Goal: Task Accomplishment & Management: Manage account settings

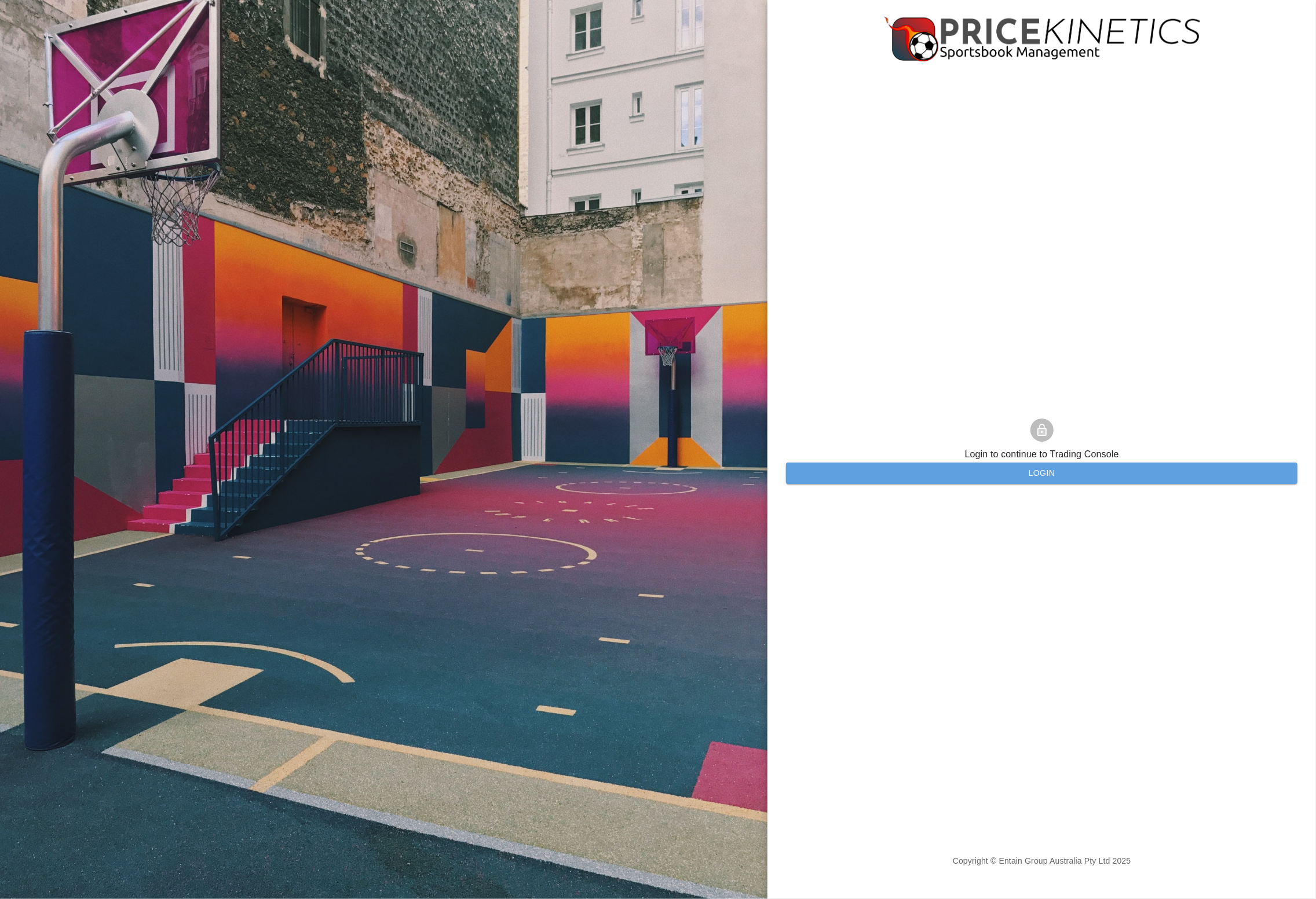
click at [844, 469] on button "Login" at bounding box center [1041, 473] width 511 height 21
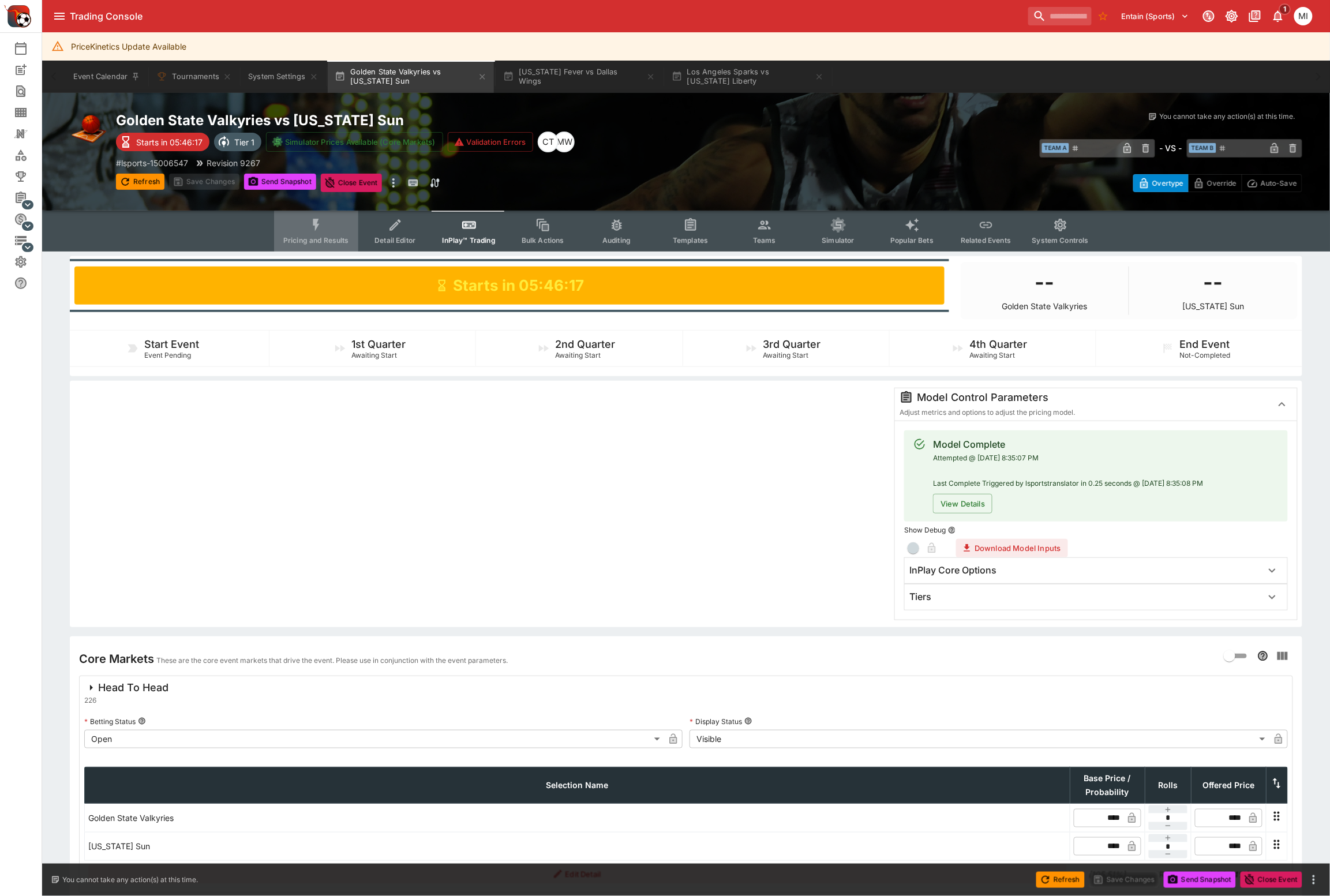
click at [316, 236] on span "Pricing and Results" at bounding box center [316, 240] width 66 height 9
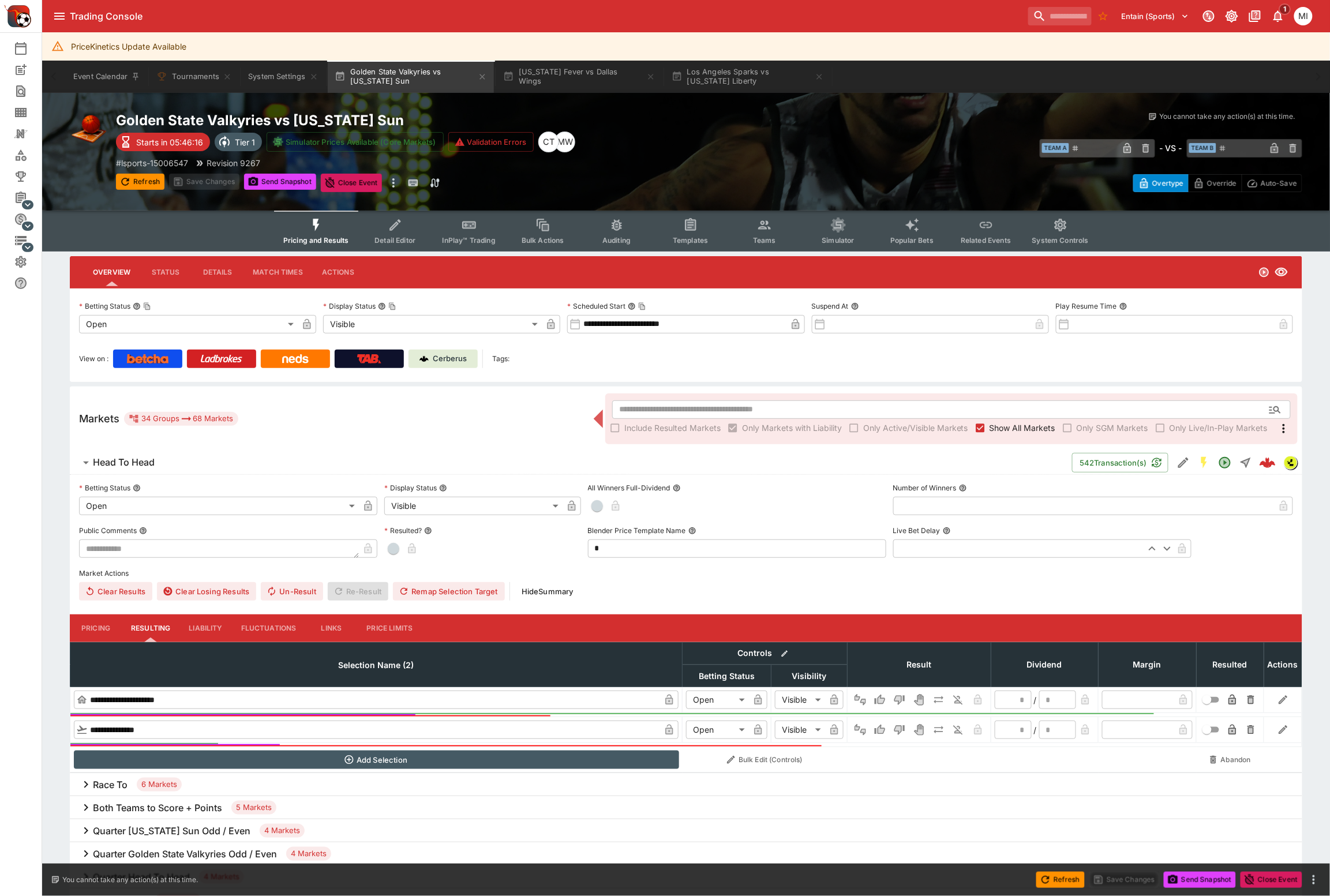
click at [770, 237] on span "Teams" at bounding box center [765, 240] width 23 height 9
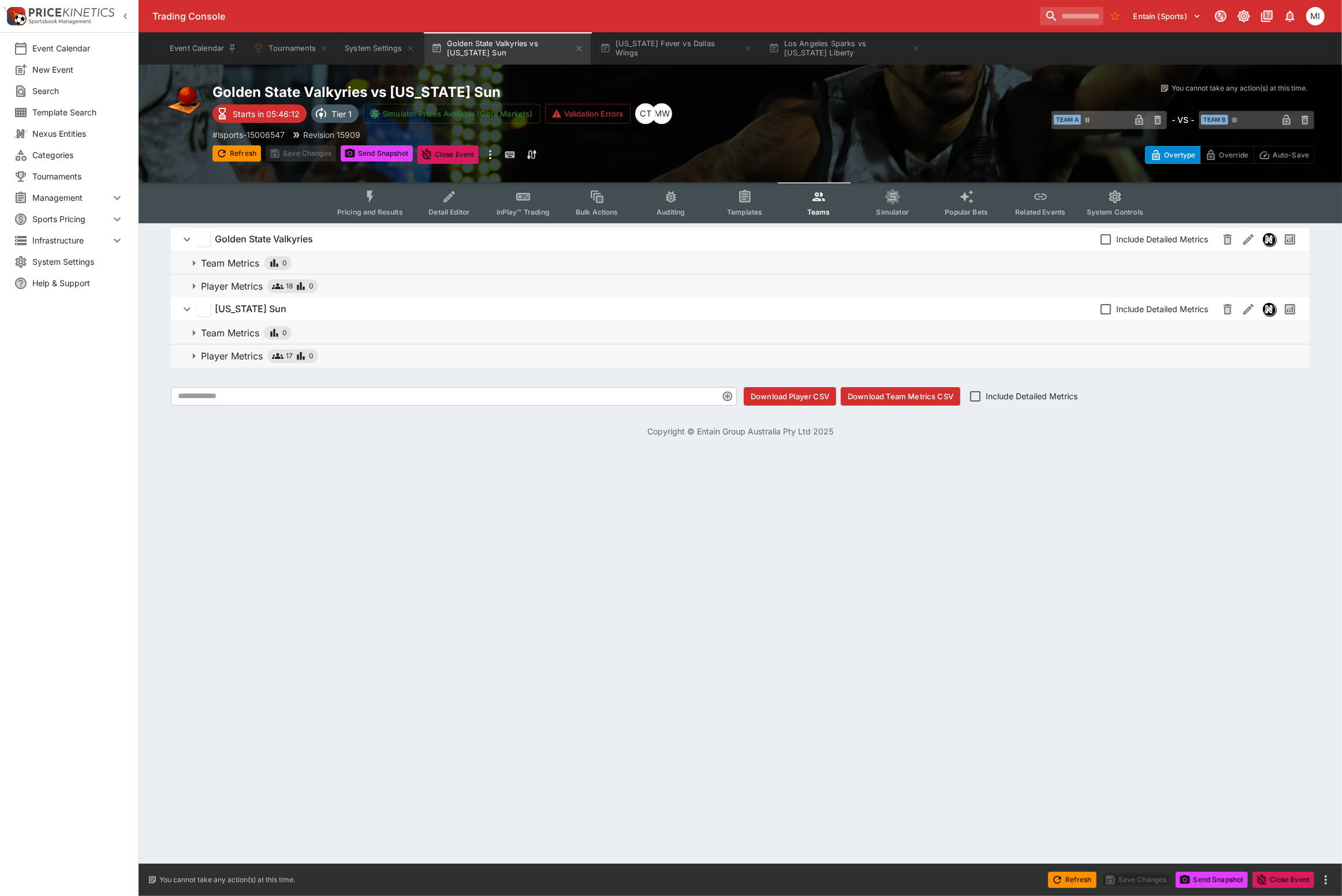
click at [126, 16] on icon "button" at bounding box center [126, 16] width 12 height 12
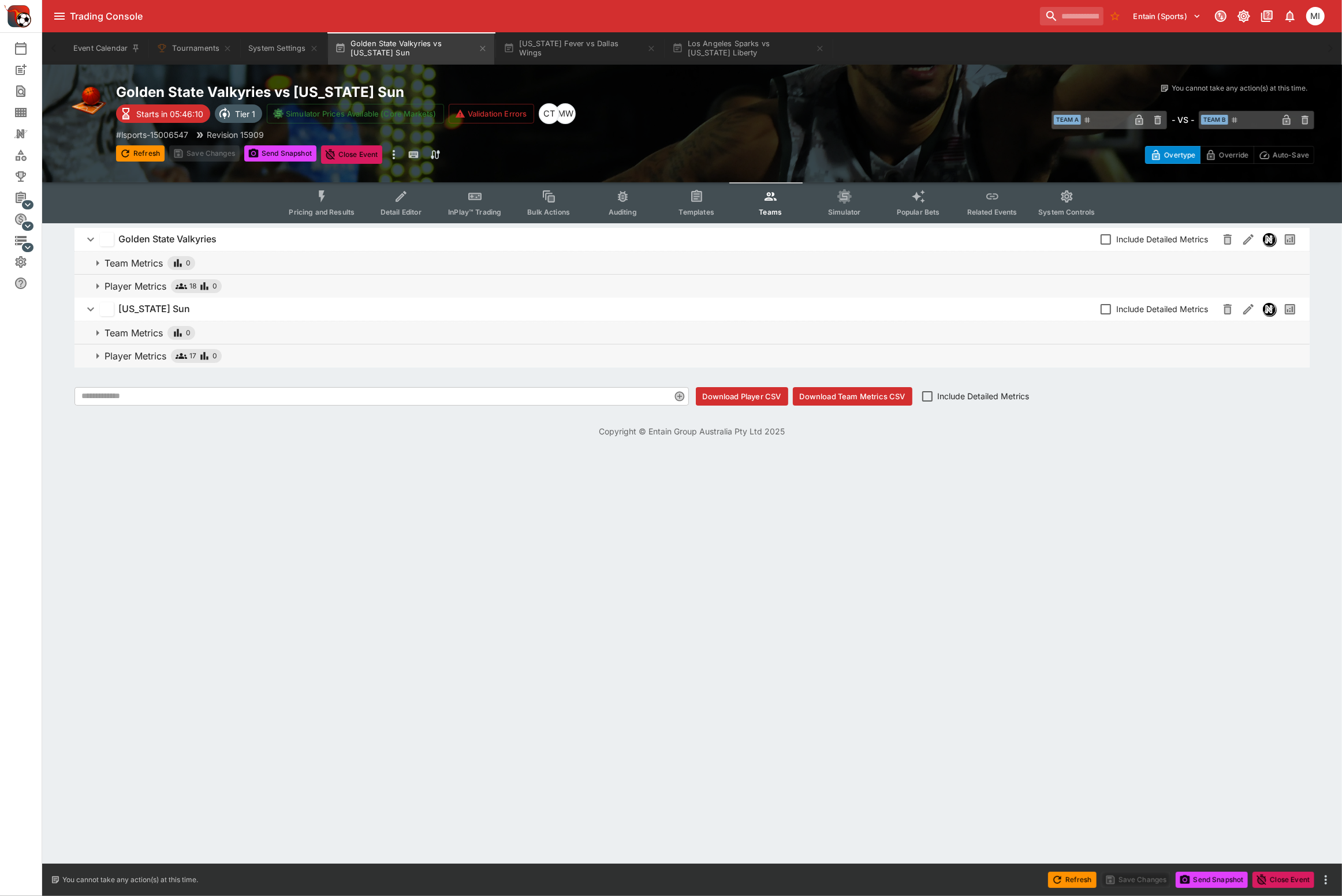
click at [264, 353] on span "Player Metrics 17 0" at bounding box center [702, 356] width 1195 height 14
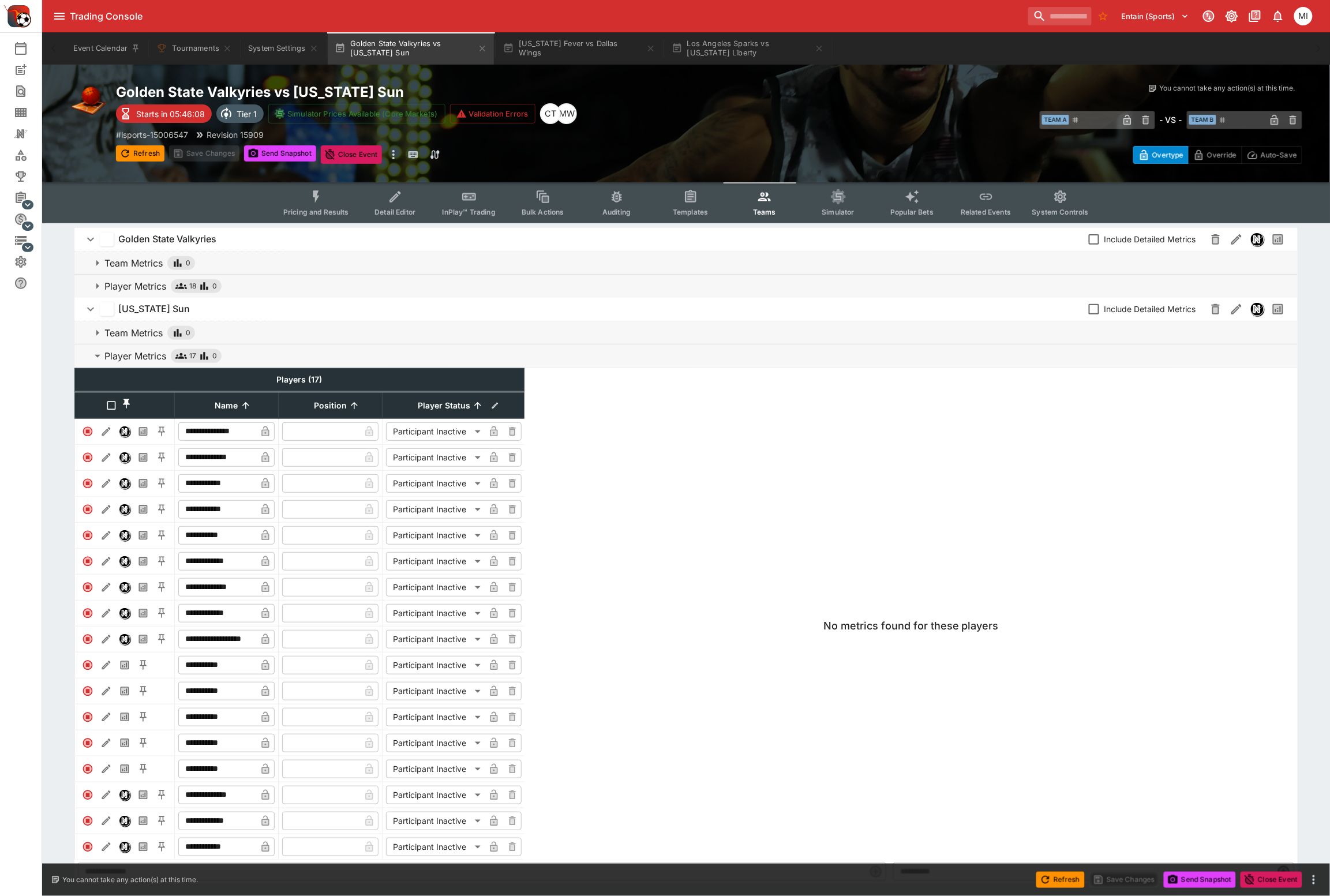
click at [254, 349] on span "Player Metrics 17 0" at bounding box center [696, 356] width 1184 height 14
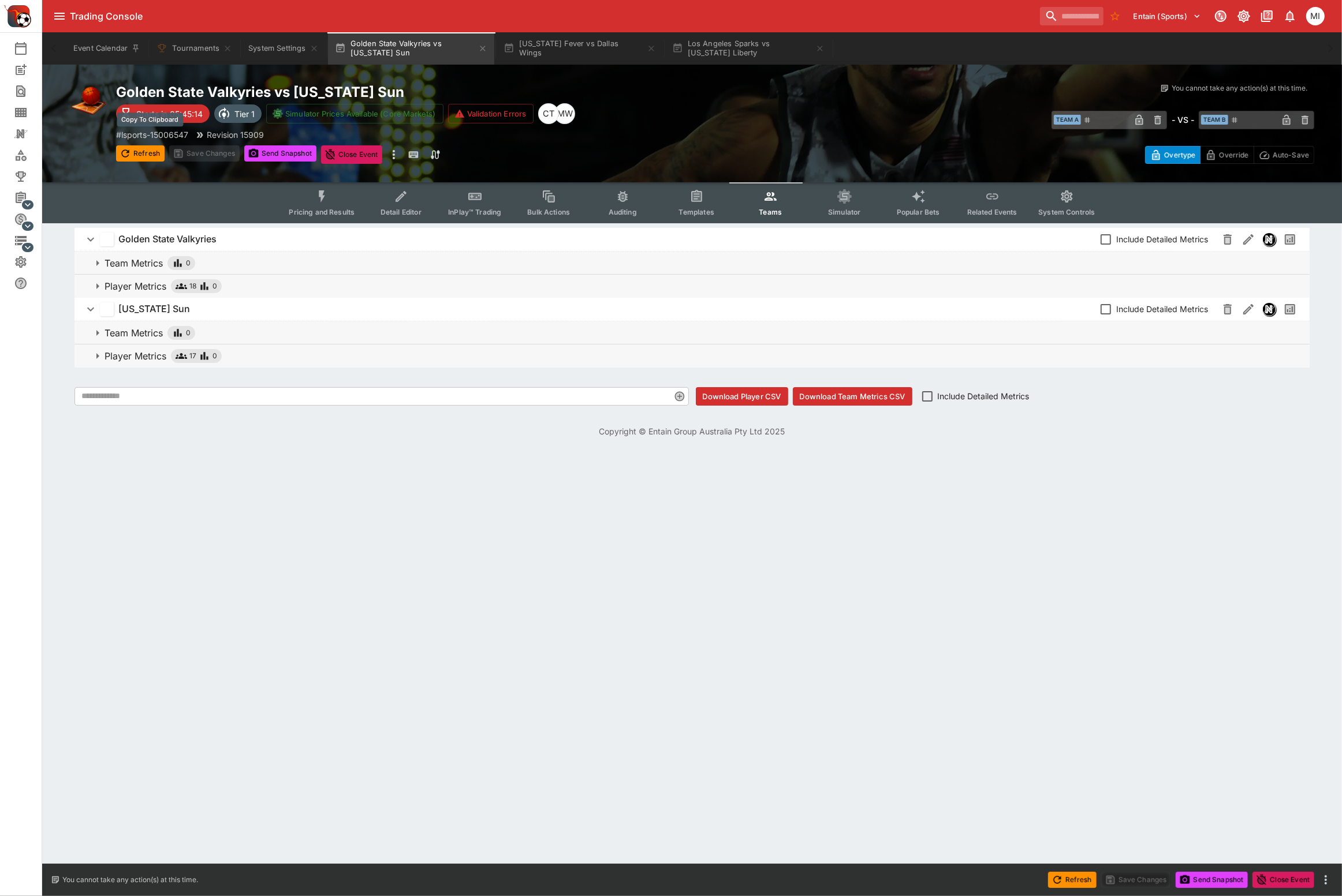
click at [173, 137] on p "# lsports-15006547" at bounding box center [152, 134] width 73 height 13
click at [333, 199] on button "Pricing and Results" at bounding box center [321, 203] width 84 height 41
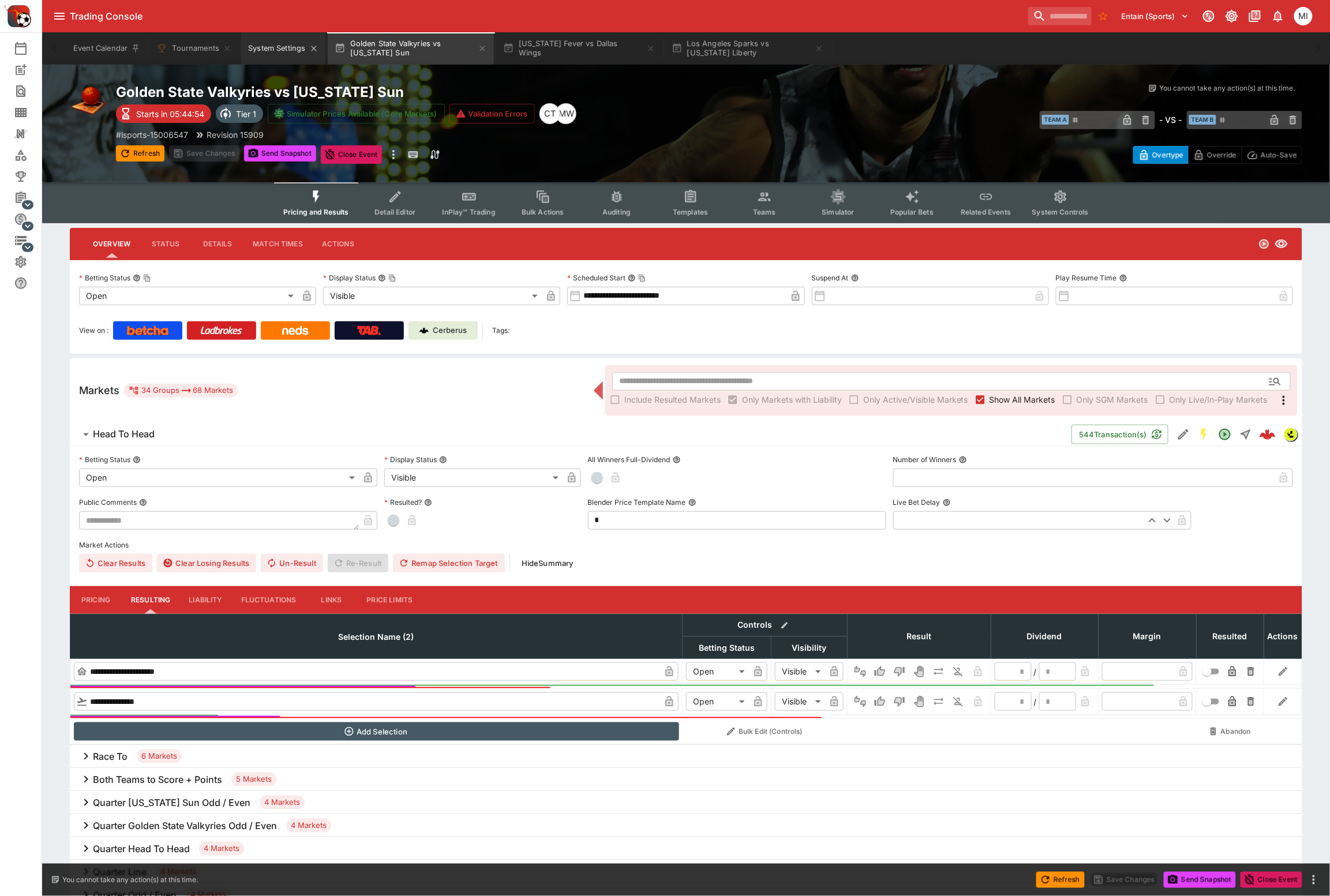
click at [275, 50] on button "System Settings" at bounding box center [283, 47] width 84 height 32
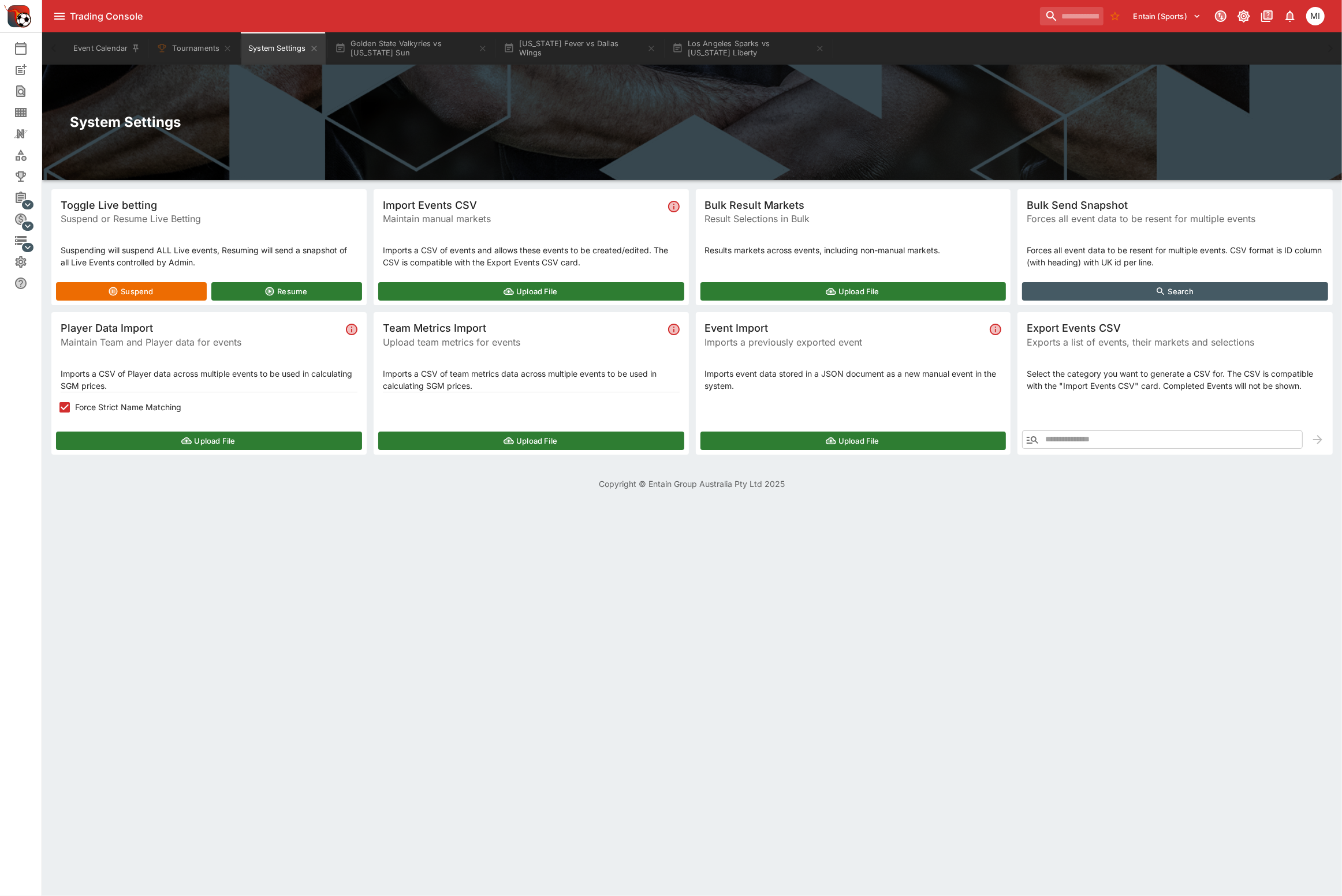
click at [153, 435] on button "Upload File" at bounding box center [209, 441] width 306 height 18
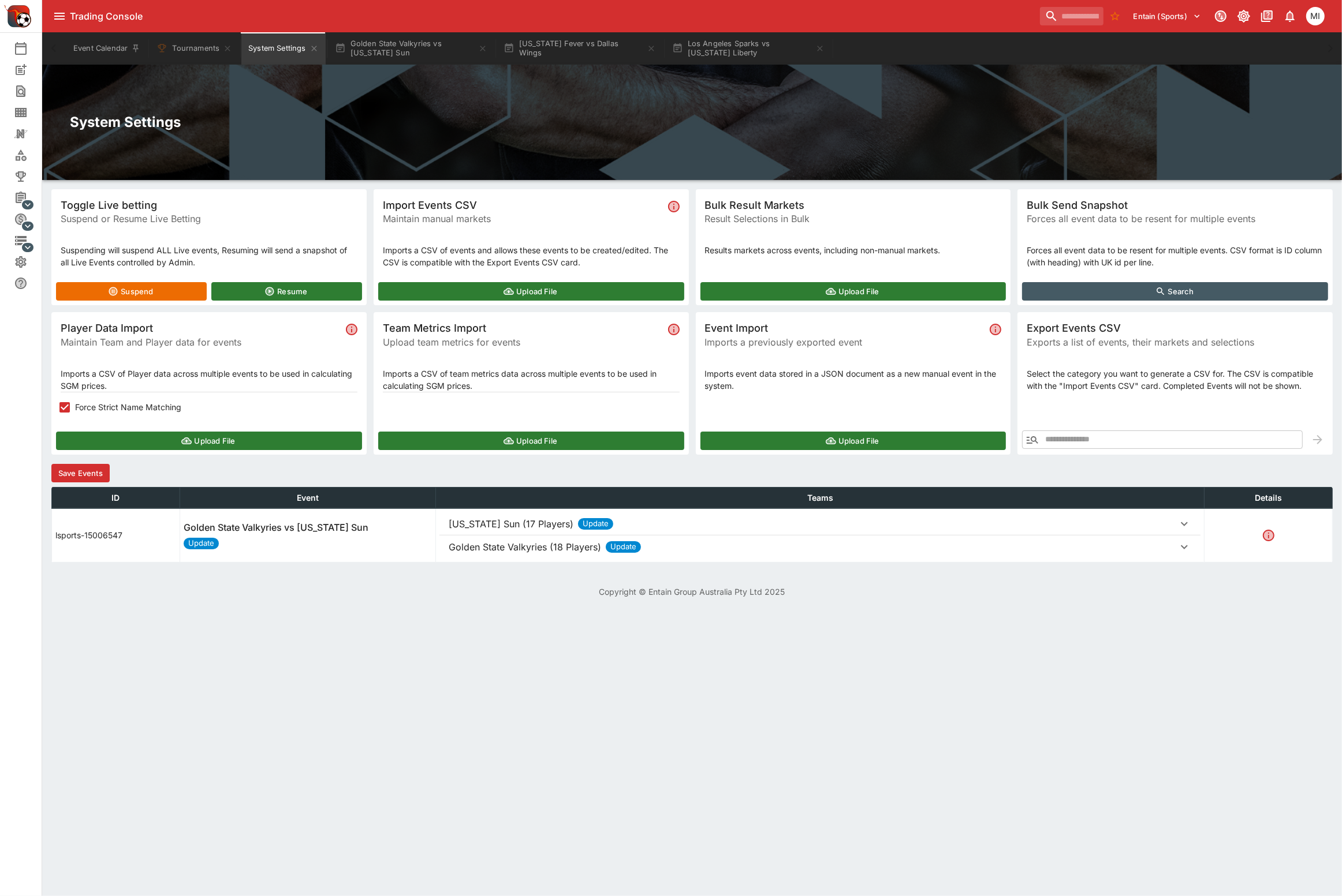
drag, startPoint x: 476, startPoint y: 543, endPoint x: 480, endPoint y: 535, distance: 8.9
click at [477, 531] on p "Golden State Valkyries (18 Players)" at bounding box center [511, 524] width 125 height 14
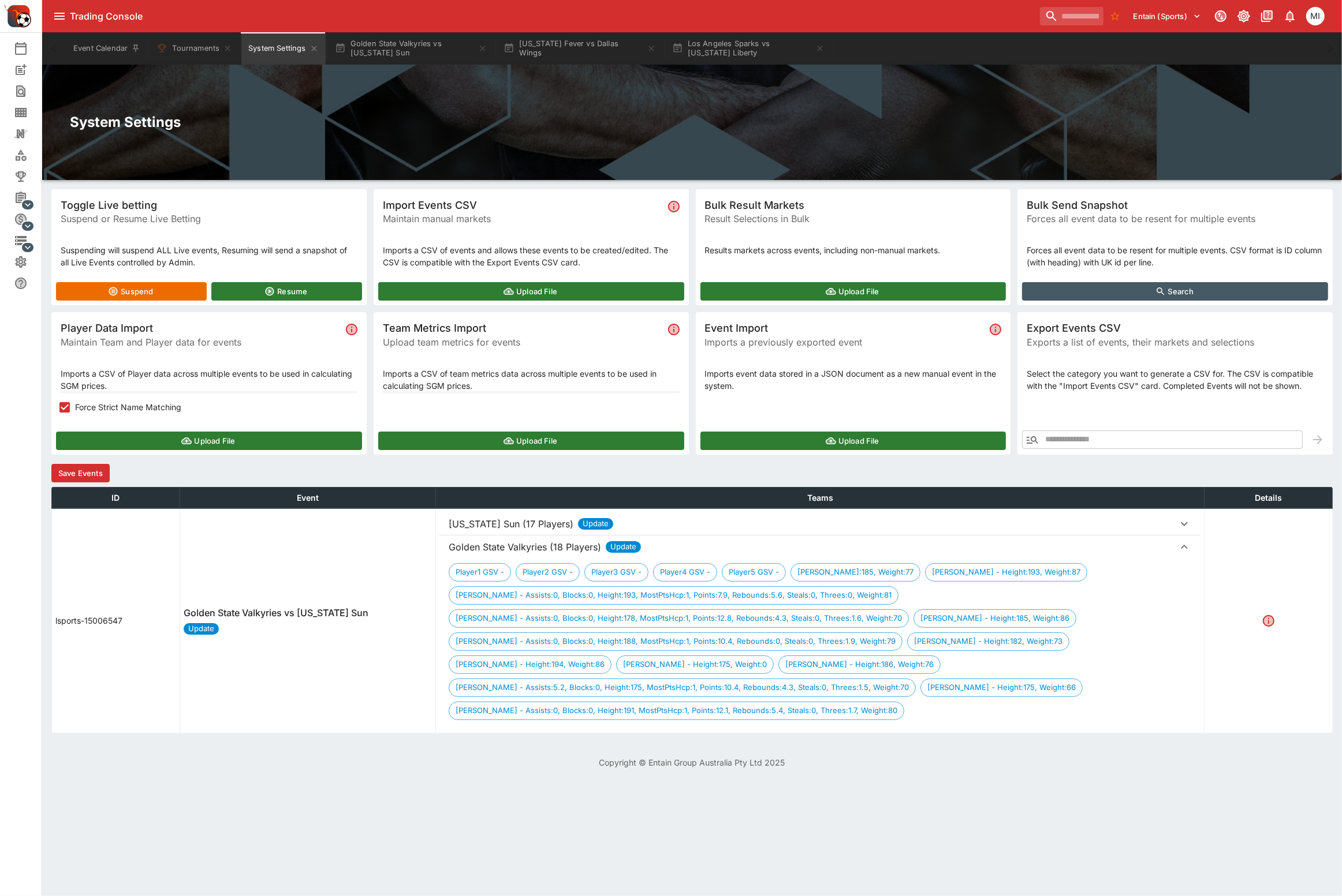
click at [481, 529] on p "Connecticut Sun (17 Players)" at bounding box center [511, 524] width 125 height 14
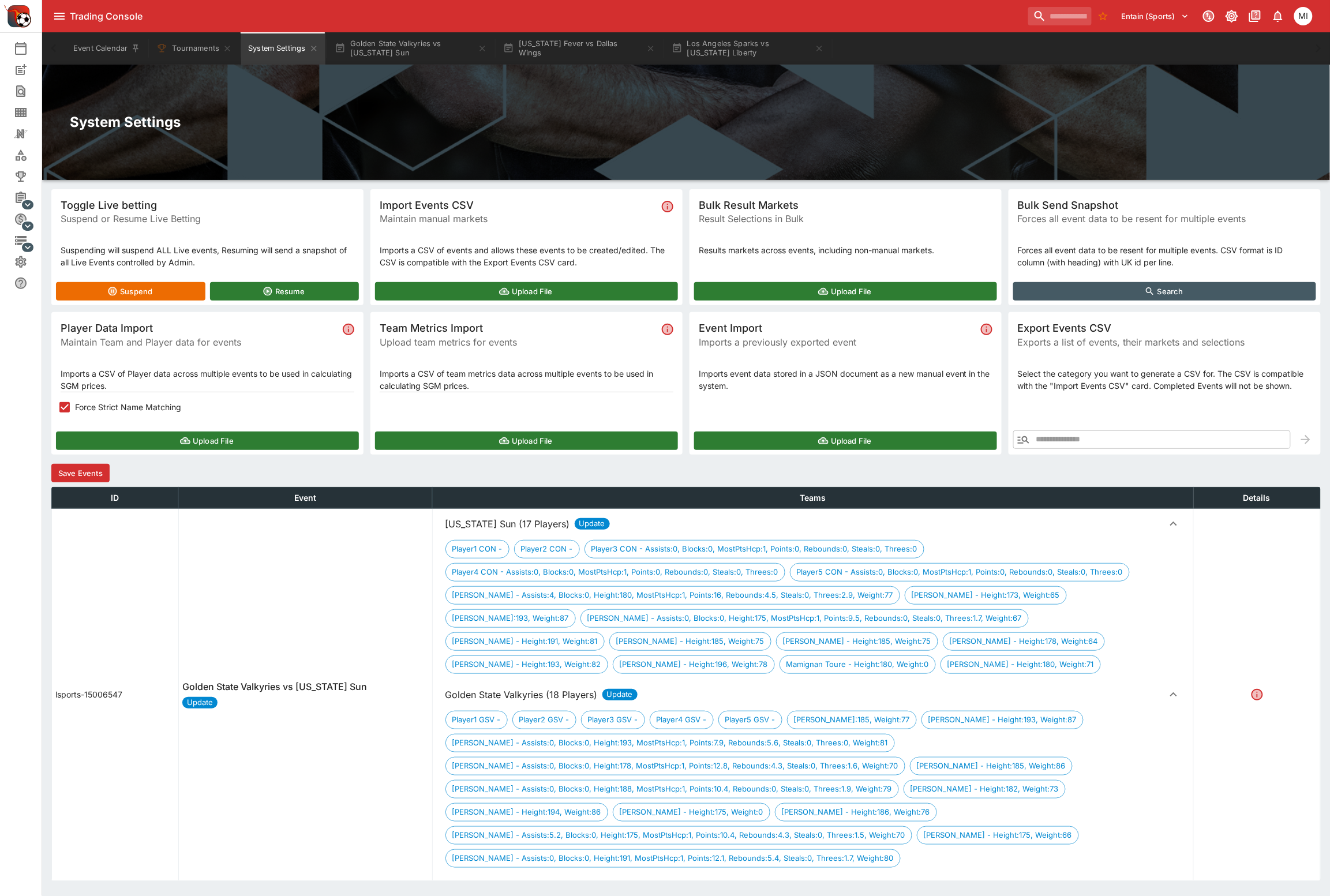
click at [88, 468] on button "Save Events" at bounding box center [80, 473] width 58 height 18
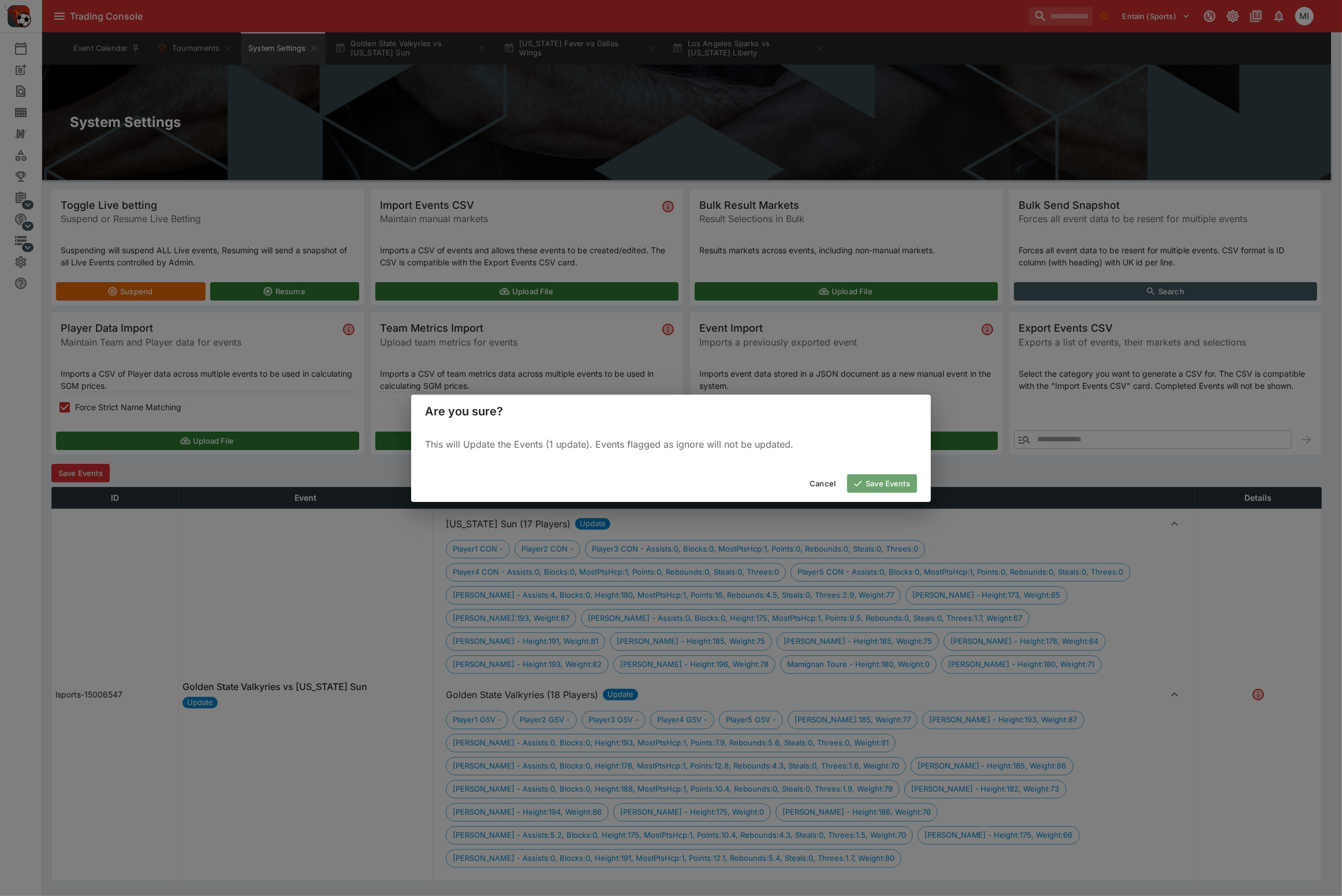
click at [871, 480] on button "Save Events" at bounding box center [882, 483] width 70 height 18
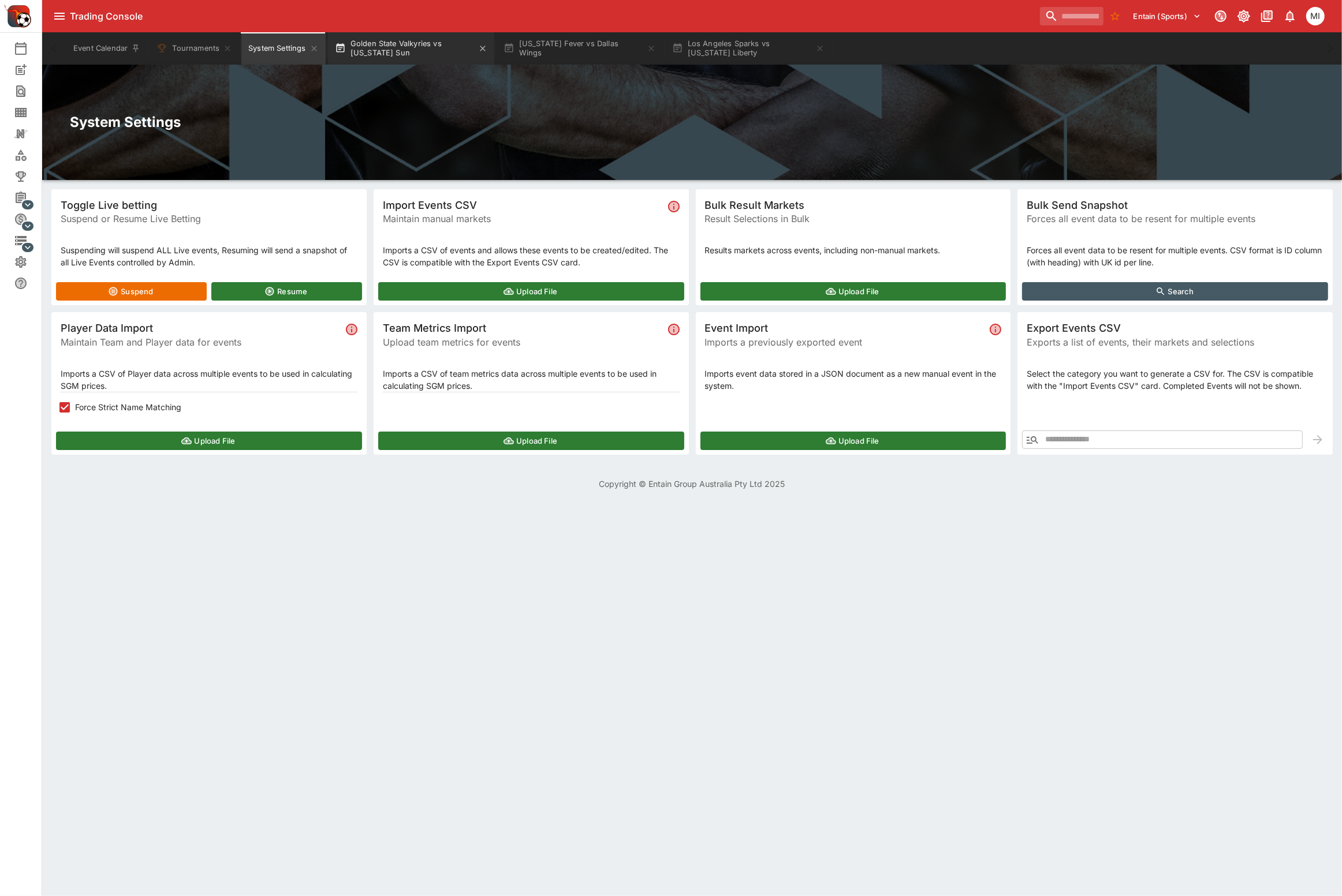
click at [414, 55] on button "Golden State Valkyries vs Connecticut Sun" at bounding box center [411, 47] width 166 height 32
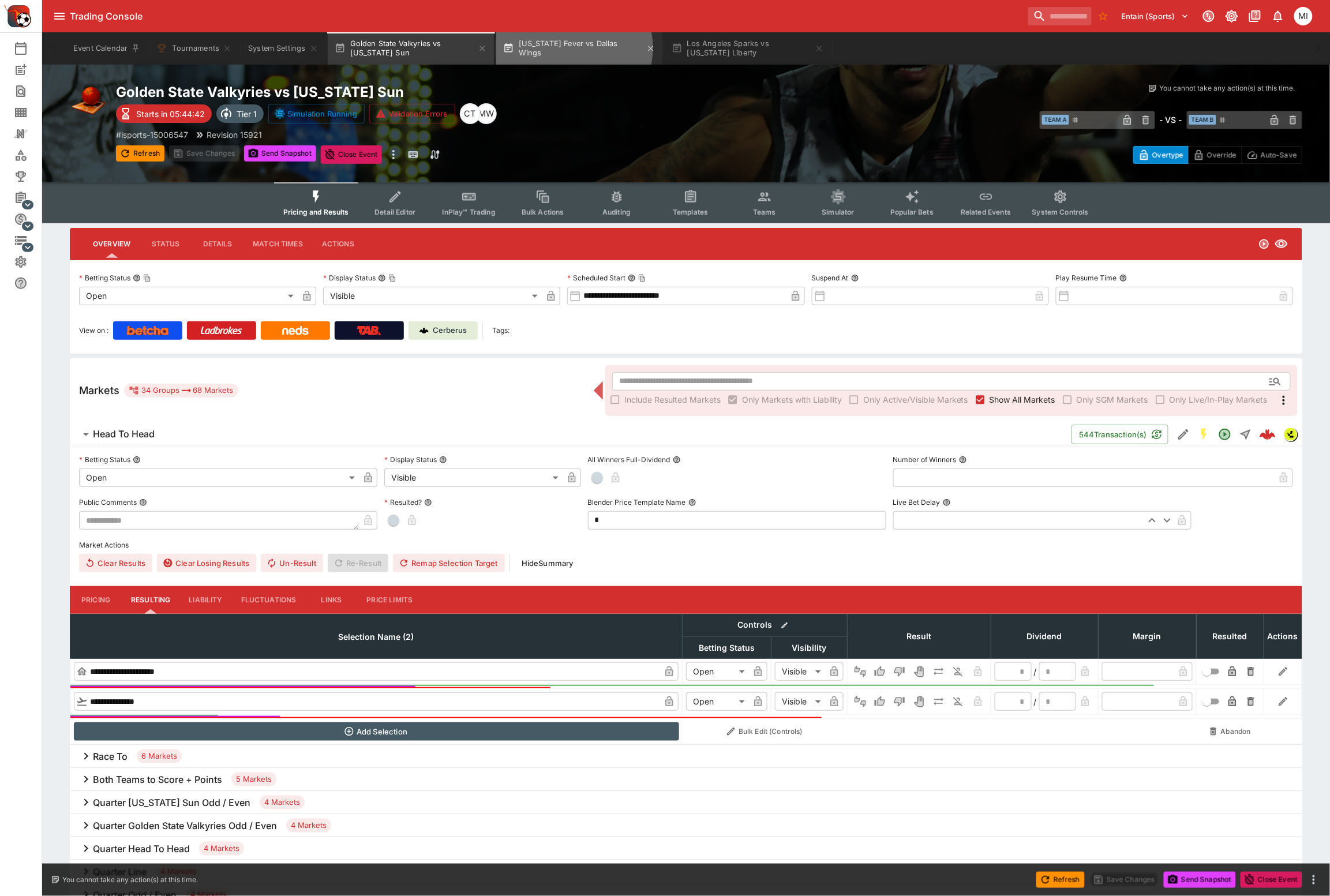
click at [575, 48] on button "Indiana Fever vs Dallas Wings" at bounding box center [579, 47] width 166 height 32
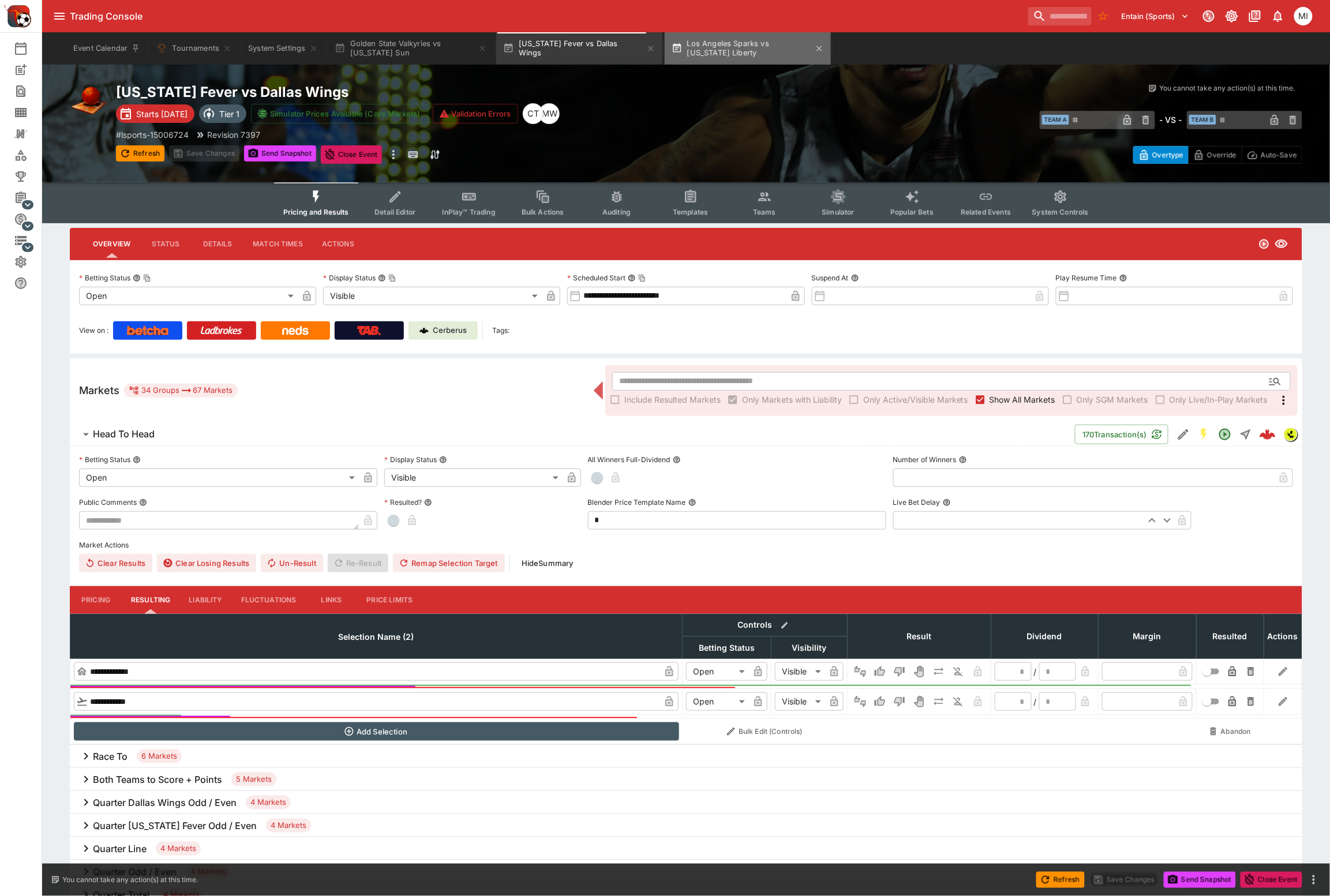
click at [741, 38] on button "Los Angeles Sparks vs New York Liberty" at bounding box center [748, 47] width 166 height 32
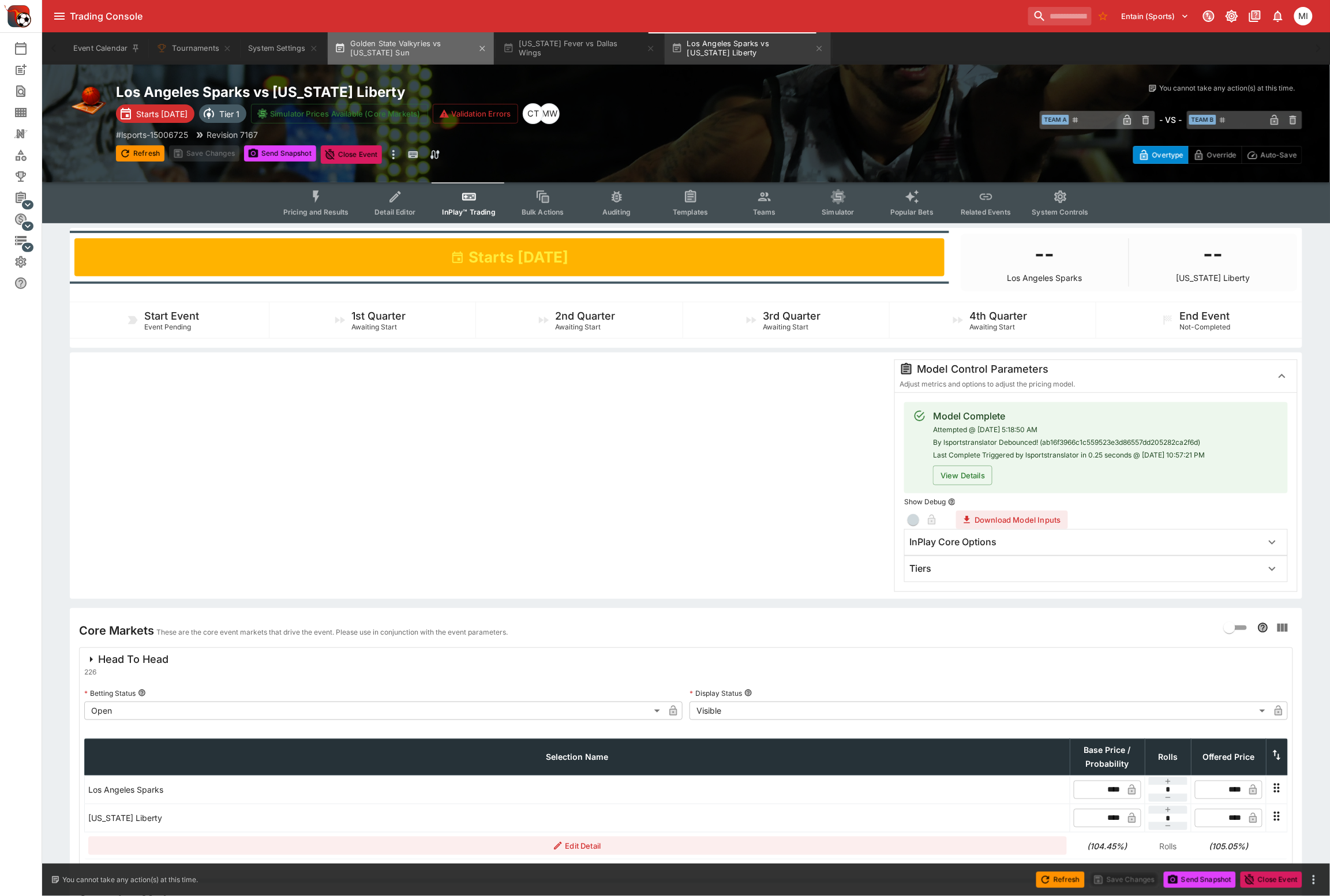
click at [357, 43] on button "Golden State Valkyries vs Connecticut Sun" at bounding box center [411, 47] width 166 height 32
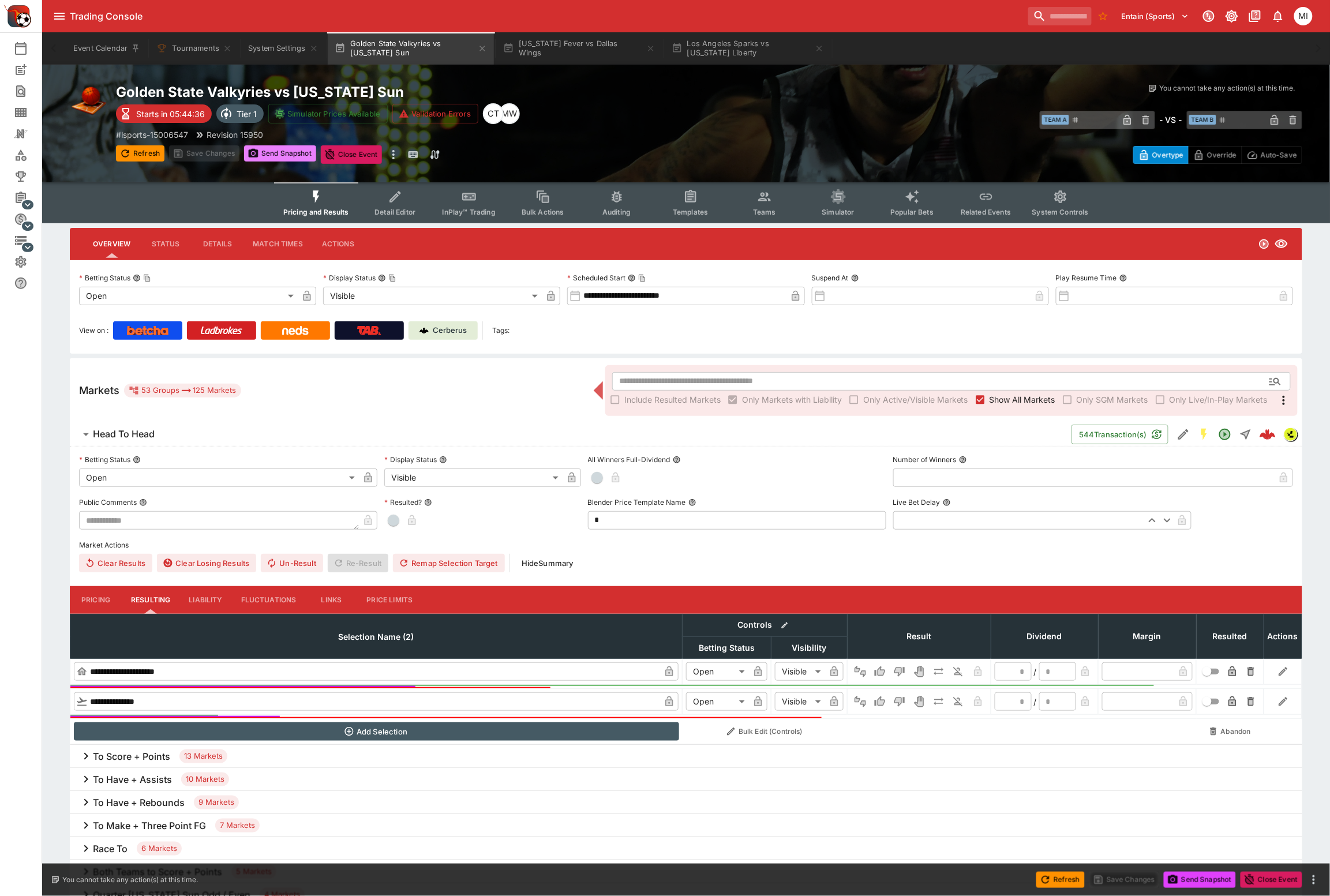
click at [262, 154] on button "Send Snapshot" at bounding box center [280, 153] width 72 height 16
click at [1023, 23] on input "search" at bounding box center [1055, 15] width 72 height 18
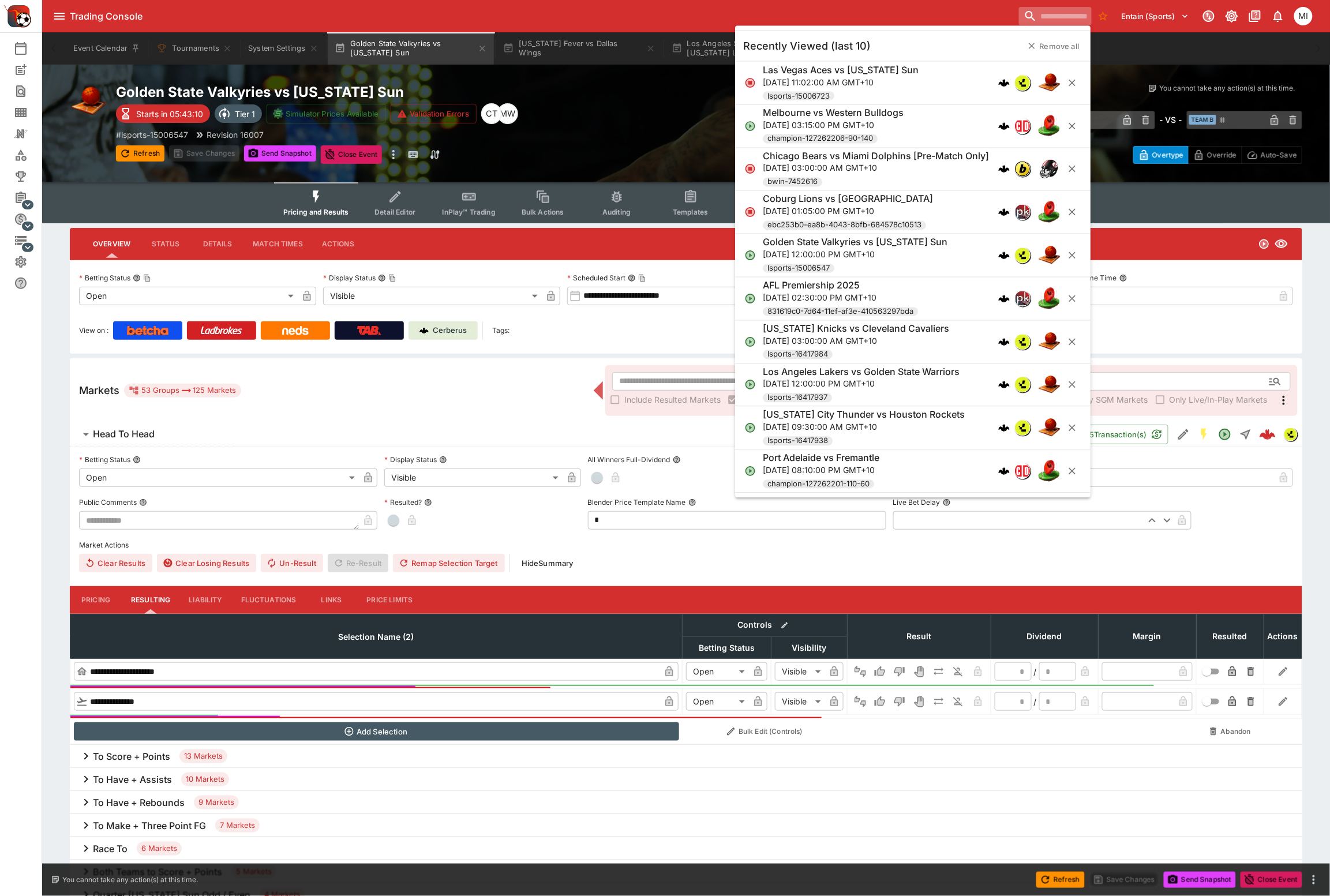
paste input "**********"
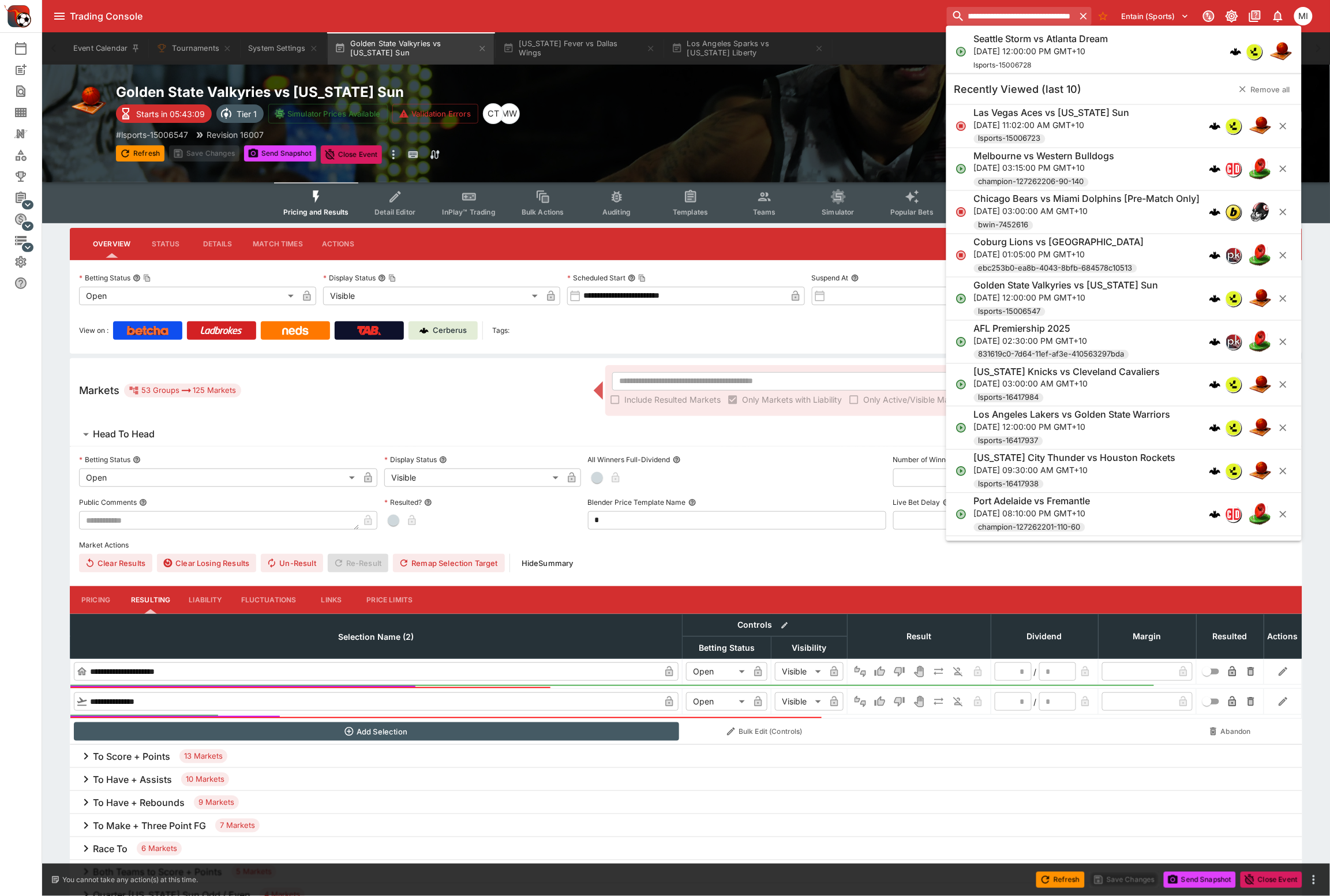
type input "**********"
click at [1019, 41] on h6 "Seattle Storm vs Atlanta Dream" at bounding box center [1041, 39] width 134 height 13
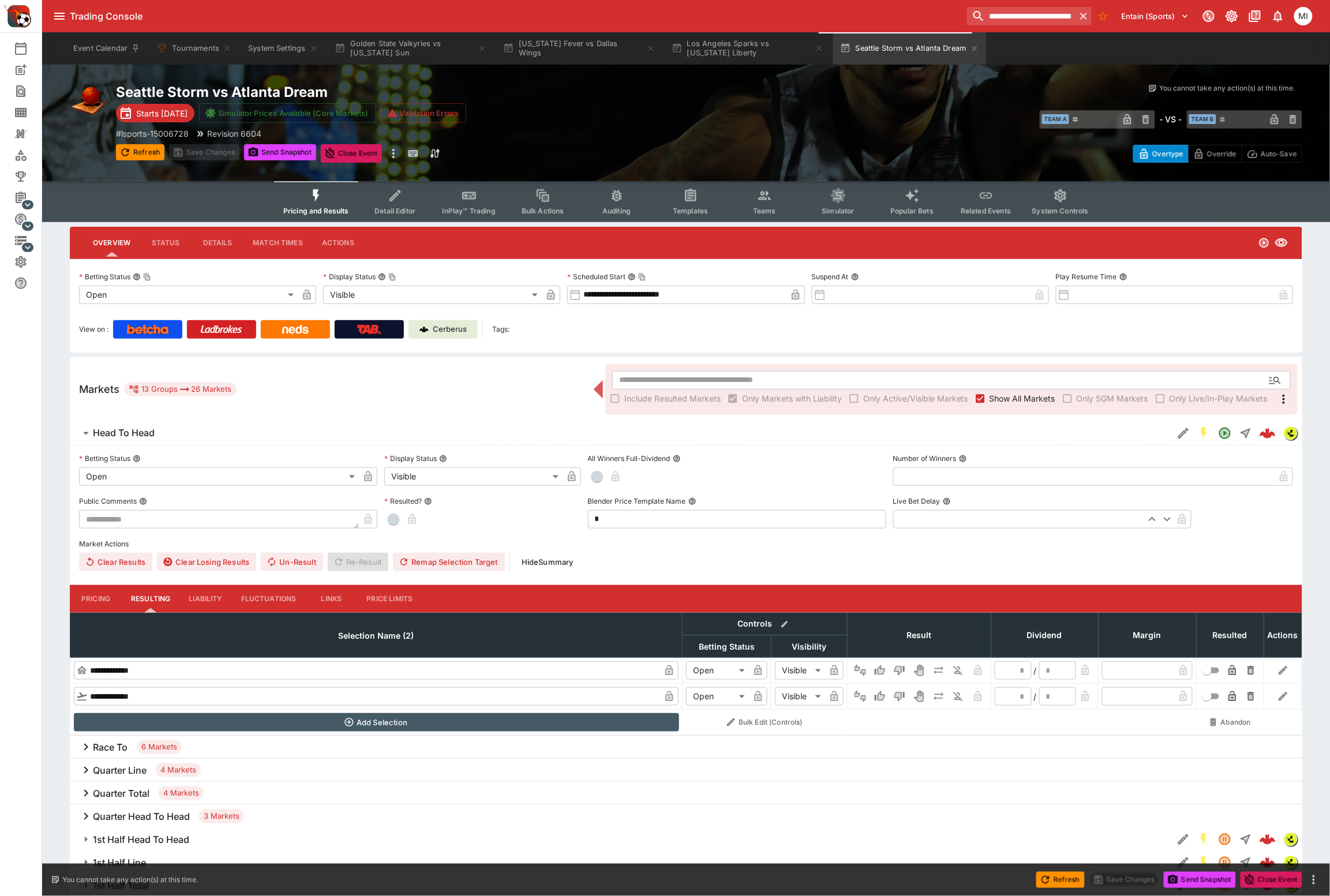
click at [459, 207] on span "InPlay™ Trading" at bounding box center [469, 211] width 53 height 9
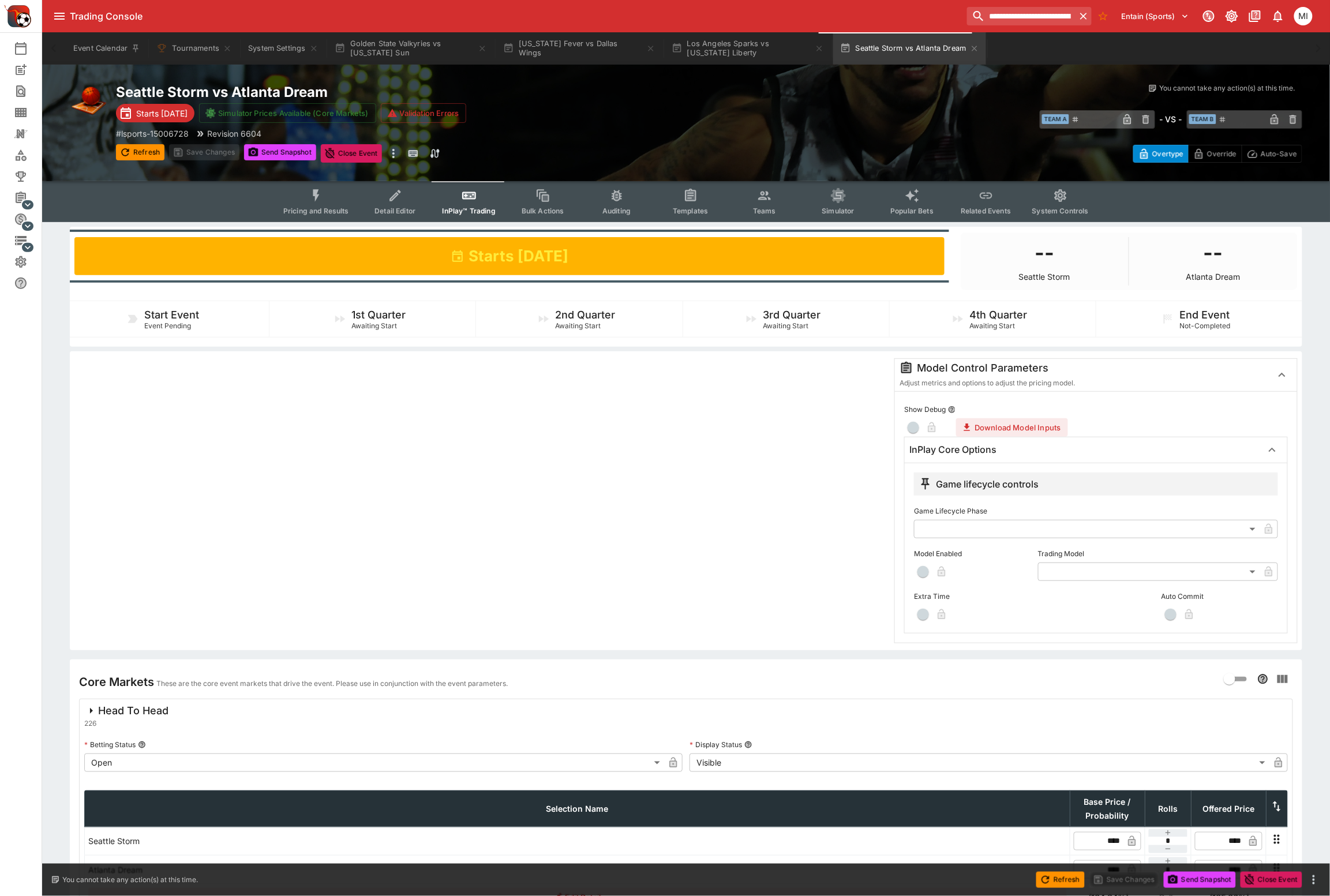
click at [1078, 576] on body "**********" at bounding box center [665, 497] width 1330 height 994
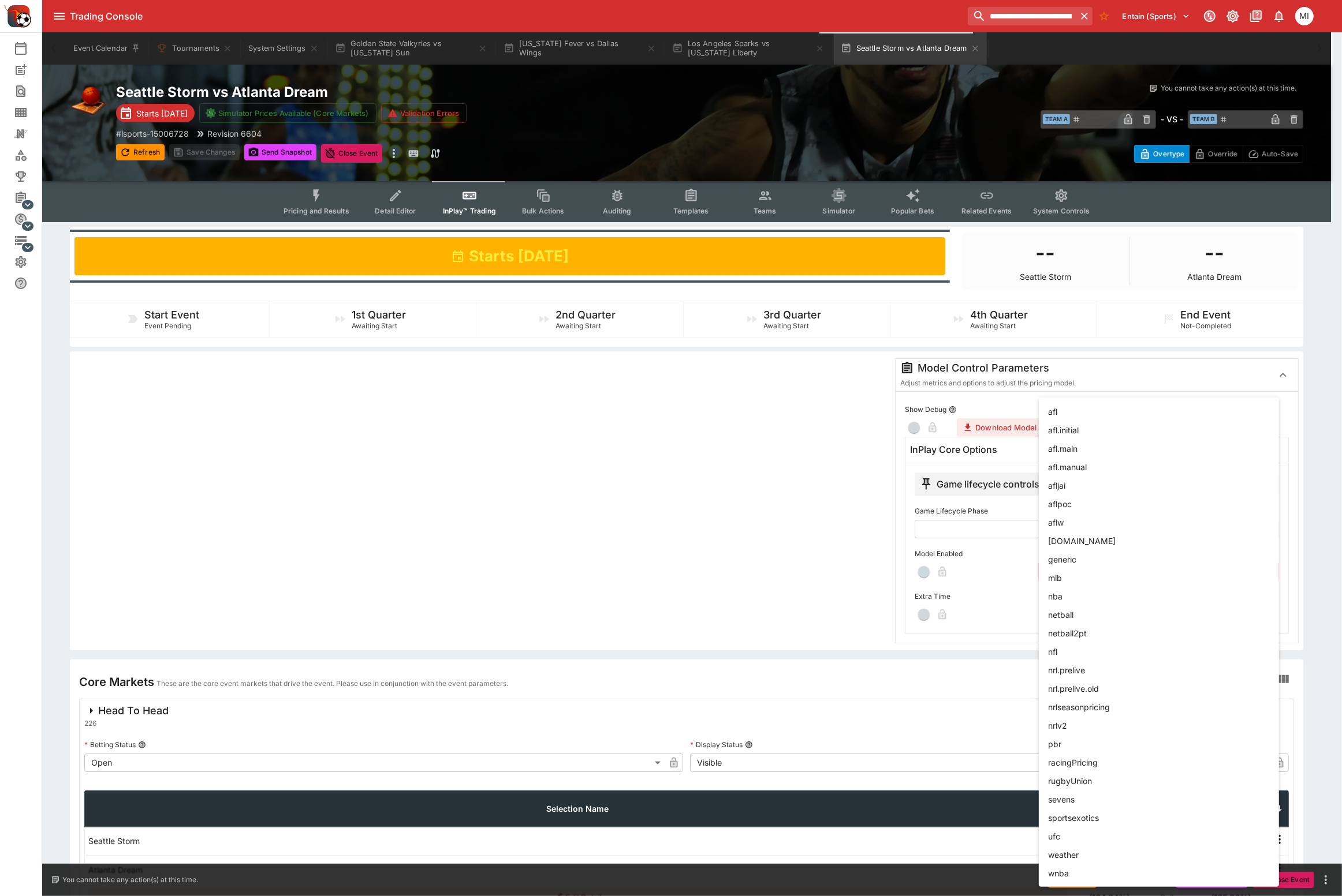
click at [1071, 594] on li "nba" at bounding box center [1158, 595] width 240 height 18
type input "***"
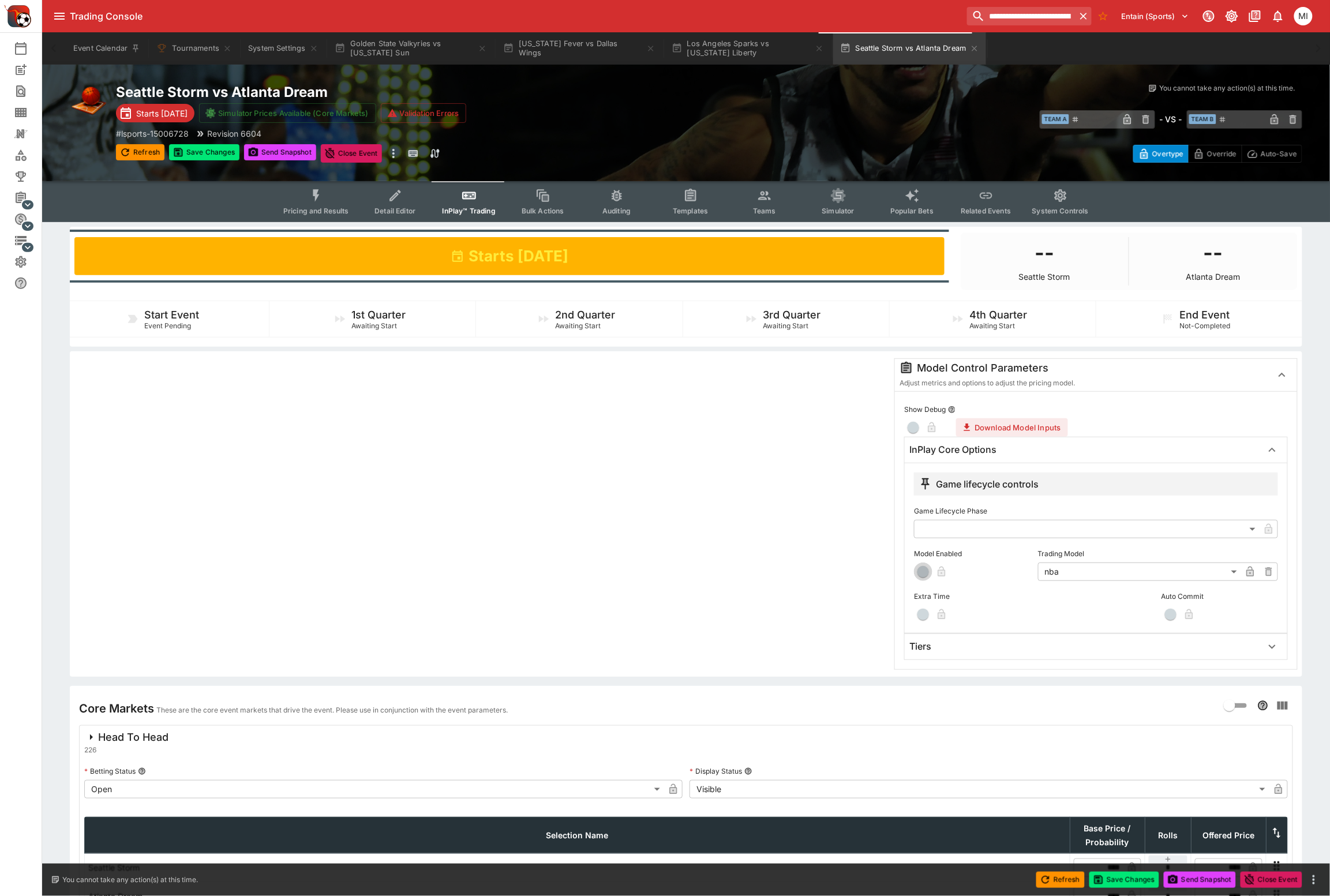
click at [926, 576] on span "button" at bounding box center [923, 572] width 12 height 12
click at [942, 648] on div "Tiers" at bounding box center [1085, 647] width 353 height 13
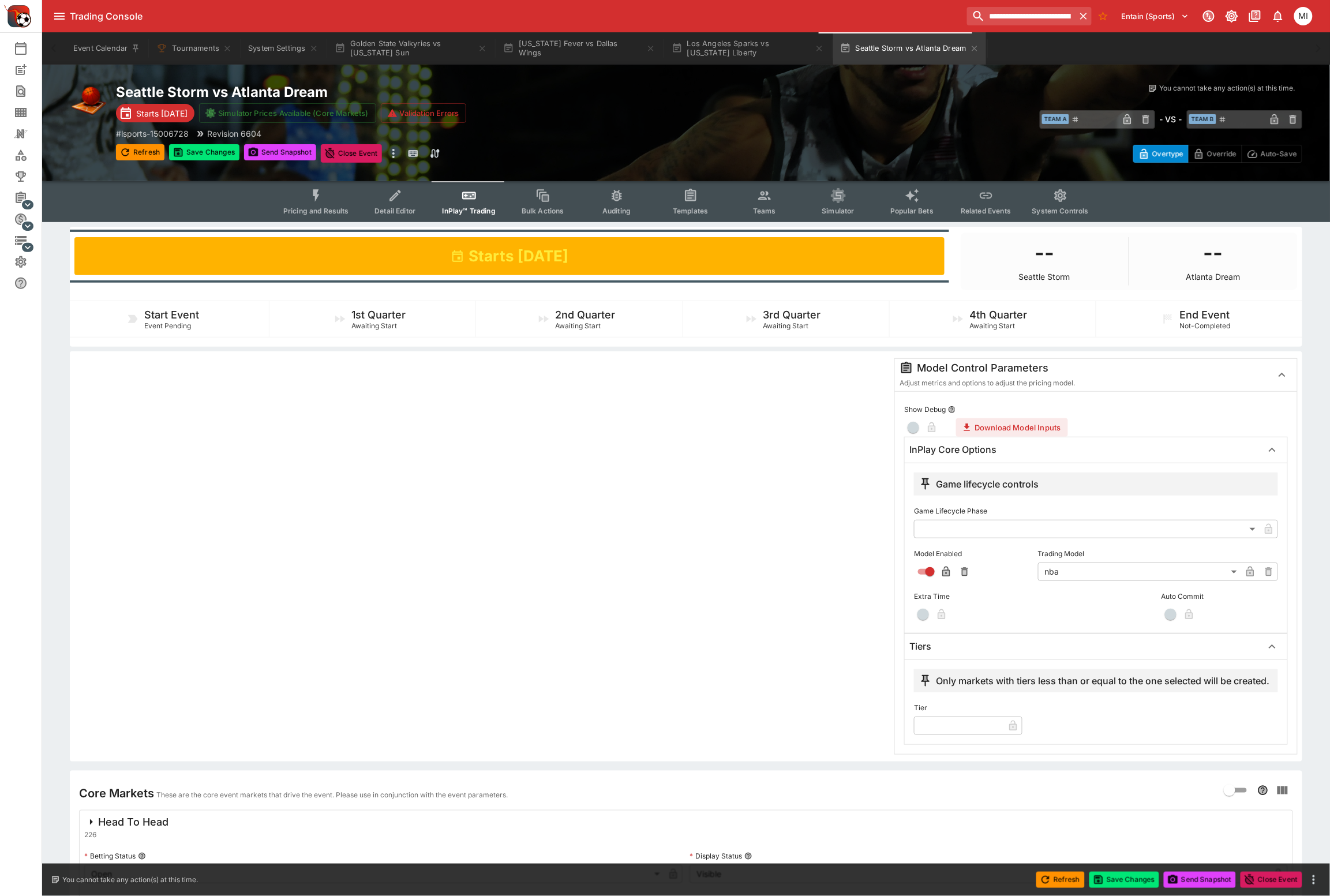
click at [937, 736] on input "text" at bounding box center [959, 726] width 90 height 18
type input "*"
click at [798, 678] on div at bounding box center [480, 557] width 813 height 396
click at [213, 147] on button "Save Changes" at bounding box center [204, 152] width 71 height 16
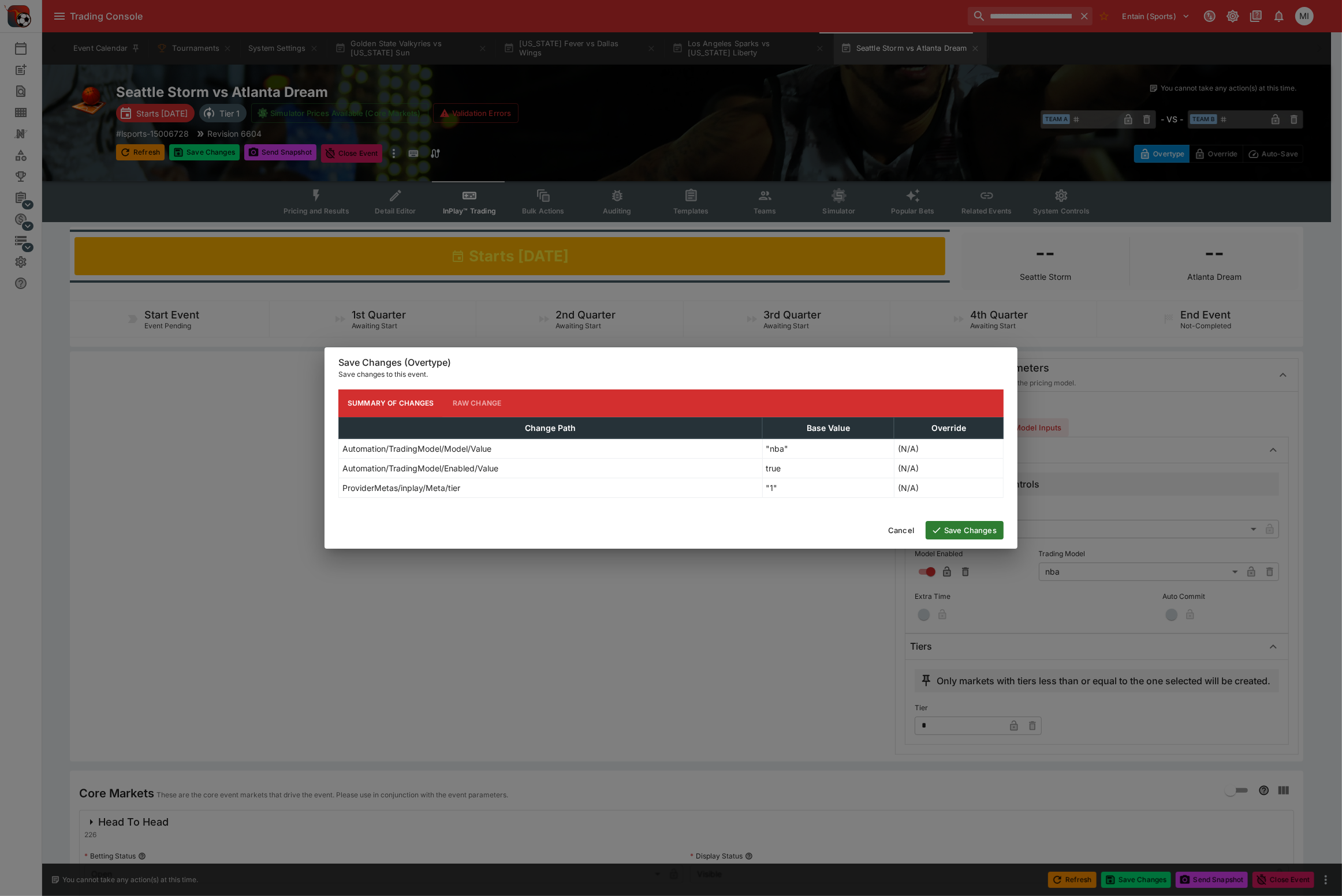
click at [982, 537] on button "Save Changes" at bounding box center [964, 530] width 78 height 18
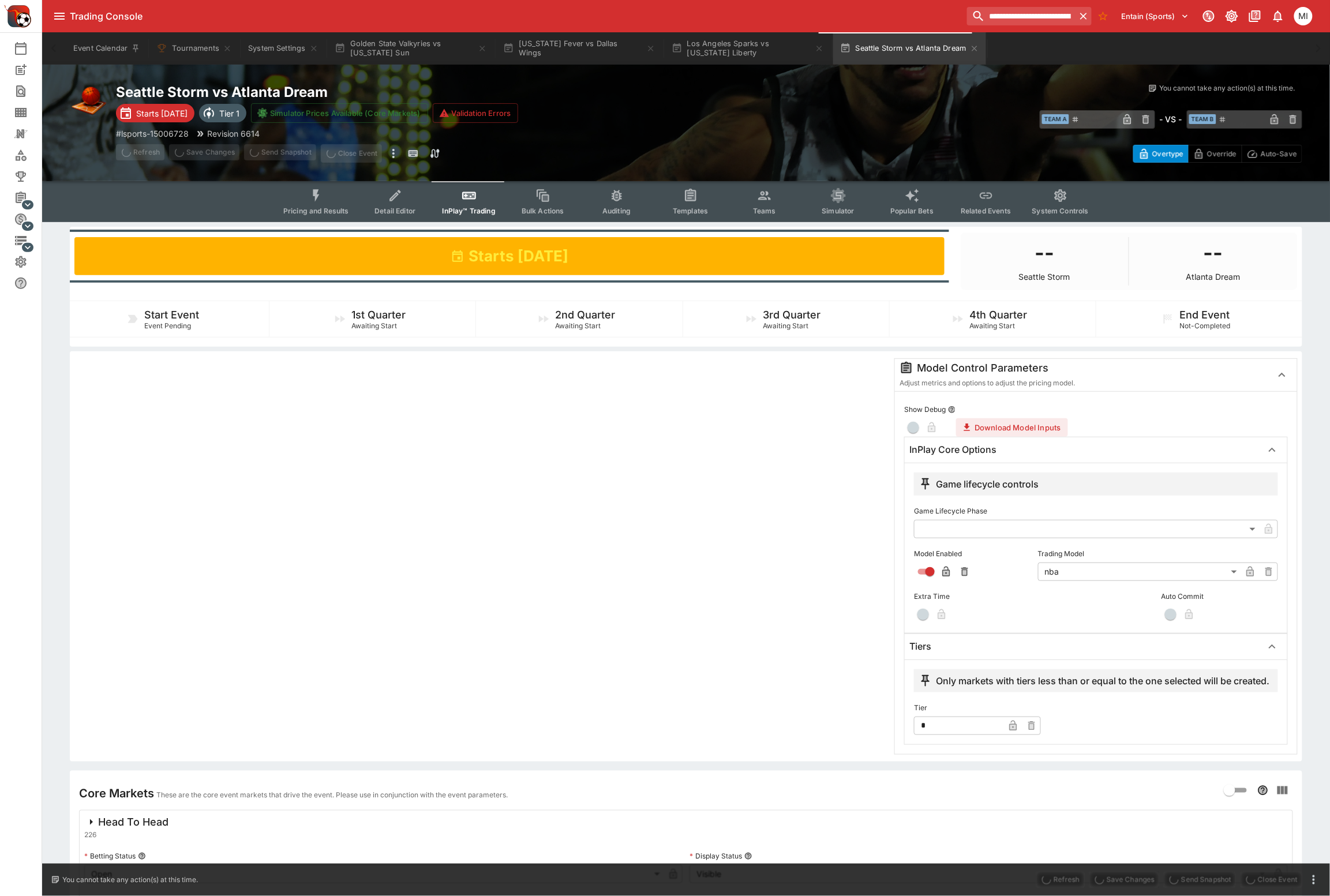
click at [311, 195] on button "Pricing and Results" at bounding box center [316, 201] width 84 height 41
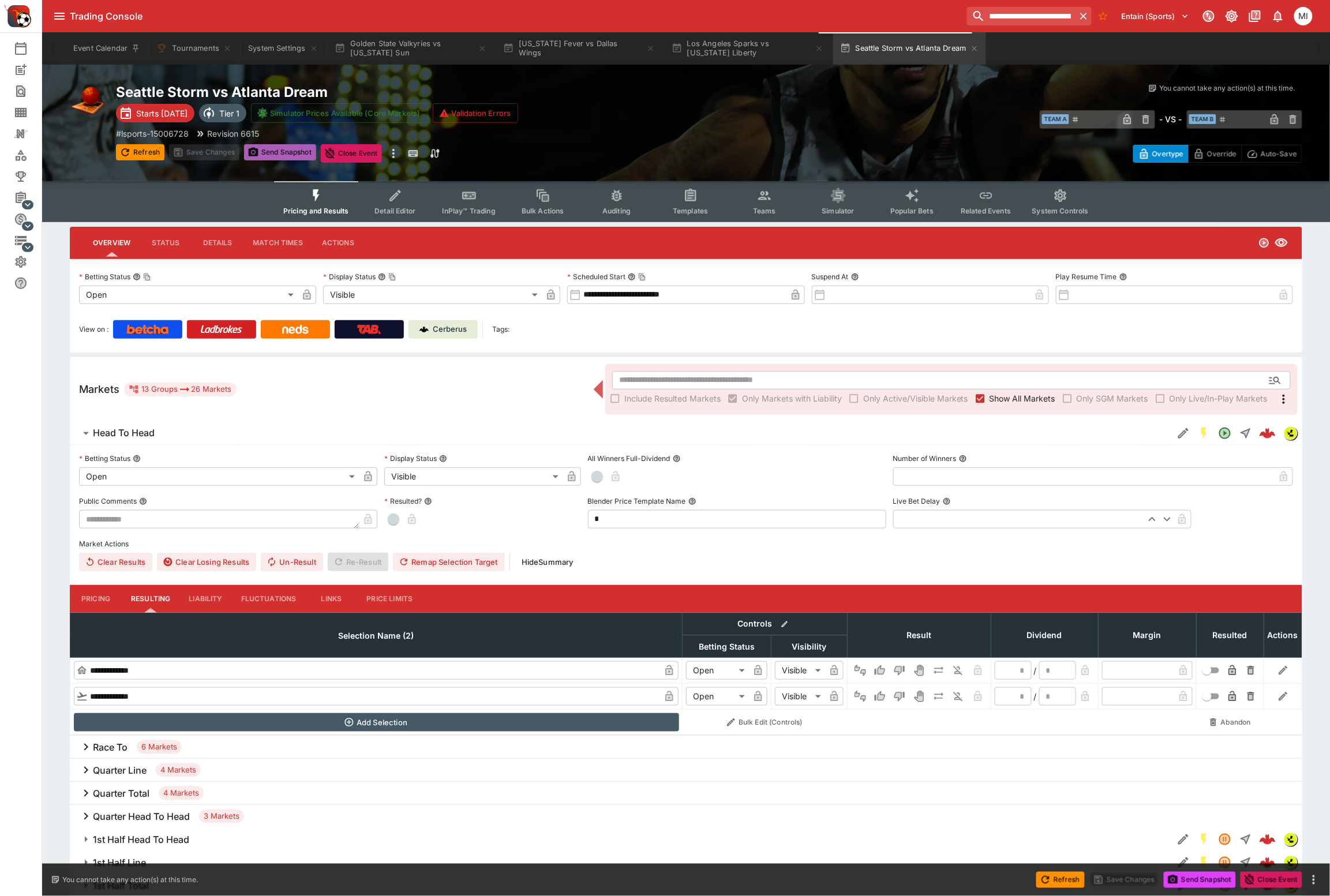
click at [270, 150] on button "Send Snapshot" at bounding box center [280, 152] width 72 height 16
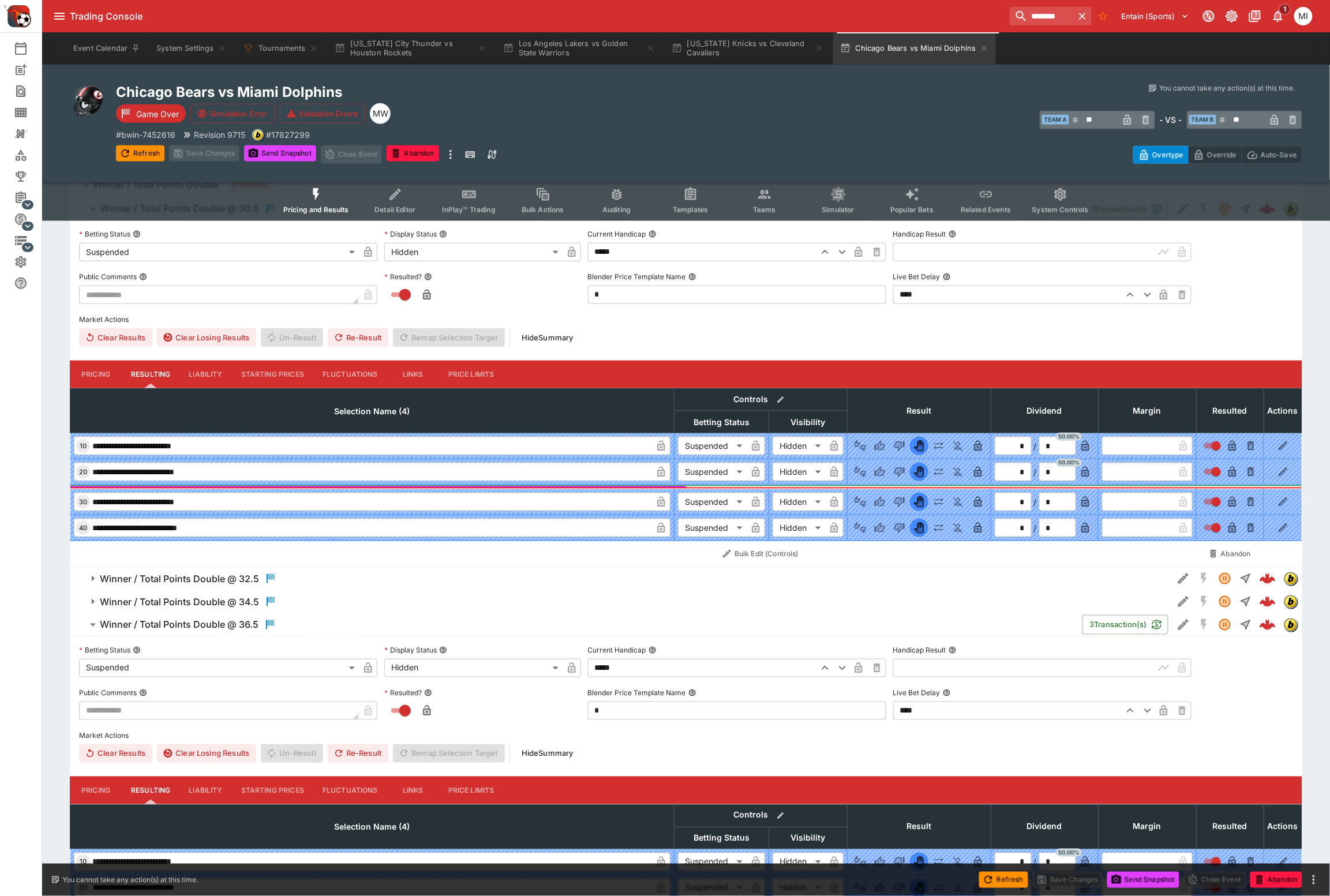
scroll to position [217, 0]
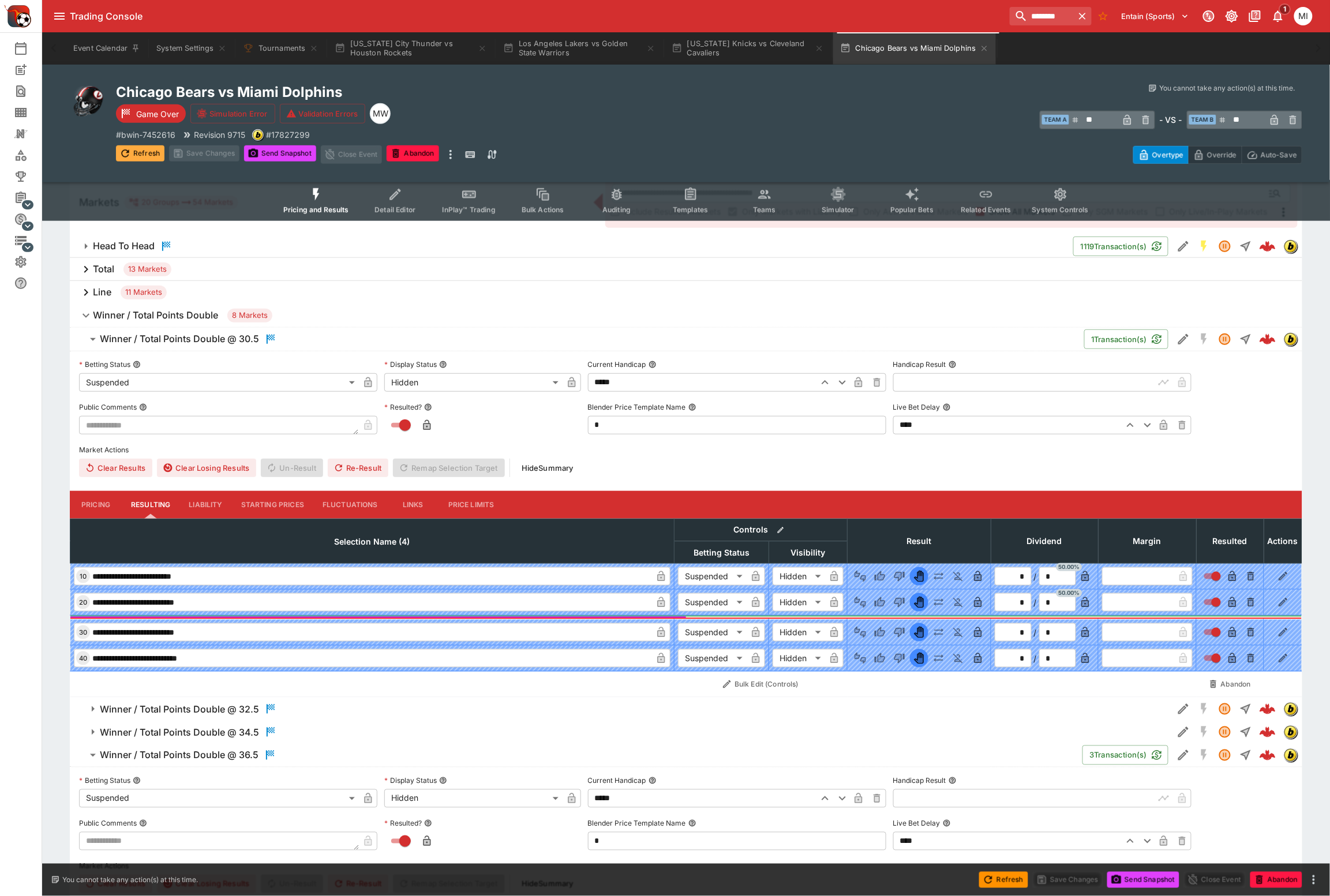
click at [151, 158] on button "Refresh" at bounding box center [140, 153] width 48 height 16
click at [114, 314] on h6 "Winner / Total Points Double" at bounding box center [156, 315] width 126 height 13
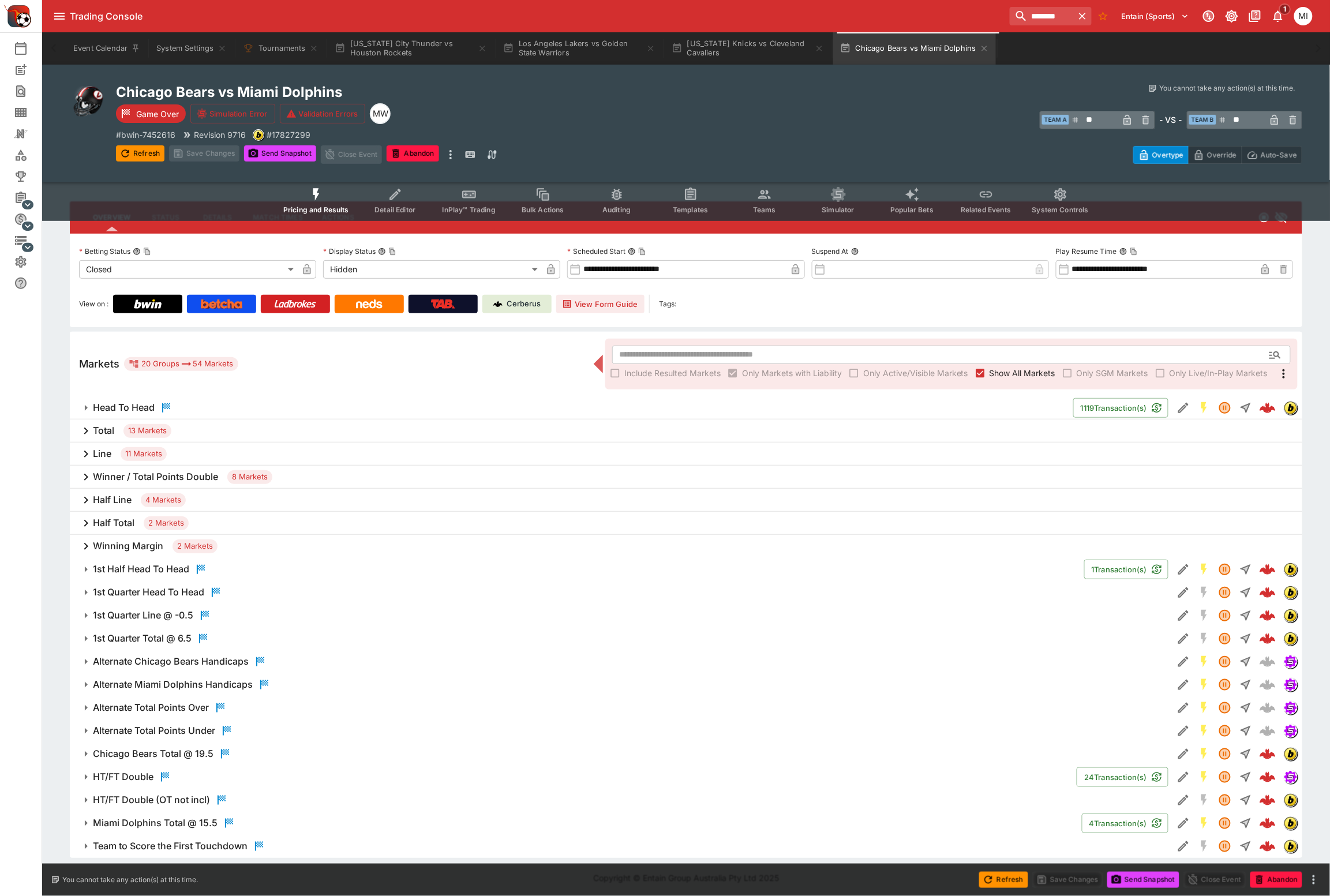
click at [96, 453] on h6 "Line" at bounding box center [101, 453] width 18 height 13
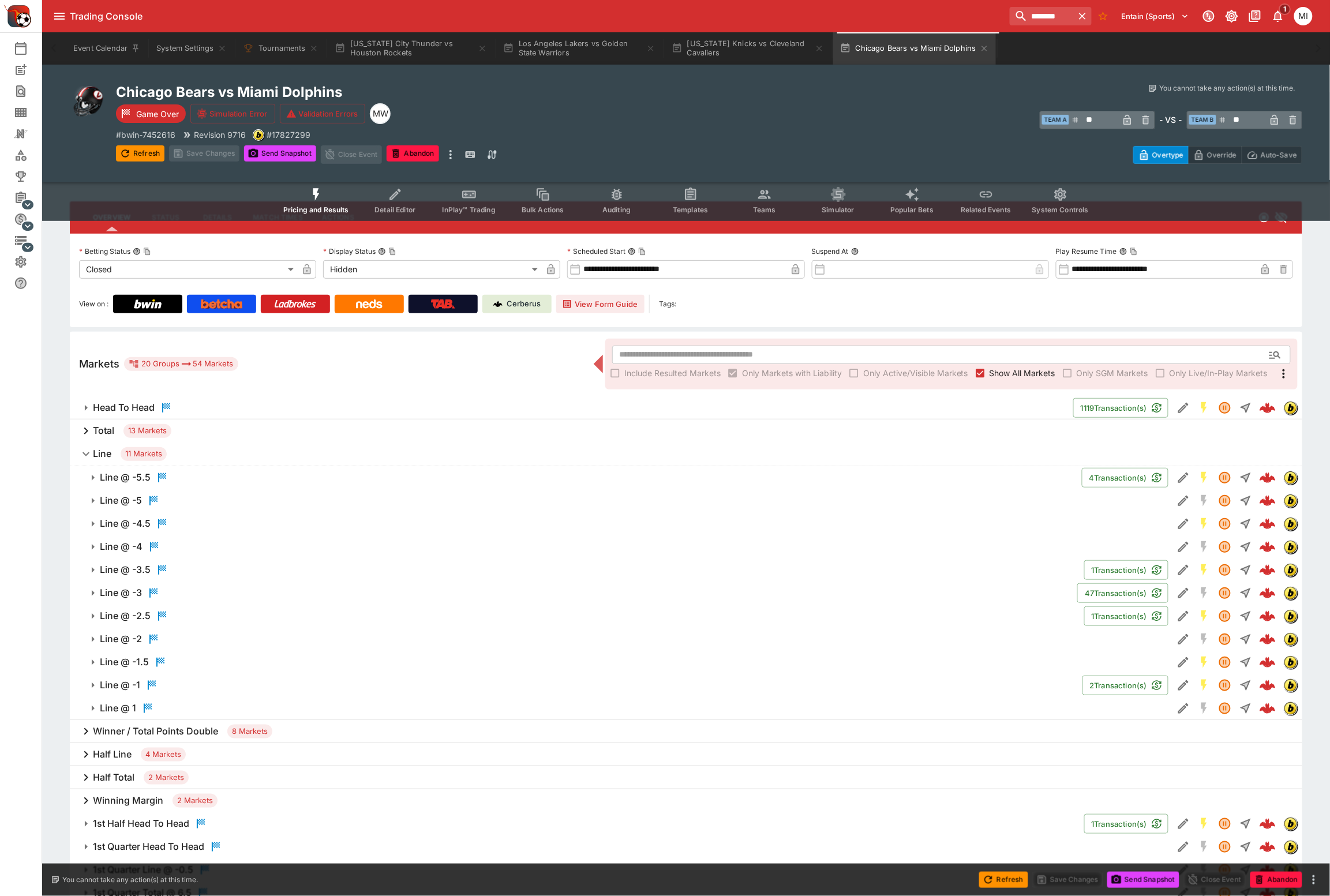
scroll to position [217, 0]
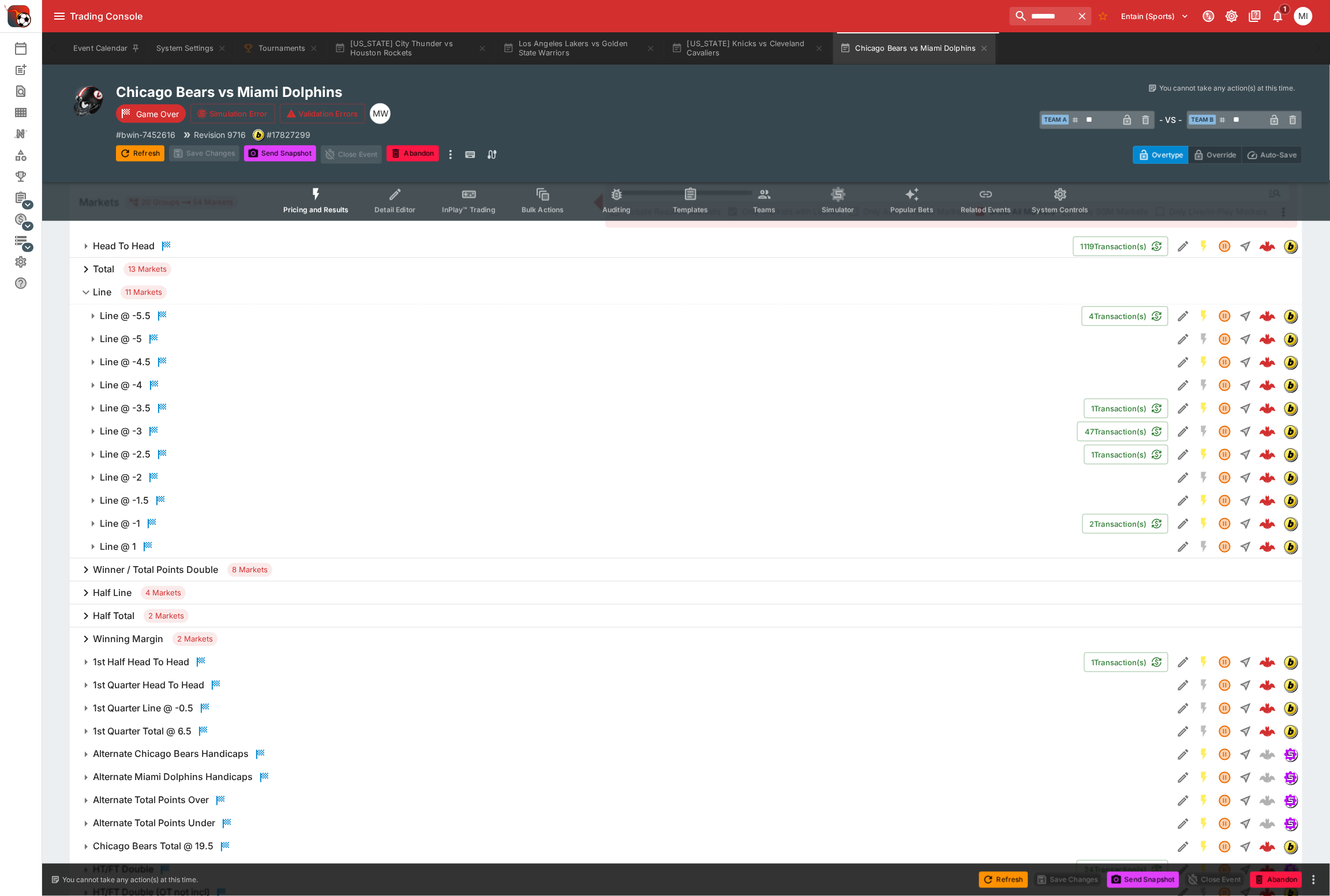
click at [110, 335] on h6 "Line @ -5" at bounding box center [121, 338] width 43 height 13
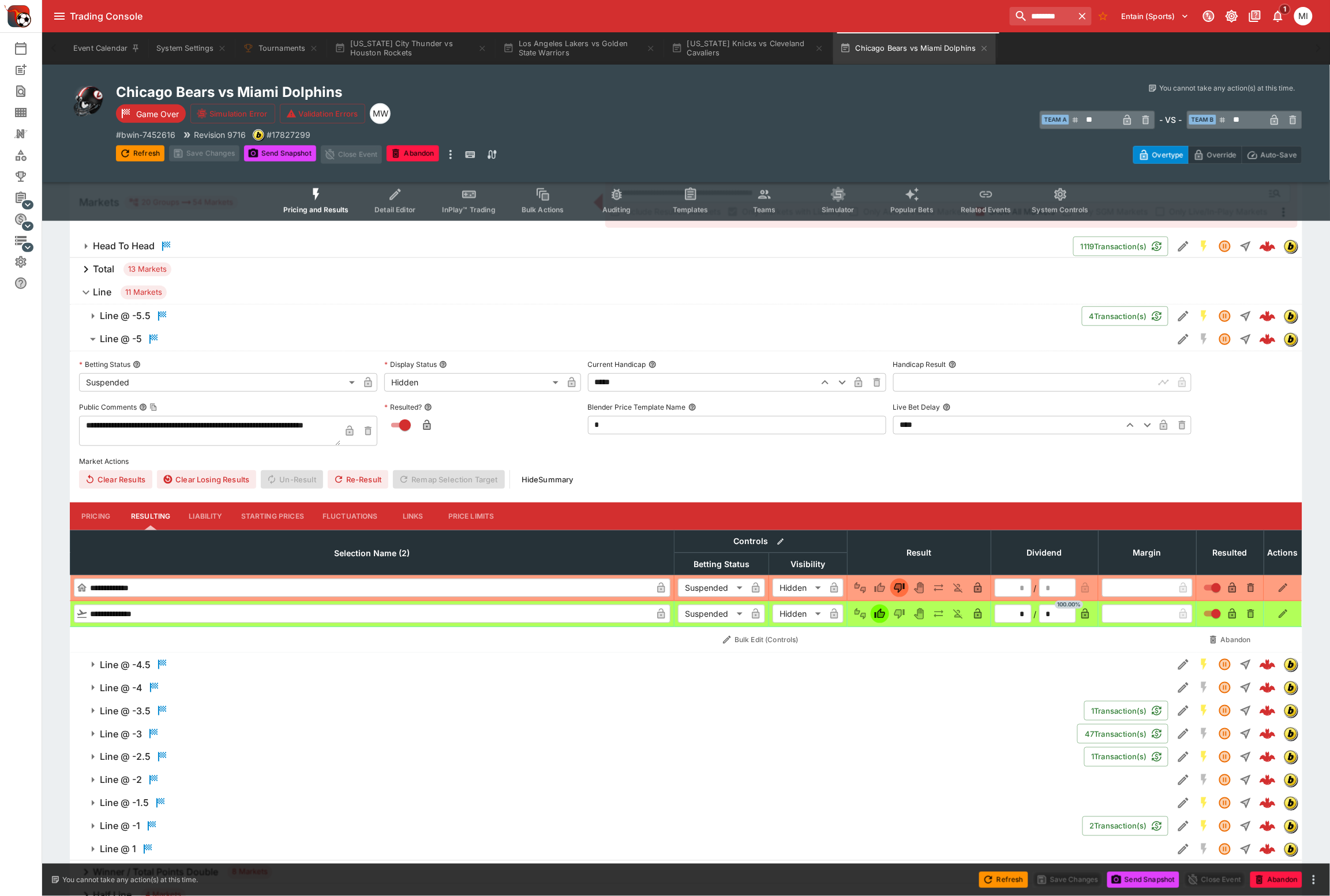
click at [110, 335] on h6 "Line @ -5" at bounding box center [121, 338] width 43 height 13
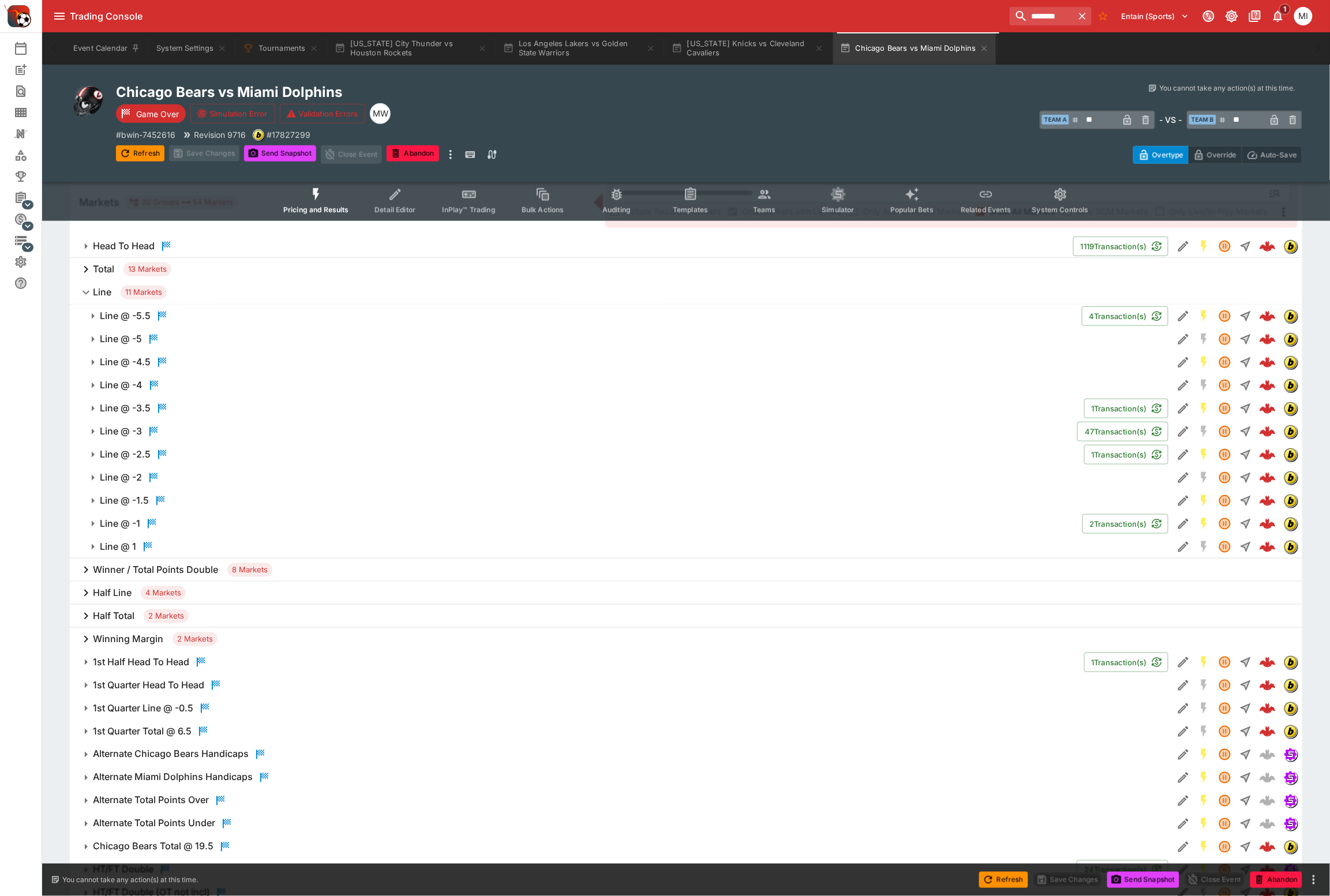
click at [97, 287] on h6 "Line" at bounding box center [101, 292] width 18 height 13
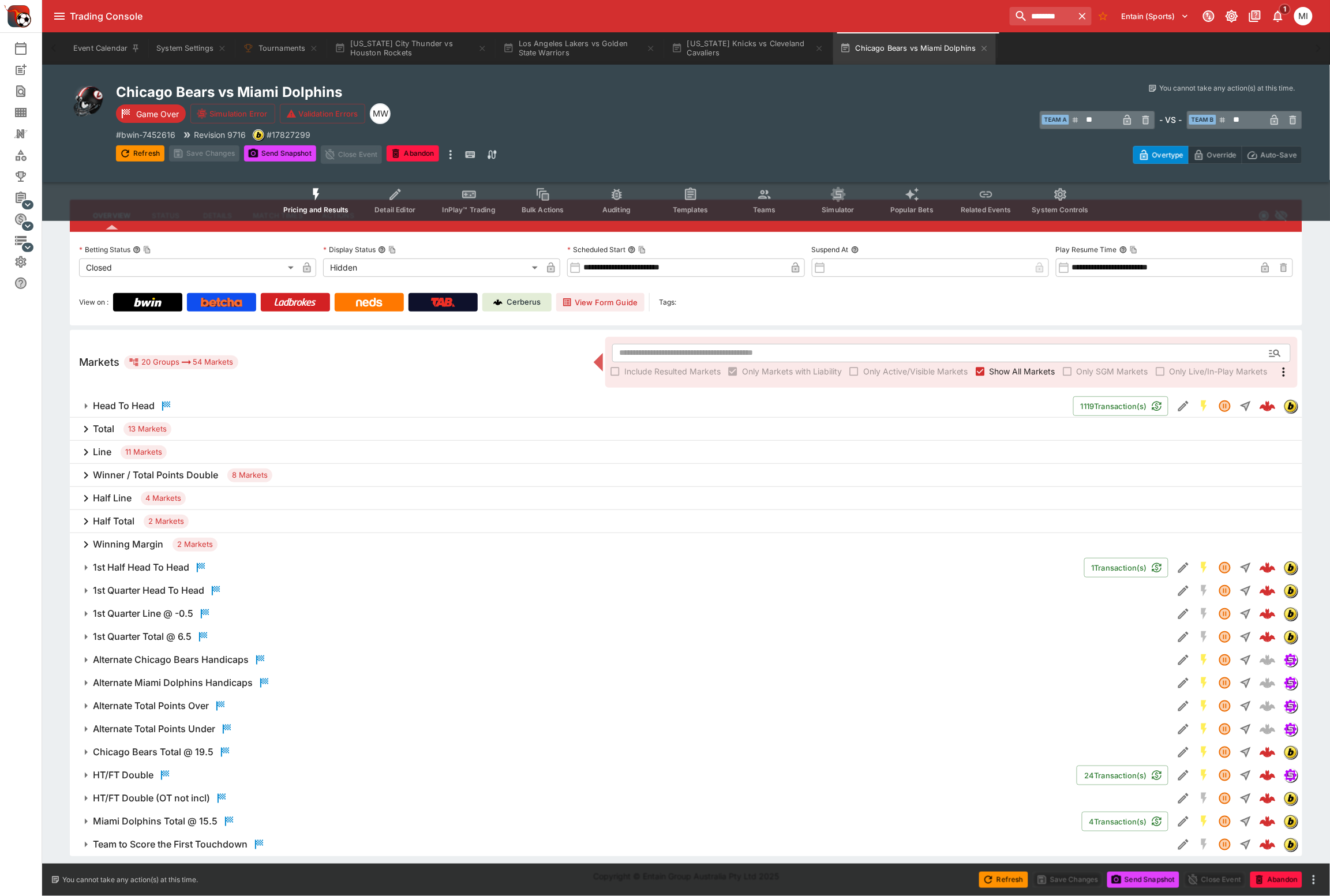
scroll to position [55, 0]
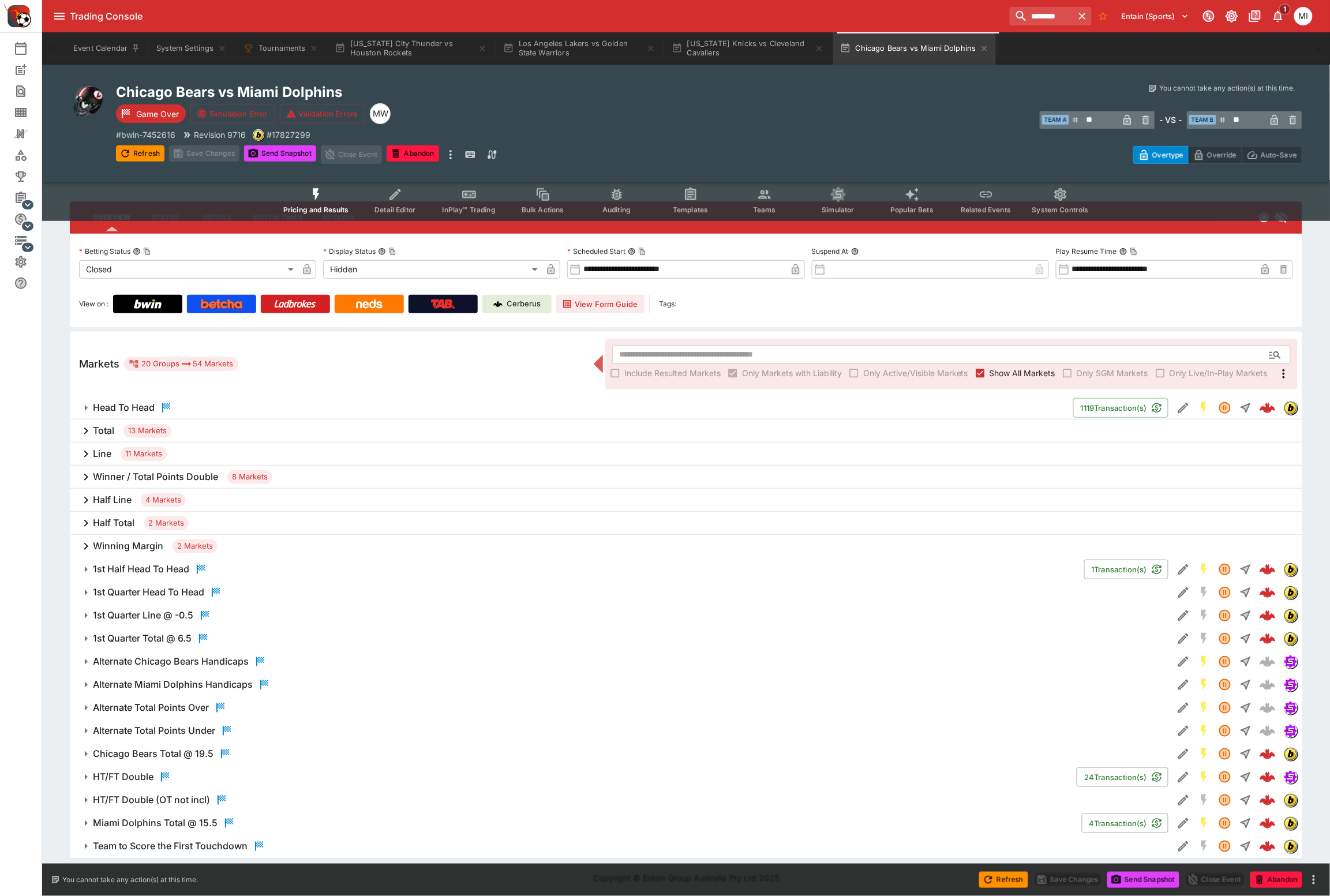
click at [123, 548] on h6 "Winning Margin" at bounding box center [128, 546] width 71 height 13
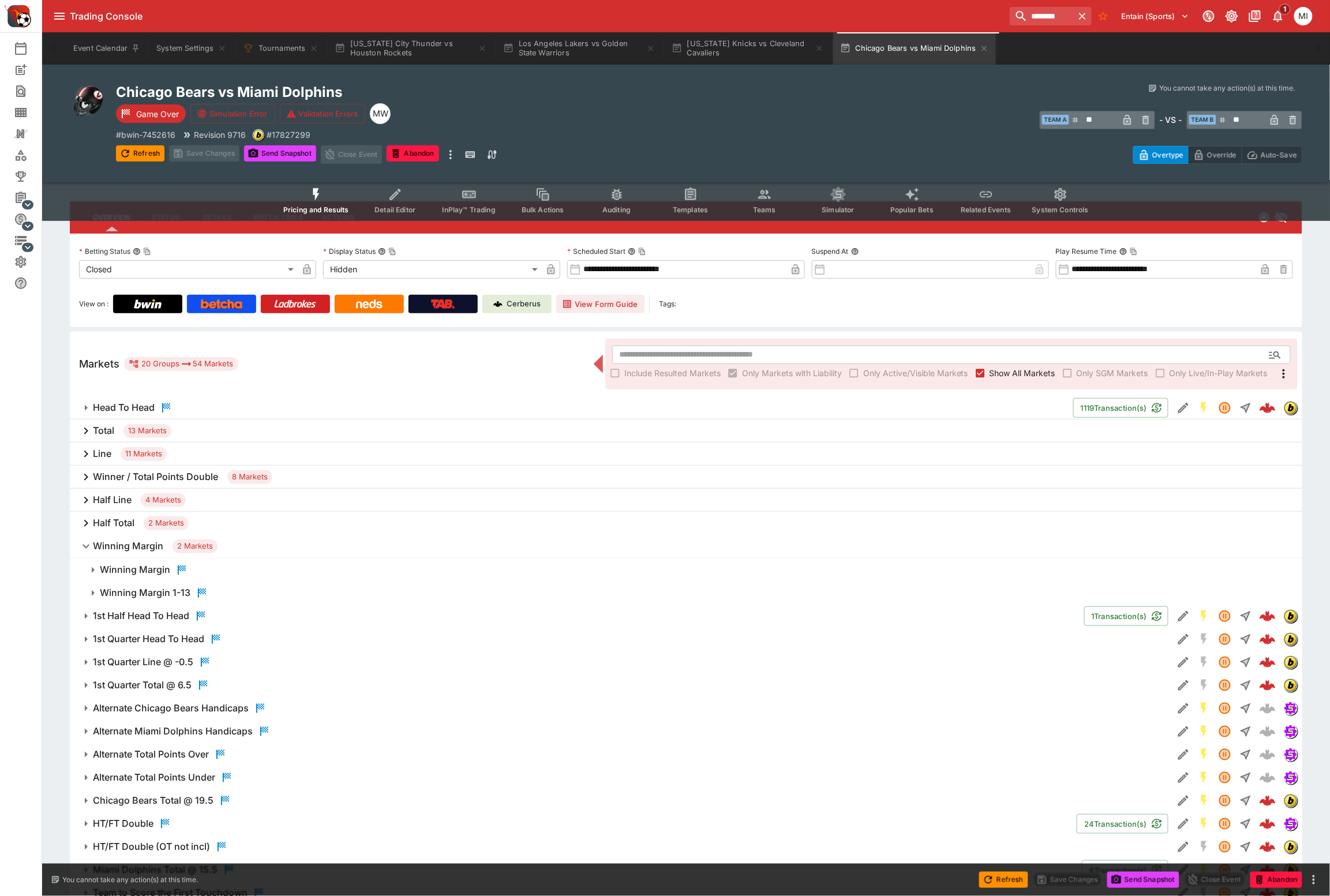
scroll to position [101, 0]
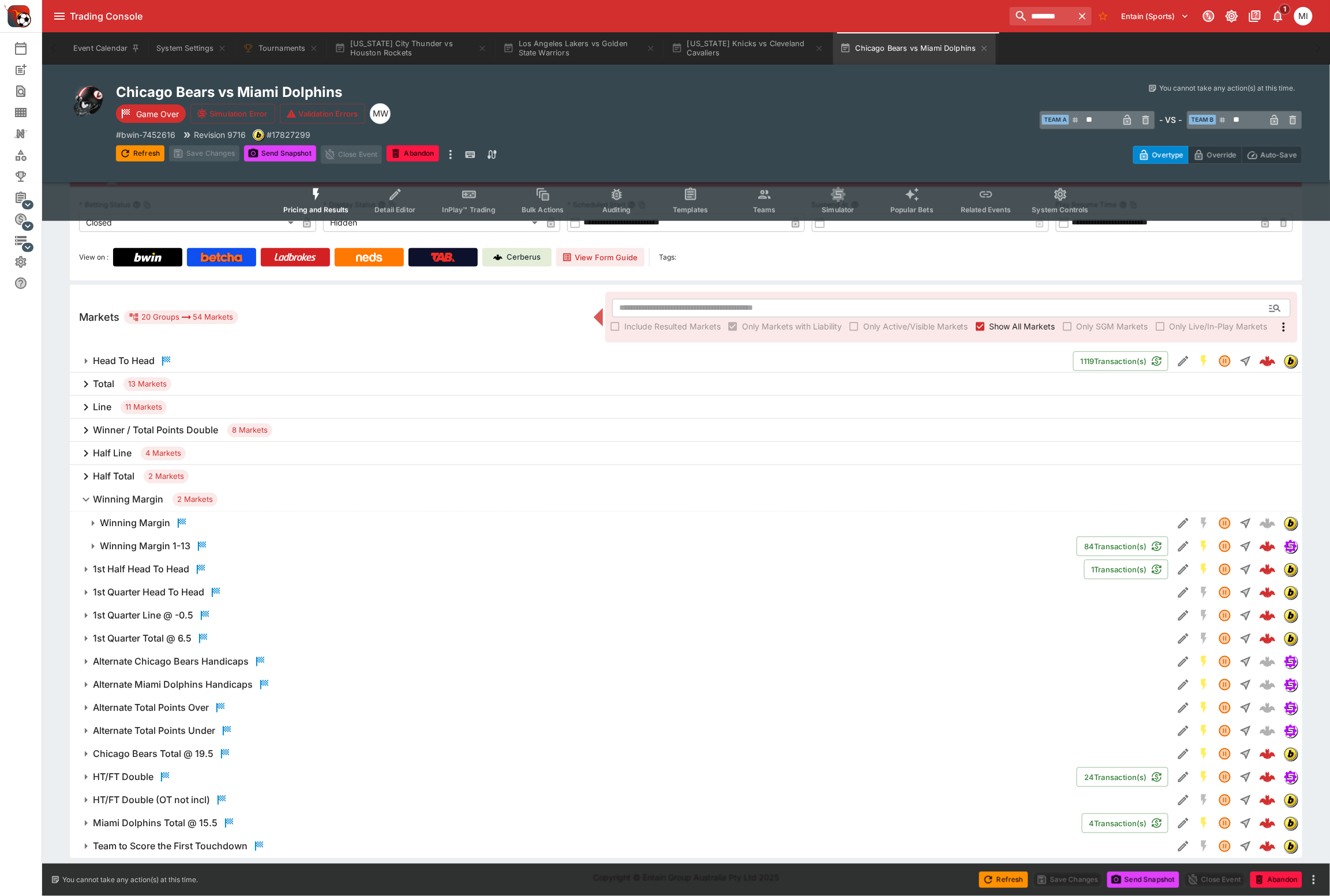
click at [134, 517] on h6 "Winning Margin" at bounding box center [134, 523] width 71 height 13
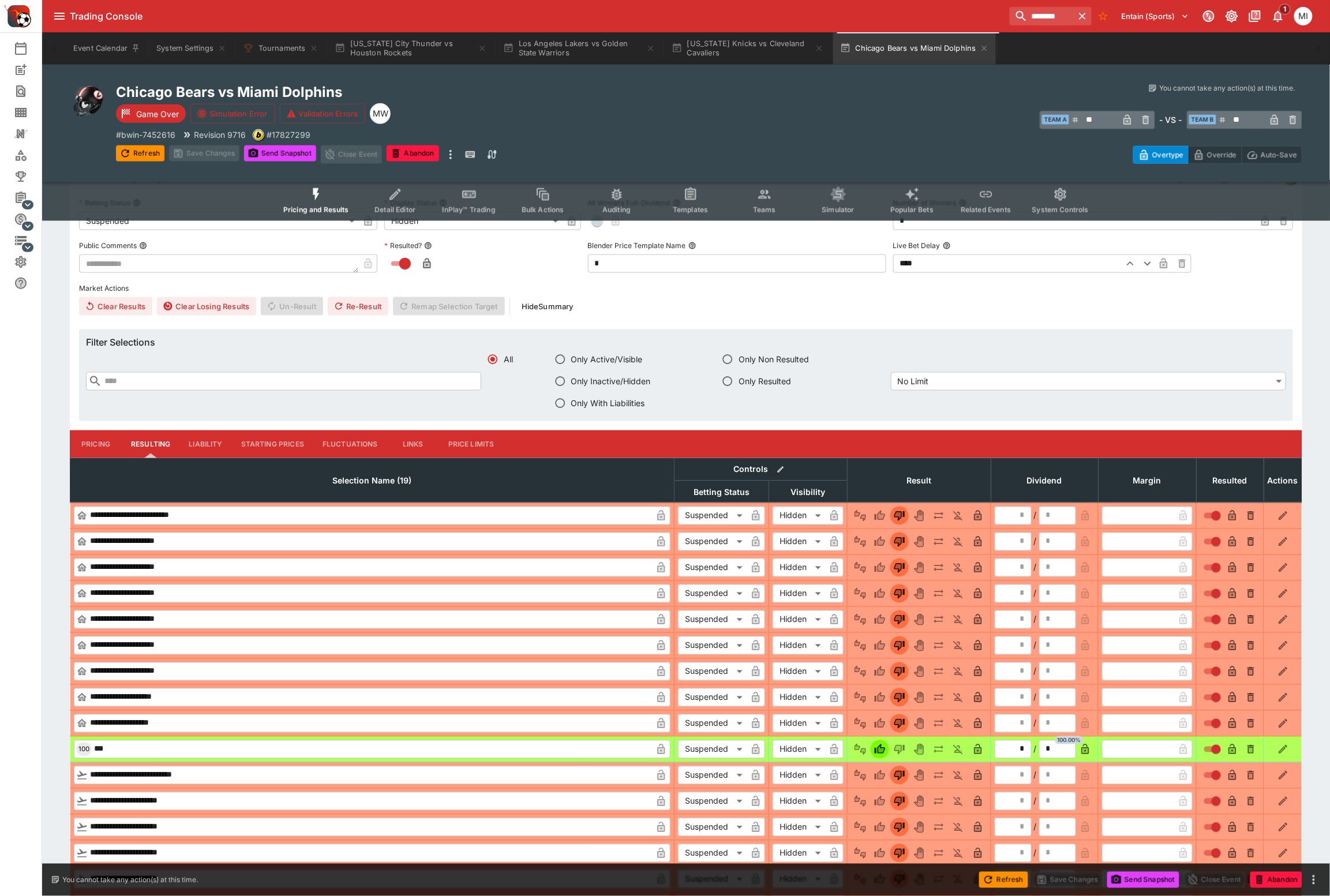
scroll to position [462, 0]
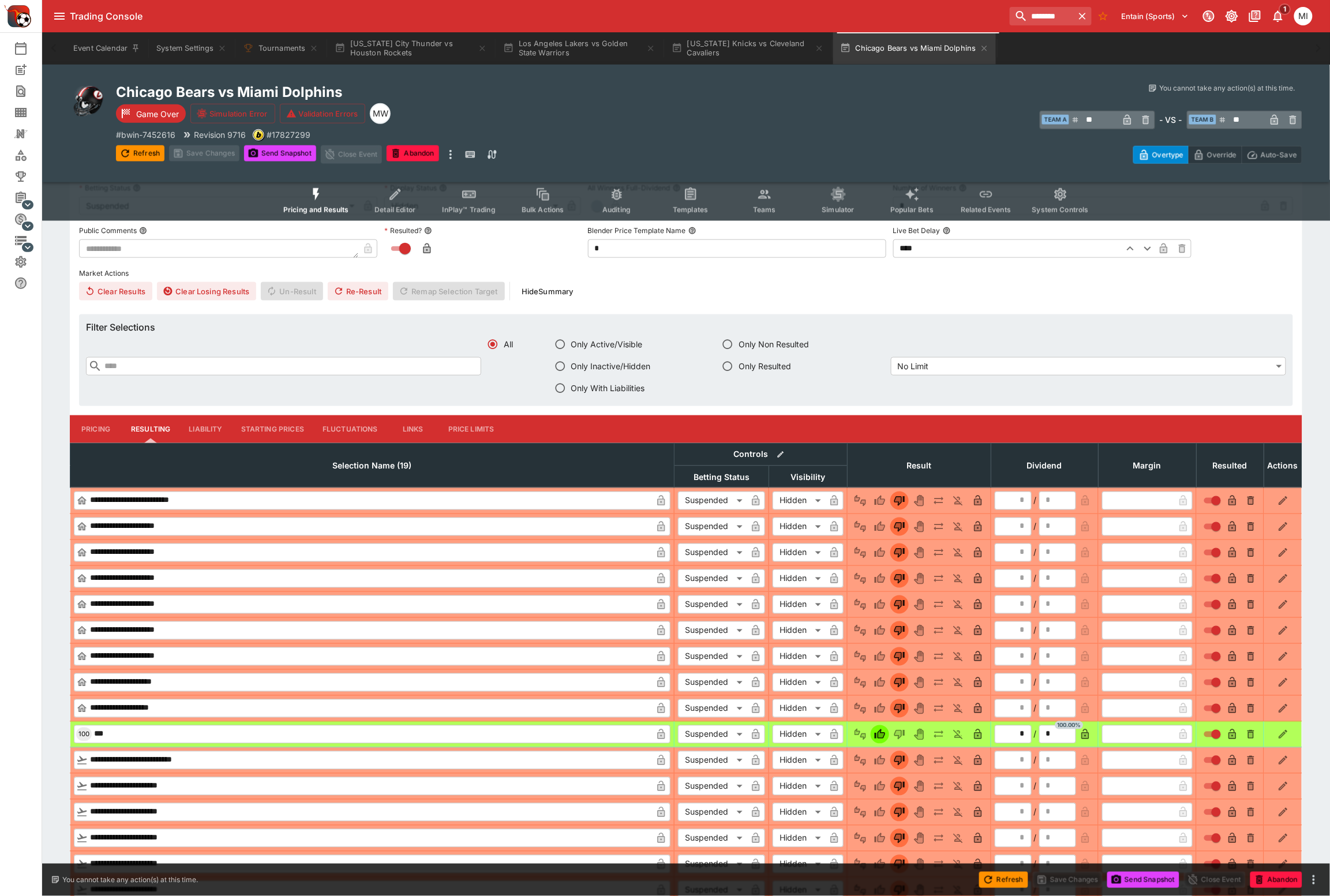
click at [100, 428] on button "Pricing" at bounding box center [96, 429] width 52 height 28
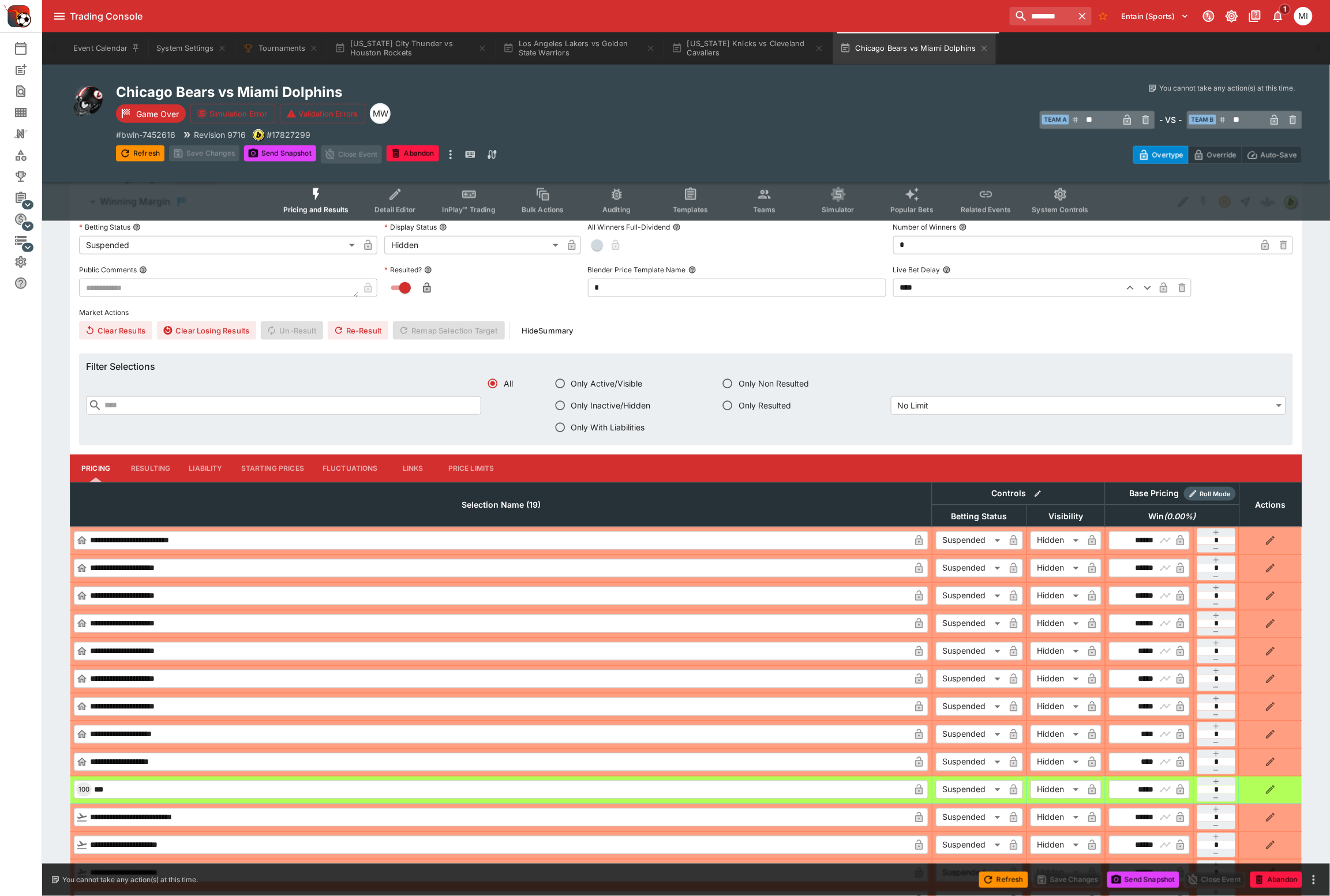
scroll to position [318, 0]
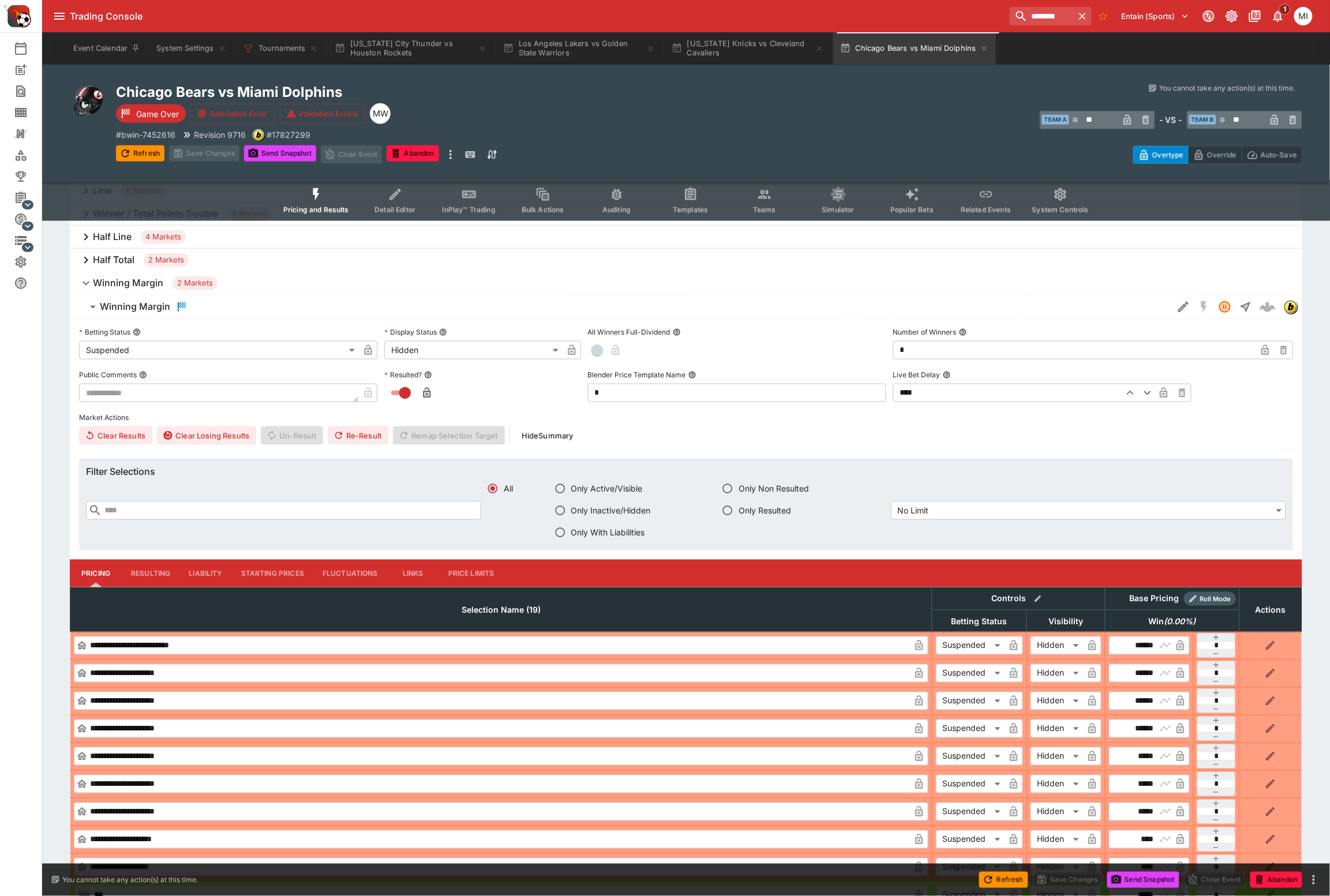
click at [131, 308] on h6 "Winning Margin" at bounding box center [134, 306] width 71 height 13
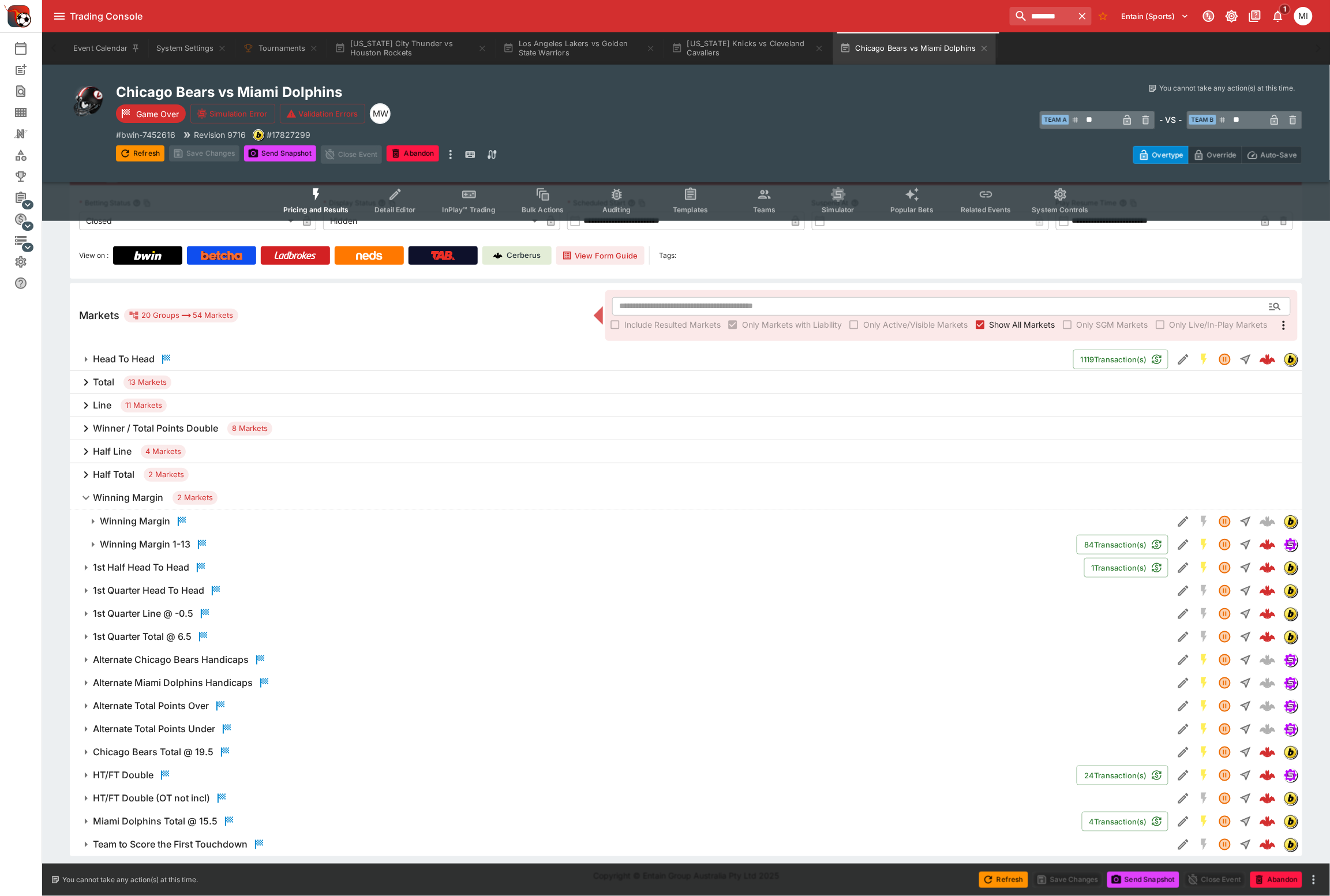
scroll to position [101, 0]
click at [132, 549] on h6 "Winning Margin 1-13" at bounding box center [145, 546] width 91 height 13
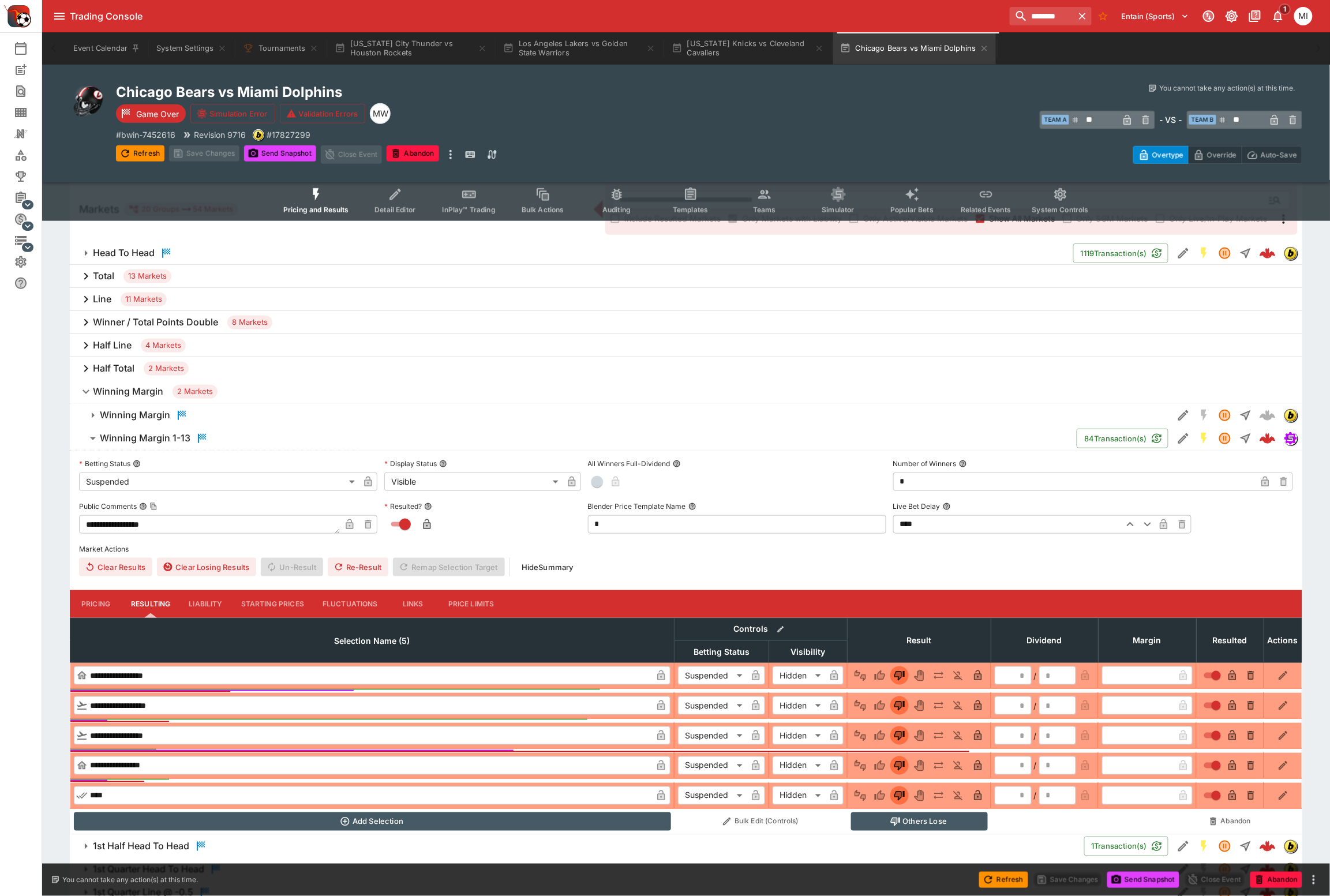
scroll to position [318, 0]
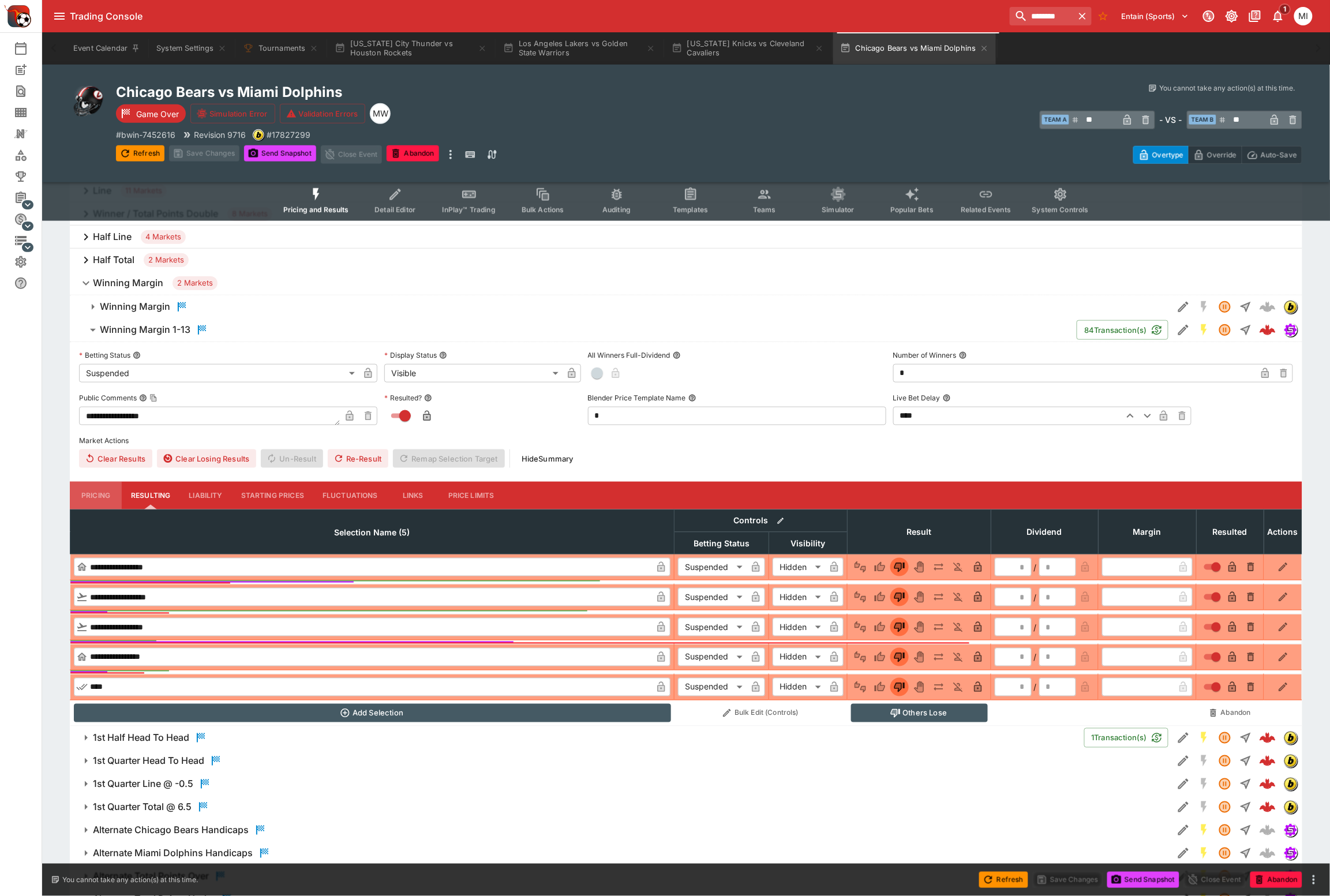
click at [106, 490] on button "Pricing" at bounding box center [96, 496] width 52 height 28
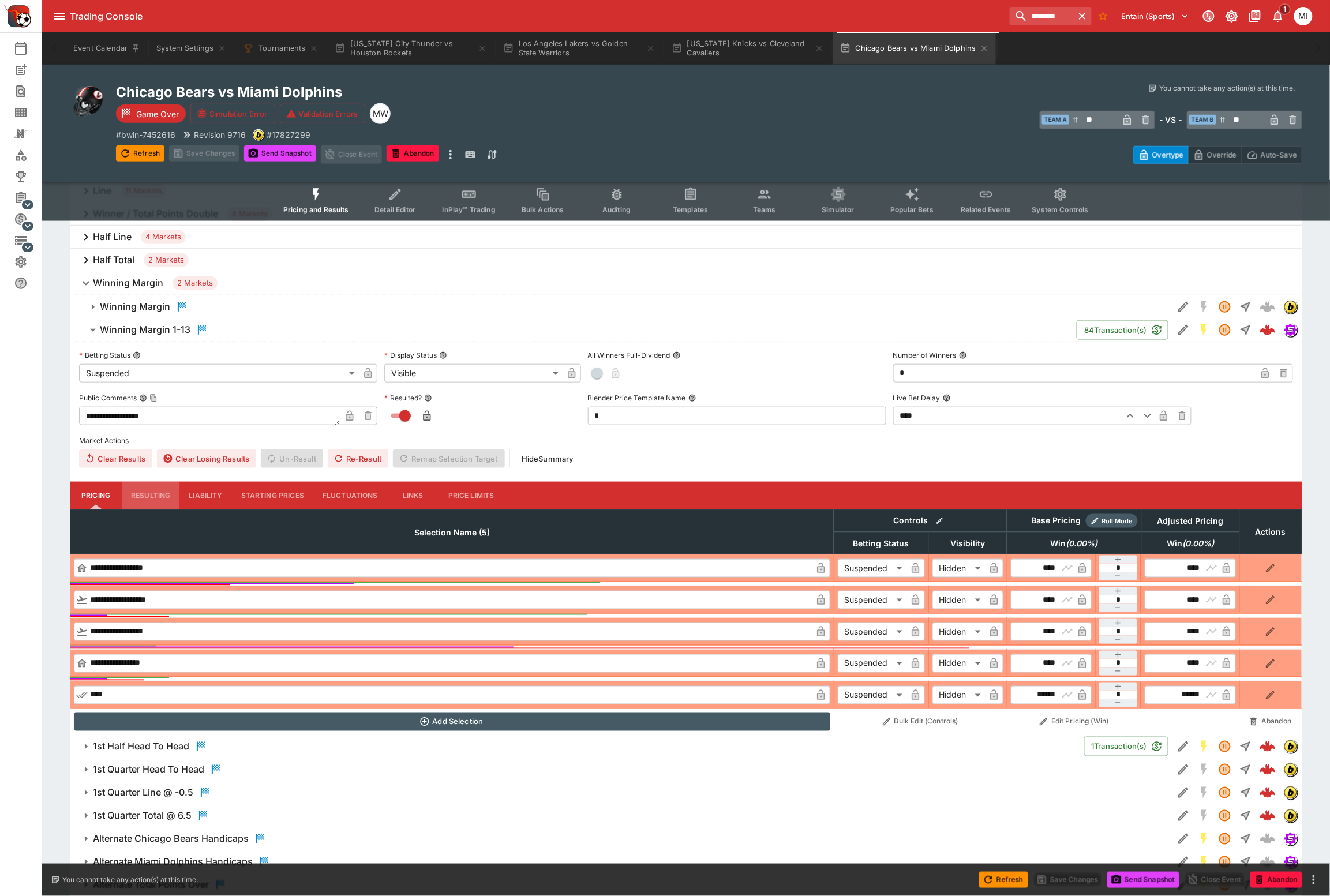
click at [150, 494] on button "Resulting" at bounding box center [151, 496] width 58 height 28
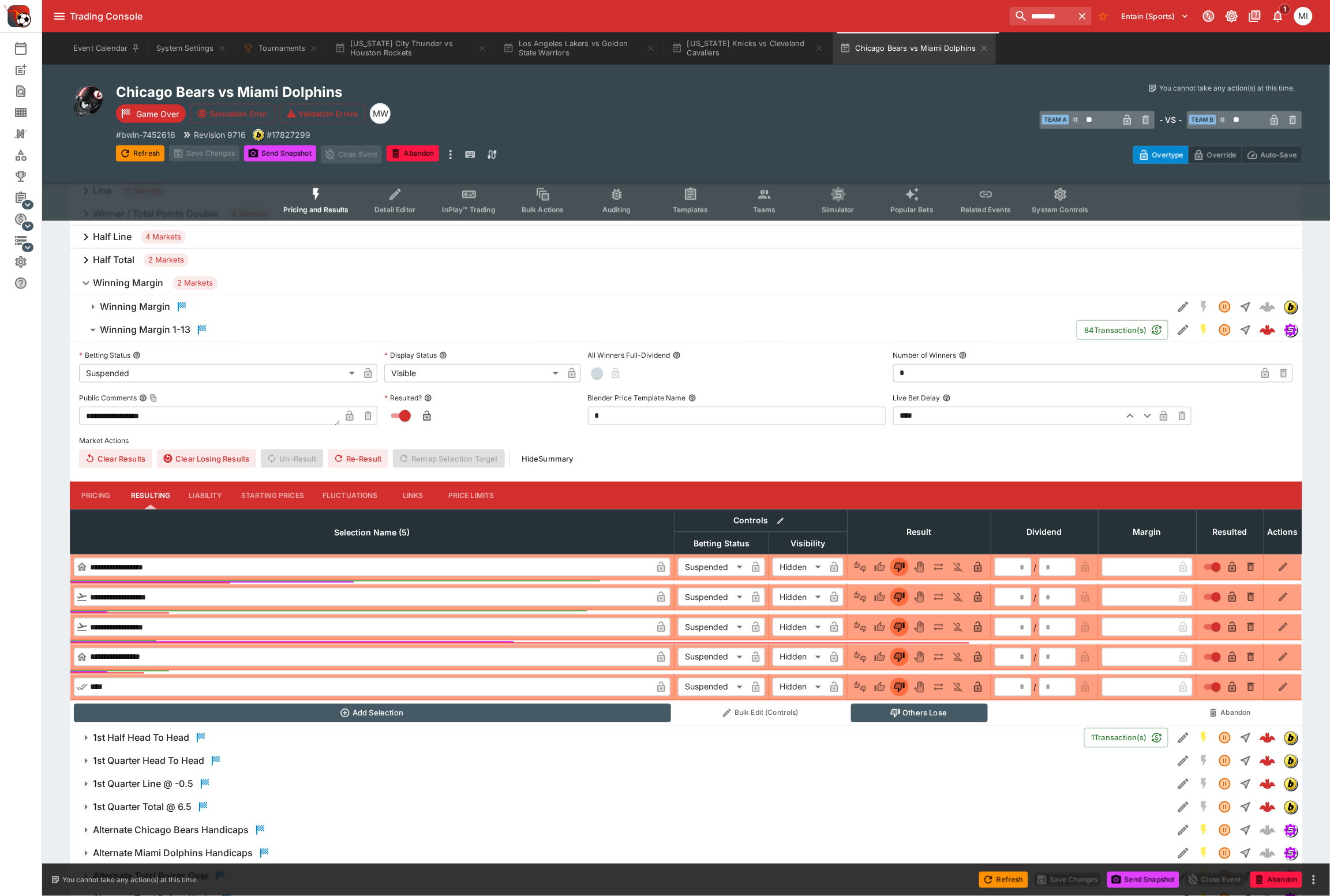
click at [125, 289] on button "Winning Margin 2 Markets" at bounding box center [685, 283] width 1232 height 23
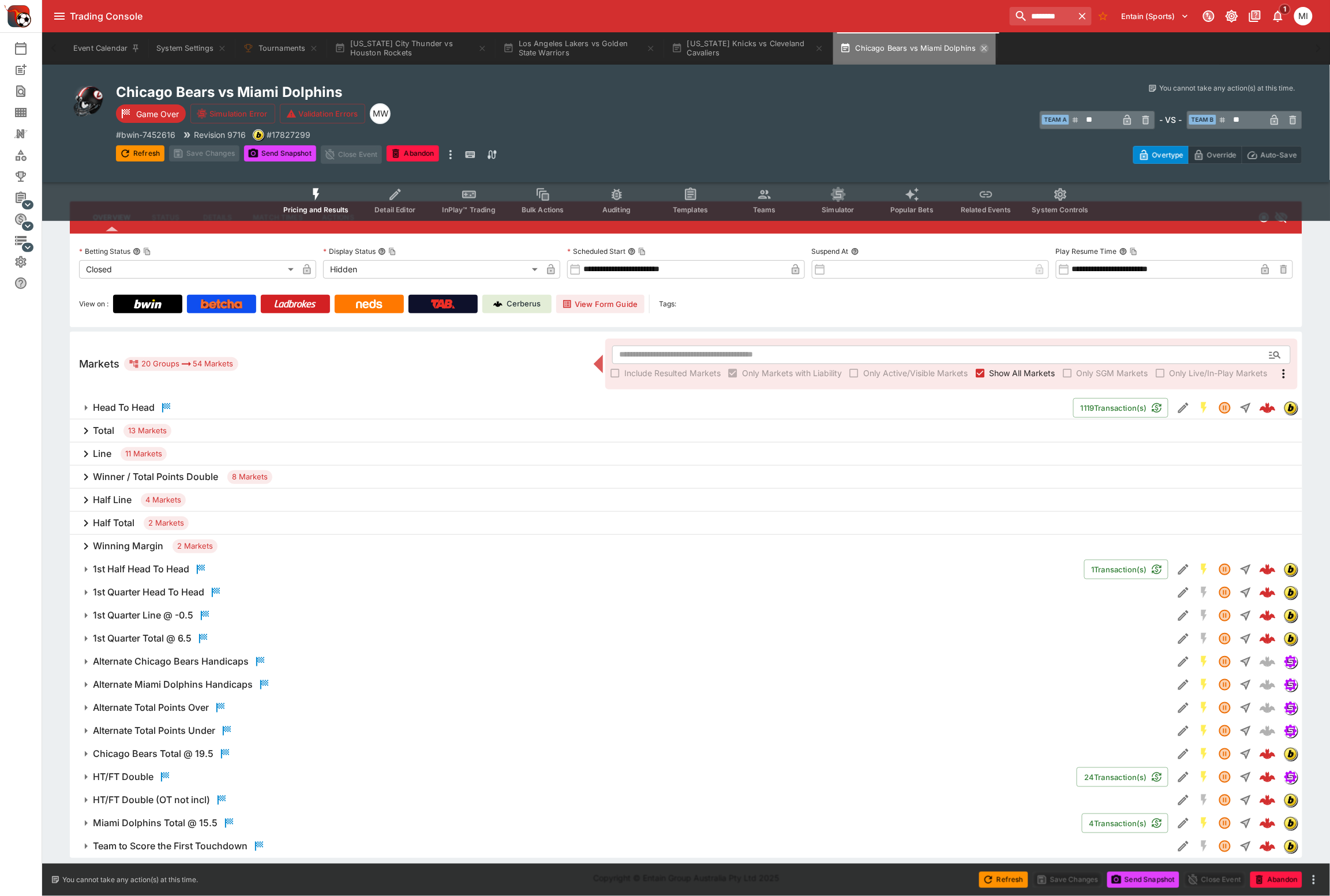
click at [986, 47] on icon "button" at bounding box center [985, 48] width 10 height 10
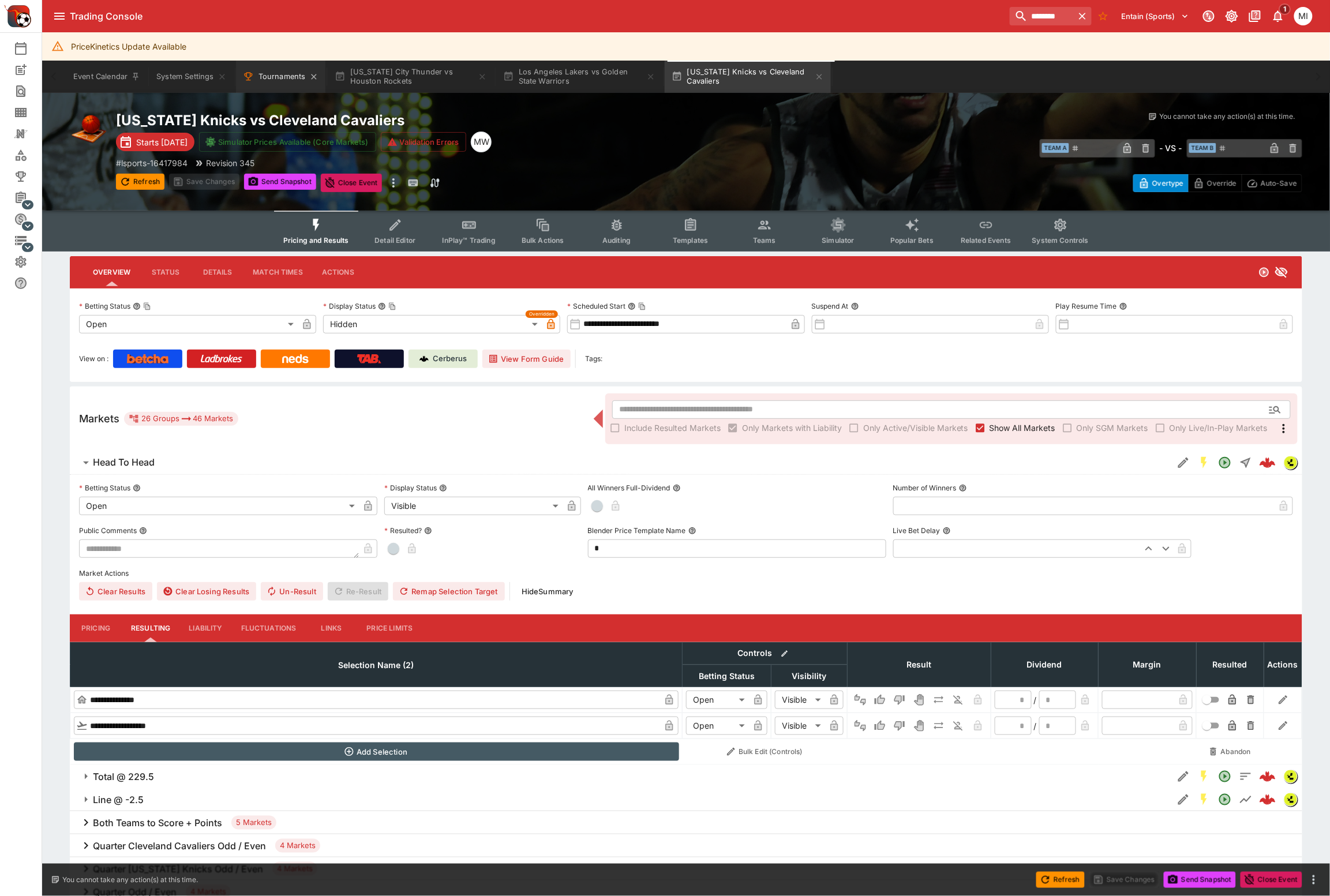
click at [280, 80] on button "Tournaments" at bounding box center [280, 76] width 90 height 32
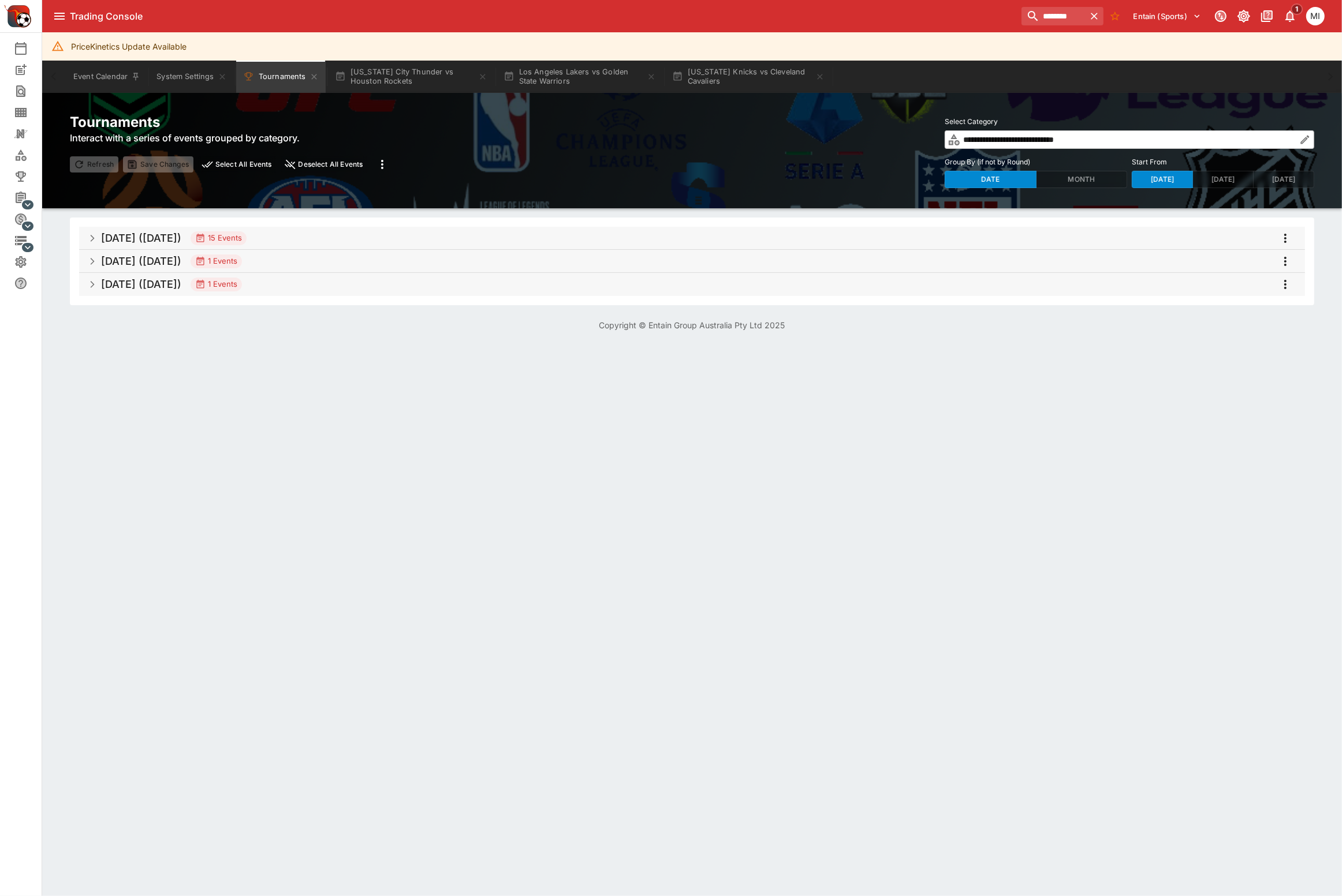
click at [1052, 142] on input "**********" at bounding box center [1127, 139] width 335 height 18
click at [1306, 140] on icon "button" at bounding box center [1304, 140] width 12 height 12
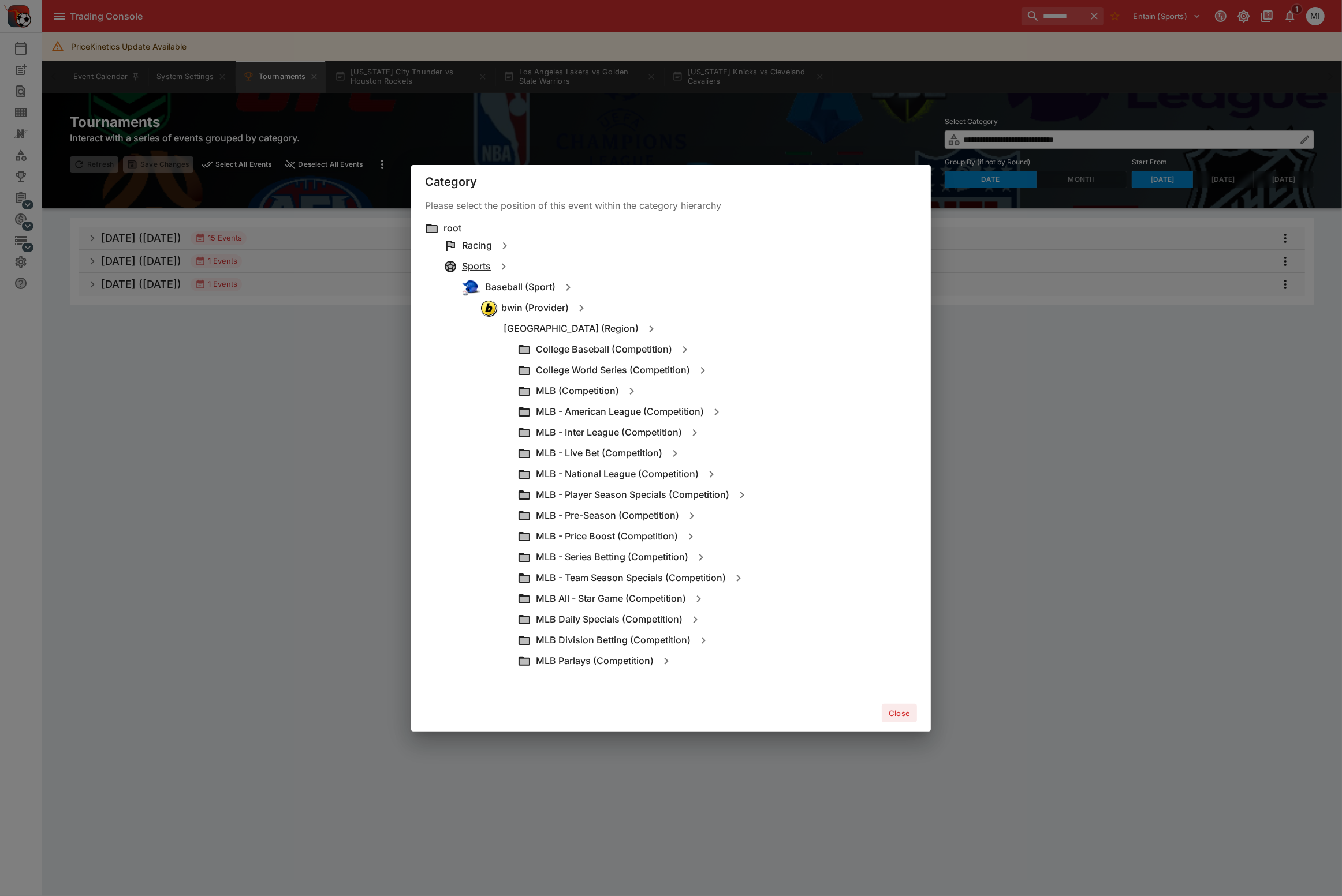
click at [480, 267] on h6 "Sports" at bounding box center [477, 266] width 29 height 13
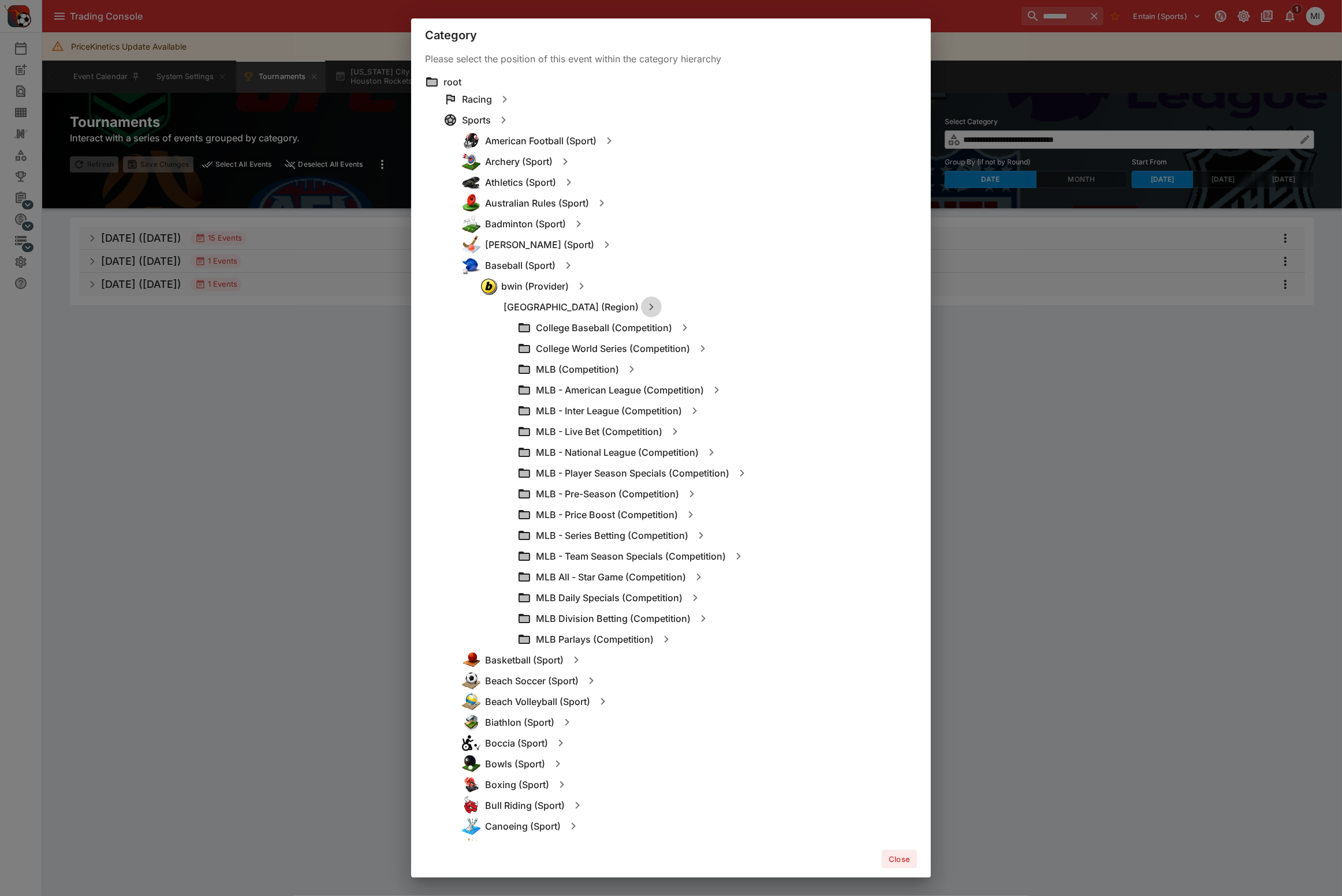
click at [650, 308] on icon "button" at bounding box center [652, 306] width 4 height 7
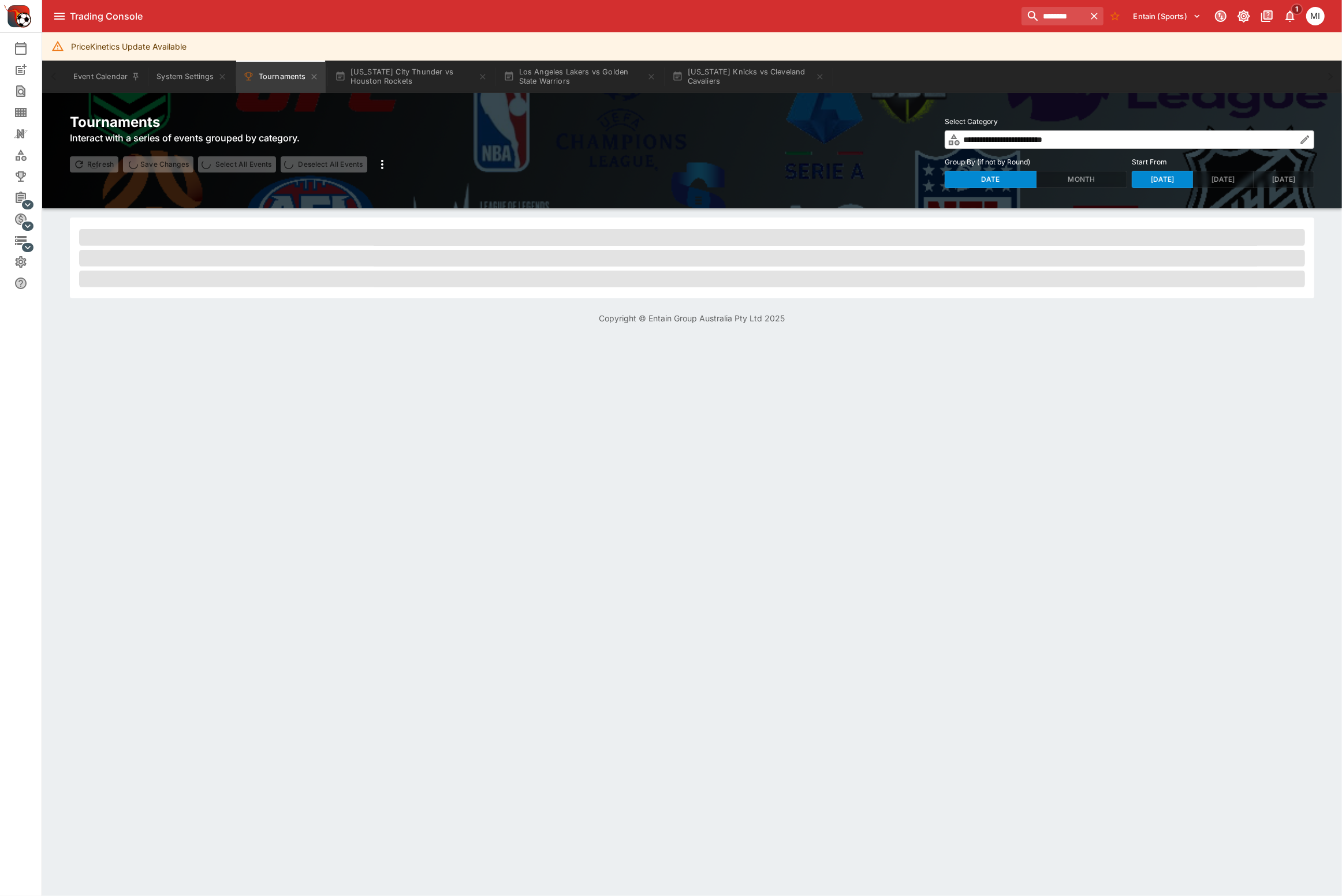
click at [1302, 142] on icon "button" at bounding box center [1303, 140] width 5 height 5
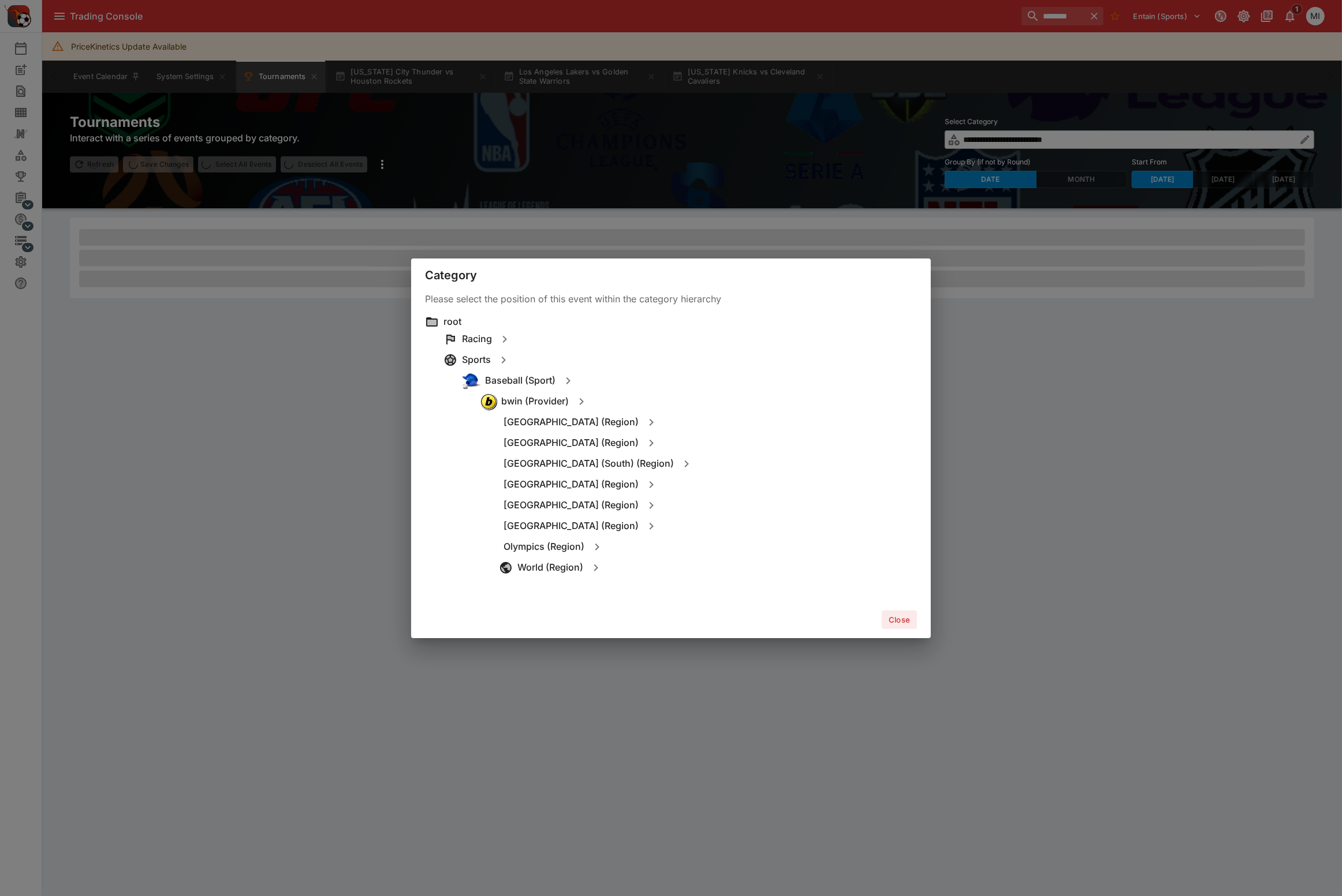
click at [896, 488] on div "[GEOGRAPHIC_DATA] (Region)" at bounding box center [708, 484] width 418 height 20
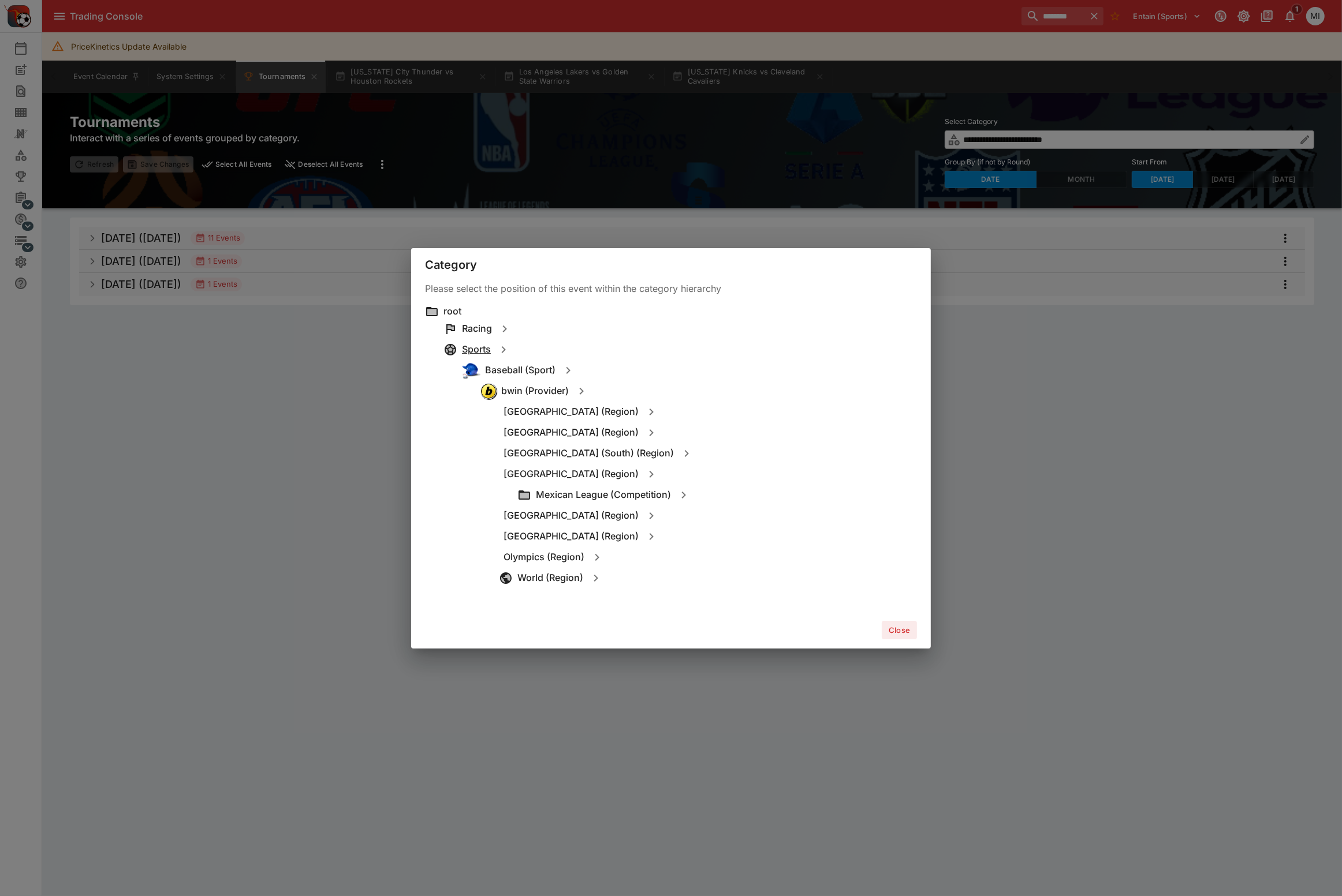
click at [481, 344] on h6 "Sports" at bounding box center [477, 349] width 29 height 13
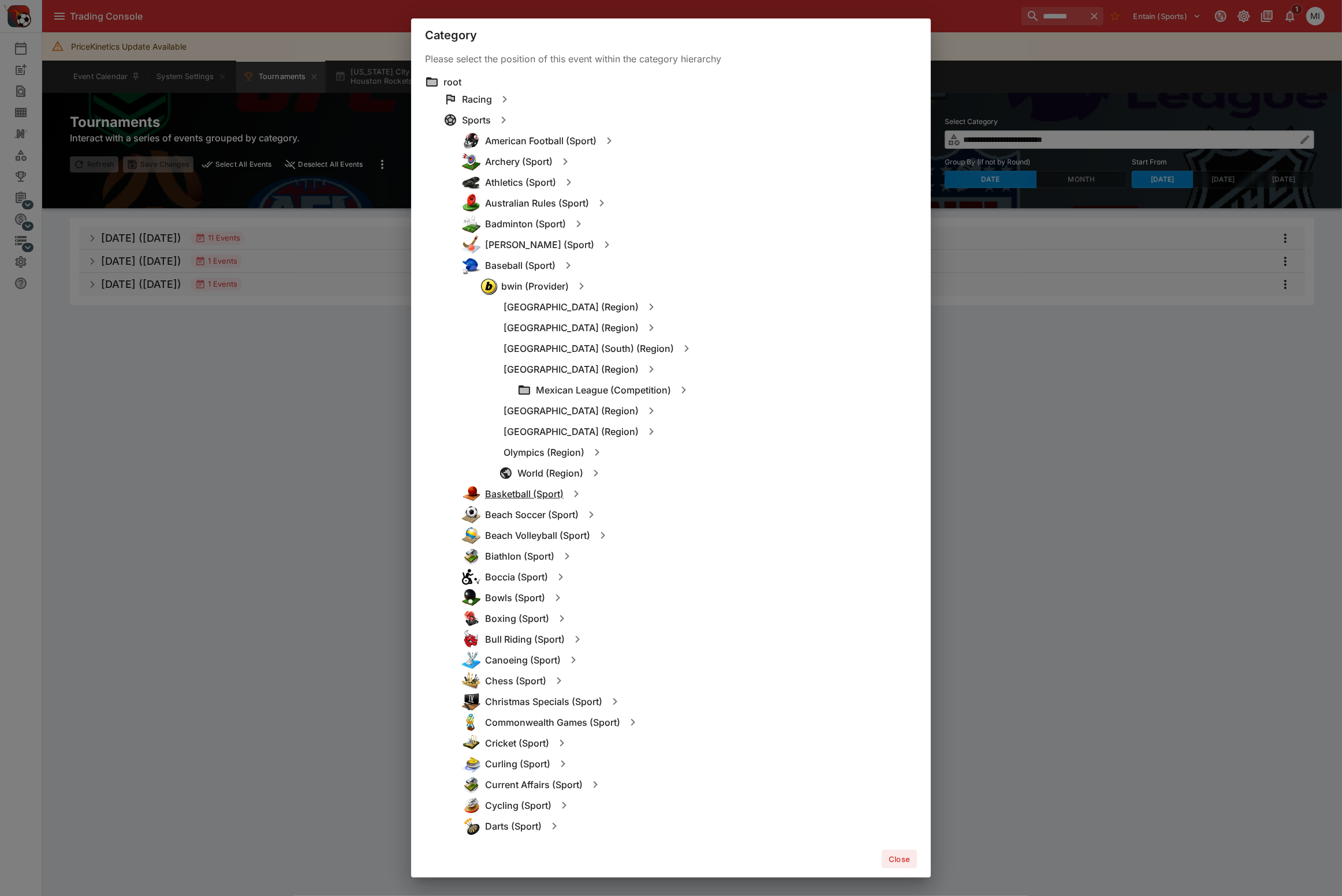
click at [512, 490] on h6 "Basketball (Sport)" at bounding box center [524, 494] width 78 height 13
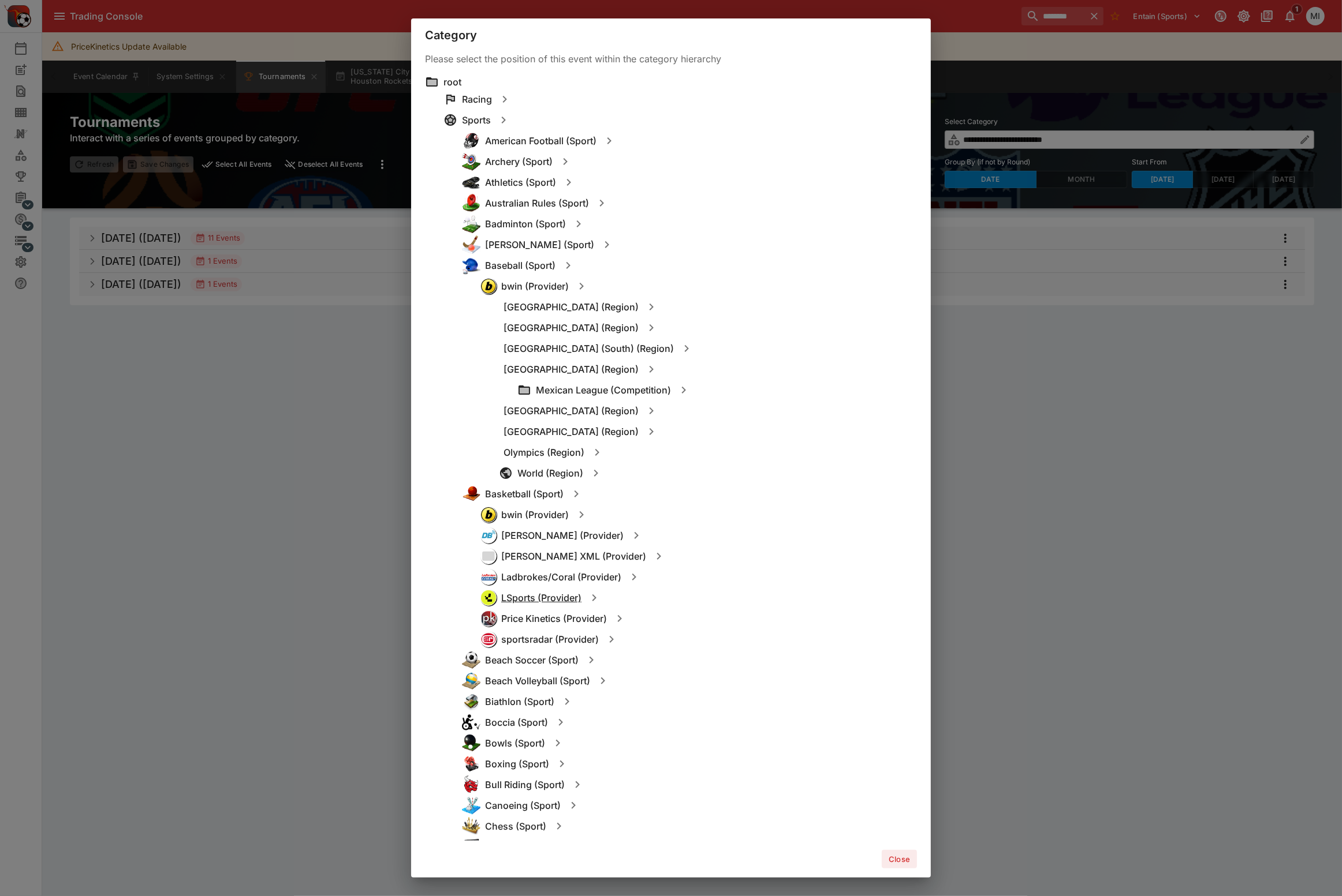
click at [524, 599] on h6 "LSports (Provider)" at bounding box center [540, 598] width 80 height 13
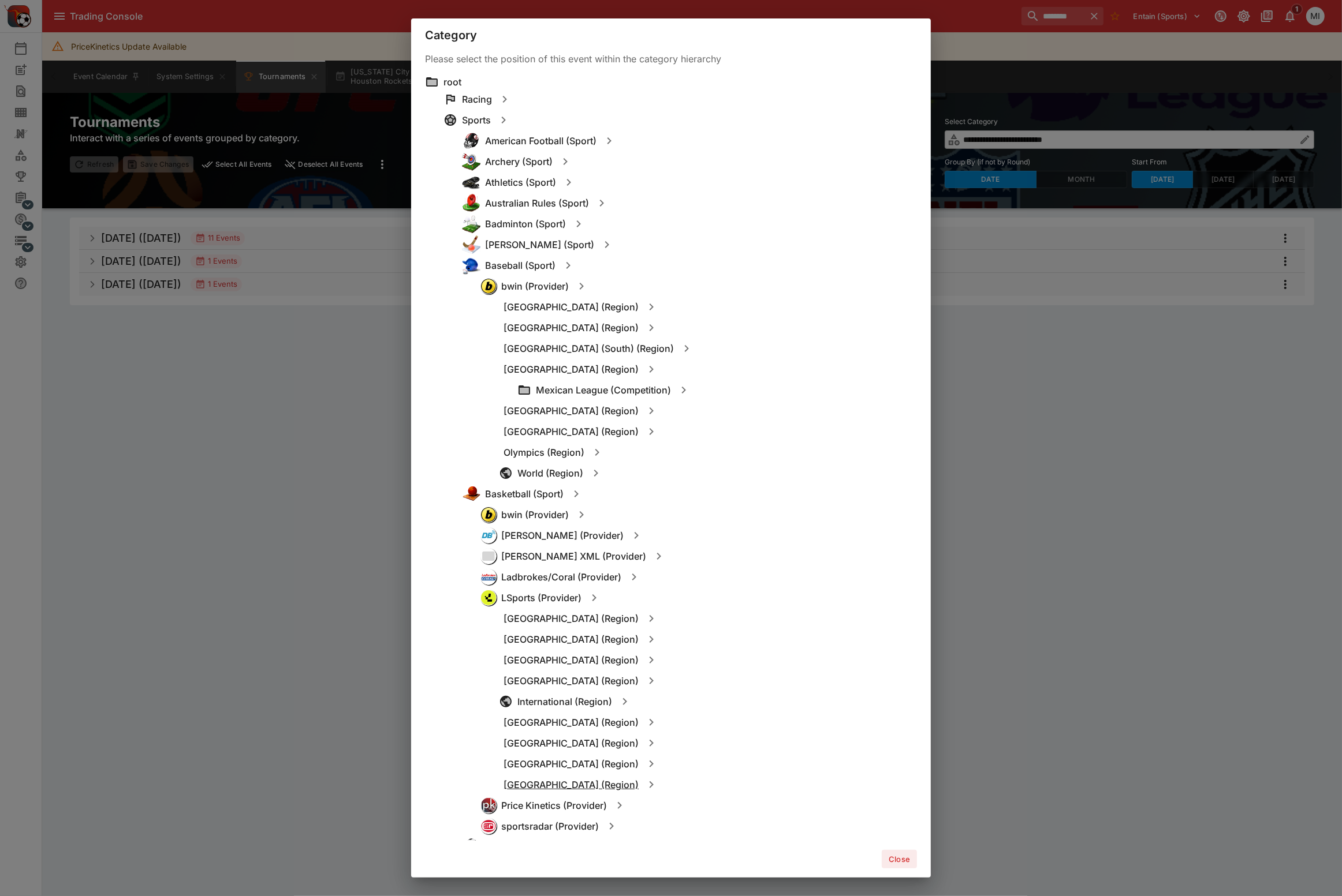
click at [548, 784] on h6 "United States (Region)" at bounding box center [571, 785] width 135 height 13
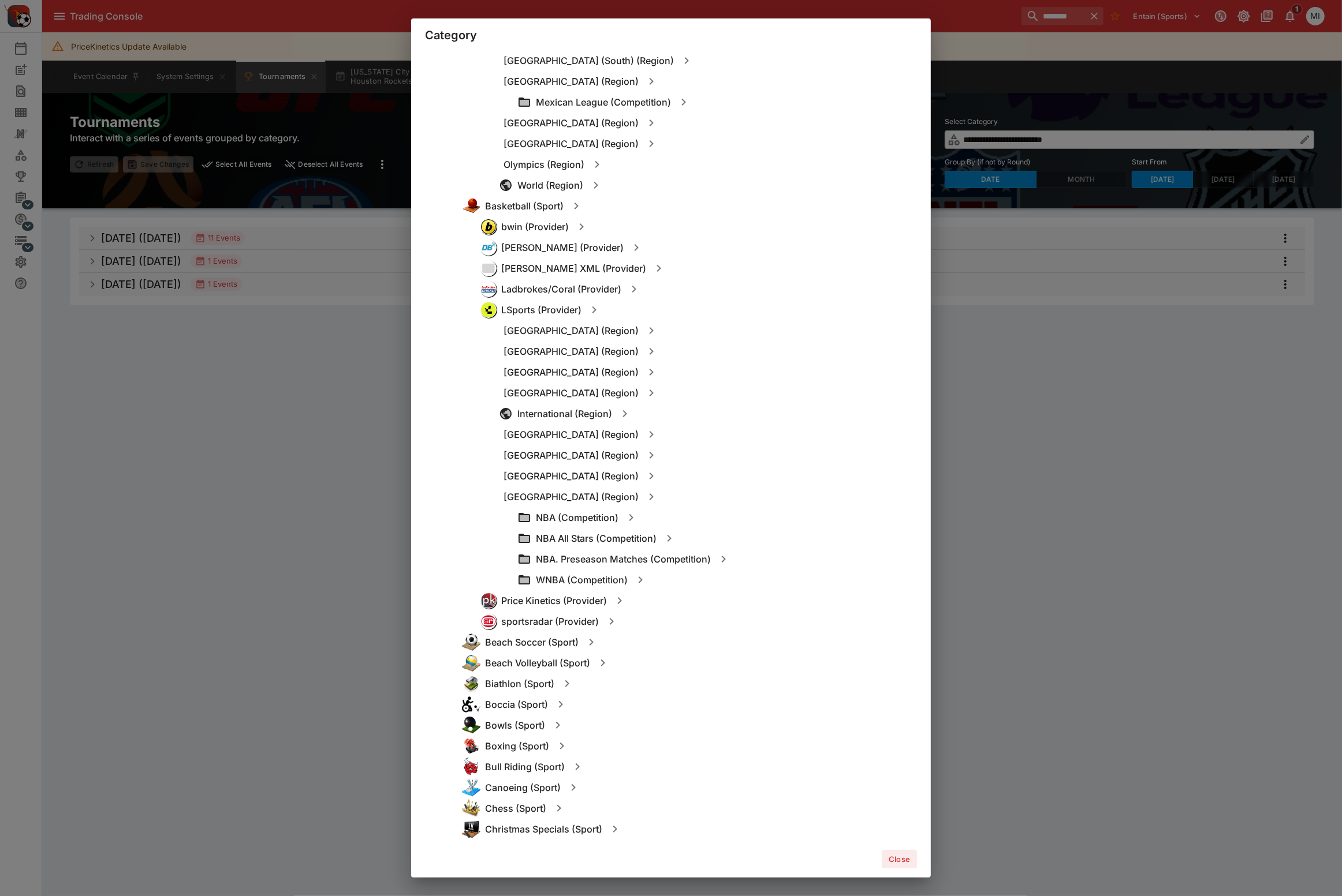
click at [629, 512] on icon "button" at bounding box center [630, 517] width 14 height 14
type input "**********"
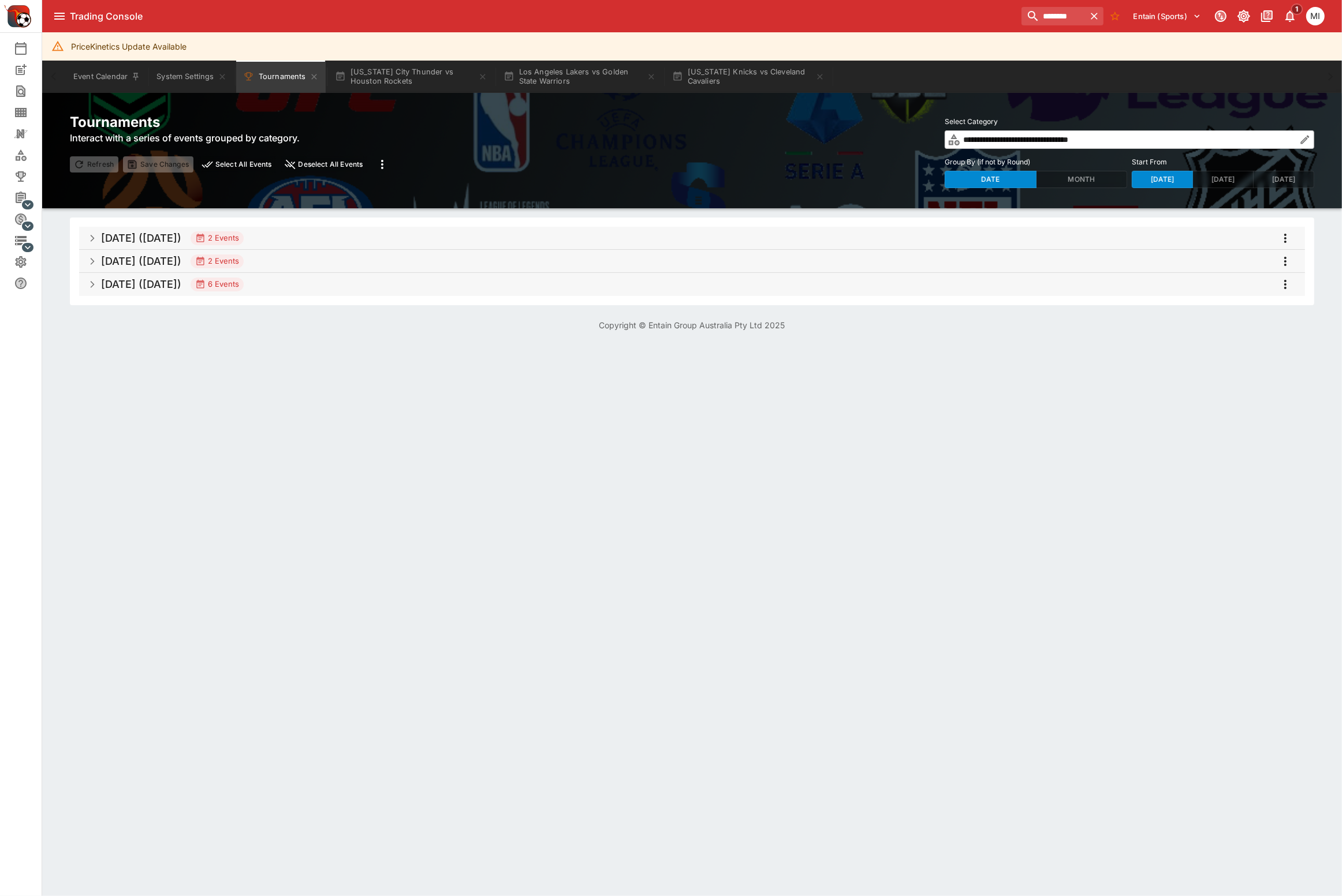
click at [179, 264] on h5 "Oct 2025 (2025-10-22)" at bounding box center [140, 261] width 80 height 14
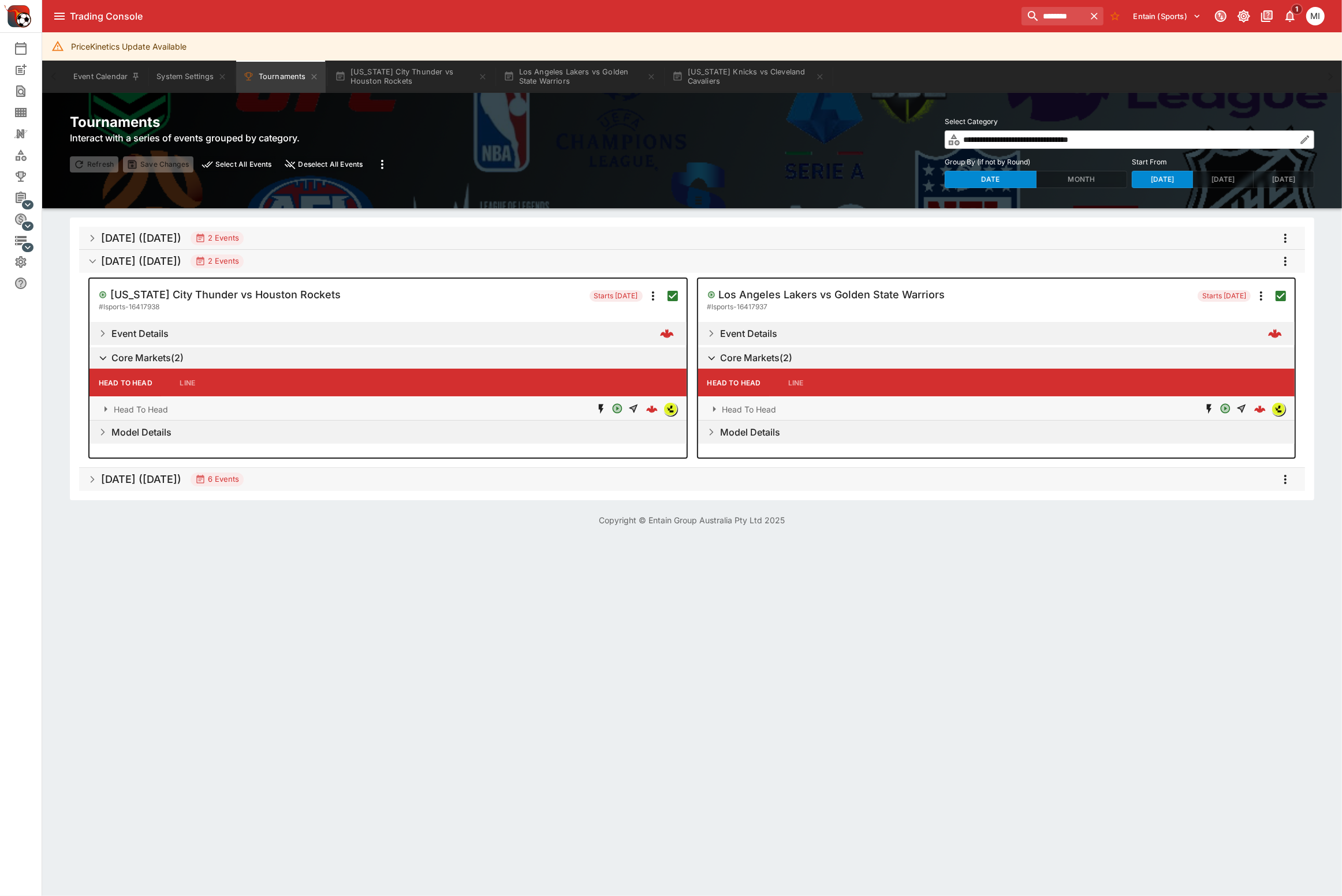
click at [1283, 260] on icon "more" at bounding box center [1285, 261] width 14 height 14
click at [1243, 377] on li "Open selected events" at bounding box center [1265, 378] width 135 height 18
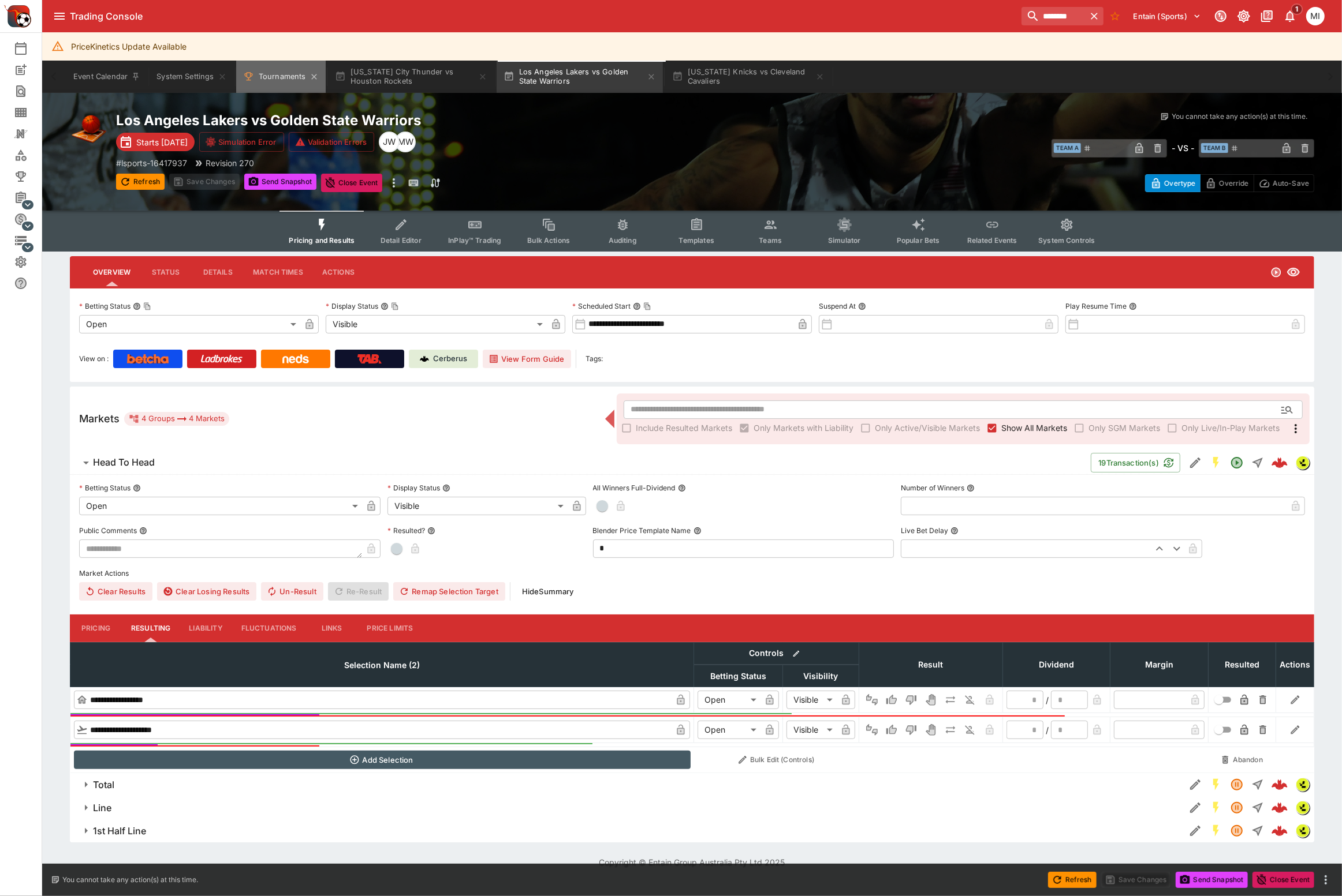
click at [281, 87] on button "Tournaments" at bounding box center [280, 76] width 90 height 32
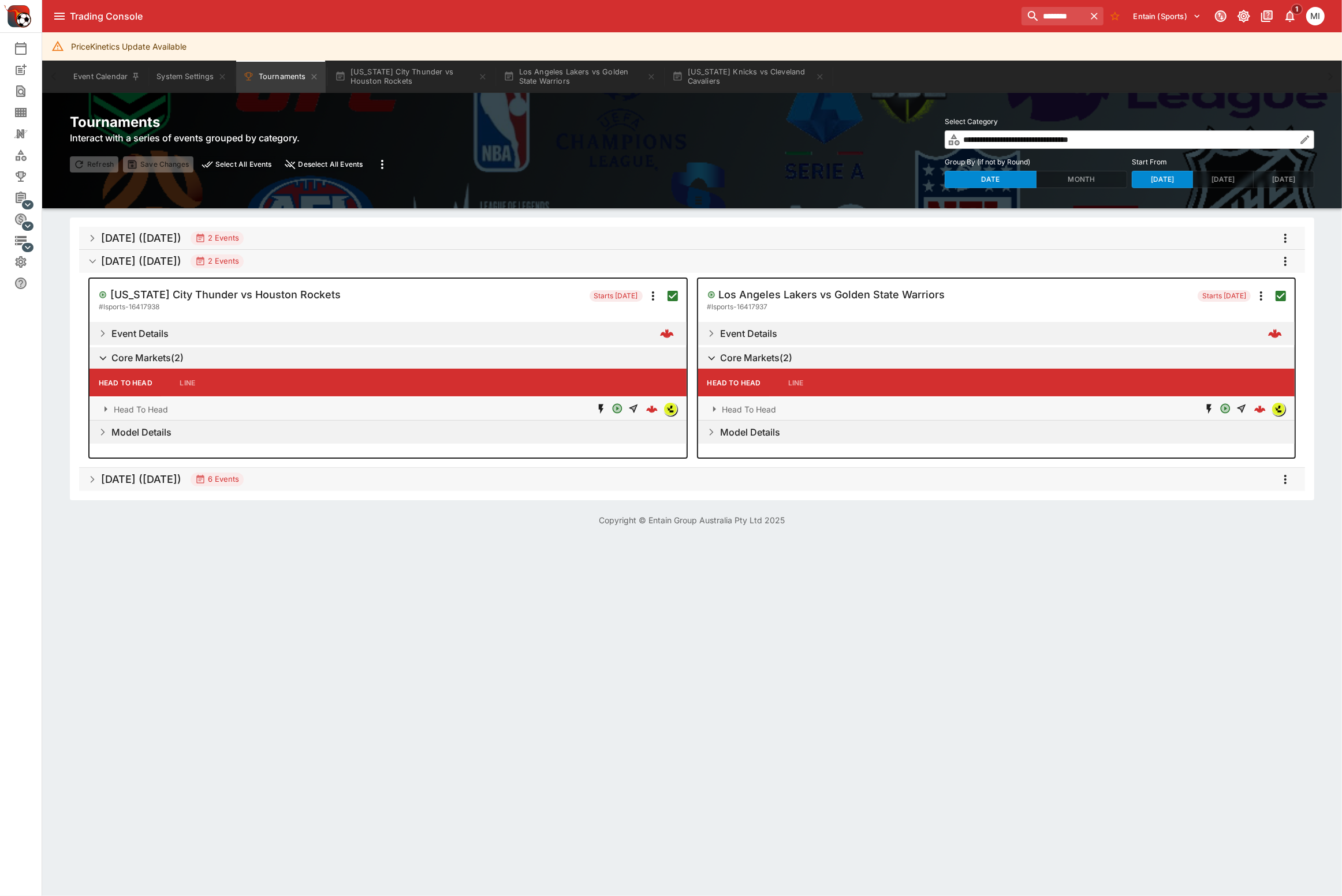
click at [292, 230] on span "Oct 2025 (2025-10-21) 2 Events" at bounding box center [697, 238] width 1194 height 20
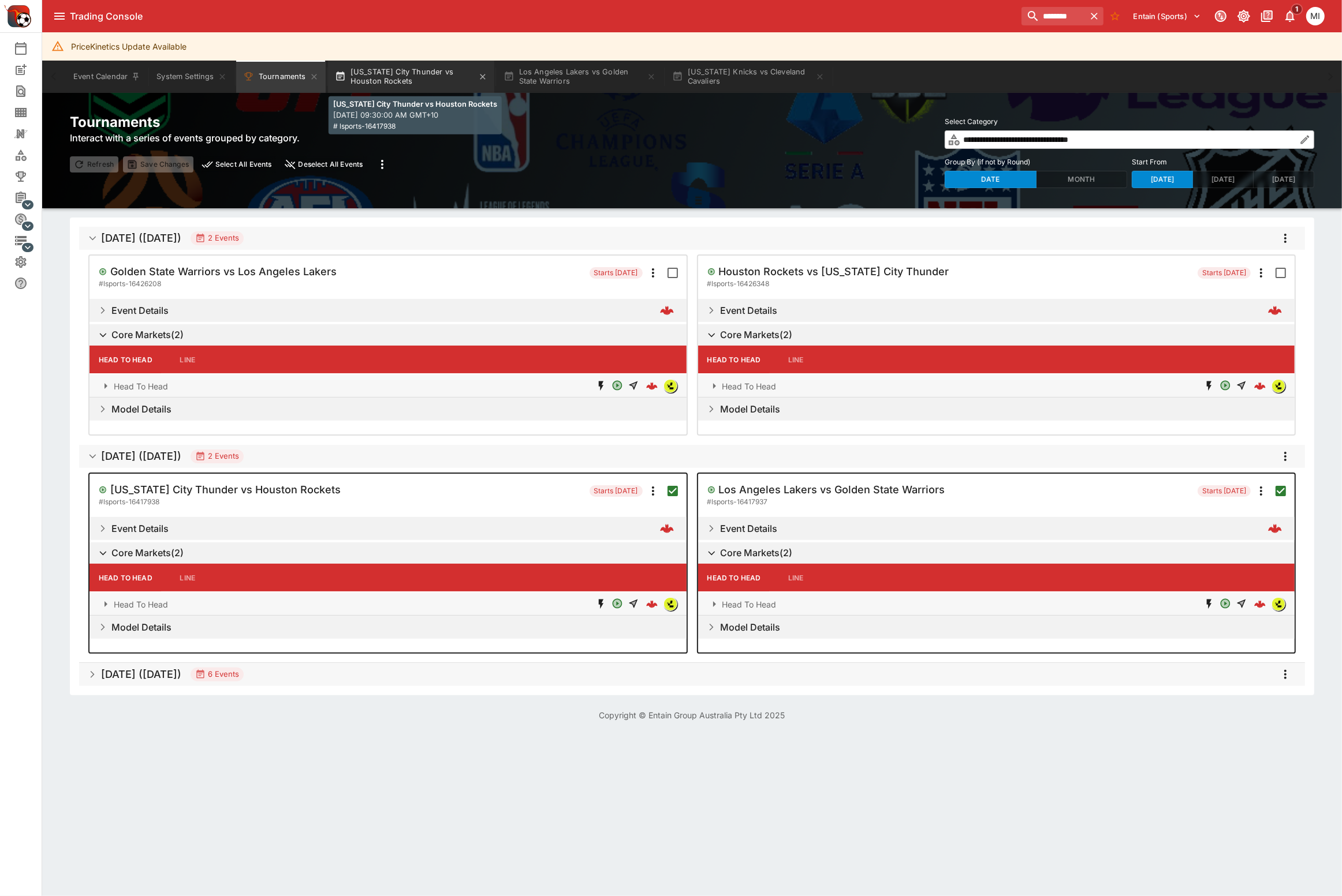
click at [394, 79] on button "Oklahoma City Thunder vs Houston Rockets" at bounding box center [411, 76] width 166 height 32
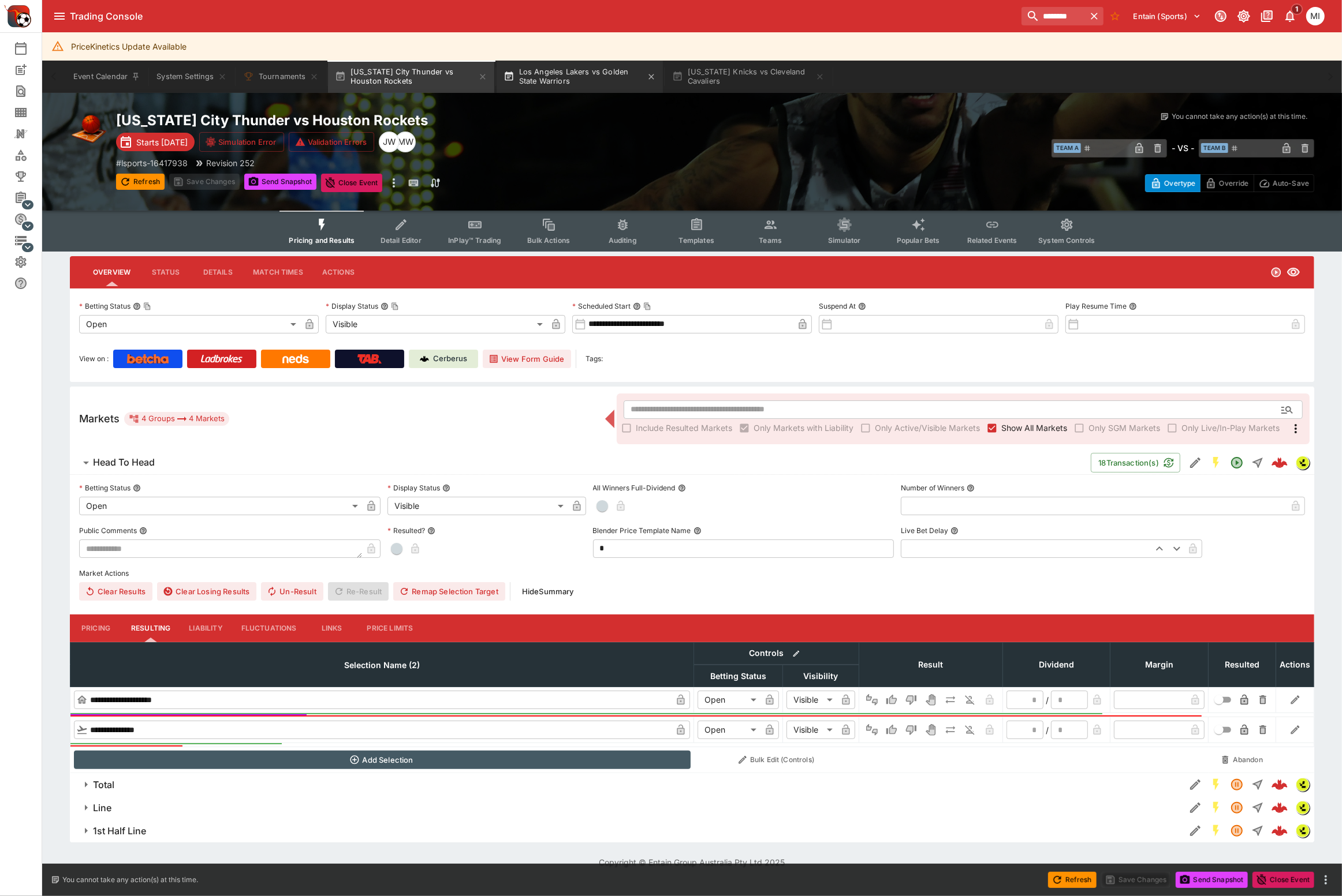
click at [573, 86] on button "Los Angeles Lakers vs Golden State Warriors" at bounding box center [579, 76] width 166 height 32
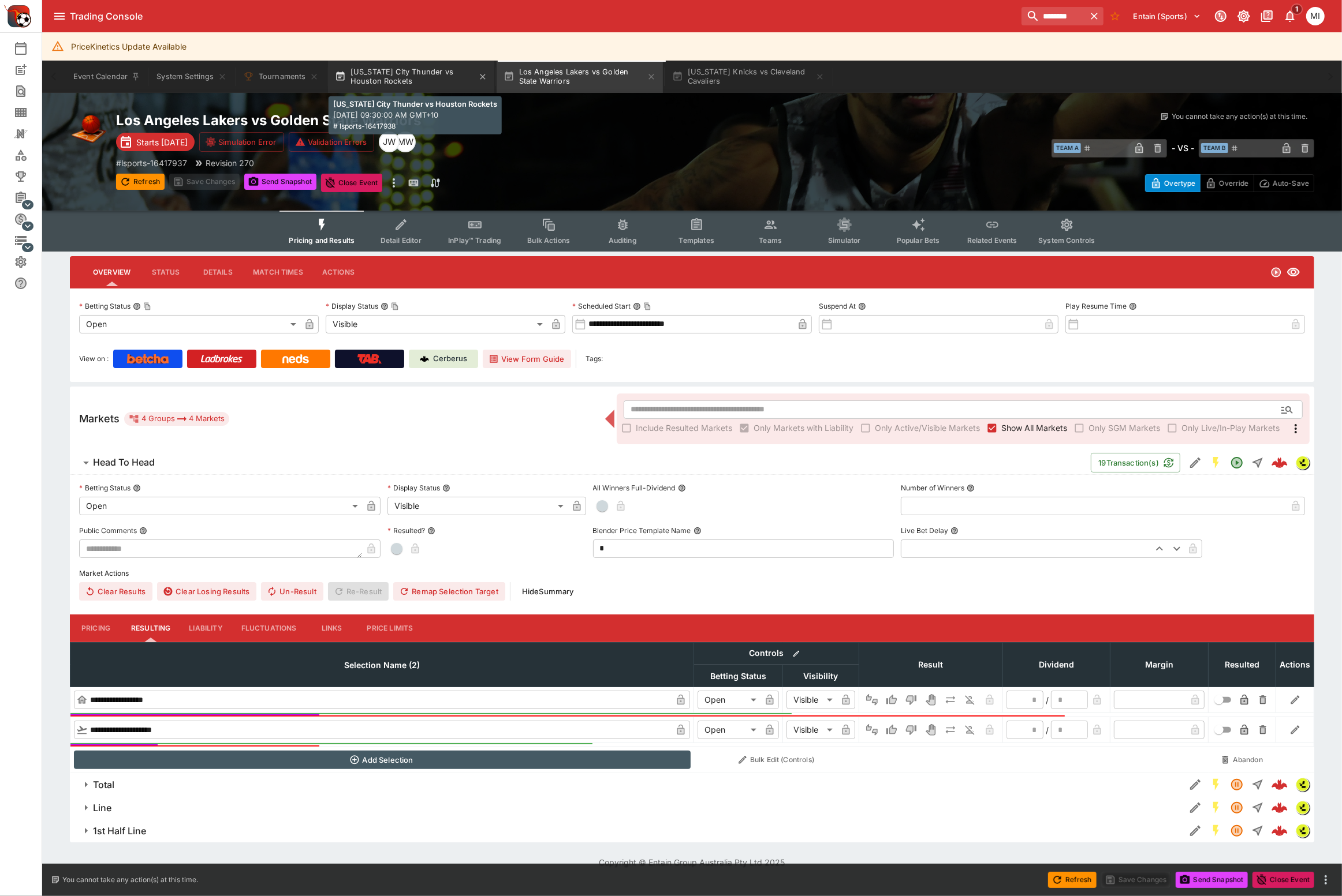
click at [420, 89] on button "Oklahoma City Thunder vs Houston Rockets" at bounding box center [411, 76] width 166 height 32
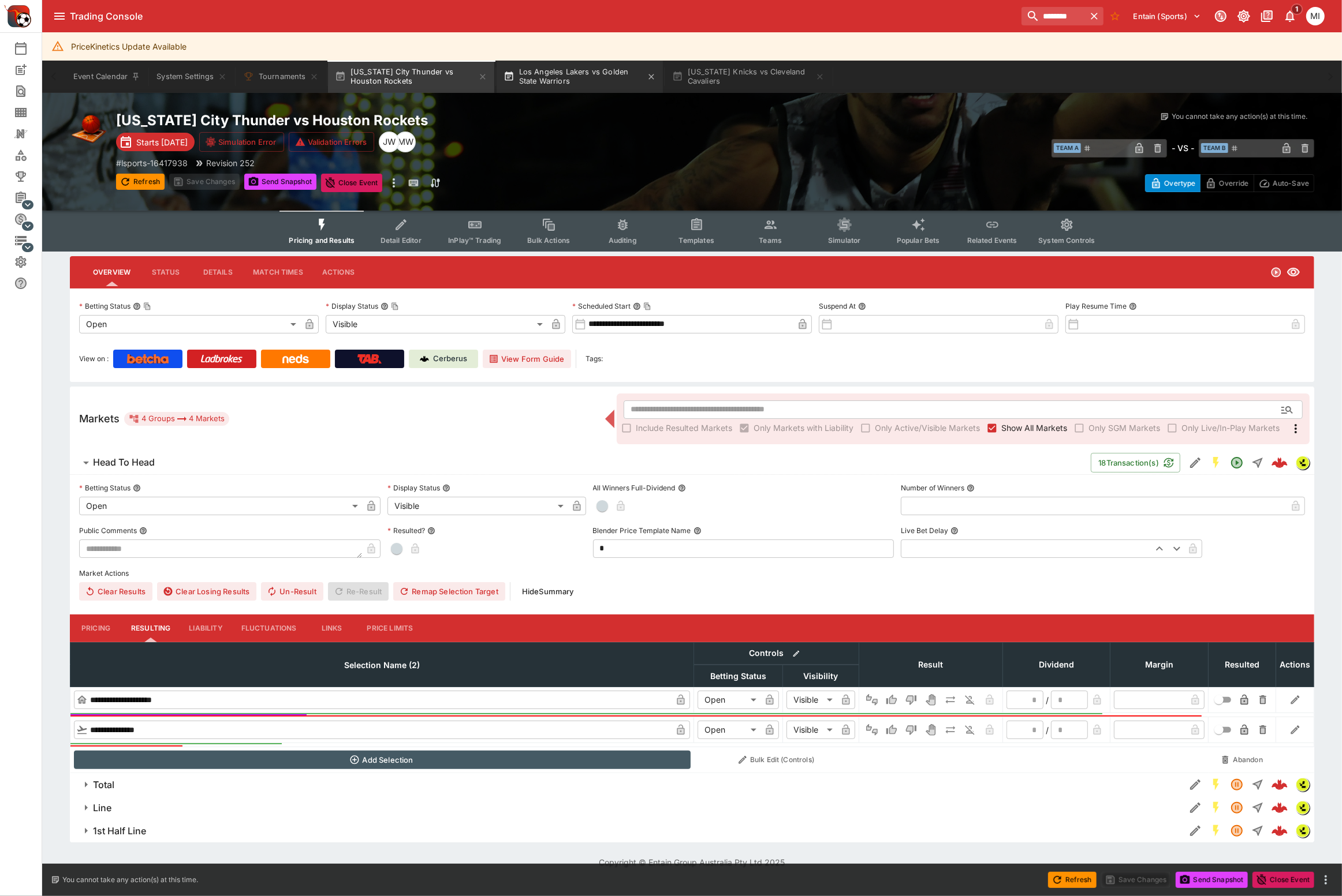
click at [557, 85] on button "Los Angeles Lakers vs Golden State Warriors" at bounding box center [579, 76] width 166 height 32
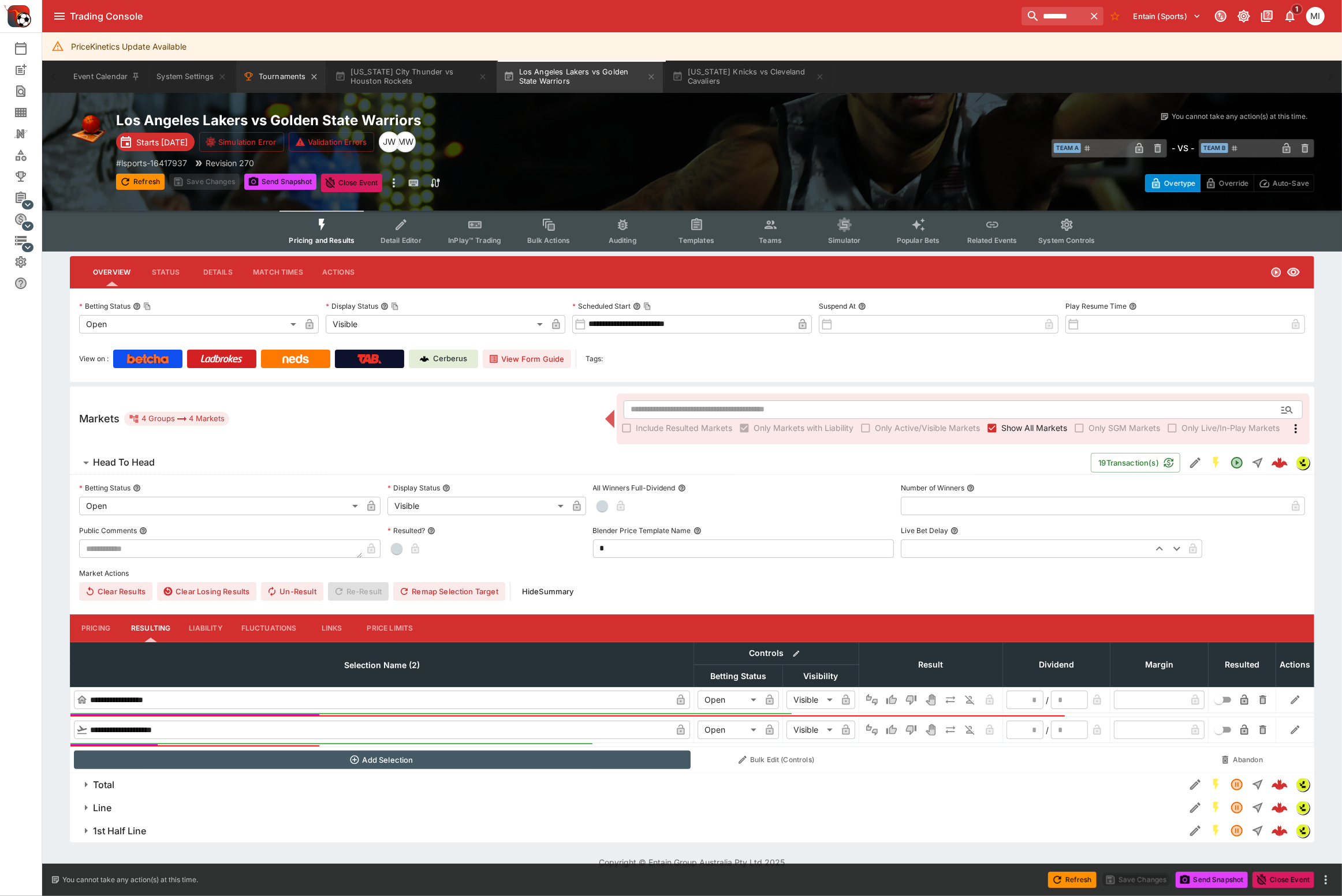
click at [276, 82] on button "Tournaments" at bounding box center [280, 76] width 90 height 32
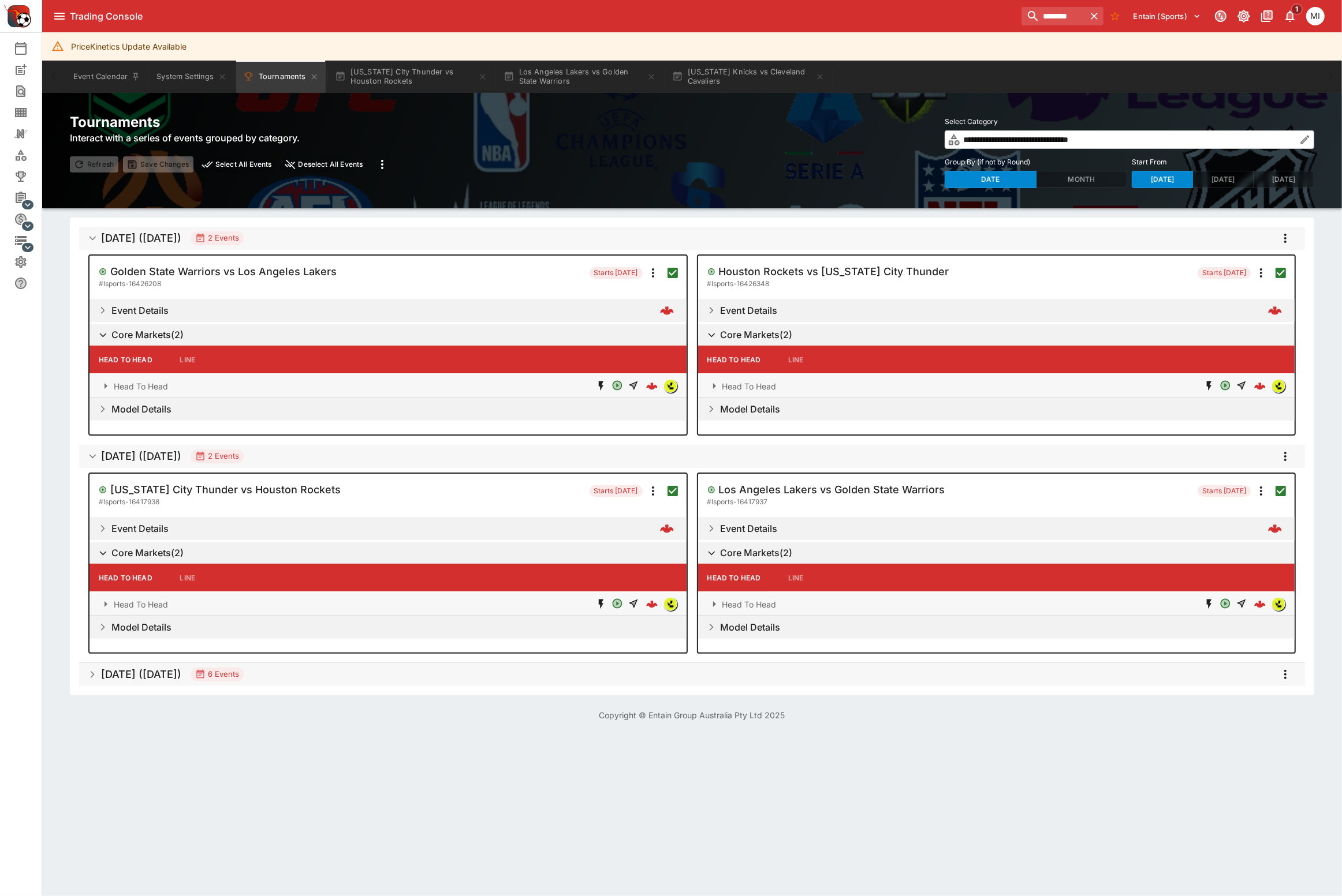
click at [1284, 240] on icon "more" at bounding box center [1285, 238] width 14 height 14
click at [1259, 347] on li "Open selected events" at bounding box center [1265, 355] width 135 height 18
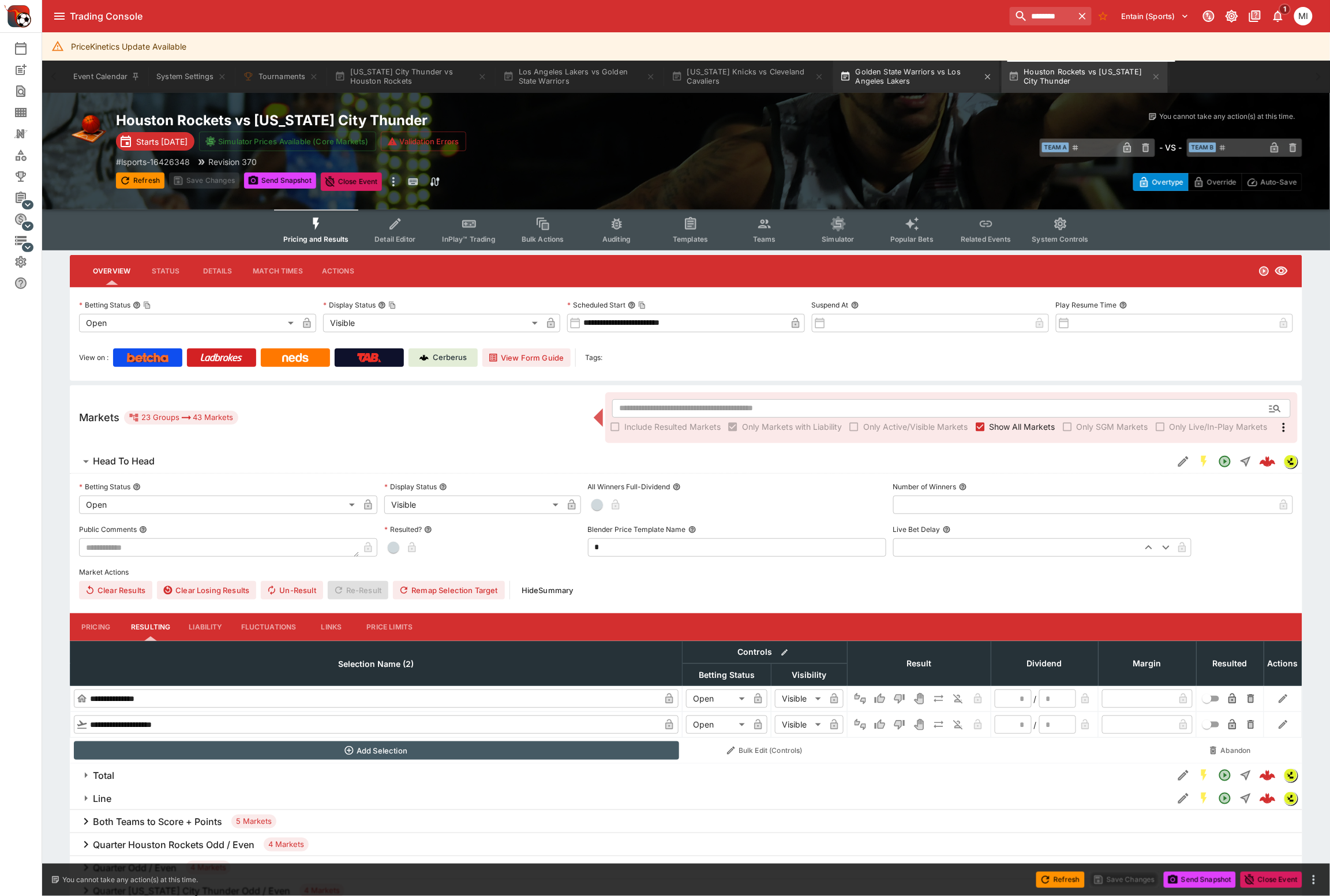
click at [914, 84] on button "Golden State Warriors vs Los Angeles Lakers" at bounding box center [916, 76] width 166 height 32
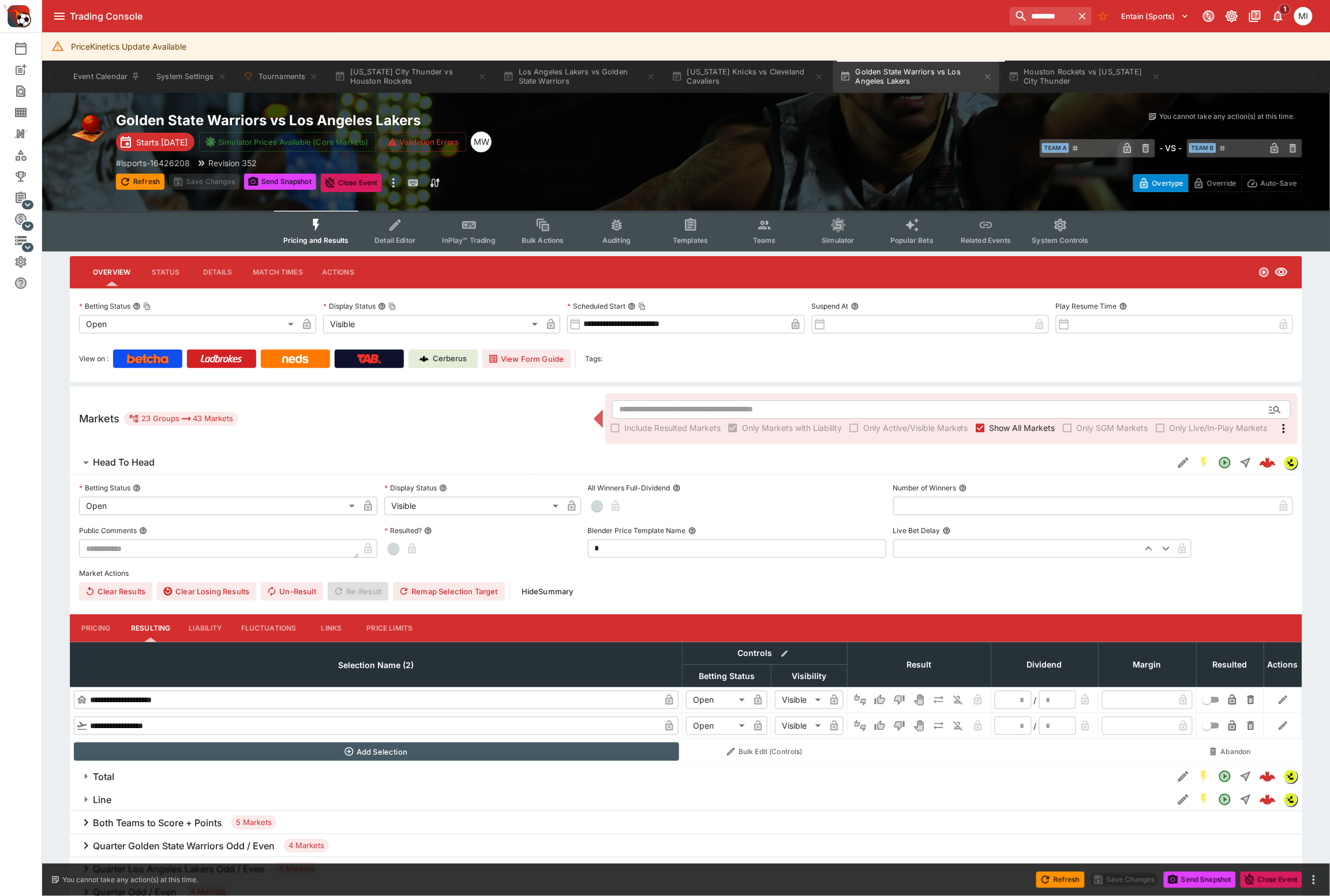
click at [446, 326] on body "Trading Console ******** Entain (Sports) 1 MI Event Calendar New Event Search T…" at bounding box center [665, 656] width 1330 height 1313
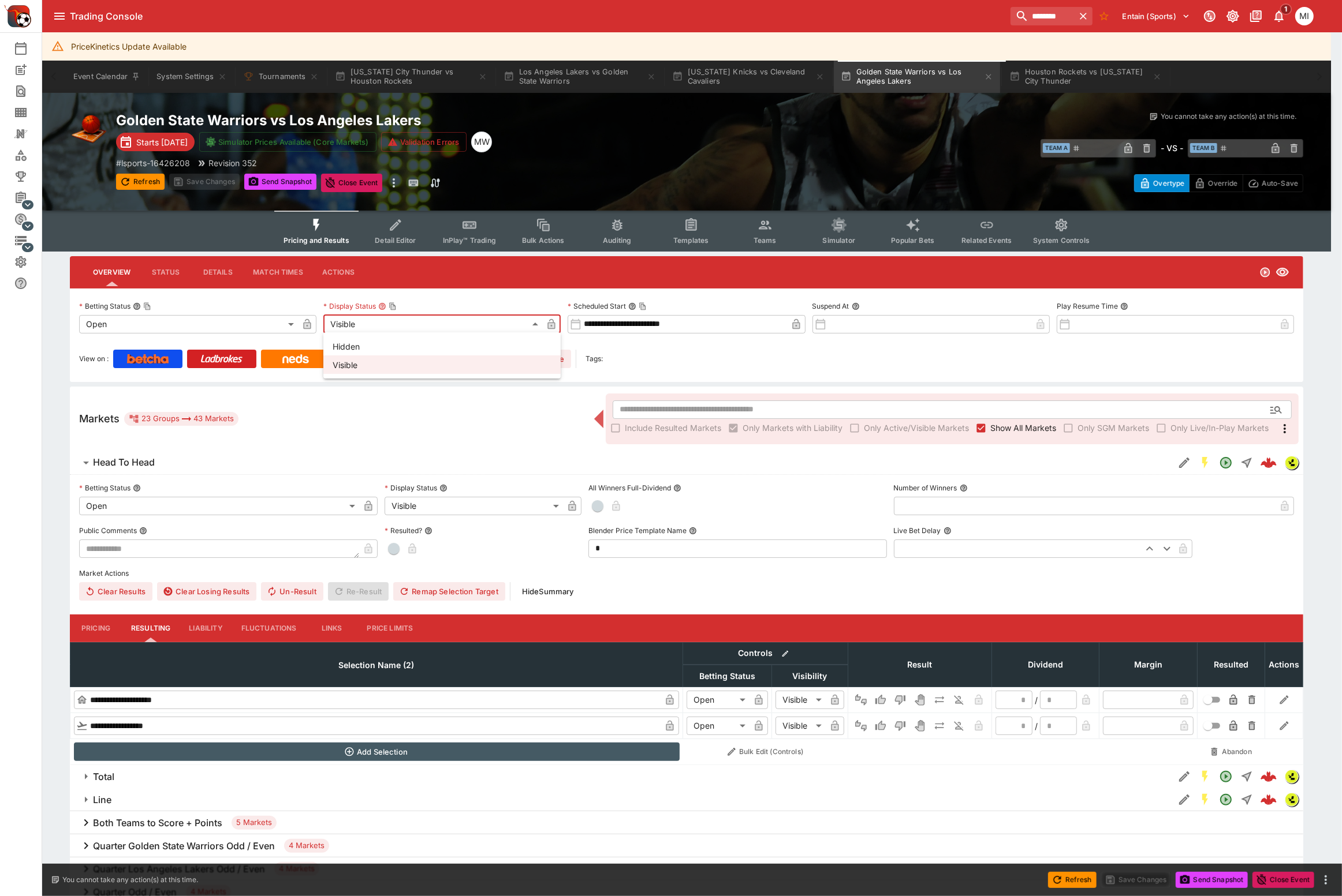
click at [426, 366] on li "Visible" at bounding box center [441, 364] width 237 height 18
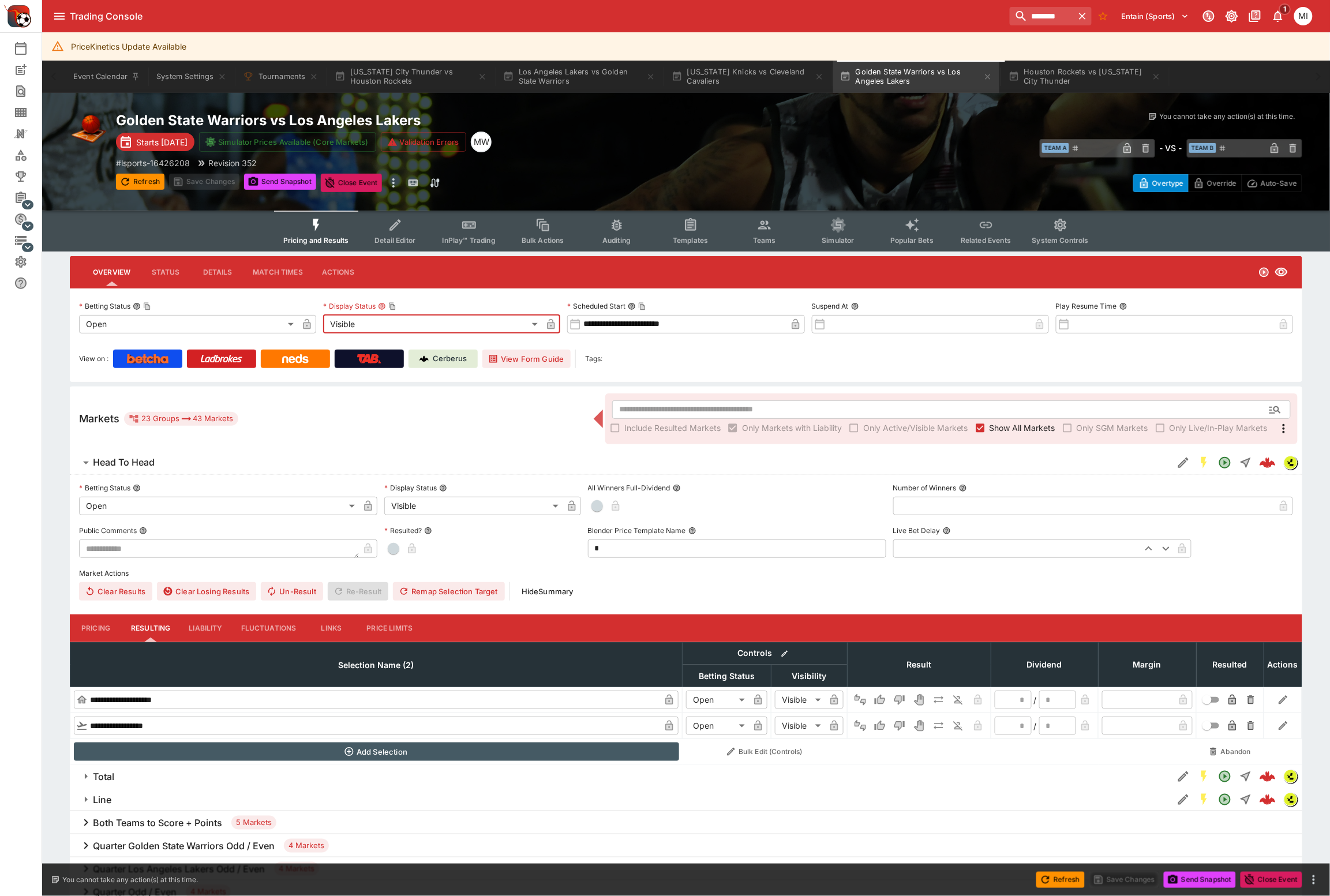
click at [432, 325] on body "Trading Console ******** Entain (Sports) 1 MI Event Calendar New Event Search T…" at bounding box center [665, 656] width 1330 height 1313
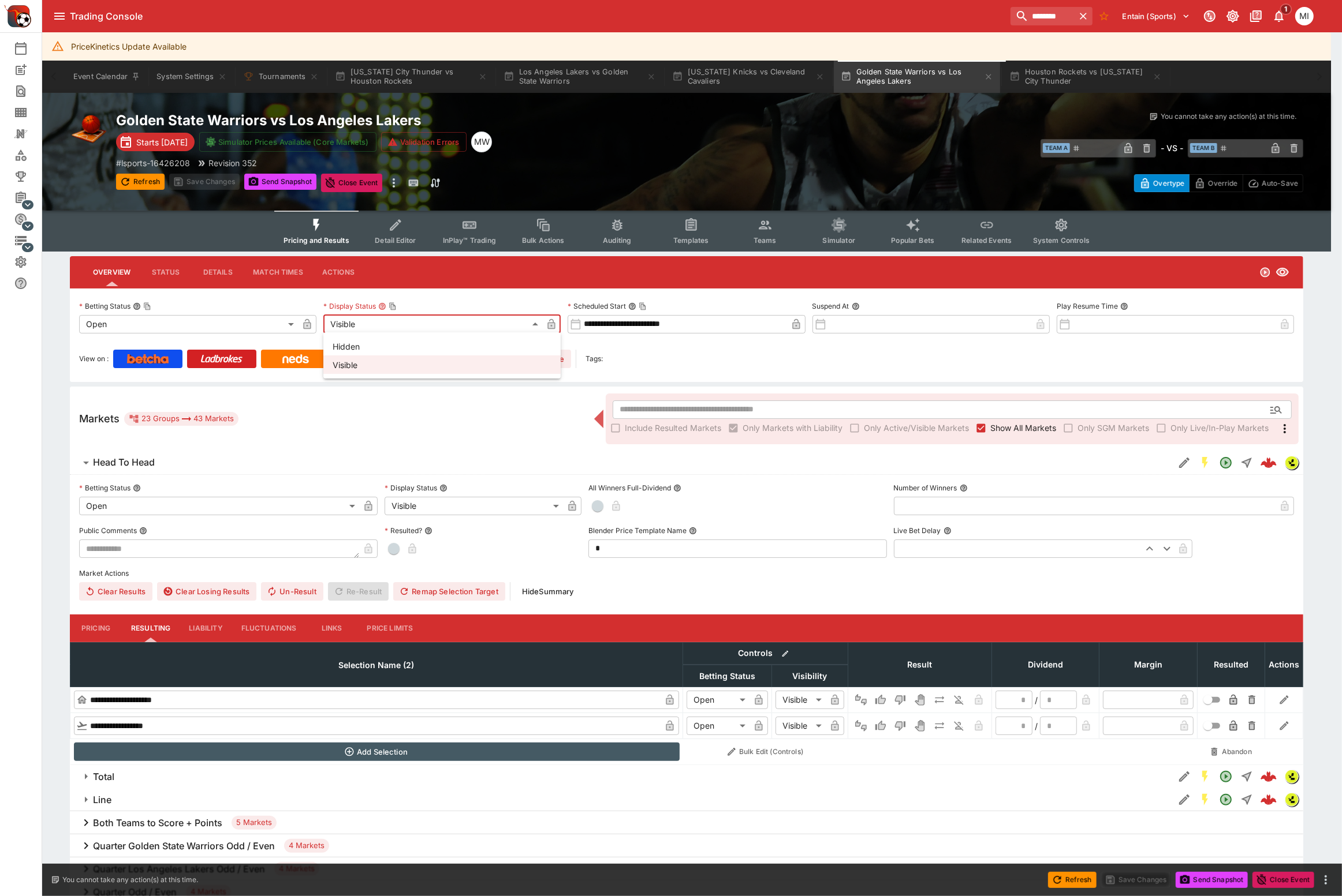
click at [422, 349] on li "Hidden" at bounding box center [441, 346] width 237 height 18
type input "******"
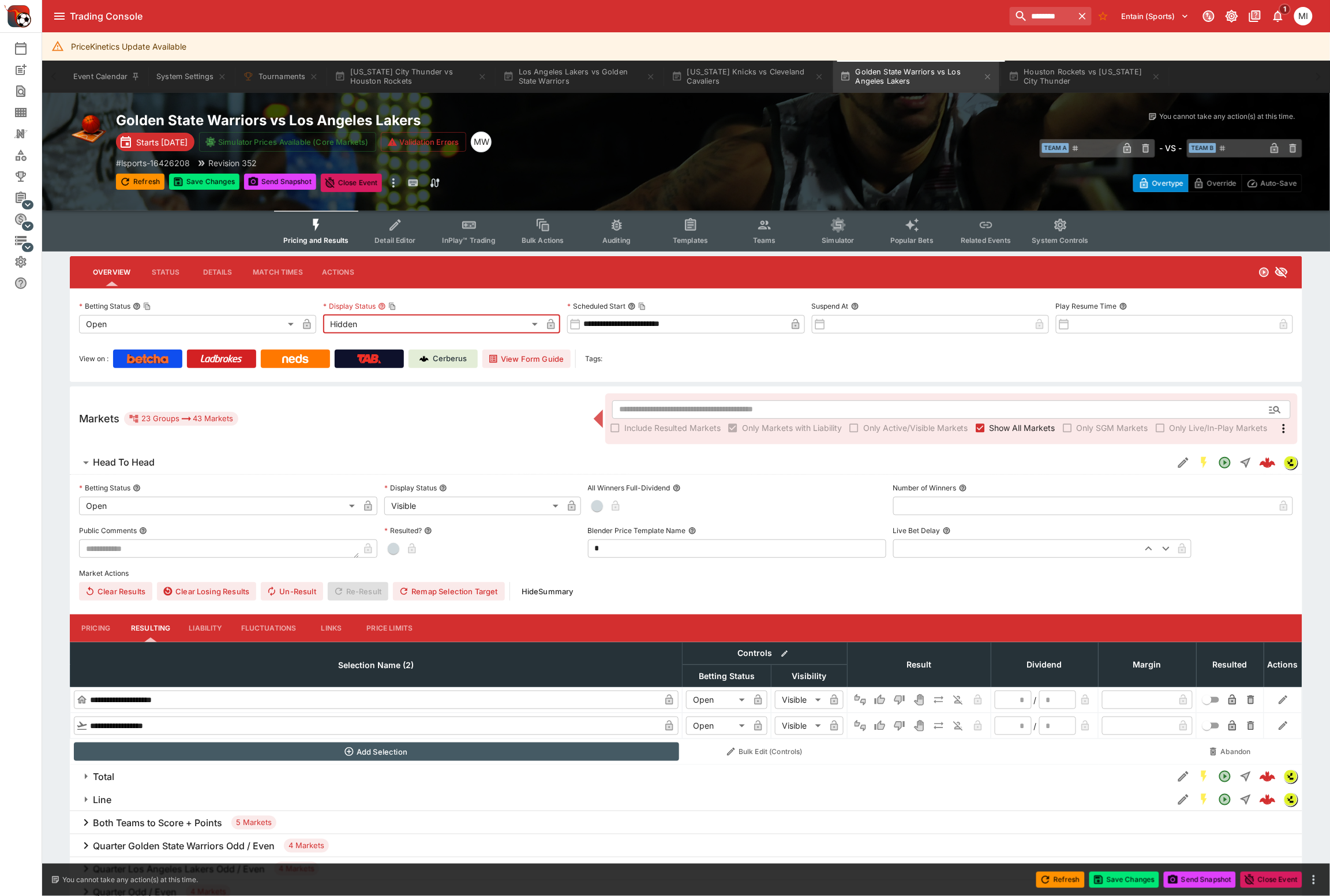
click at [552, 323] on icon "button" at bounding box center [551, 325] width 6 height 5
click at [1056, 84] on button "Houston Rockets vs Oklahoma City Thunder" at bounding box center [1084, 76] width 166 height 32
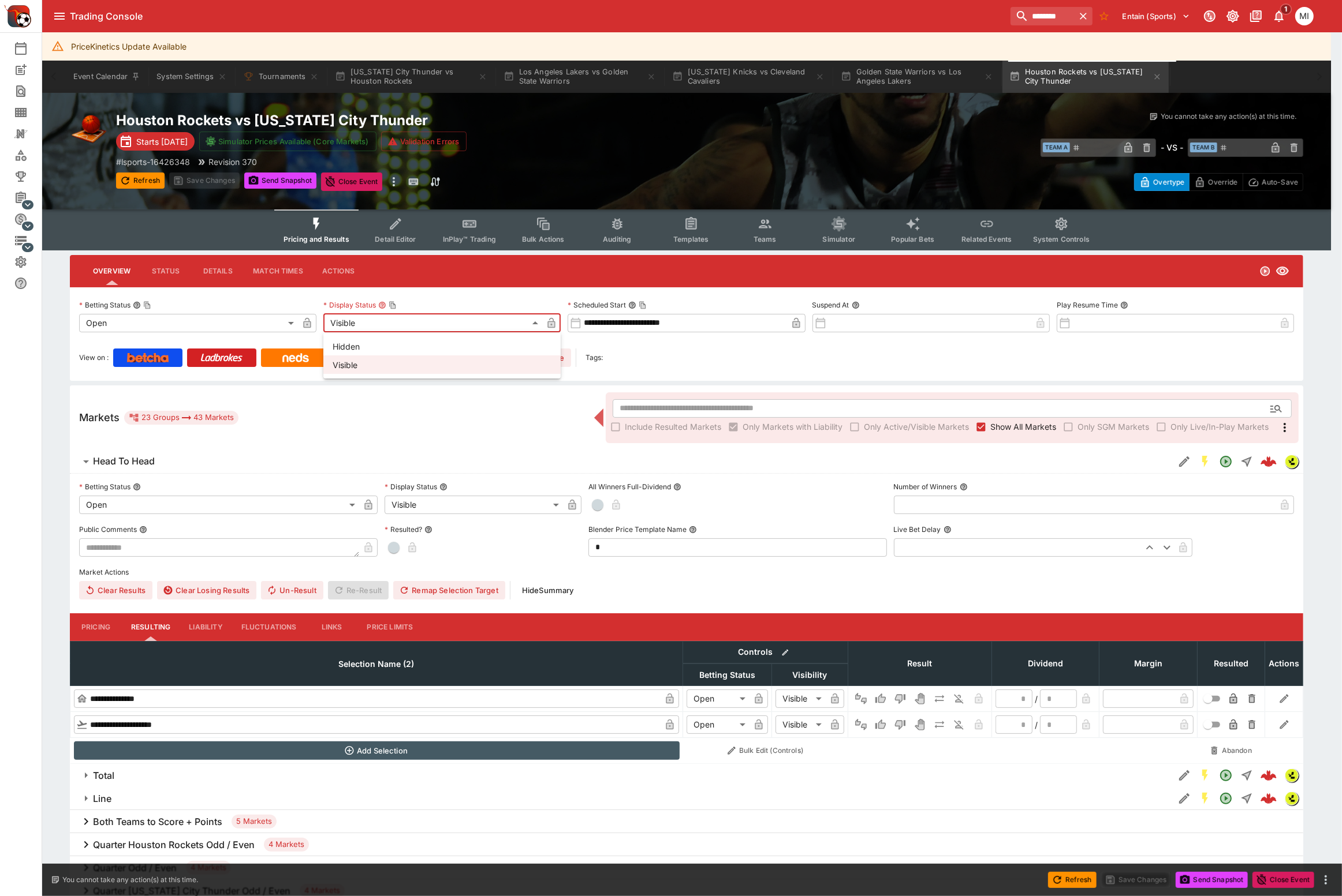
click at [403, 323] on body "Trading Console ******** Entain (Sports) 1 MI Event Calendar New Event Search T…" at bounding box center [671, 655] width 1342 height 1312
click at [391, 348] on li "Hidden" at bounding box center [441, 346] width 237 height 18
type input "******"
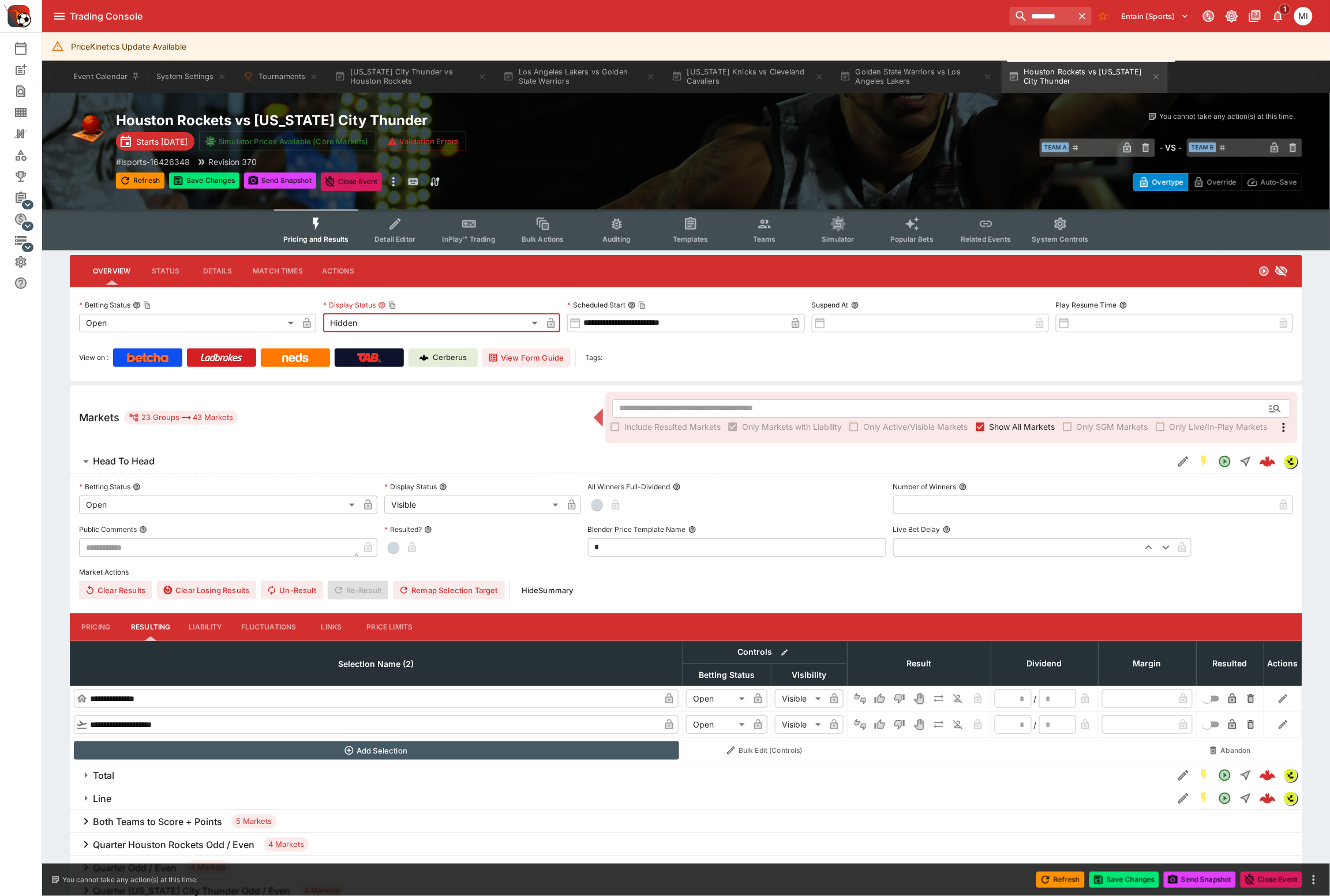
click at [551, 320] on icon "button" at bounding box center [551, 323] width 12 height 12
click at [221, 179] on button "Save Changes" at bounding box center [204, 181] width 71 height 16
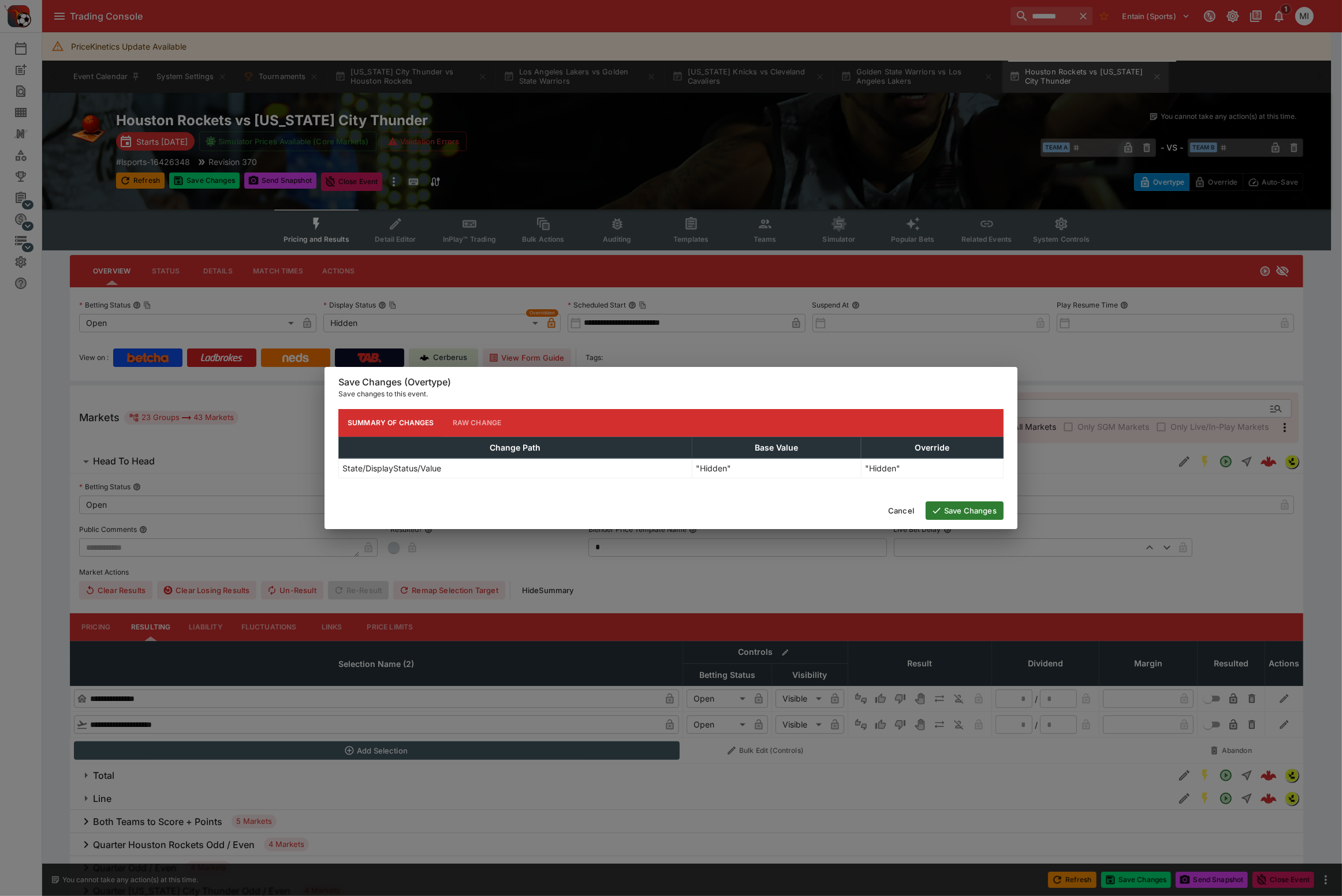
drag, startPoint x: 972, startPoint y: 516, endPoint x: 948, endPoint y: 337, distance: 180.6
click at [973, 516] on button "Save Changes" at bounding box center [964, 510] width 78 height 18
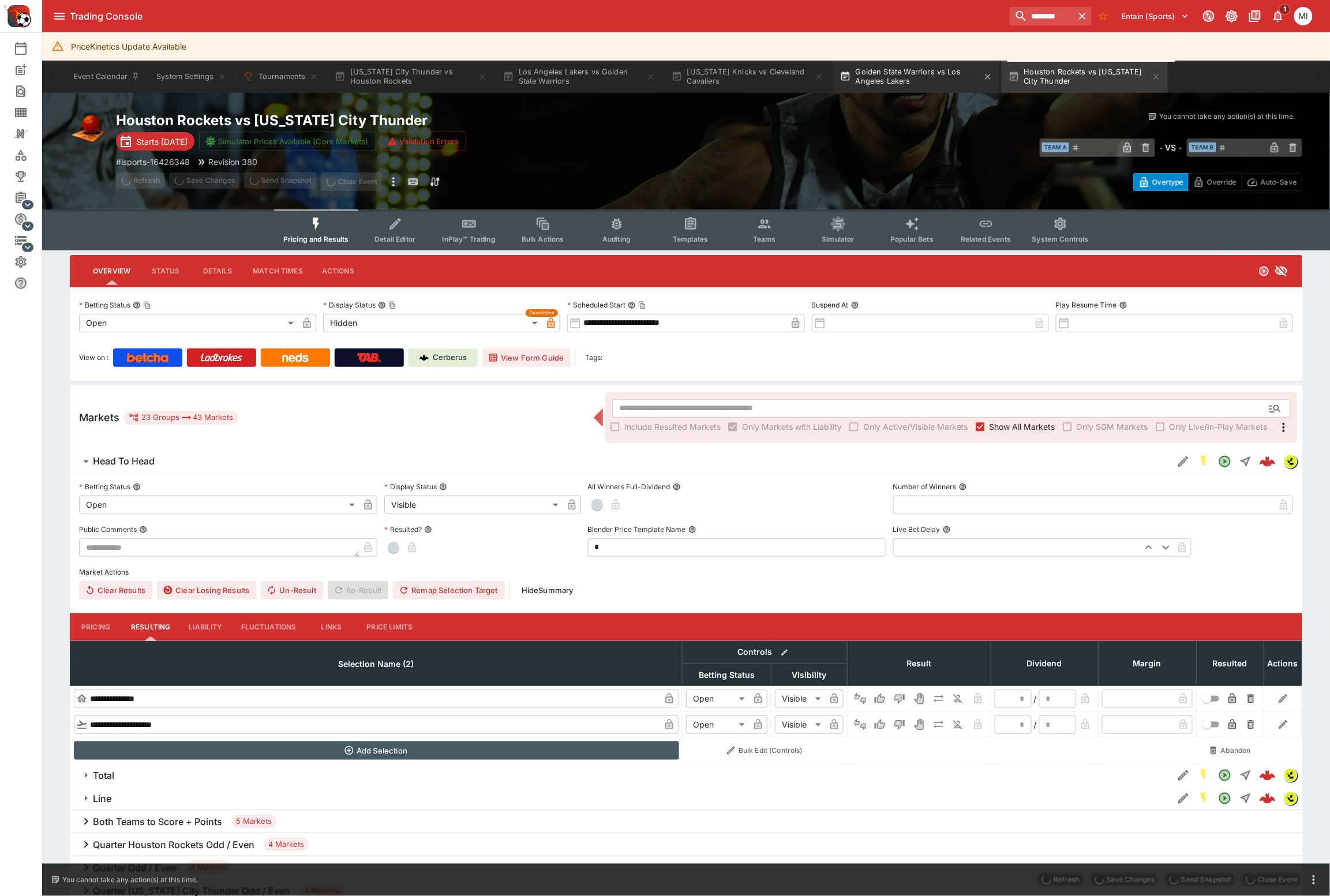
click at [923, 79] on button "Golden State Warriors vs Los Angeles Lakers" at bounding box center [916, 76] width 166 height 32
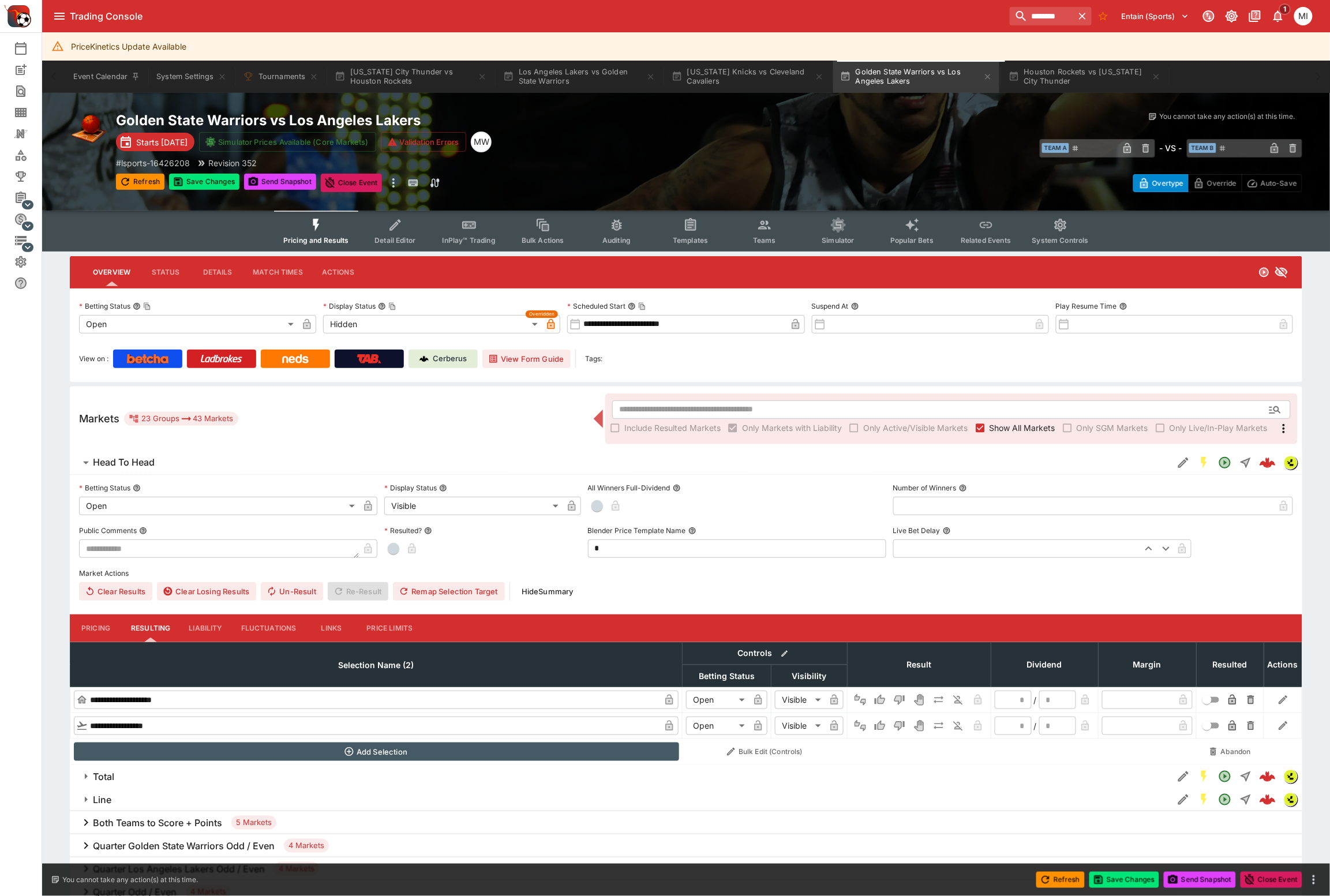
click at [205, 170] on div "Golden State Warriors vs Los Angeles Lakers Starts in 2 months Simulator Prices…" at bounding box center [413, 152] width 593 height 81
click at [205, 176] on button "Save Changes" at bounding box center [204, 182] width 71 height 16
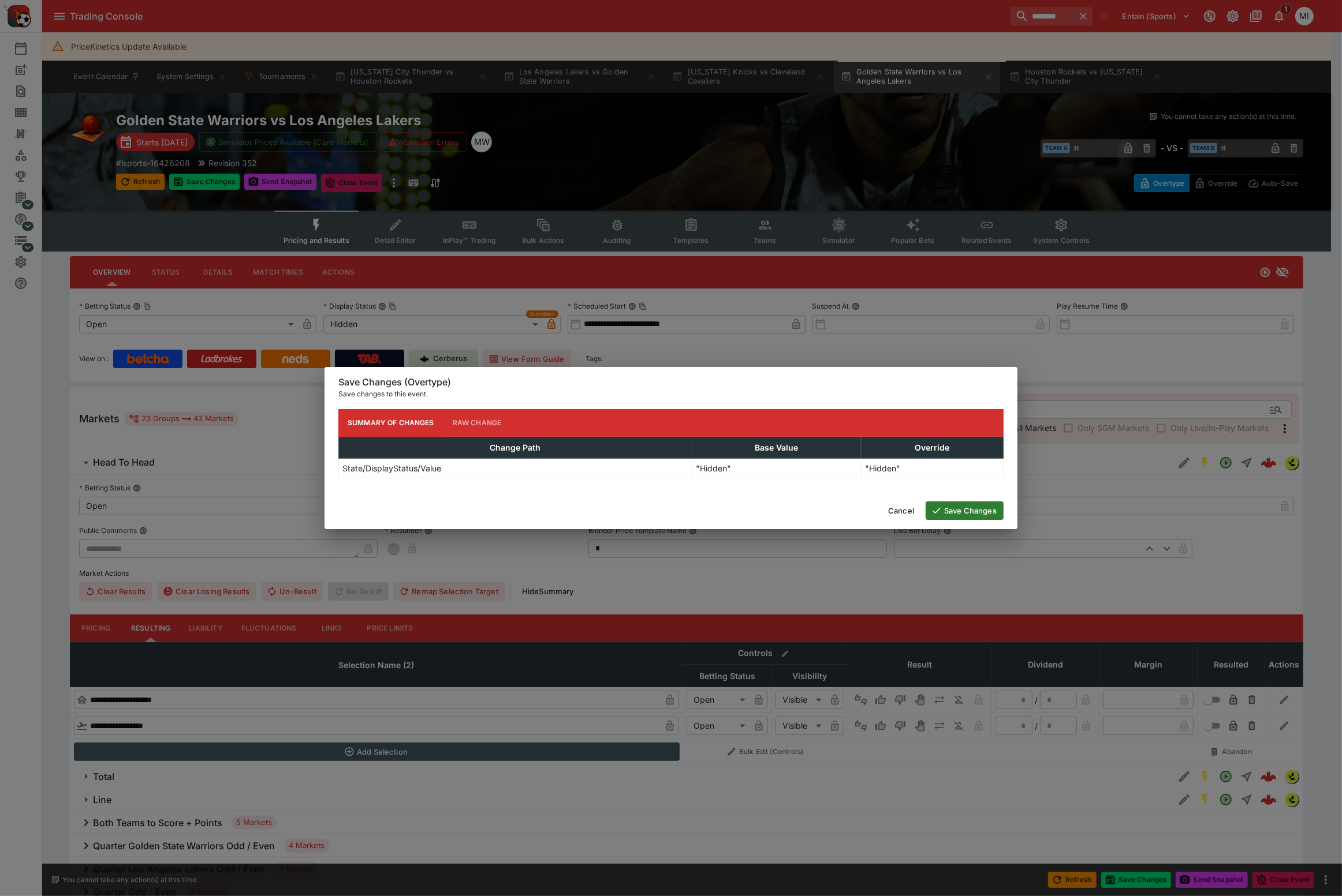
click at [968, 509] on button "Save Changes" at bounding box center [964, 510] width 78 height 18
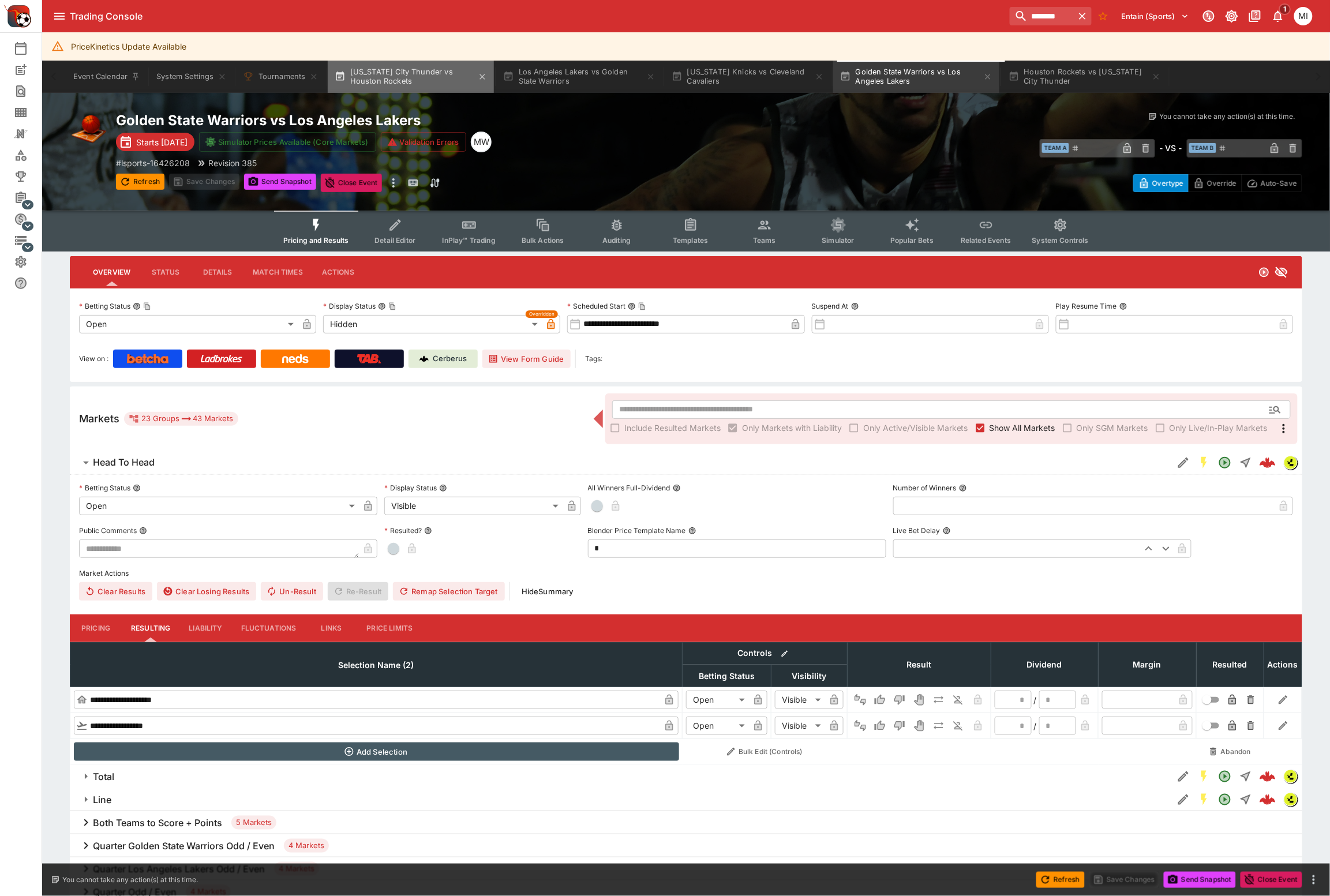
click at [417, 72] on button "Oklahoma City Thunder vs Houston Rockets" at bounding box center [411, 76] width 166 height 32
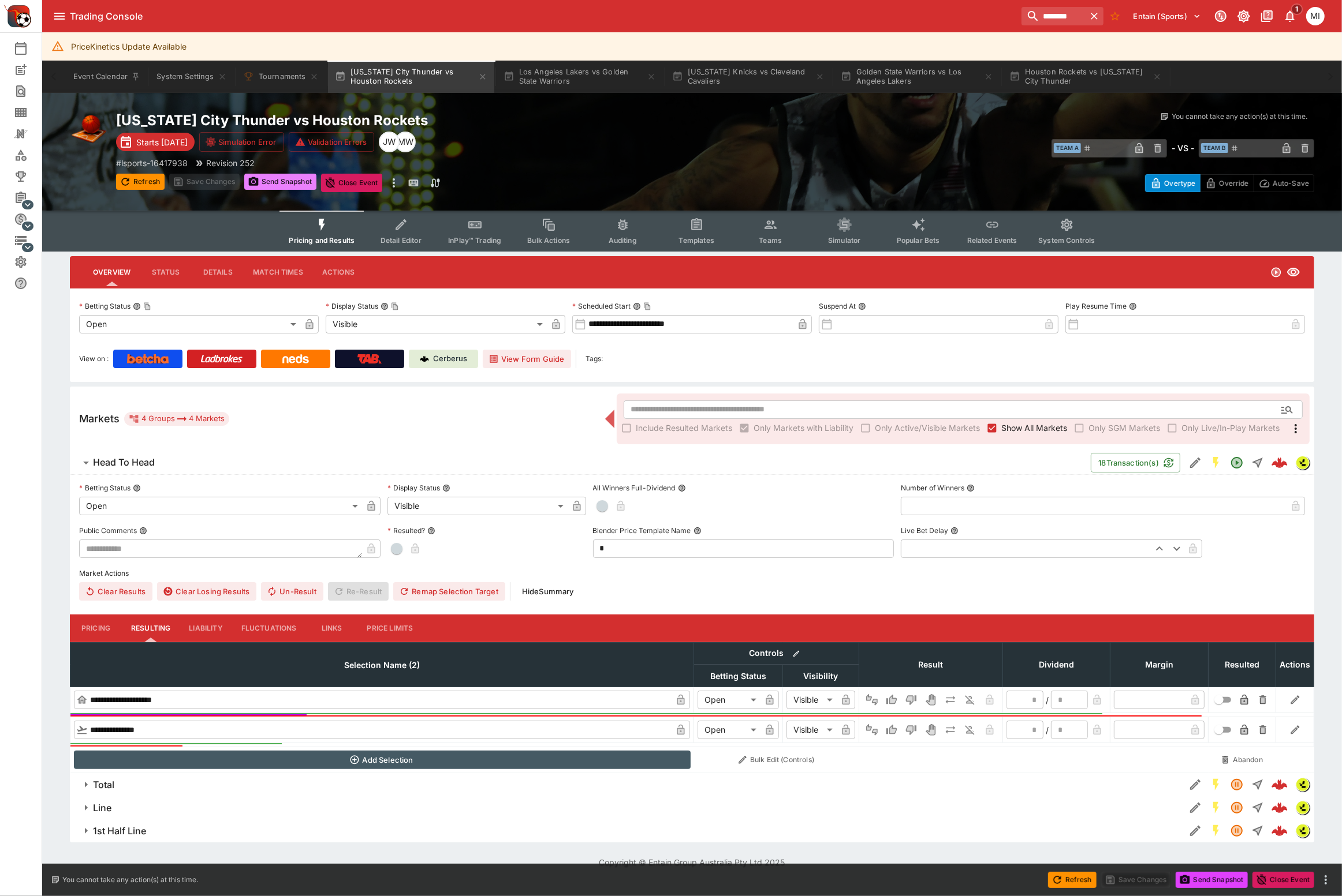
click at [290, 180] on button "Send Snapshot" at bounding box center [280, 182] width 73 height 16
click at [602, 73] on button "Los Angeles Lakers vs Golden State Warriors" at bounding box center [579, 76] width 166 height 32
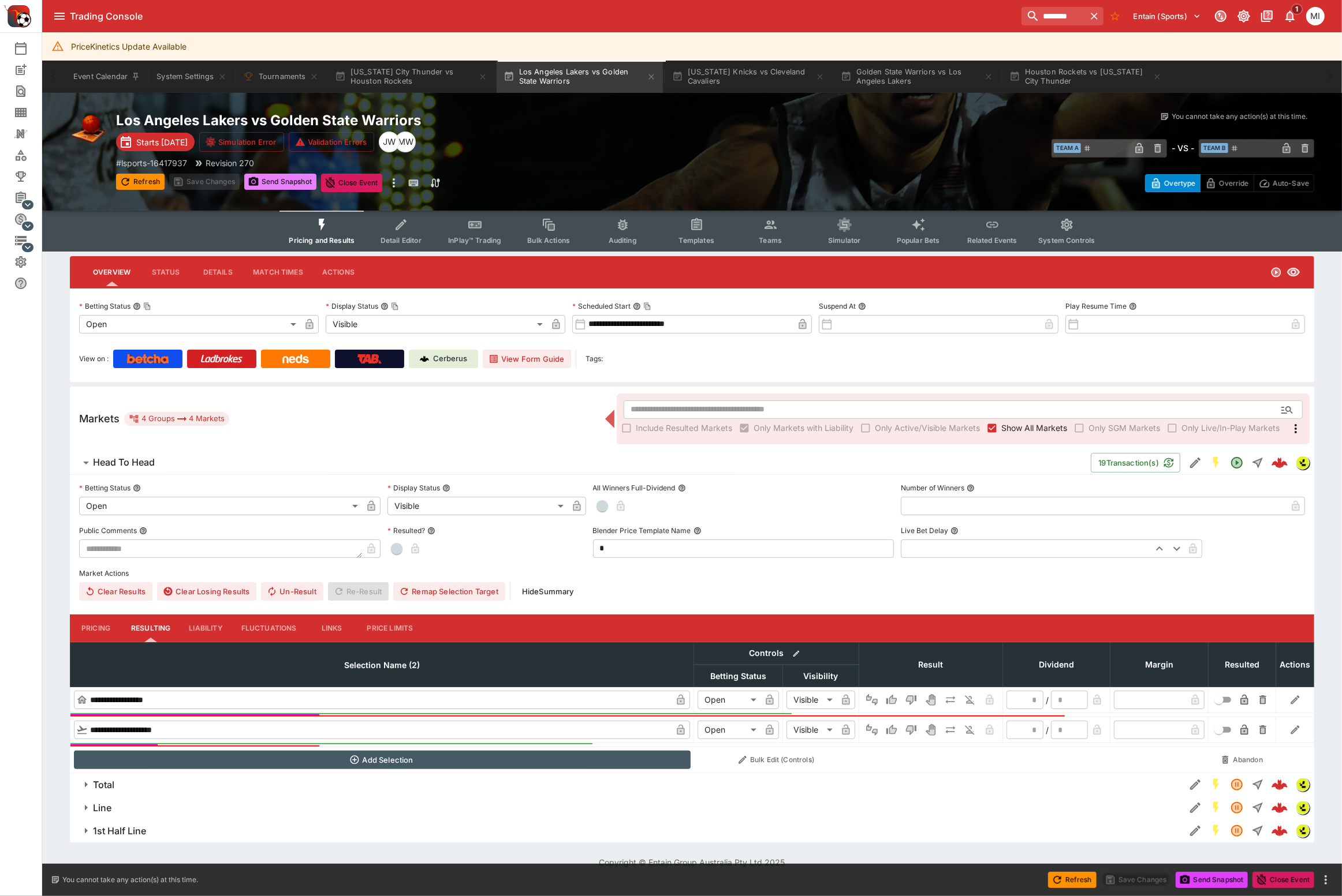
click at [273, 183] on button "Send Snapshot" at bounding box center [280, 182] width 73 height 16
click at [906, 90] on button "Golden State Warriors vs Los Angeles Lakers" at bounding box center [917, 76] width 166 height 32
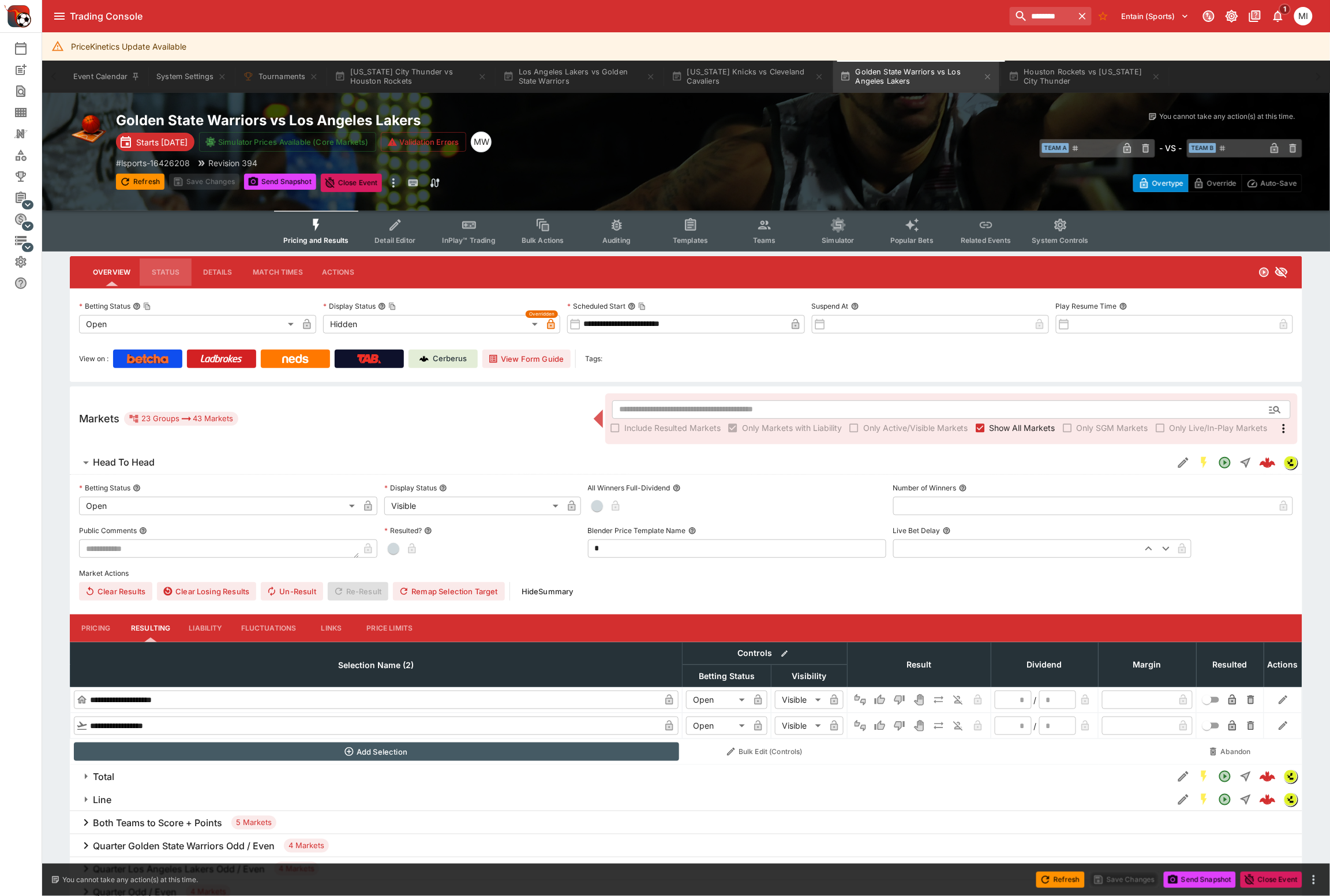
click at [167, 275] on button "Status" at bounding box center [165, 272] width 52 height 28
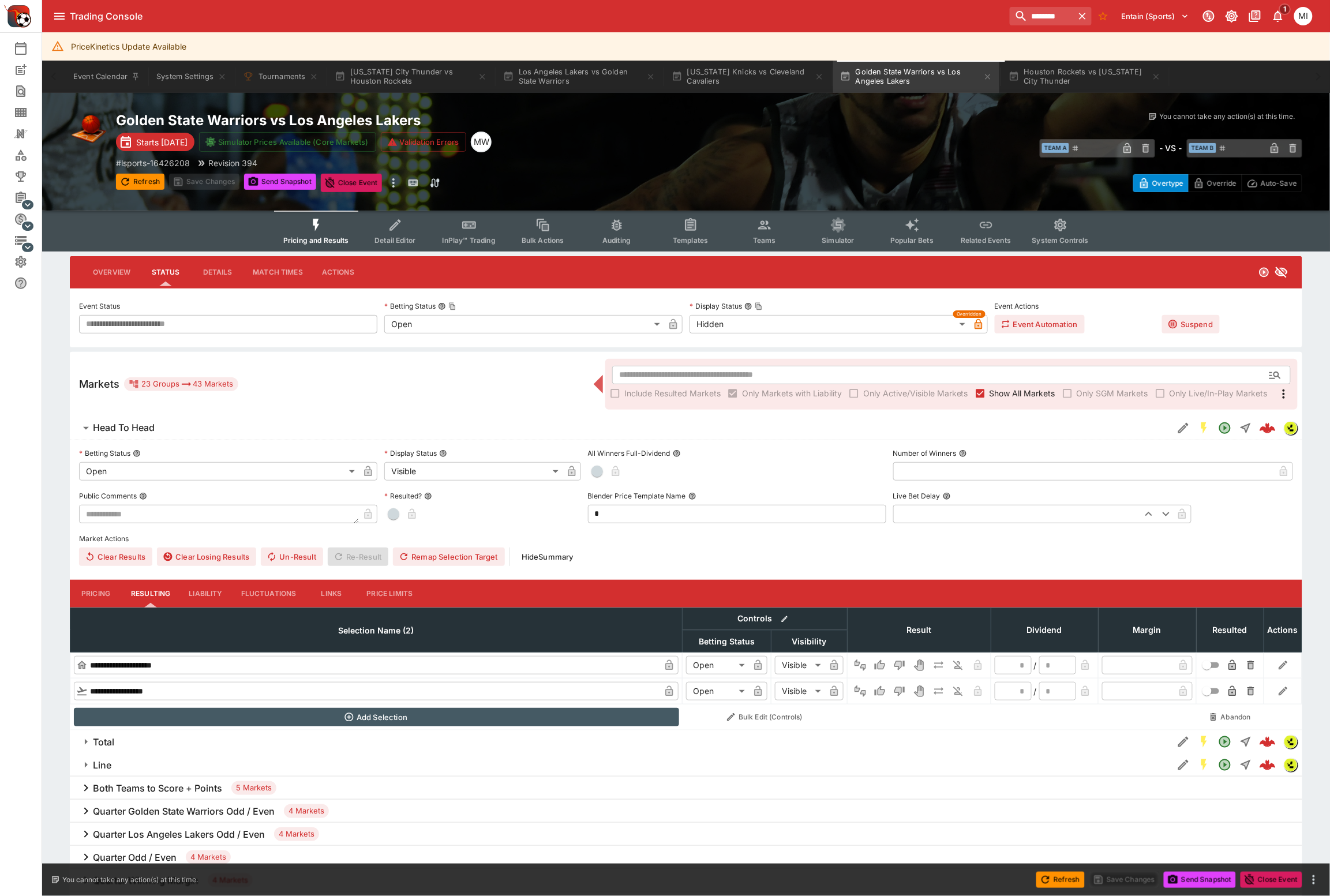
click at [203, 270] on button "Details" at bounding box center [217, 272] width 52 height 28
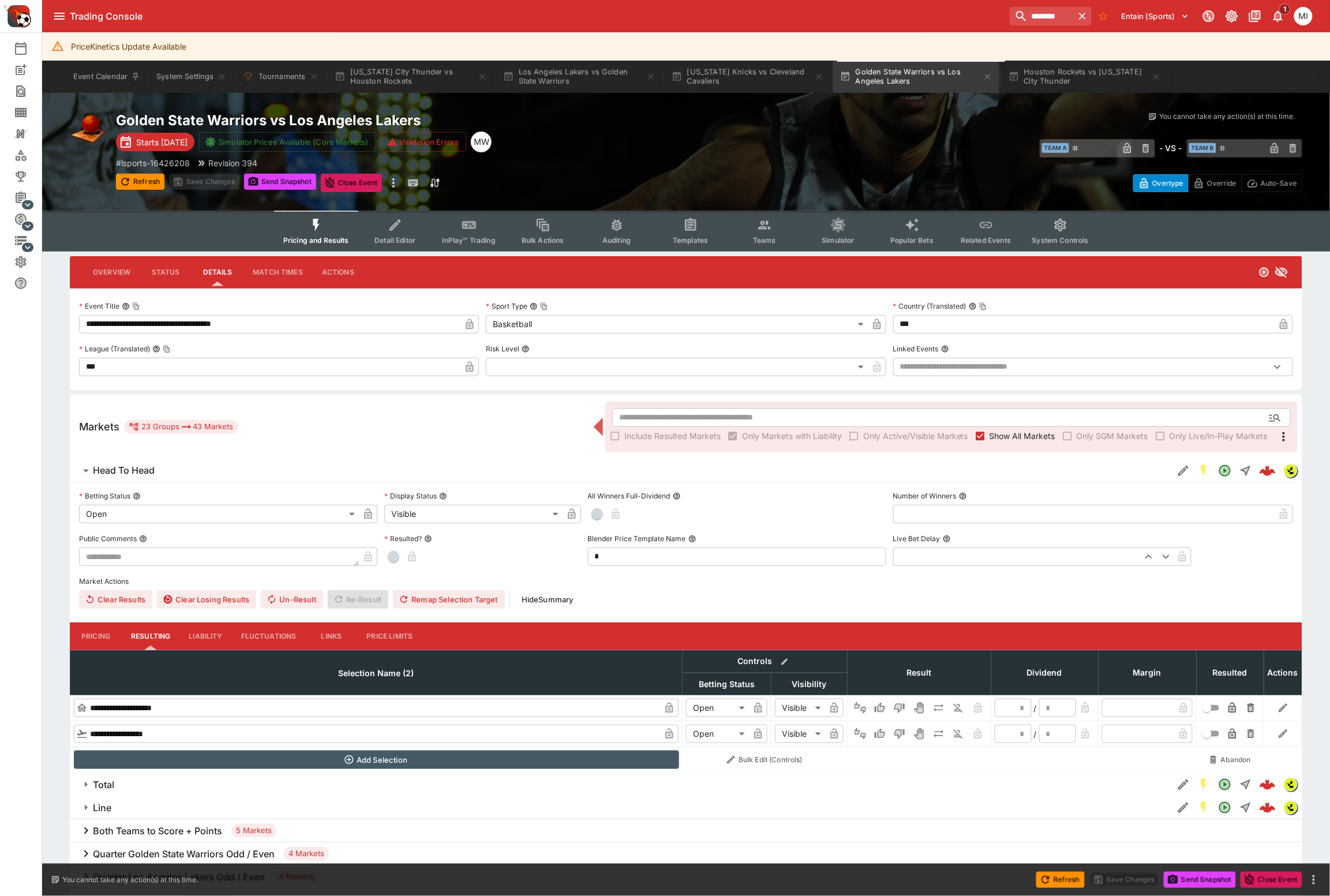
click at [121, 269] on button "Overview" at bounding box center [112, 272] width 56 height 28
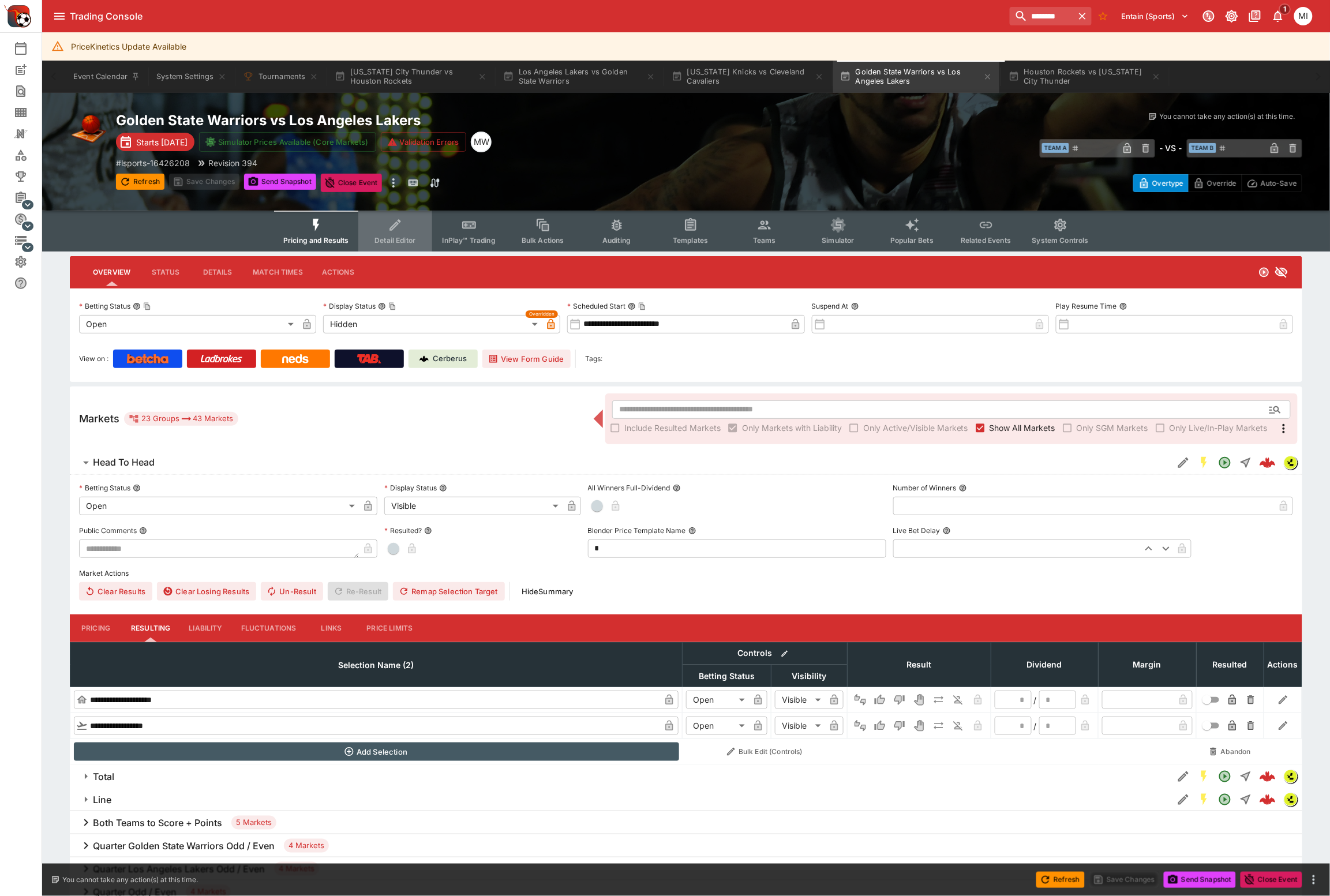
click at [386, 227] on button "Detail Editor" at bounding box center [395, 231] width 73 height 41
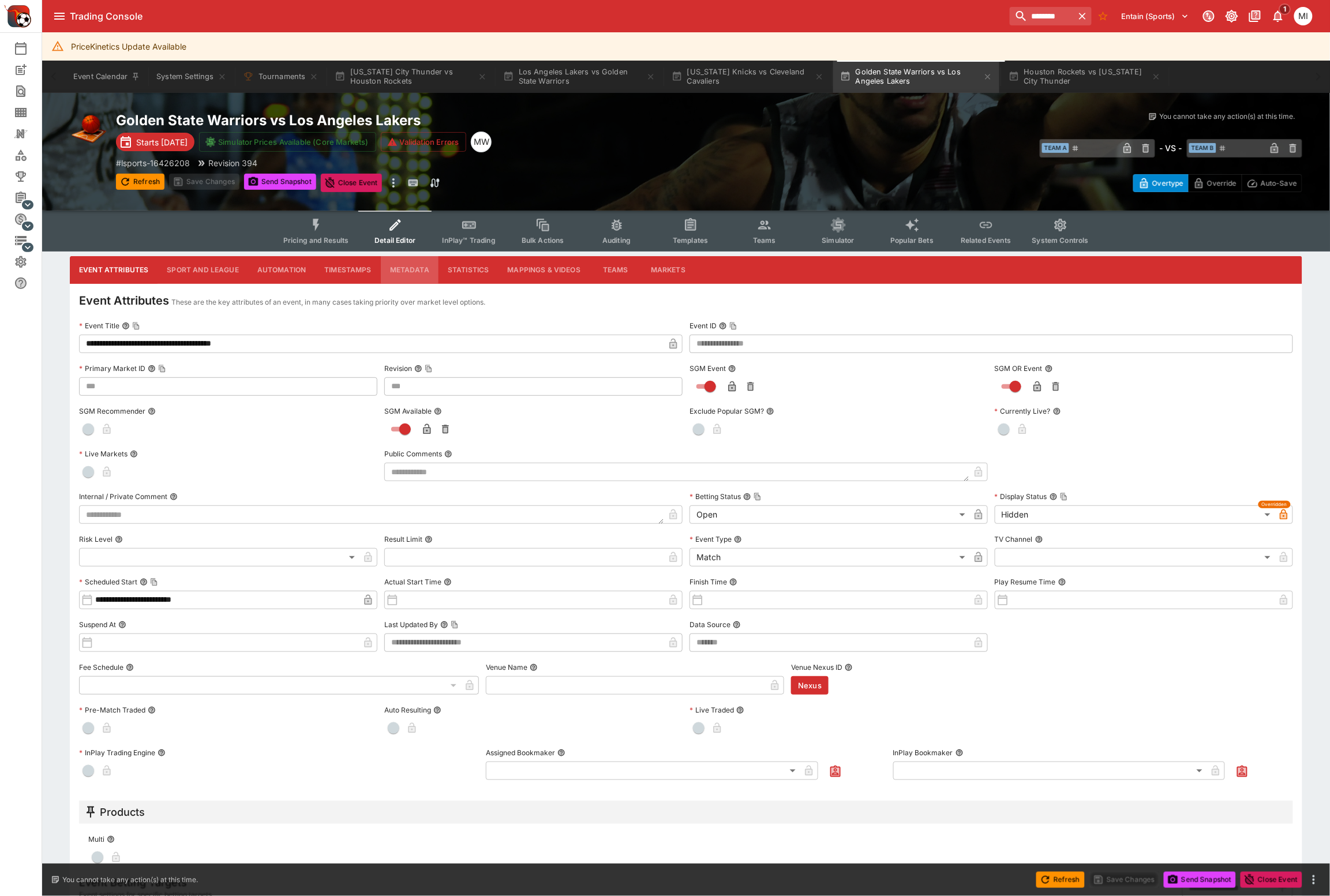
click at [402, 267] on button "Metadata" at bounding box center [410, 270] width 58 height 28
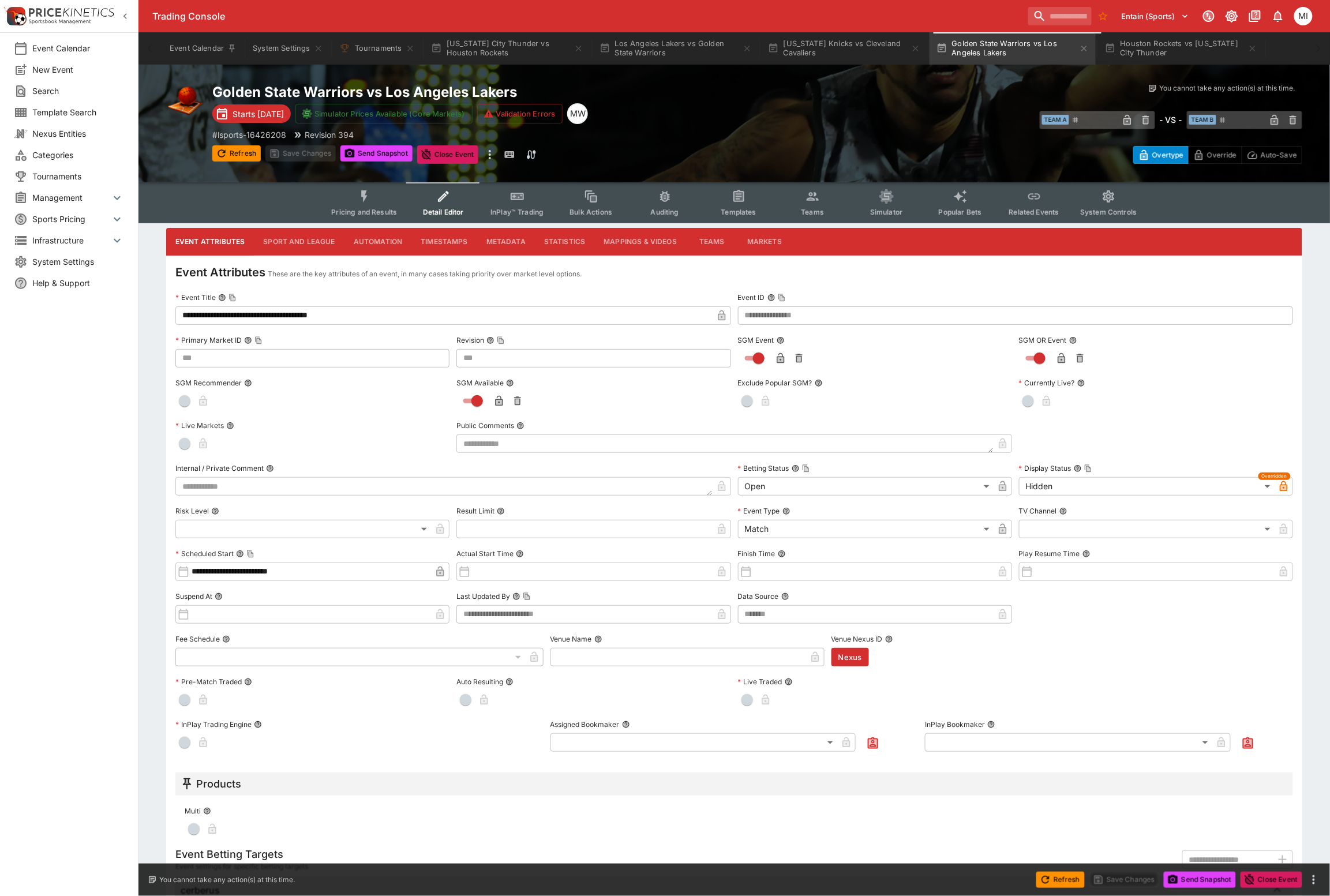
click at [123, 16] on icon "button" at bounding box center [126, 16] width 12 height 12
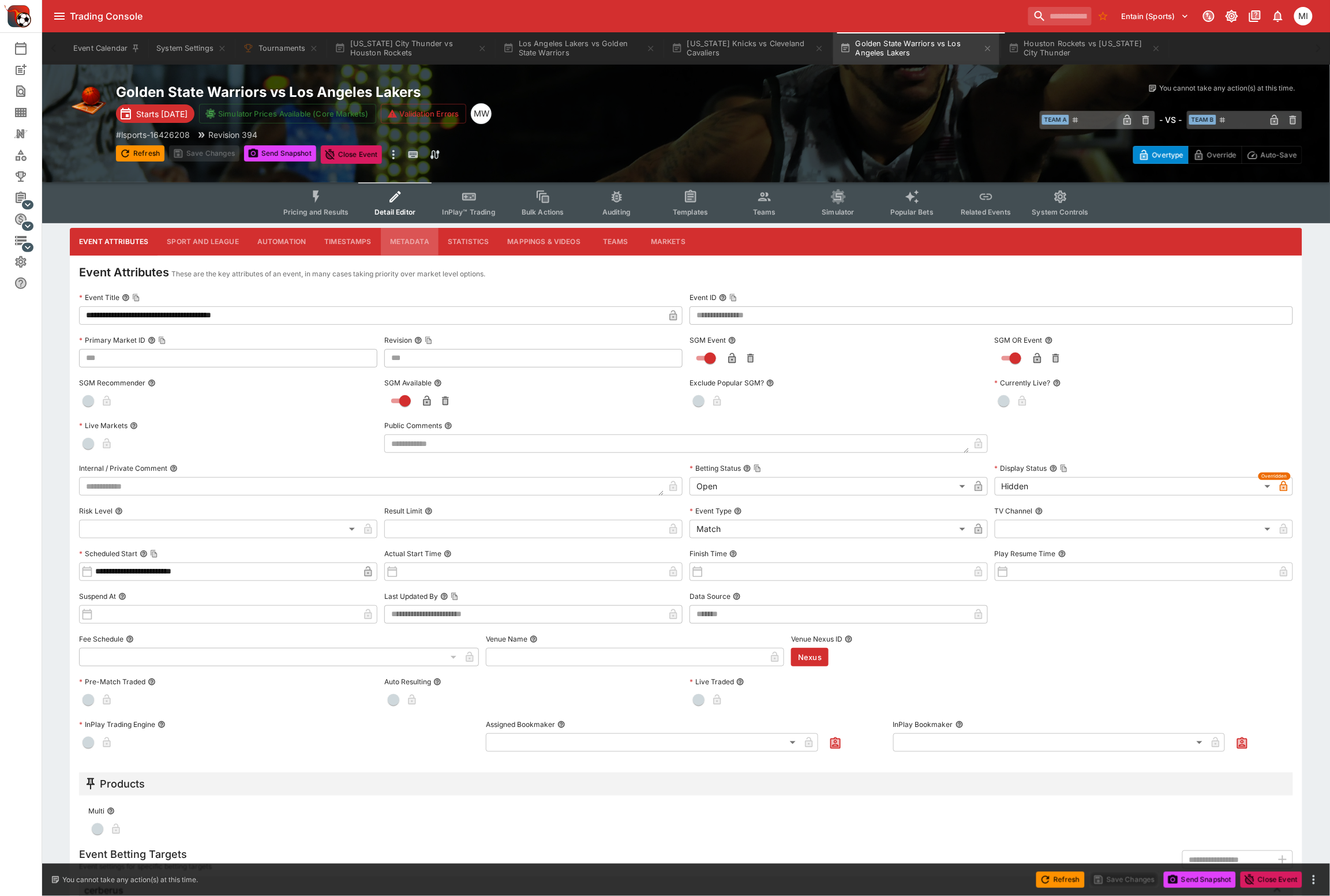
click at [407, 243] on button "Metadata" at bounding box center [410, 242] width 58 height 28
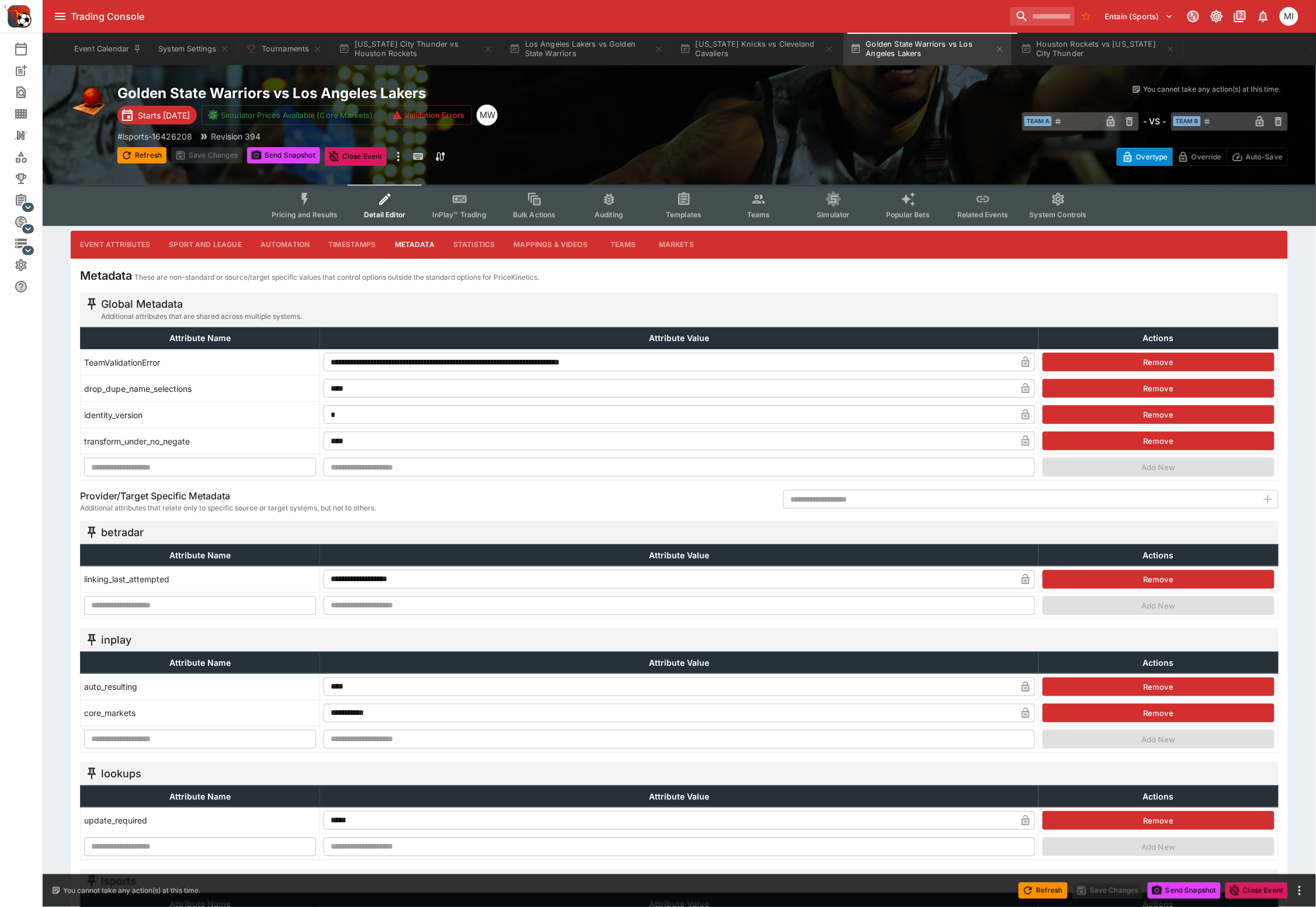
click at [309, 201] on icon "Event type filters" at bounding box center [305, 200] width 16 height 16
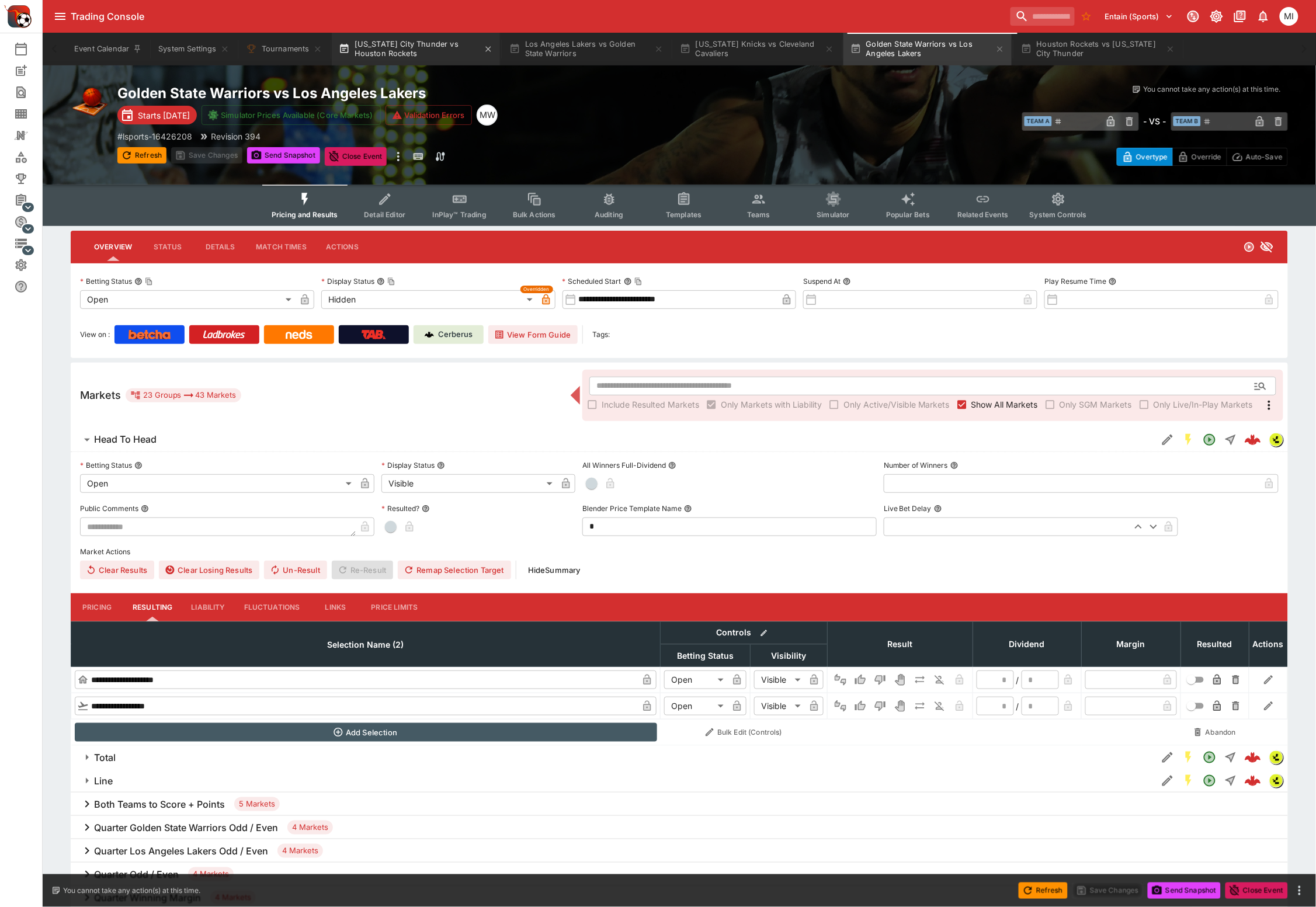
click at [396, 45] on button "[US_STATE] City Thunder vs Houston Rockets" at bounding box center [416, 48] width 168 height 32
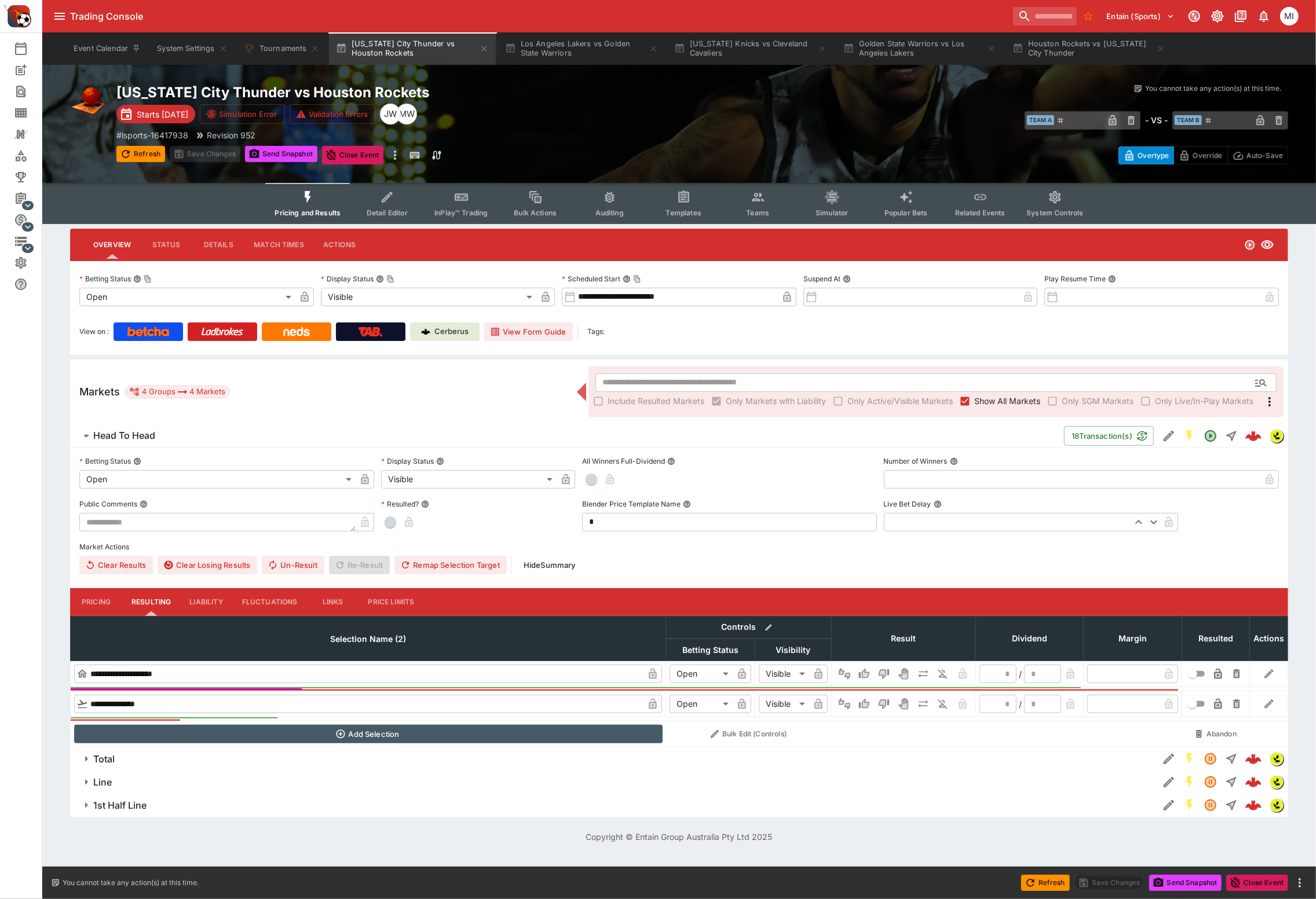
click at [382, 205] on button "Detail Editor" at bounding box center [387, 204] width 74 height 41
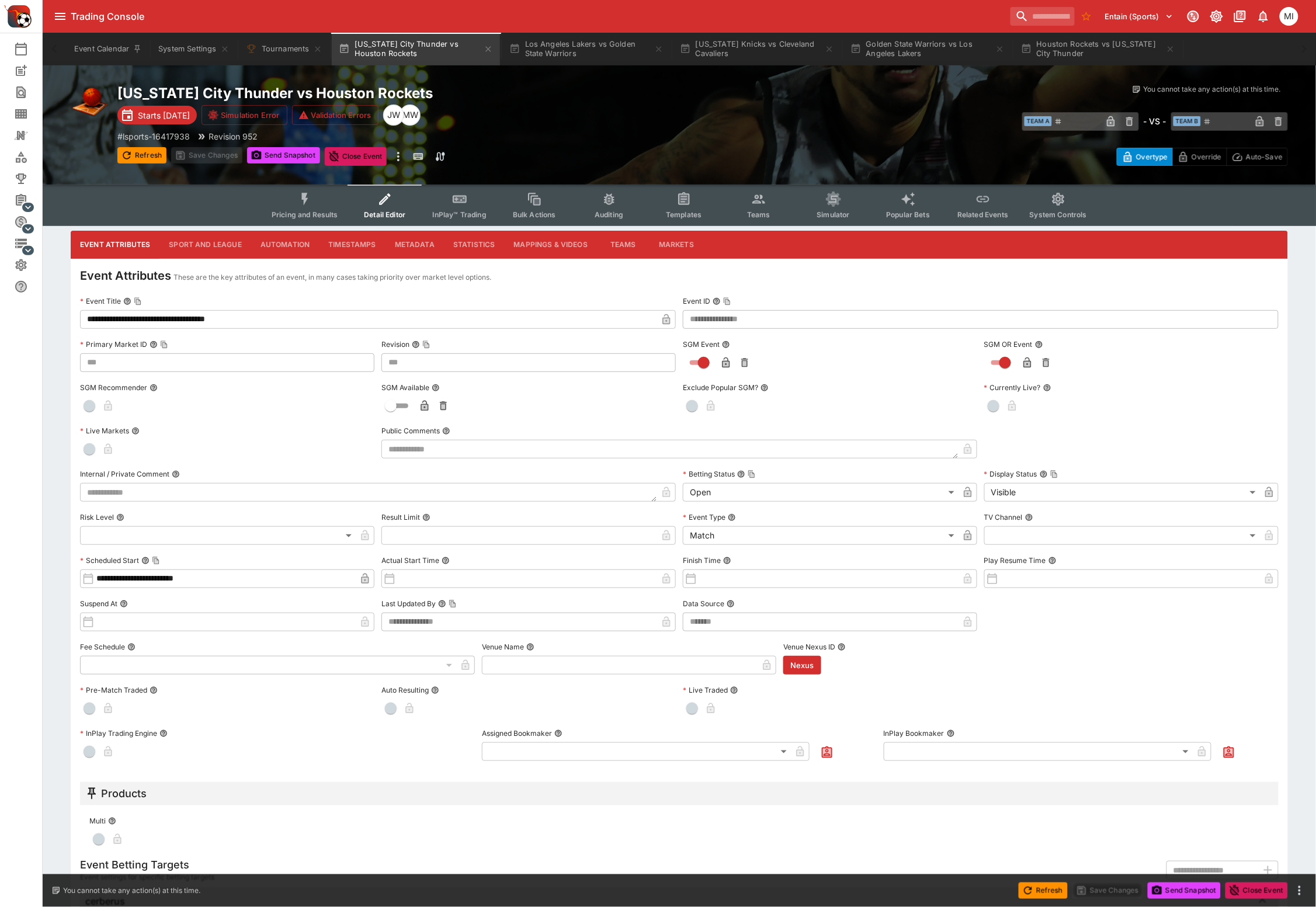
click at [418, 245] on button "Metadata" at bounding box center [415, 245] width 59 height 28
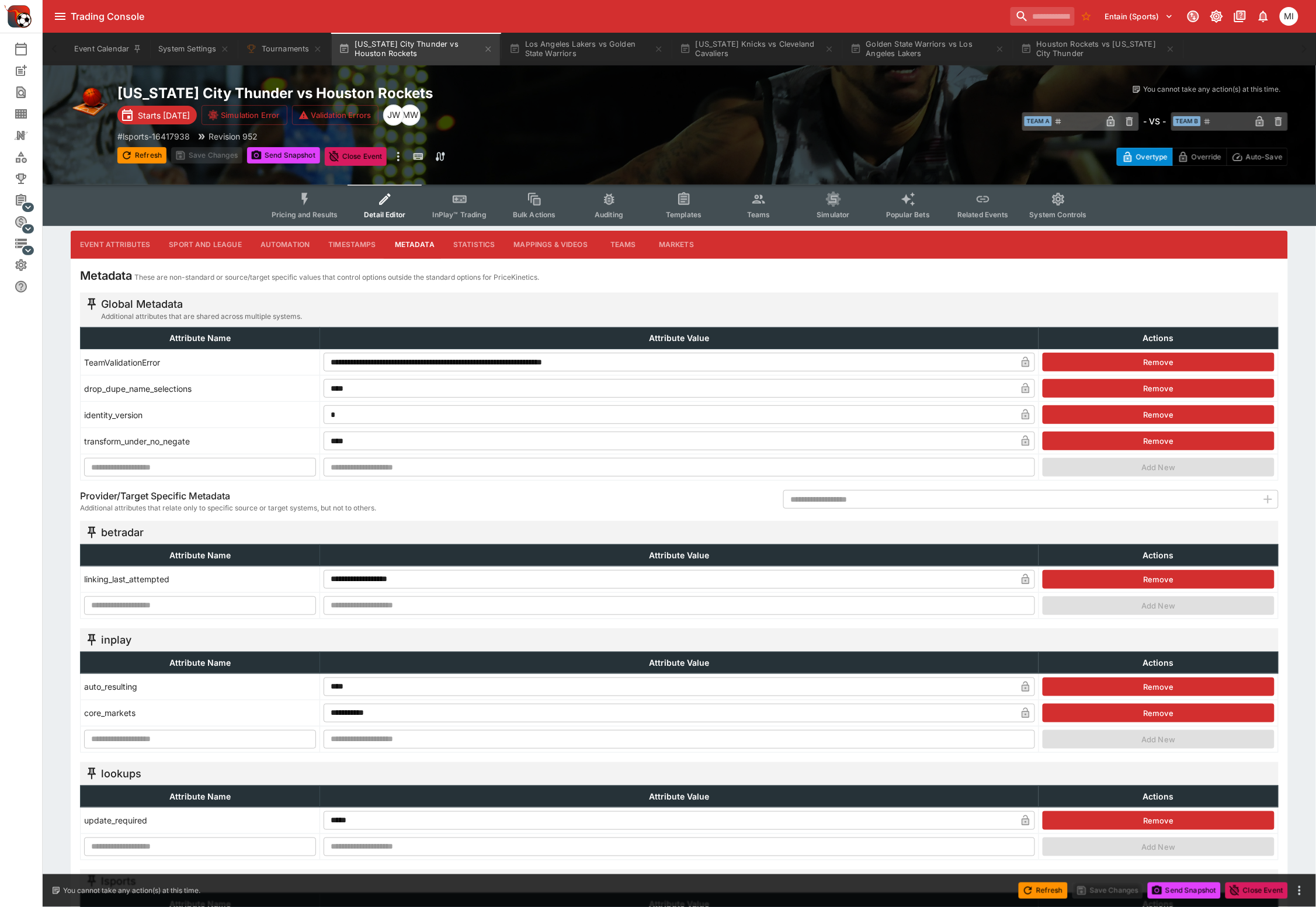
scroll to position [292, 0]
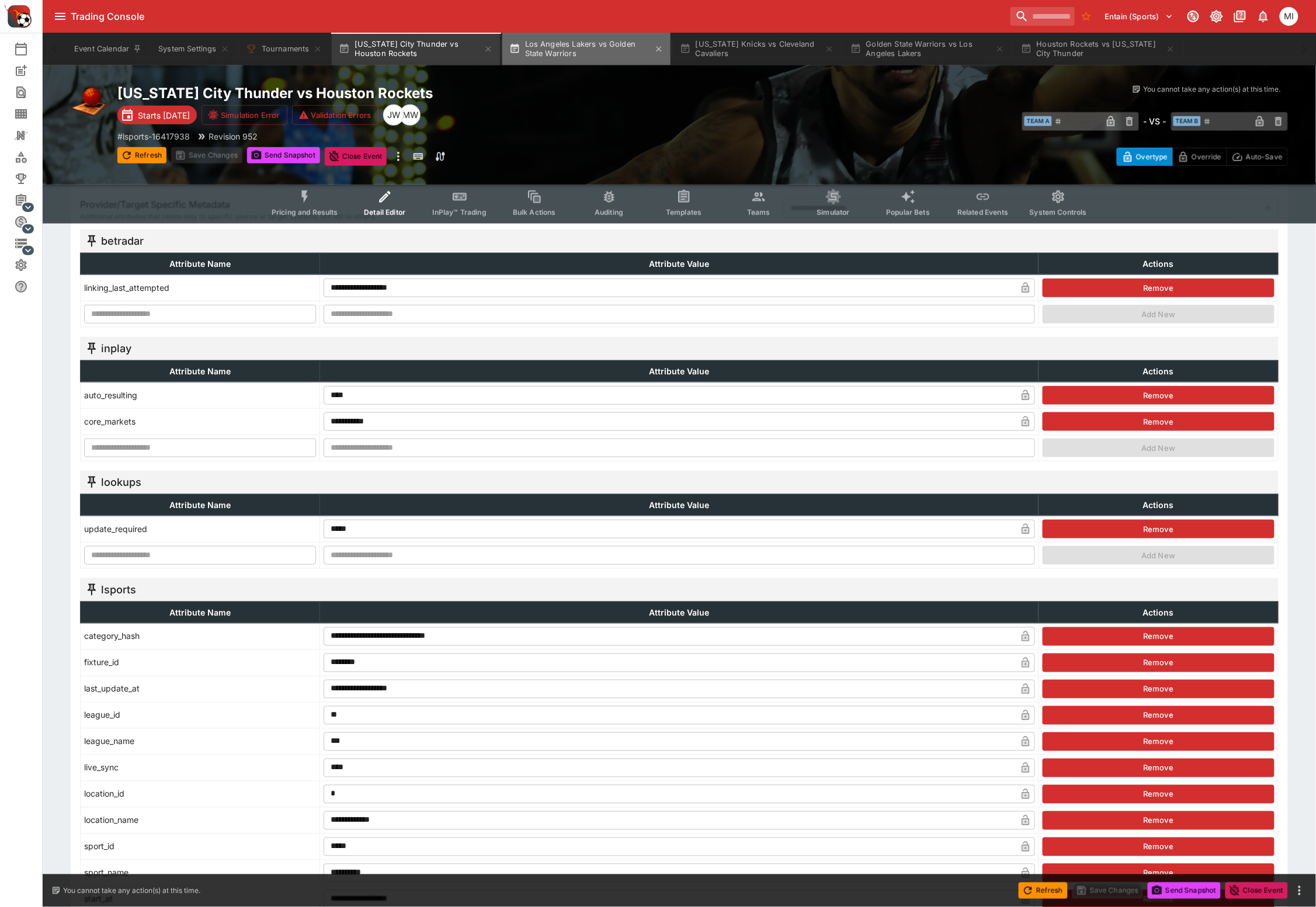
click at [544, 59] on button "Los Angeles Lakers vs Golden State Warriors" at bounding box center [586, 48] width 168 height 32
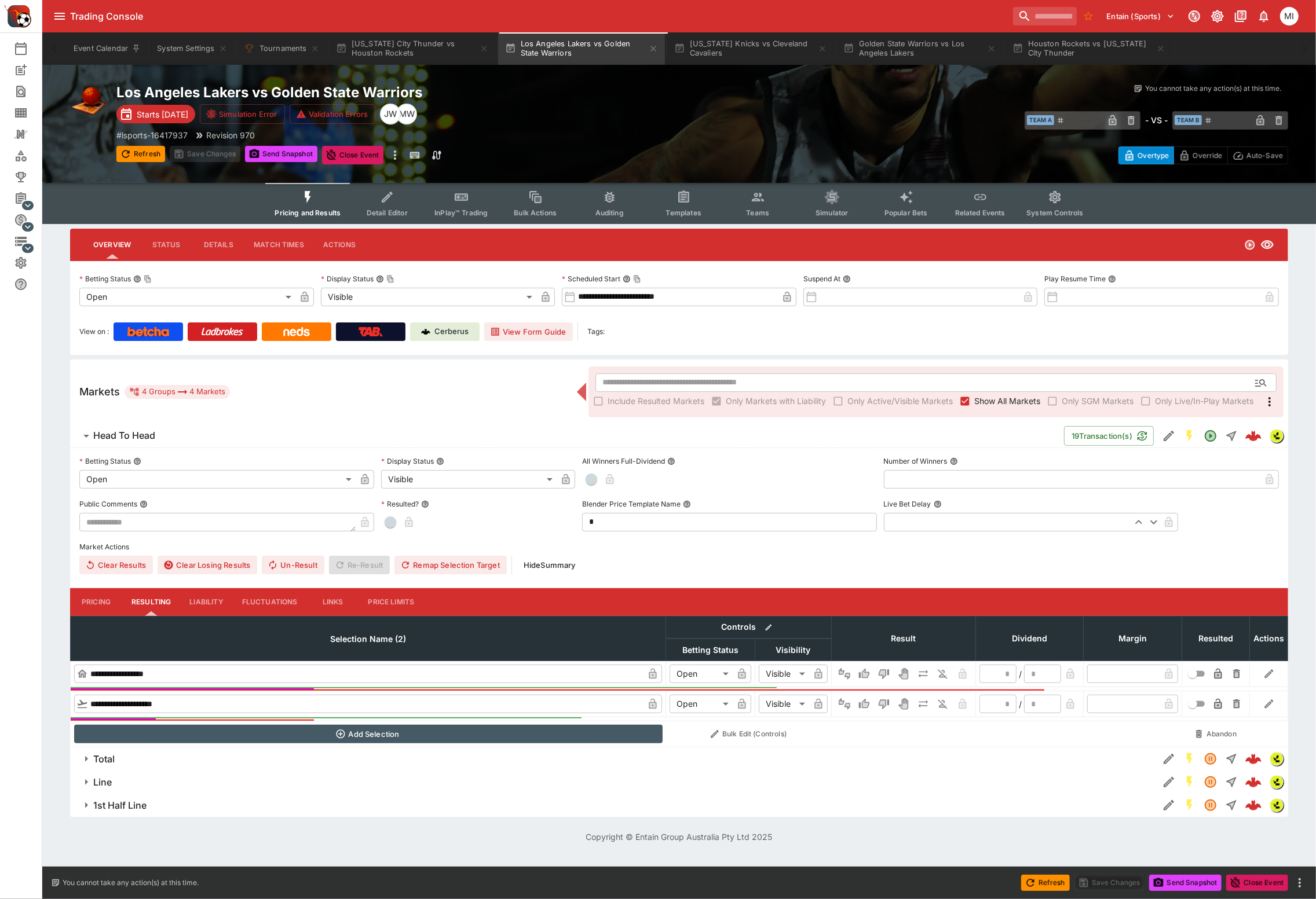
click at [390, 207] on button "Detail Editor" at bounding box center [387, 204] width 74 height 41
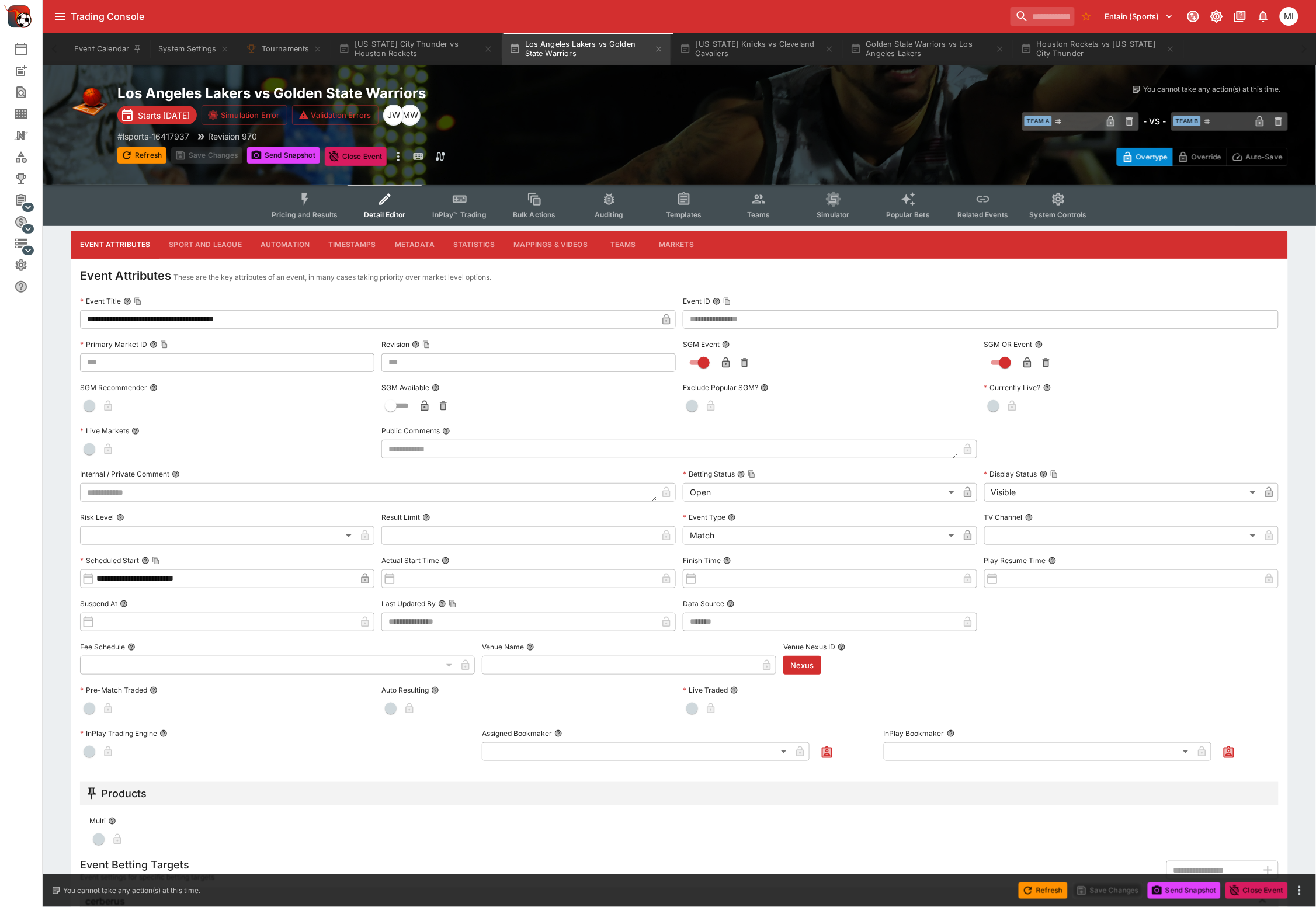
click at [411, 239] on button "Metadata" at bounding box center [415, 245] width 59 height 28
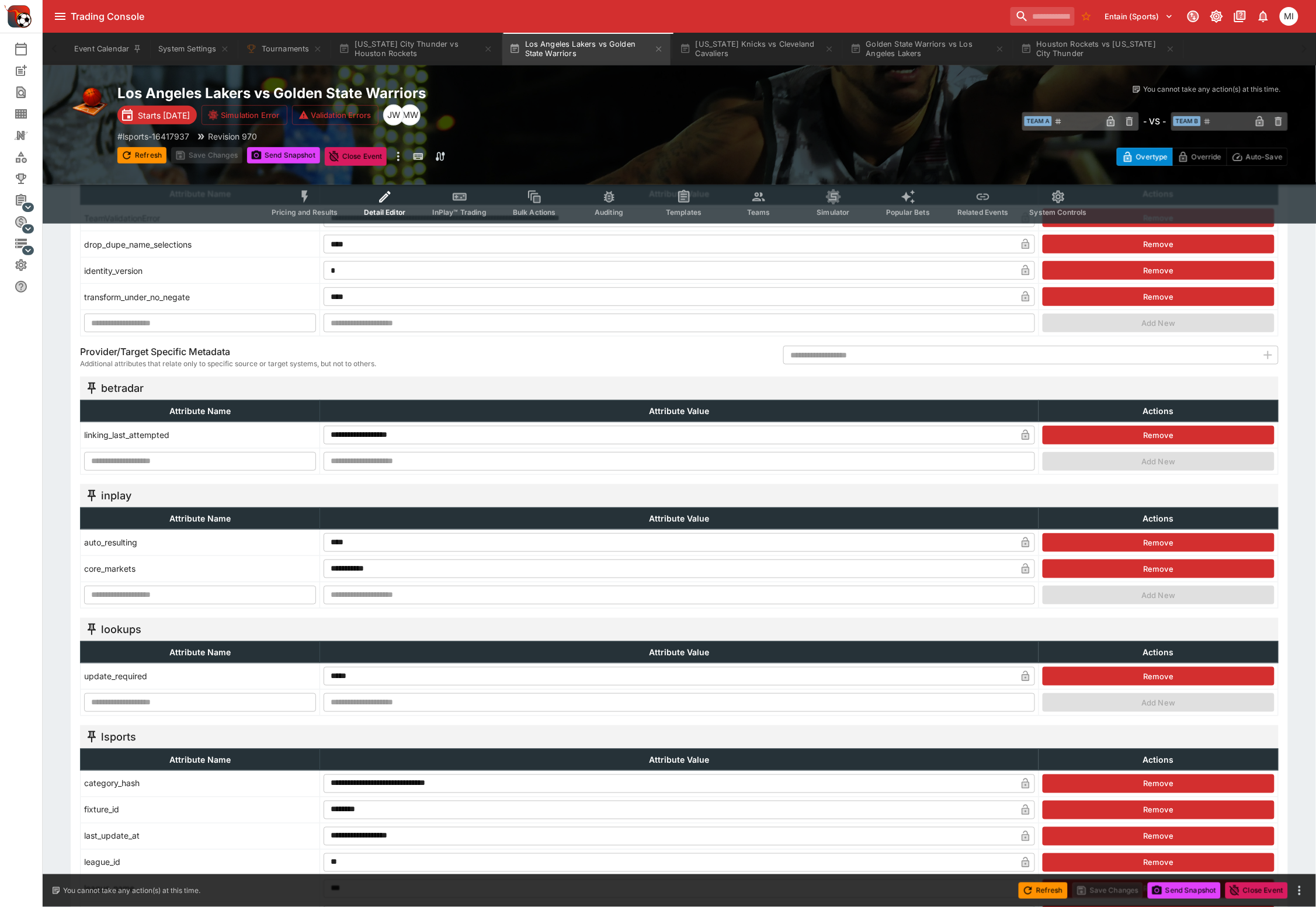
scroll to position [438, 0]
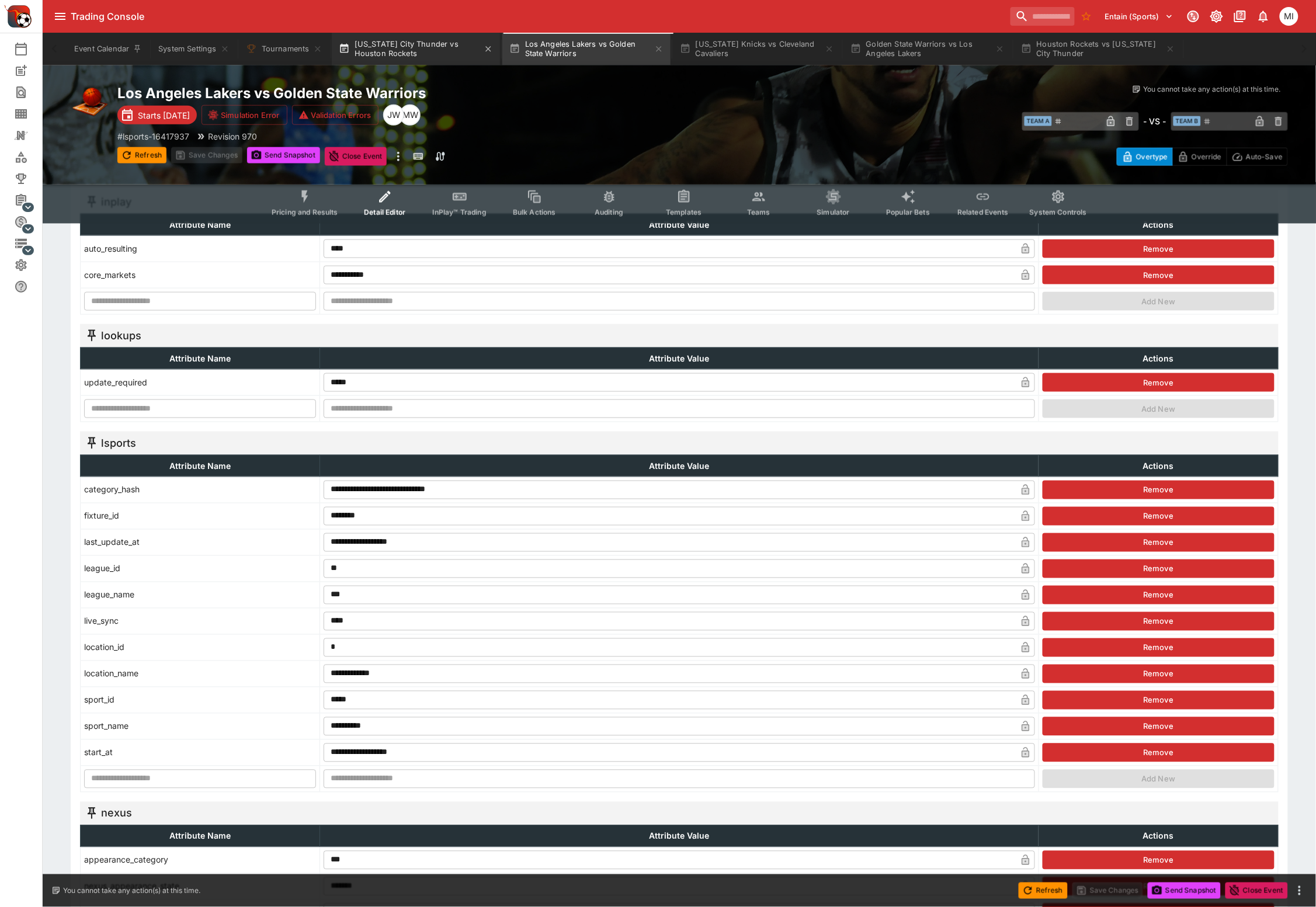
click at [443, 48] on button "Oklahoma City Thunder vs Houston Rockets" at bounding box center [416, 48] width 168 height 32
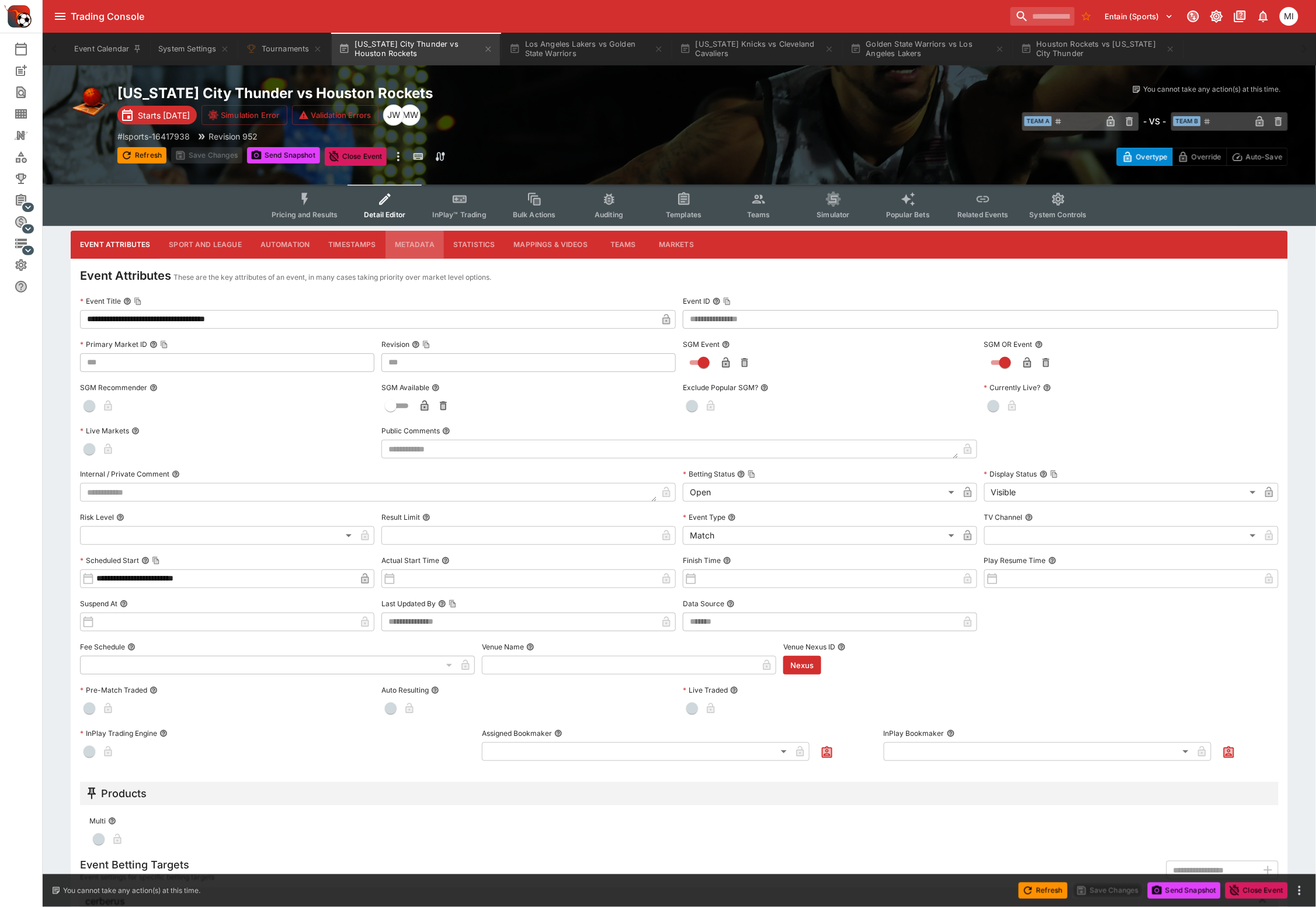
click at [420, 245] on button "Metadata" at bounding box center [415, 245] width 59 height 28
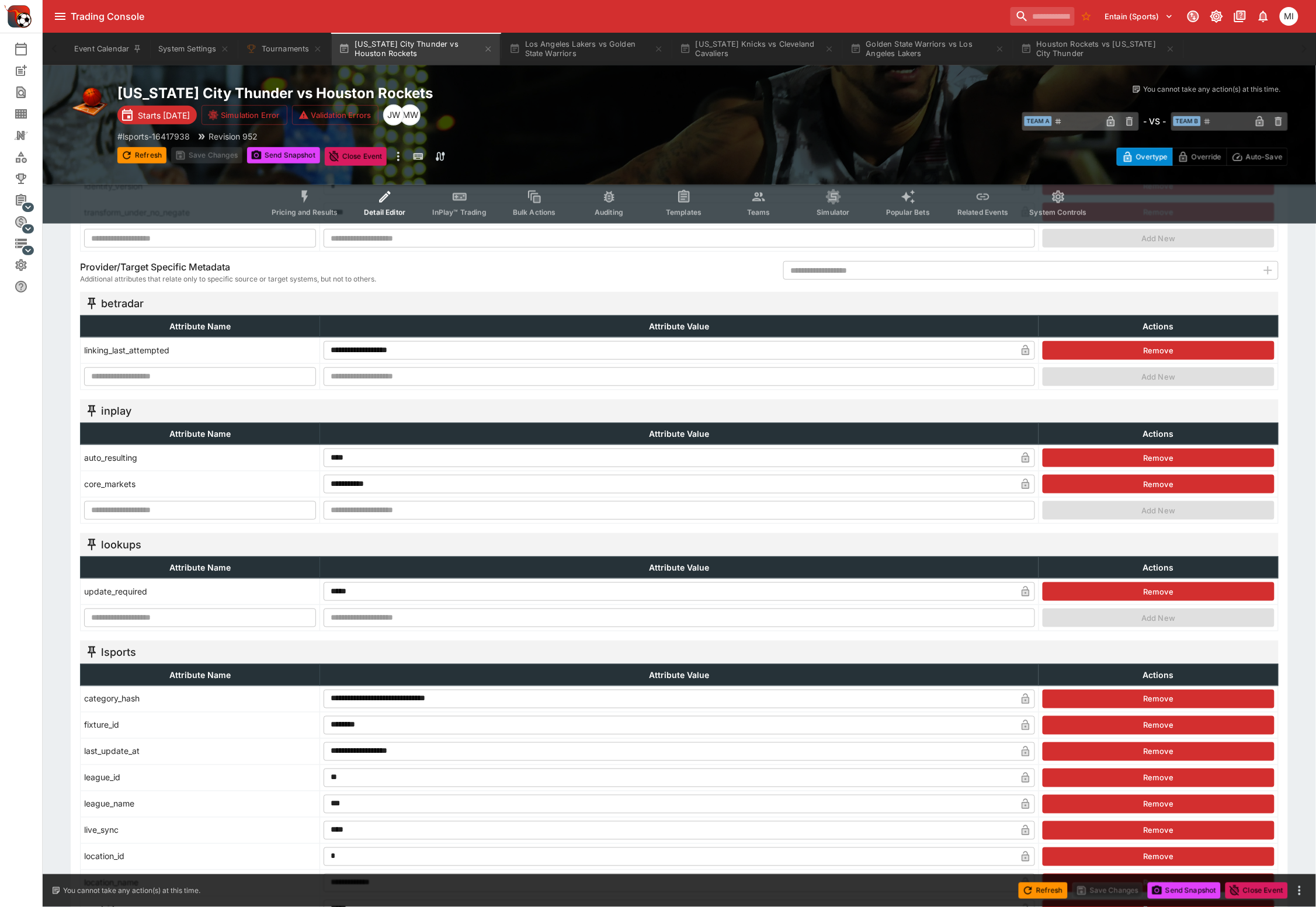
scroll to position [438, 0]
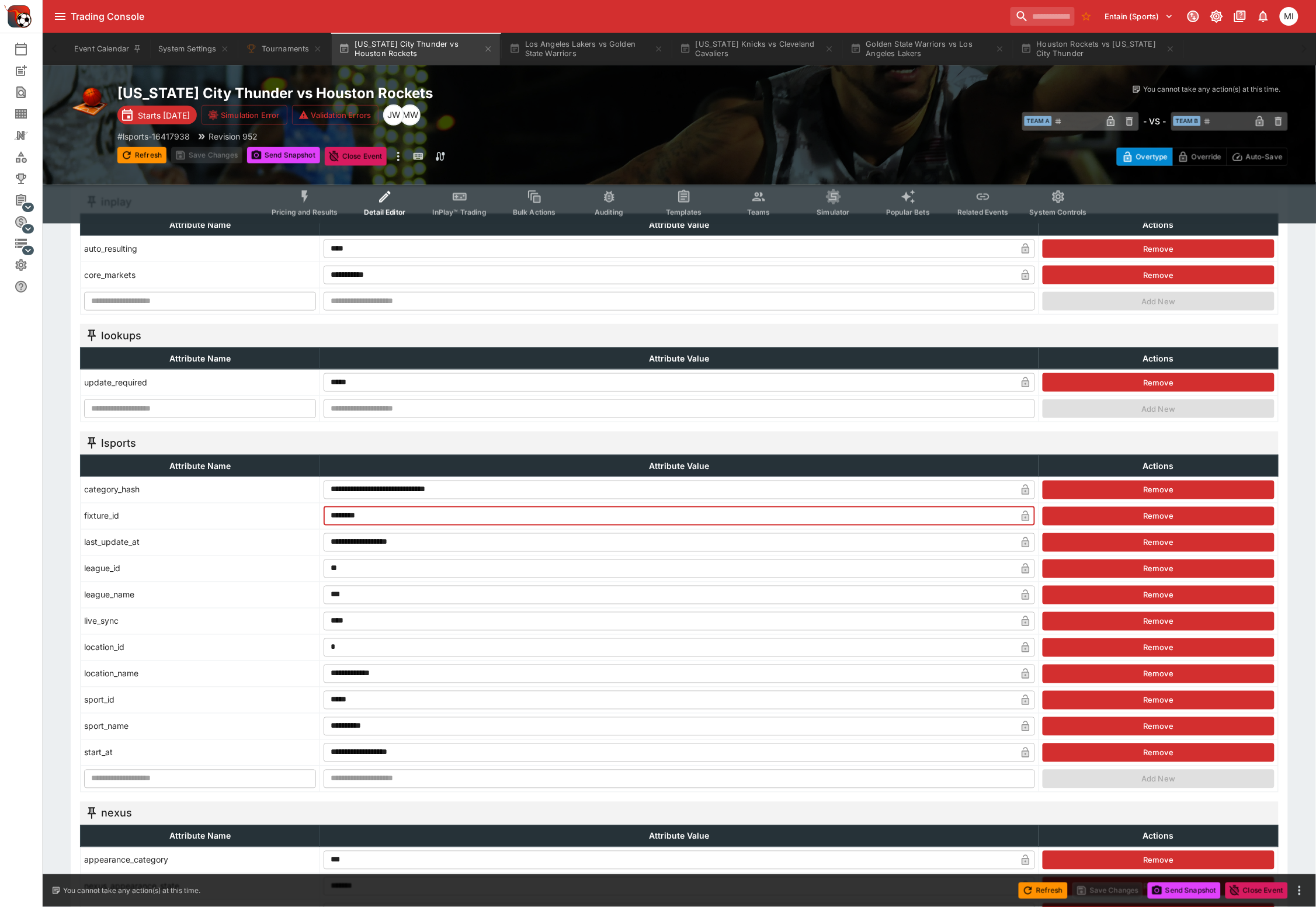
drag, startPoint x: 333, startPoint y: 520, endPoint x: 299, endPoint y: 520, distance: 34.0
click at [299, 520] on tr "fixture_id ******** ​ Remove" at bounding box center [679, 516] width 1199 height 26
click at [565, 60] on button "Los Angeles Lakers vs Golden State Warriors" at bounding box center [586, 48] width 168 height 32
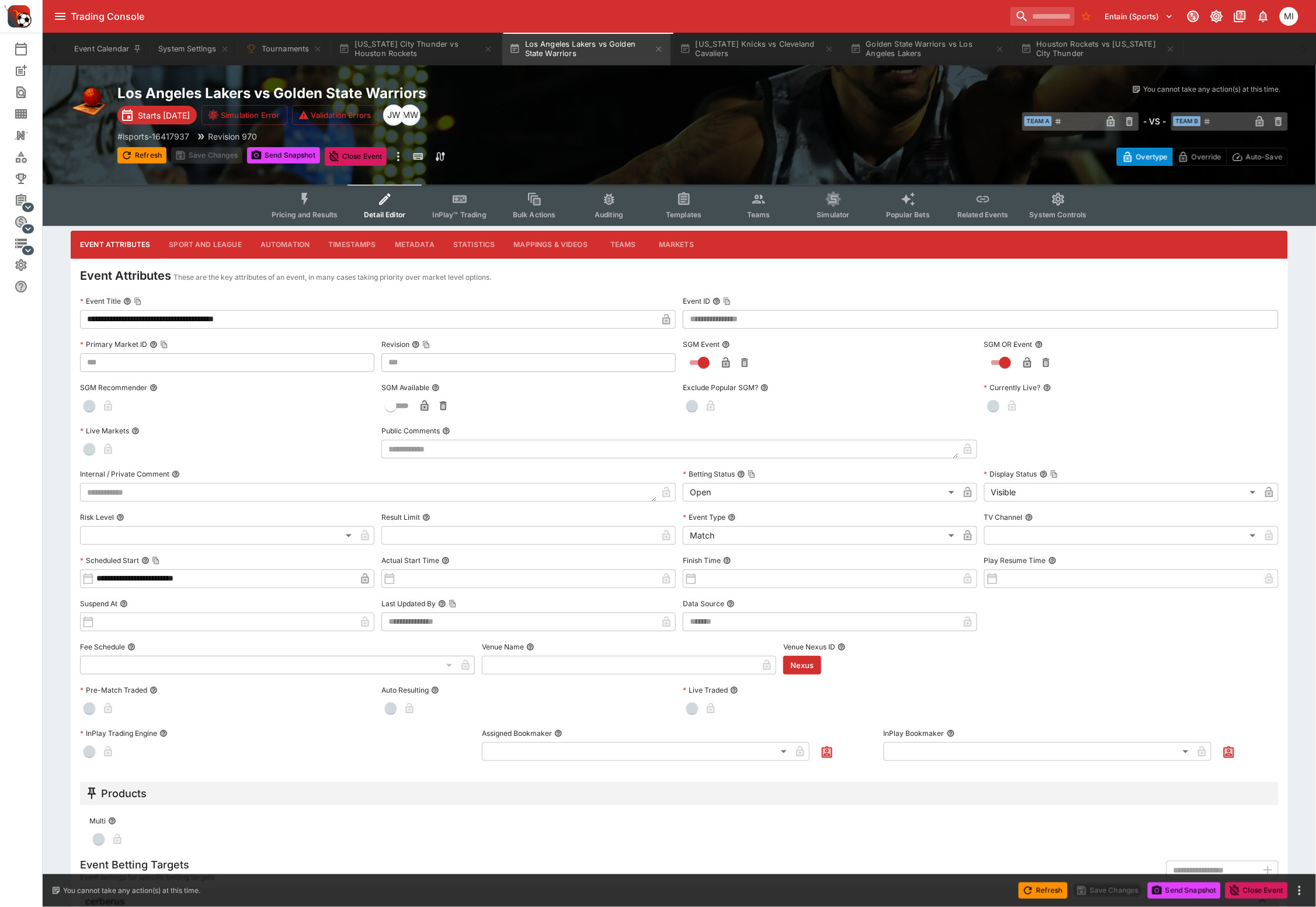
click at [409, 248] on button "Metadata" at bounding box center [415, 245] width 59 height 28
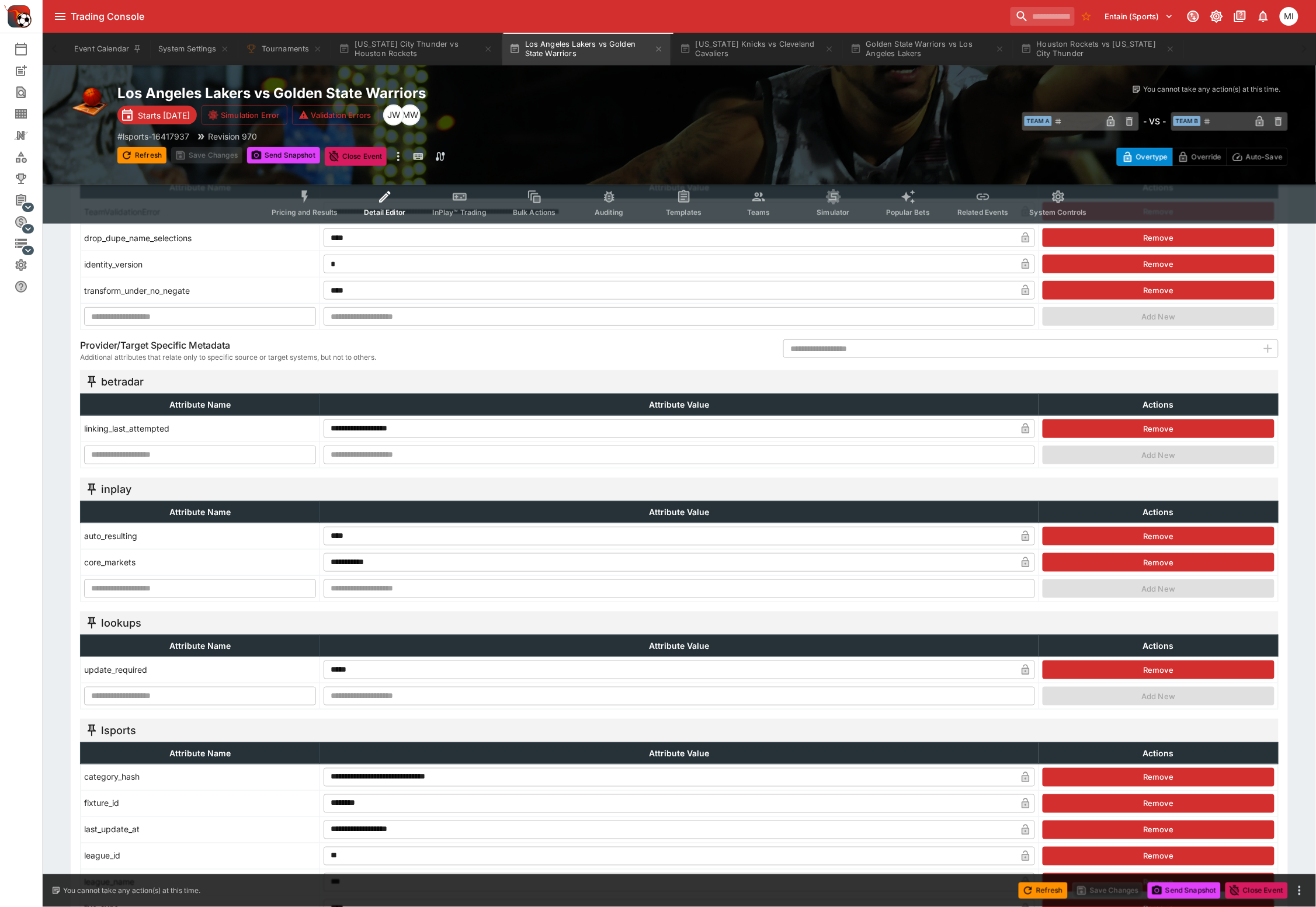
scroll to position [292, 0]
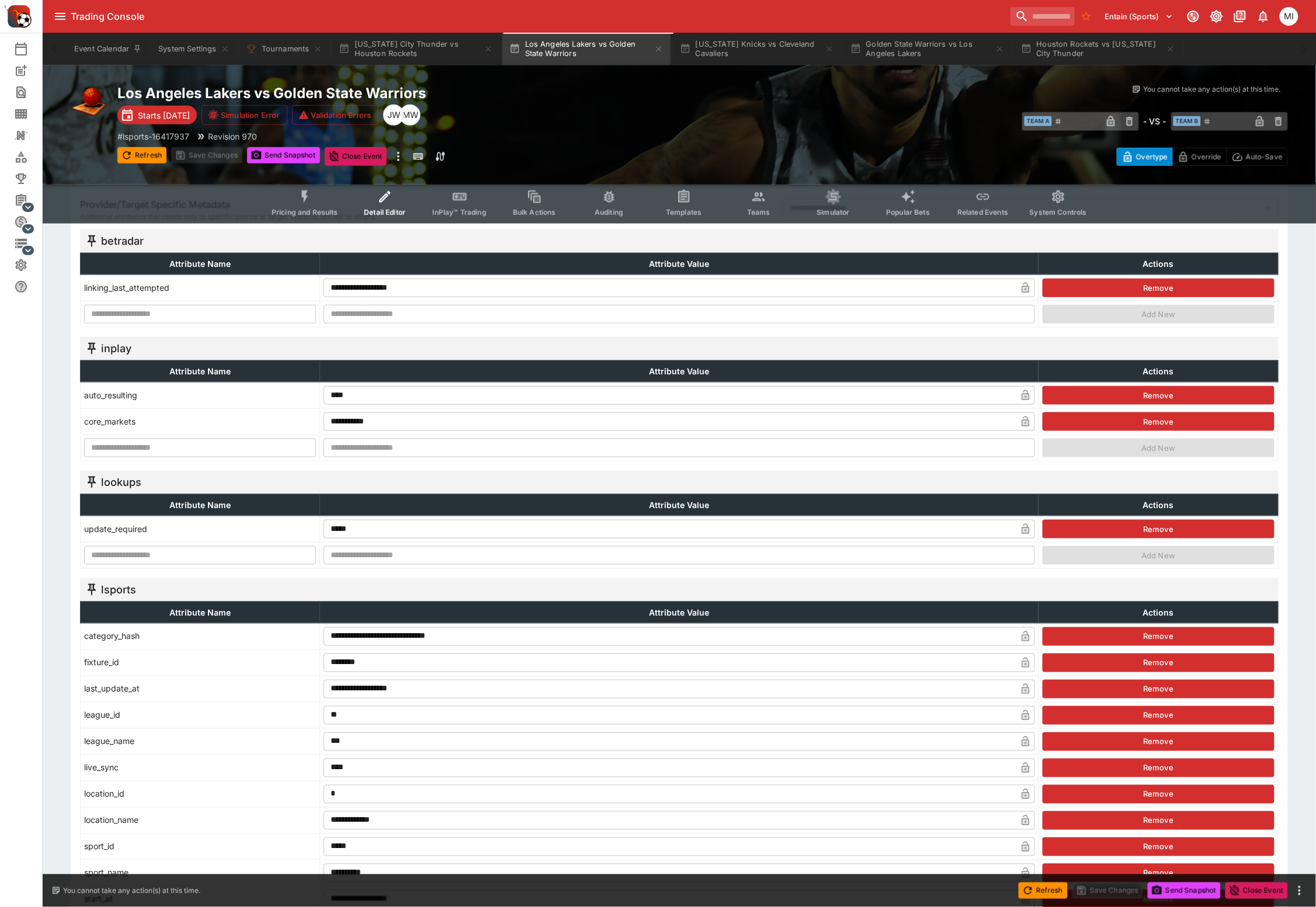
click at [360, 665] on input "********" at bounding box center [670, 662] width 693 height 19
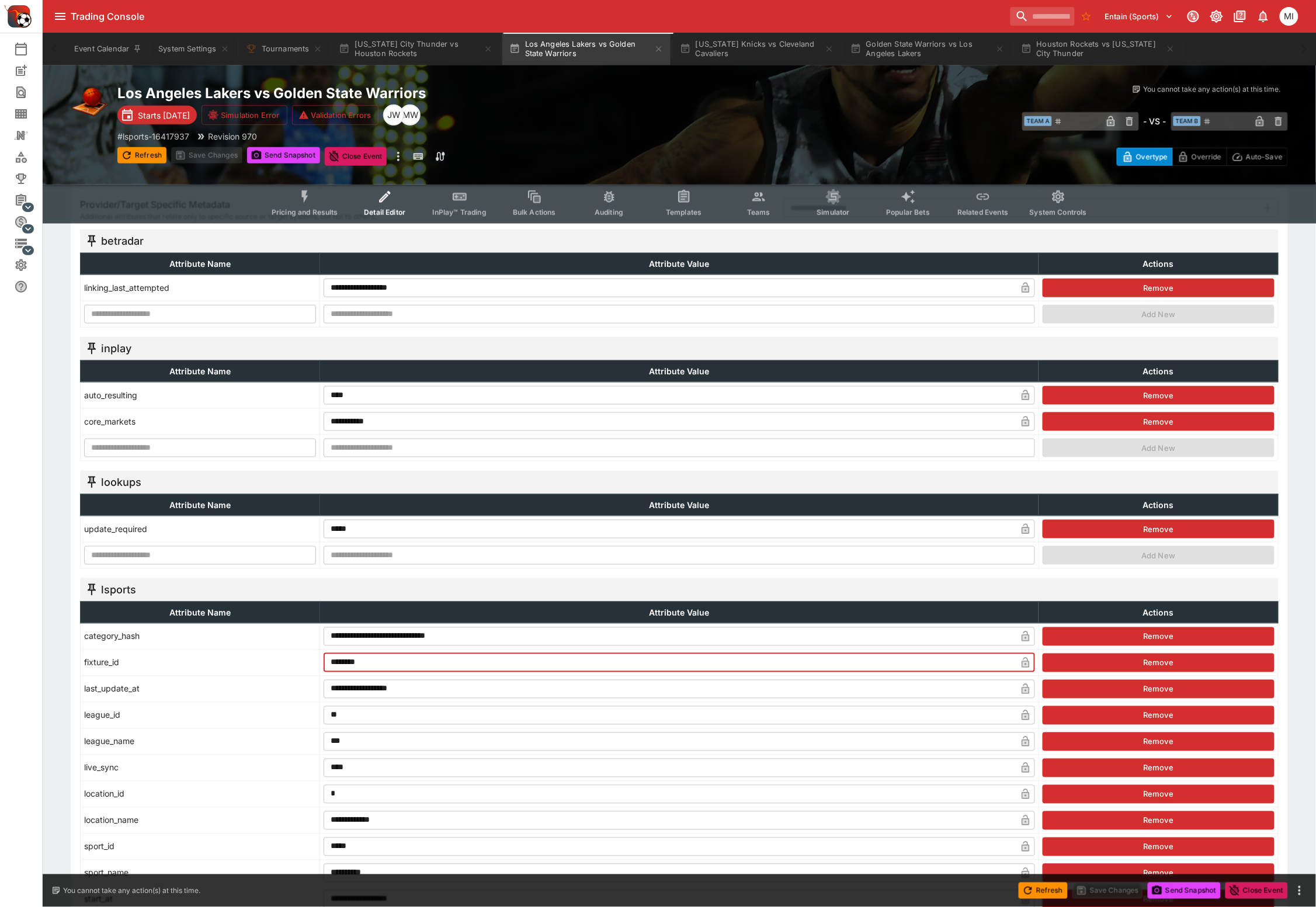
click at [360, 665] on input "********" at bounding box center [670, 662] width 693 height 19
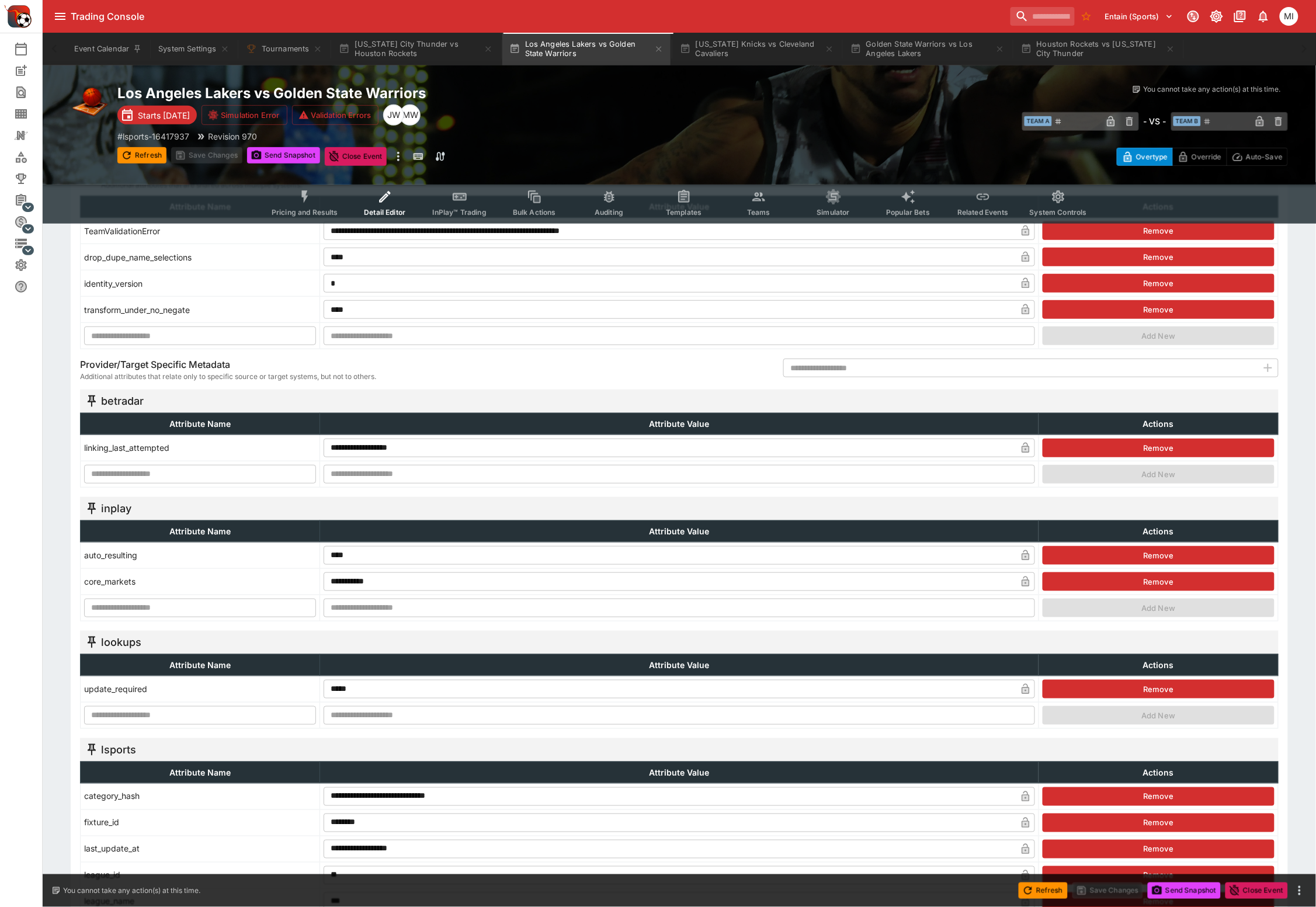
scroll to position [0, 0]
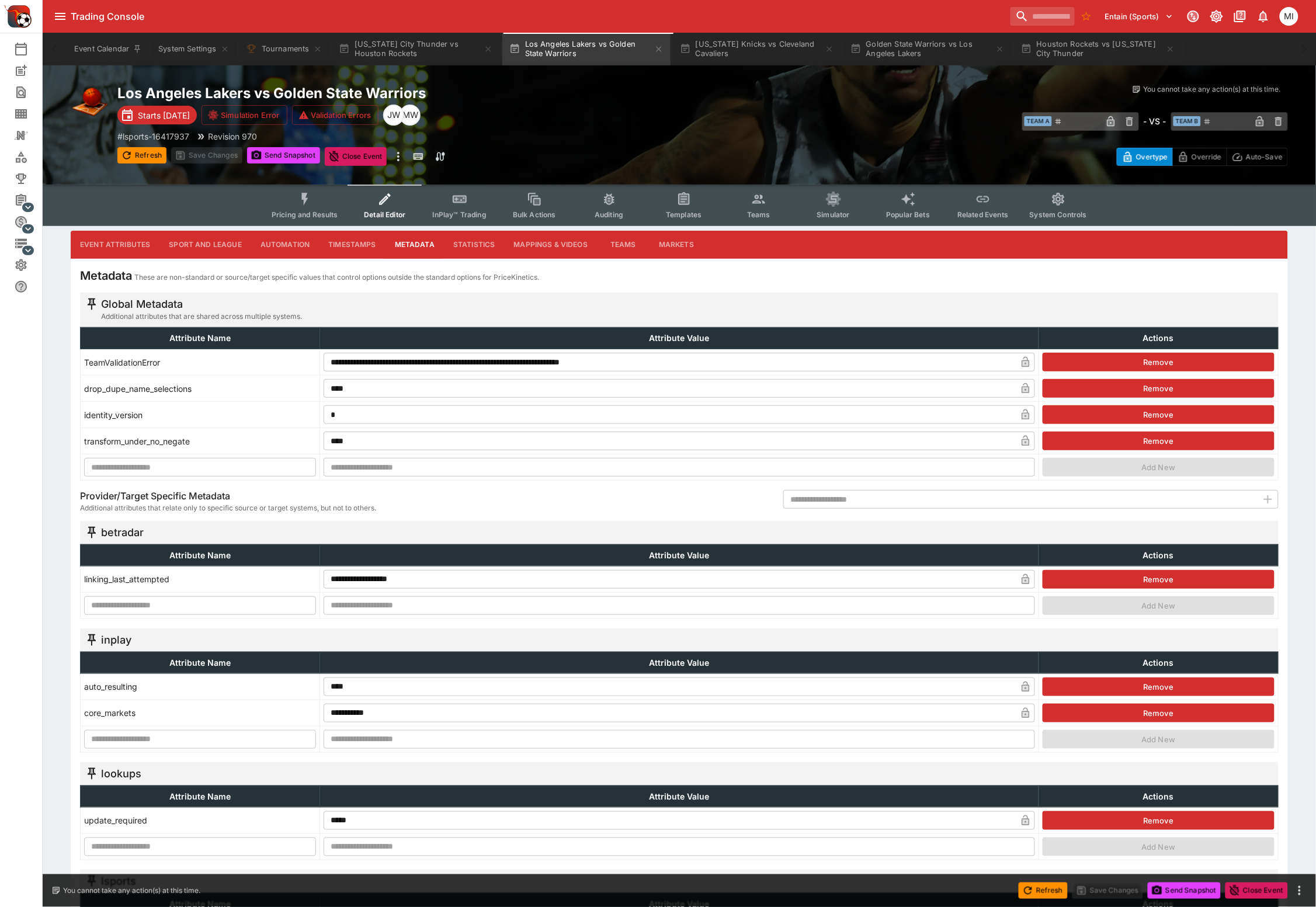
click at [315, 206] on button "Pricing and Results" at bounding box center [304, 205] width 85 height 41
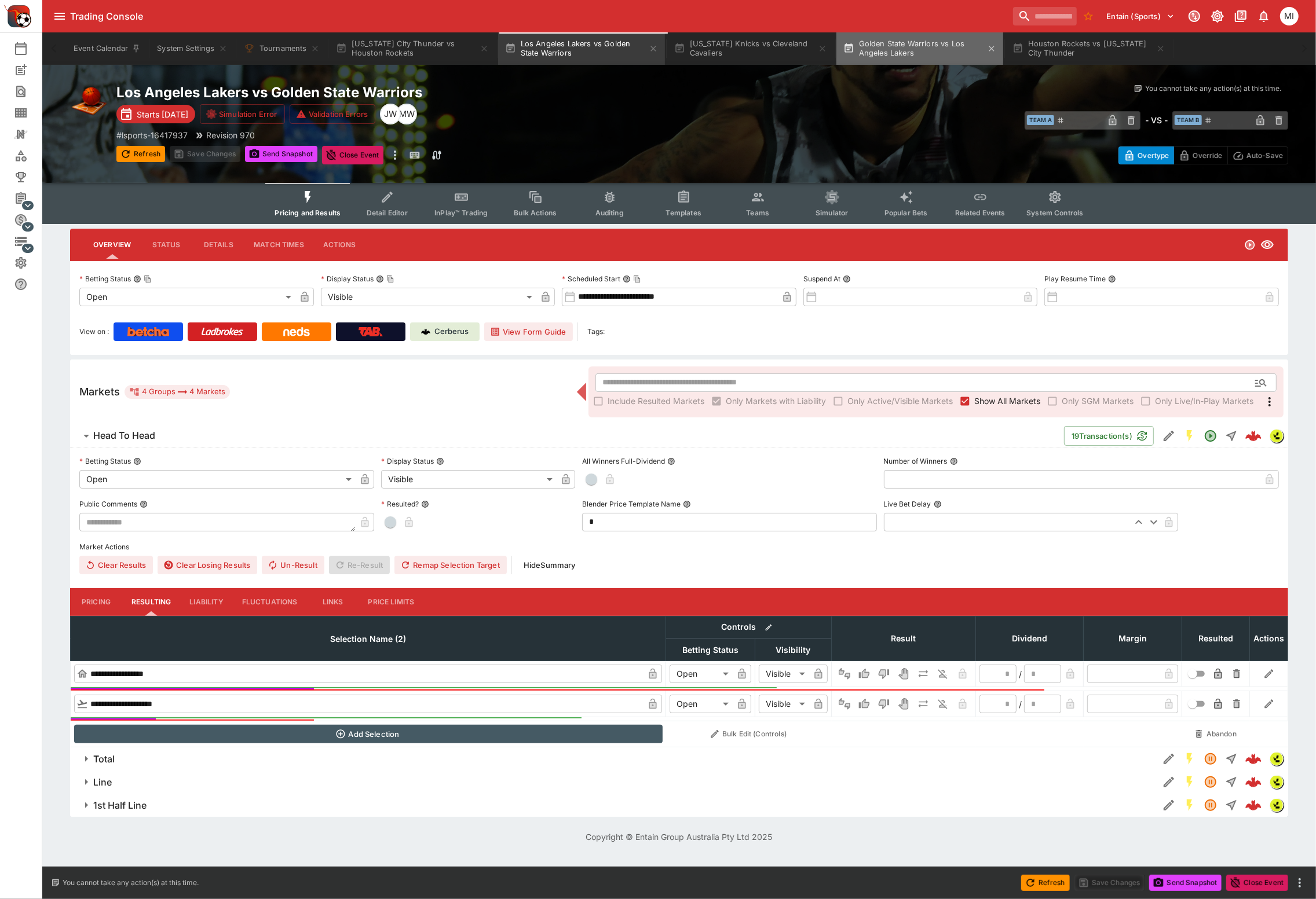
click at [893, 45] on button "Golden State Warriors vs Los Angeles Lakers" at bounding box center [919, 48] width 167 height 32
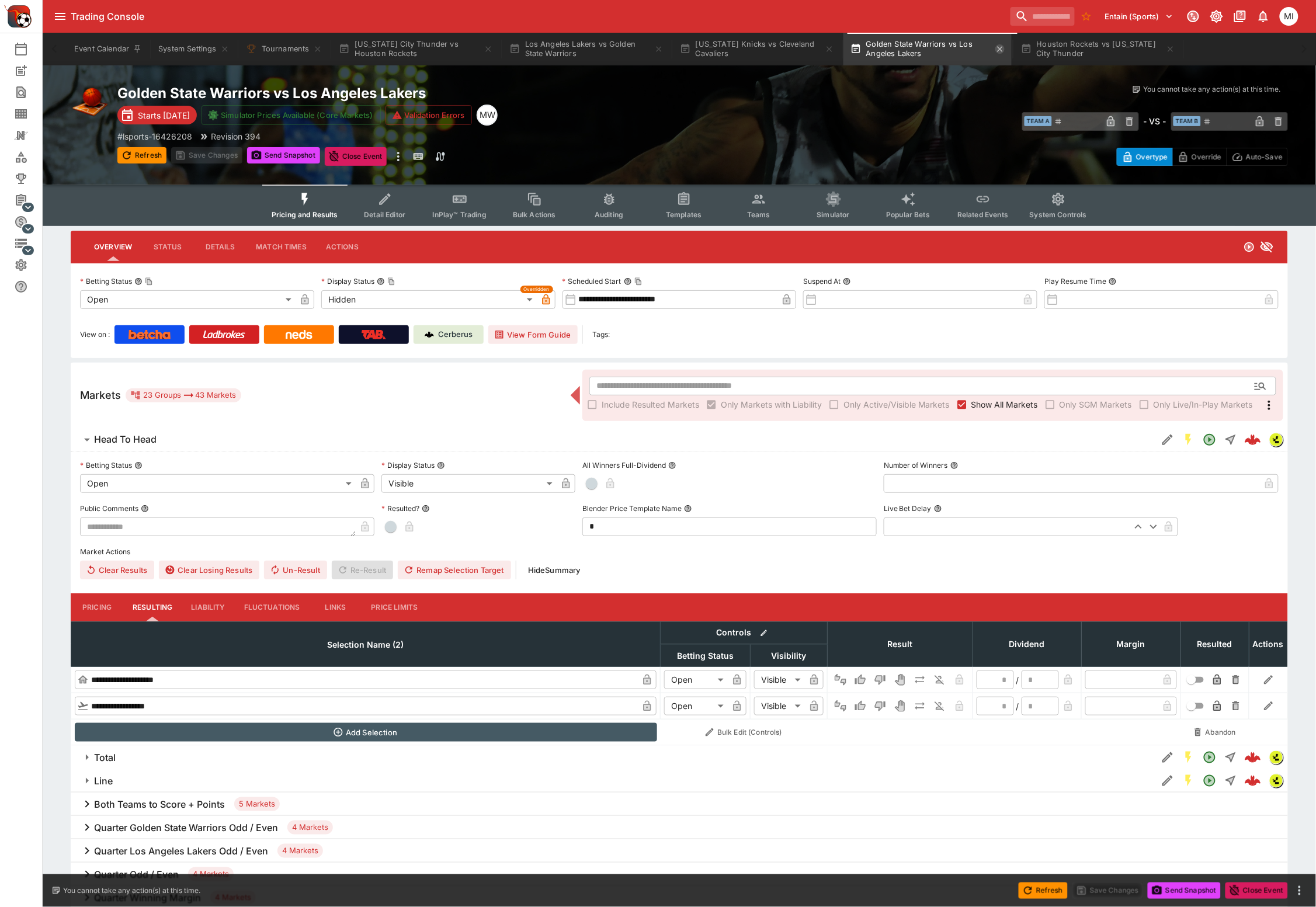
click at [1003, 48] on icon "button" at bounding box center [999, 48] width 5 height 5
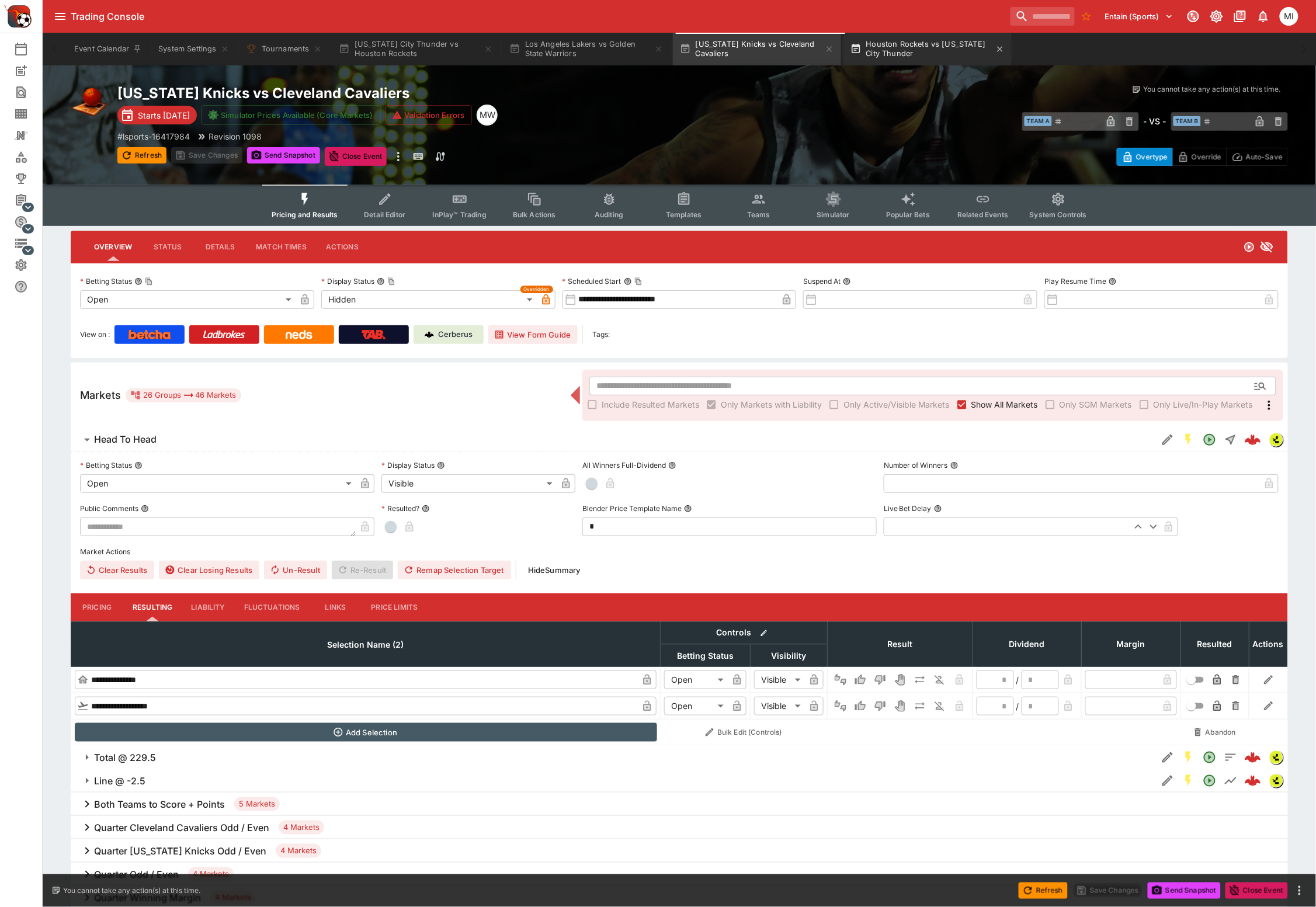
click at [967, 50] on button "Houston Rockets vs Oklahoma City Thunder" at bounding box center [928, 48] width 168 height 32
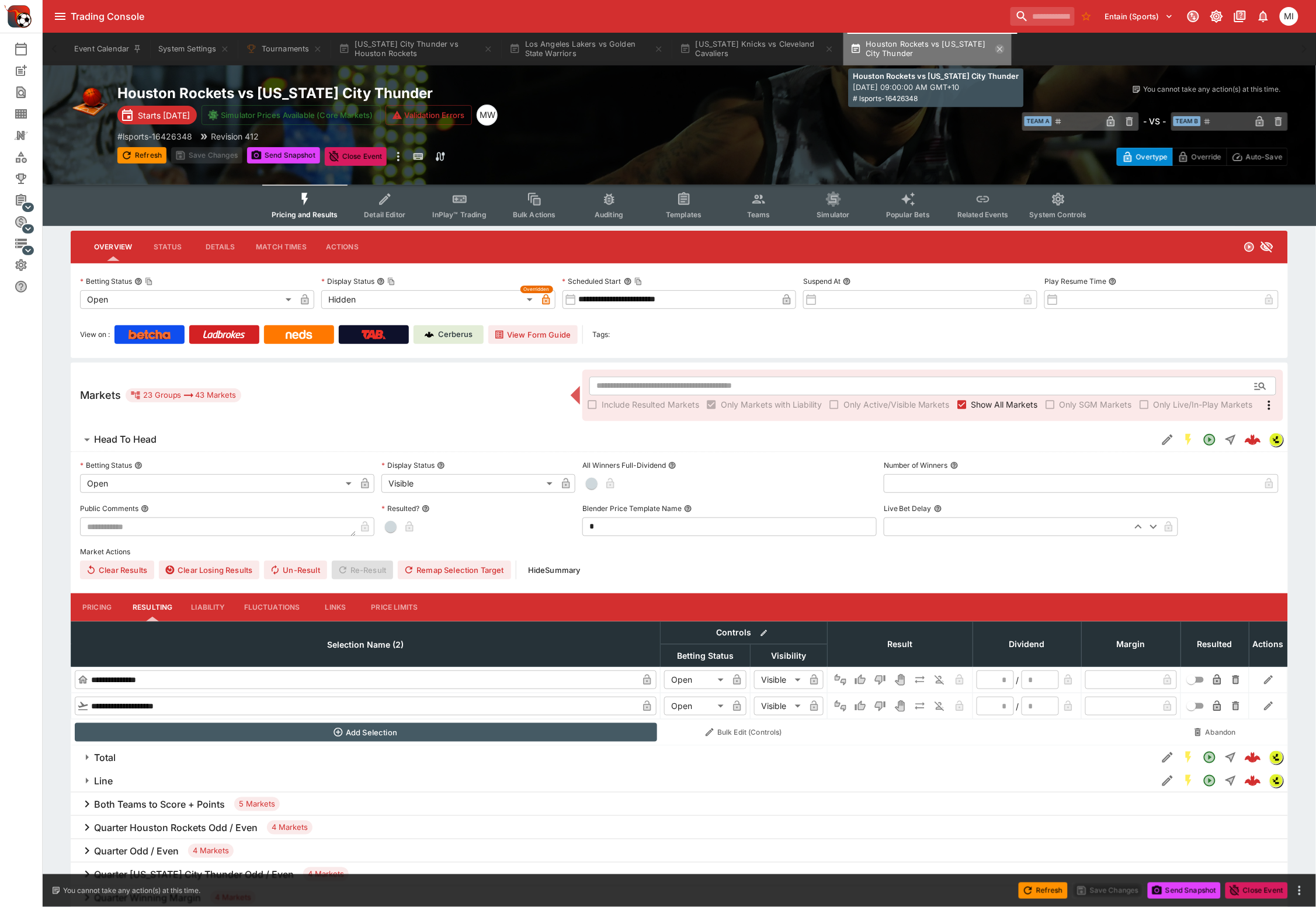
click at [1005, 48] on icon "button" at bounding box center [1000, 49] width 10 height 10
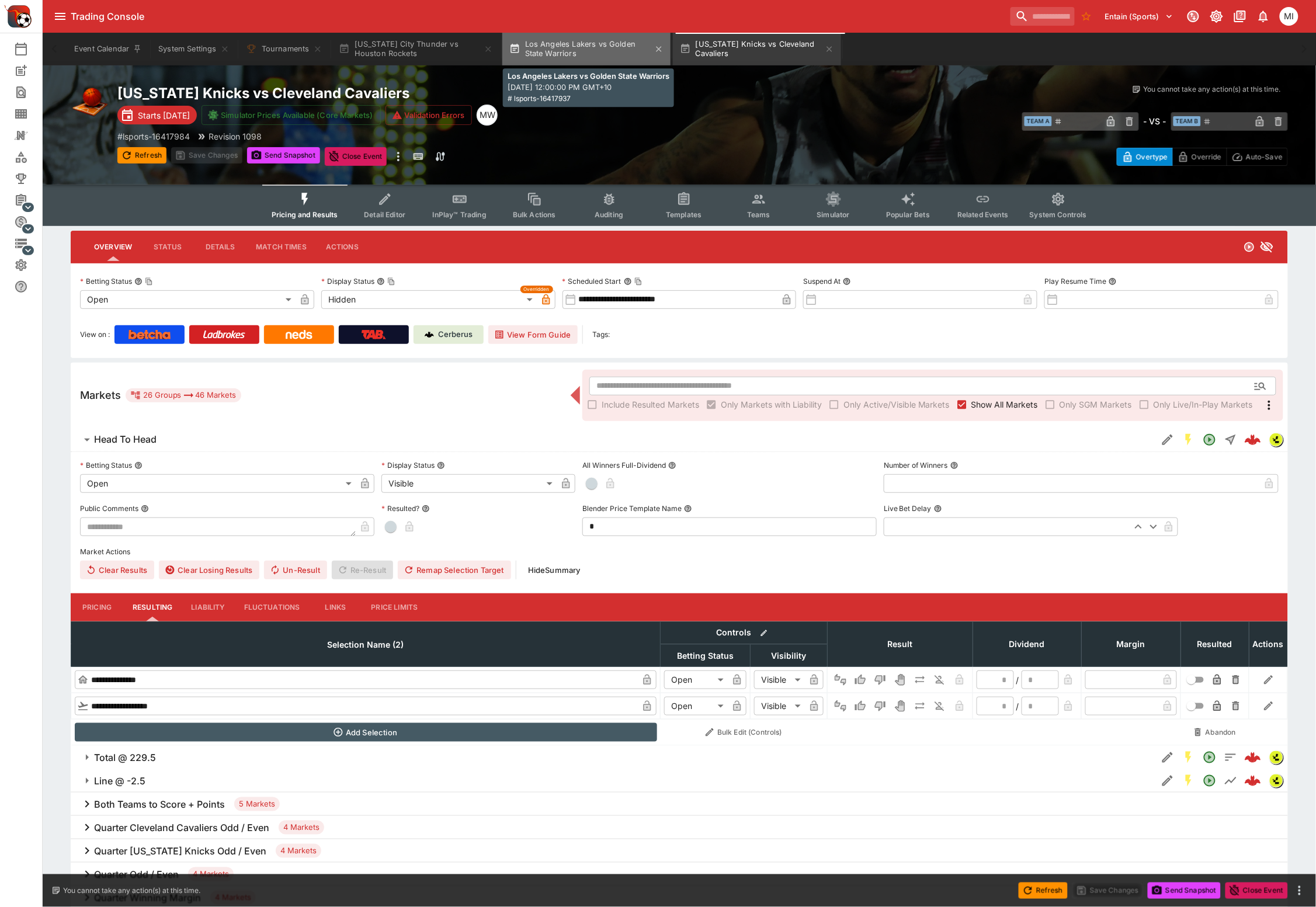
click at [567, 48] on button "Los Angeles Lakers vs Golden State Warriors" at bounding box center [586, 48] width 168 height 32
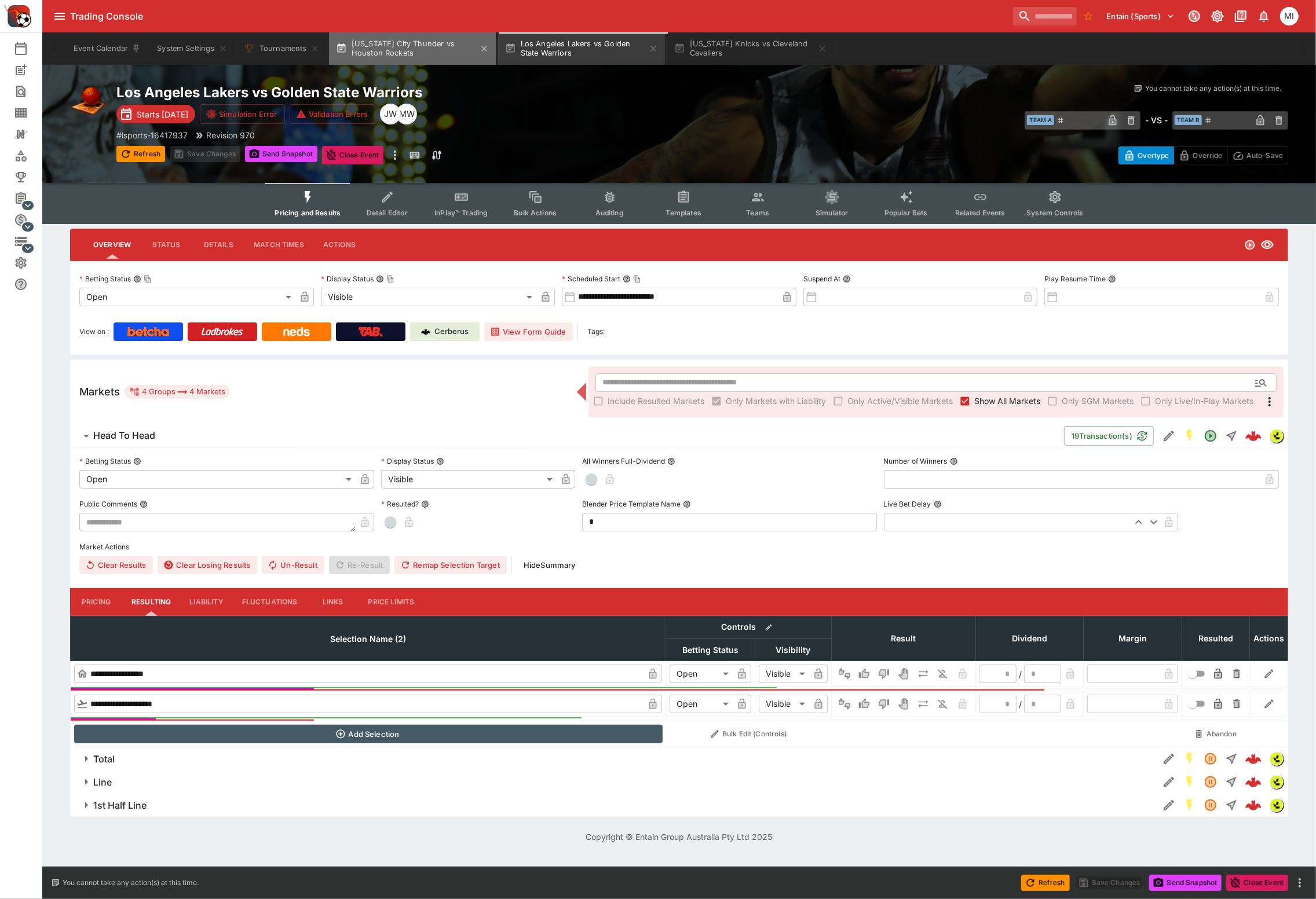
click at [412, 46] on button "Oklahoma City Thunder vs Houston Rockets" at bounding box center [412, 48] width 167 height 32
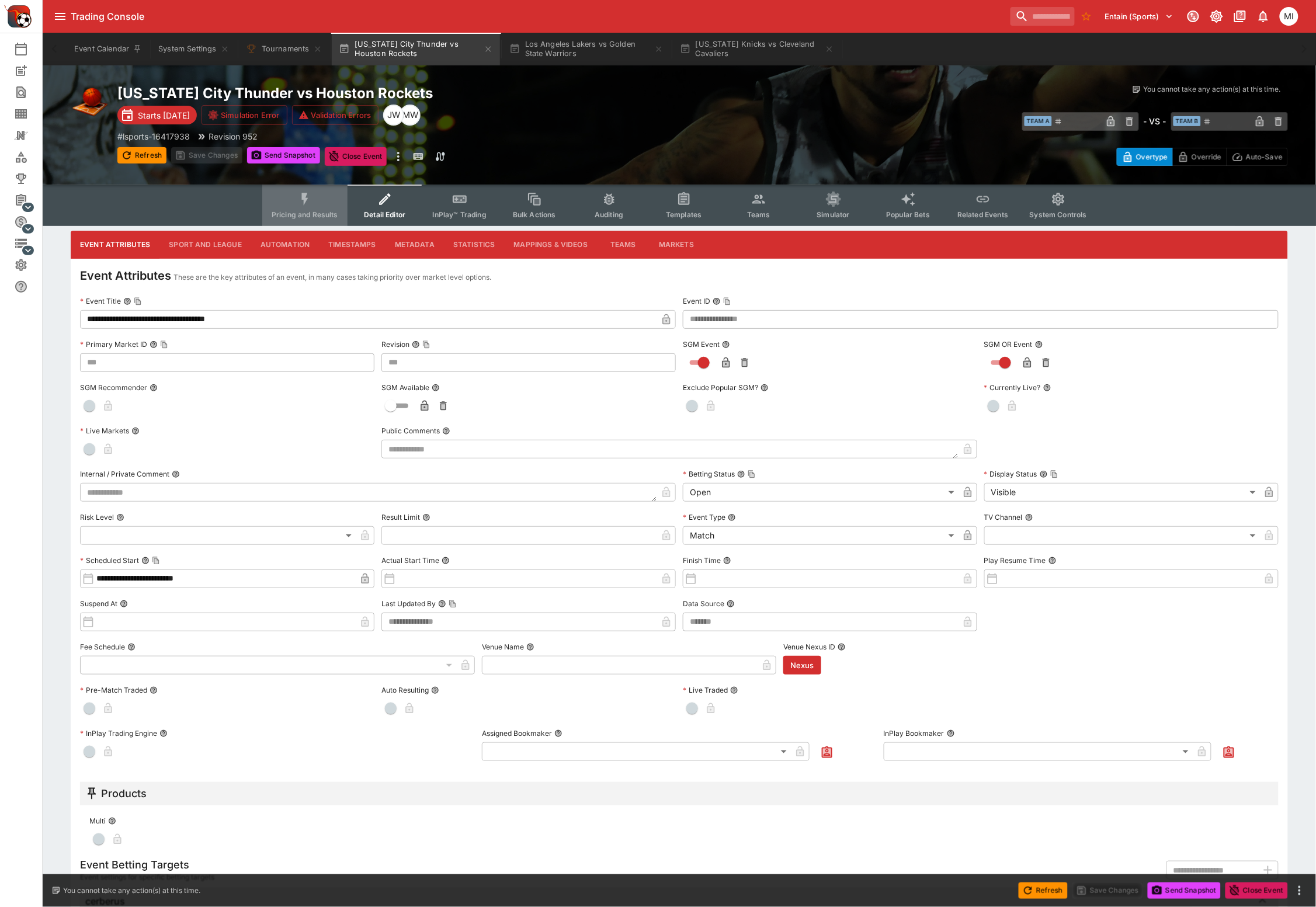
click at [297, 205] on button "Pricing and Results" at bounding box center [304, 205] width 85 height 41
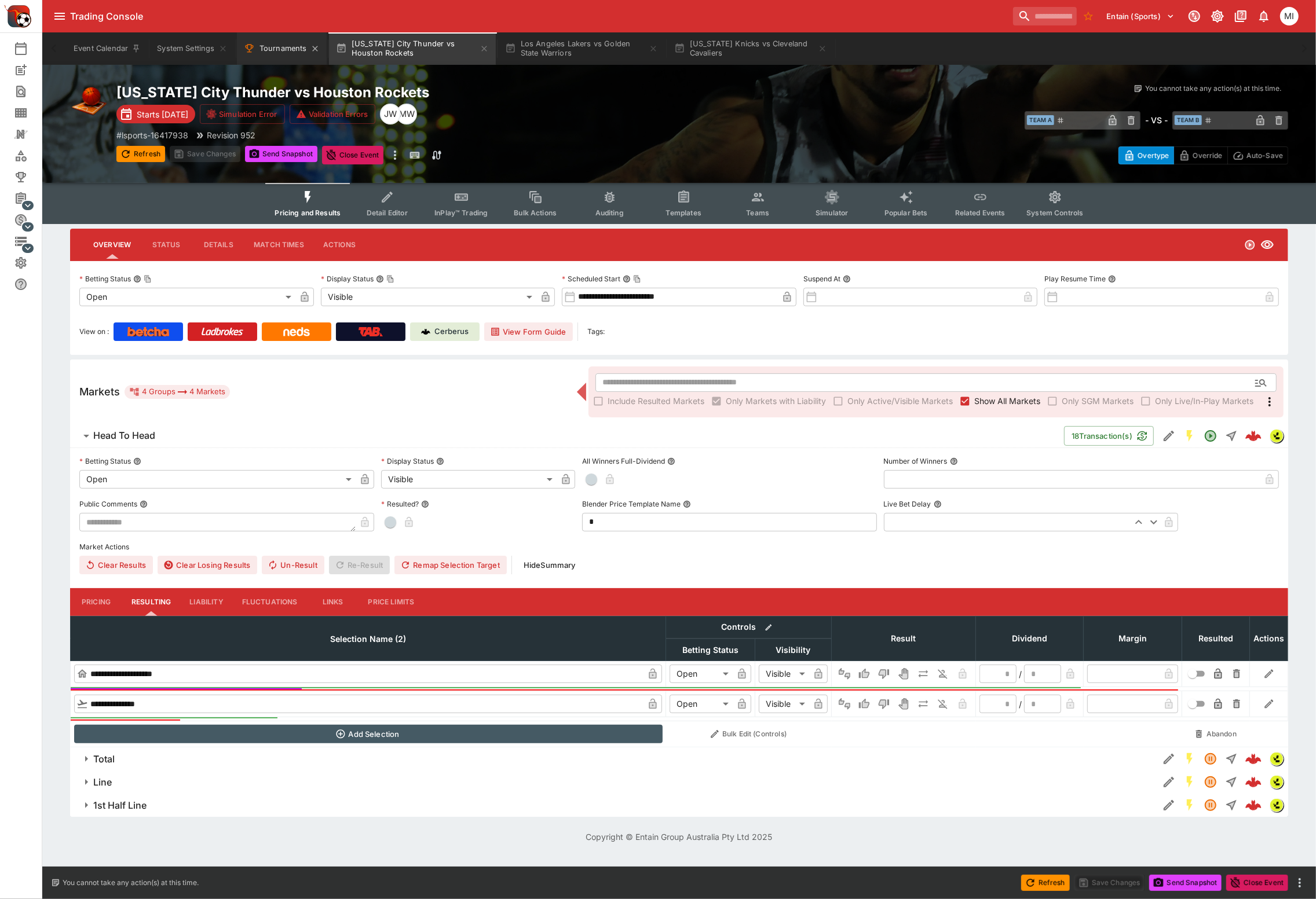
click at [278, 53] on button "Tournaments" at bounding box center [281, 48] width 90 height 32
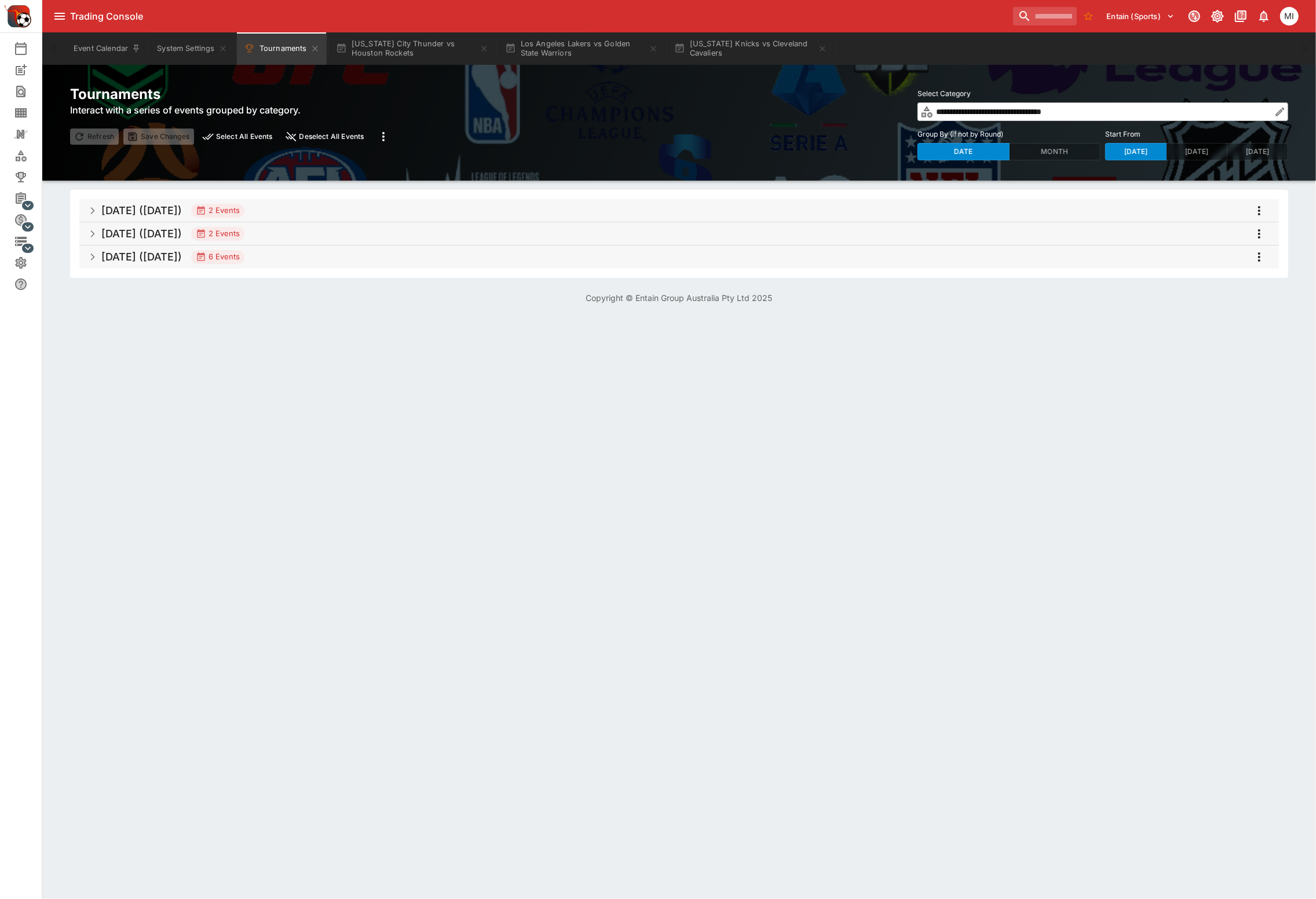
click at [349, 262] on span "Dec 2025 (2025-12-26) 6 Events" at bounding box center [685, 256] width 1168 height 20
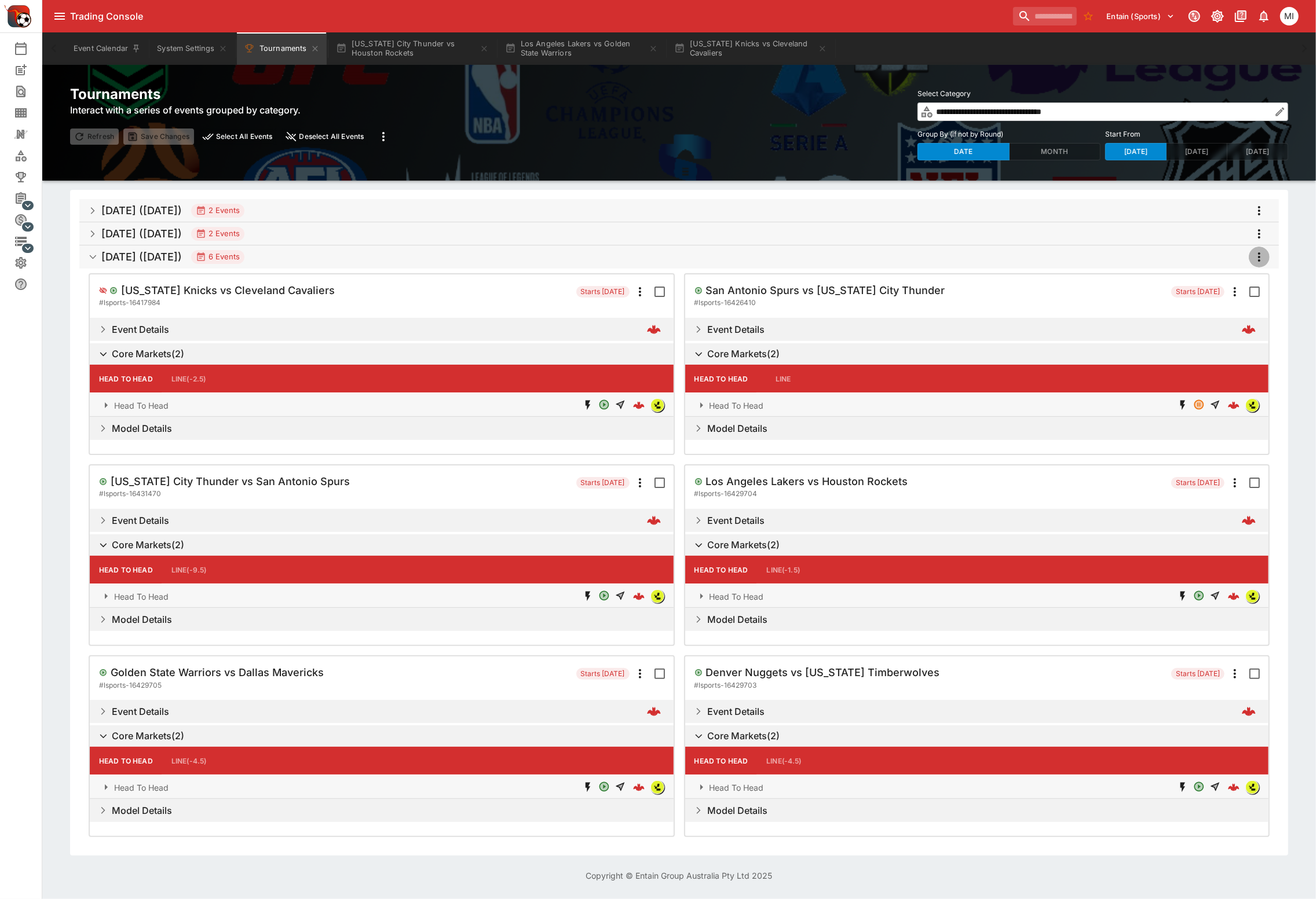
click at [1259, 258] on icon "more" at bounding box center [1259, 257] width 2 height 10
click at [683, 314] on div at bounding box center [658, 449] width 1316 height 899
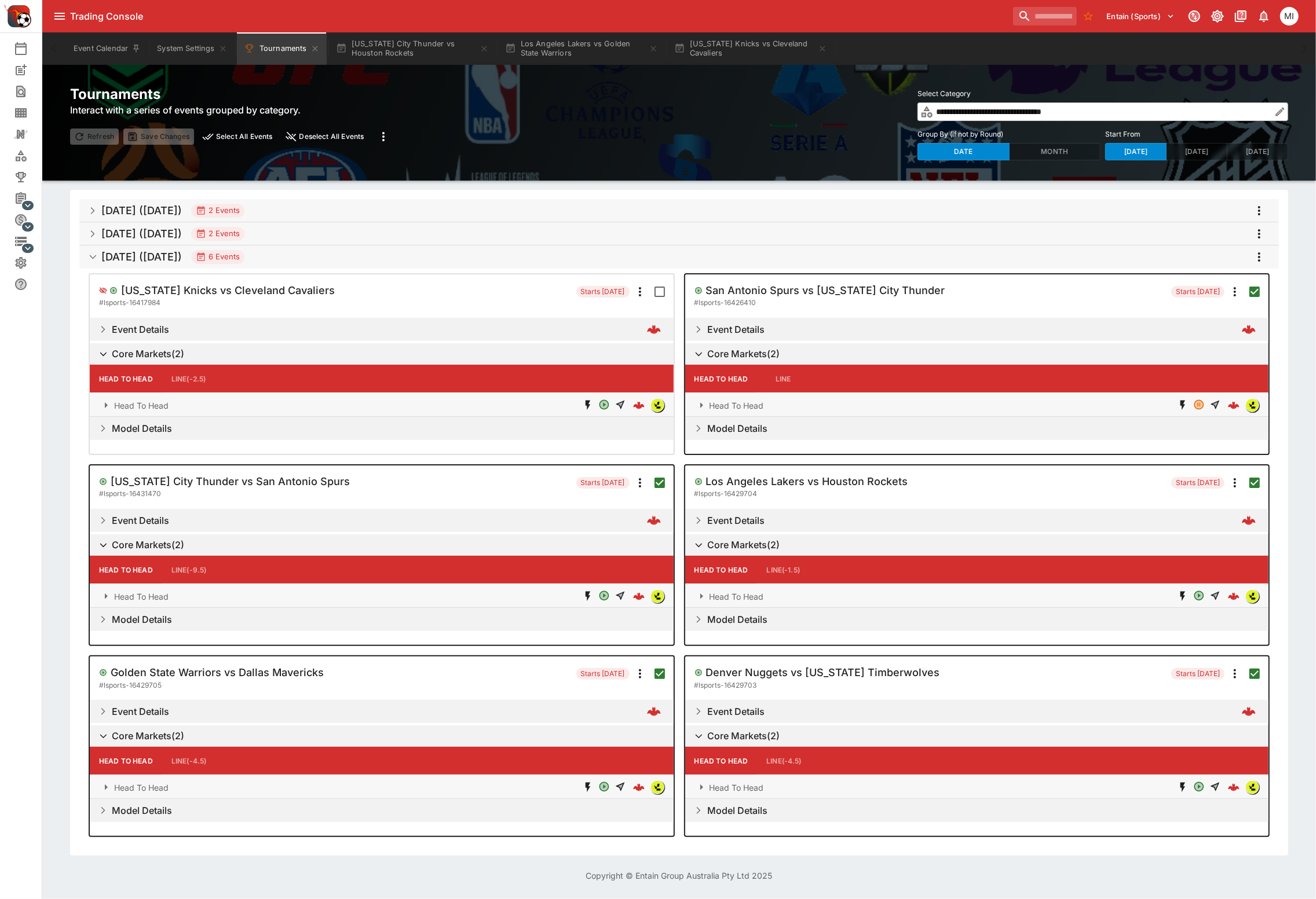
click at [1259, 264] on icon "more" at bounding box center [1259, 257] width 14 height 14
click at [679, 405] on div at bounding box center [658, 449] width 1316 height 899
click at [738, 354] on h6 "Core Markets ( 2 )" at bounding box center [743, 354] width 73 height 13
click at [694, 328] on icon "Expand" at bounding box center [698, 330] width 8 height 8
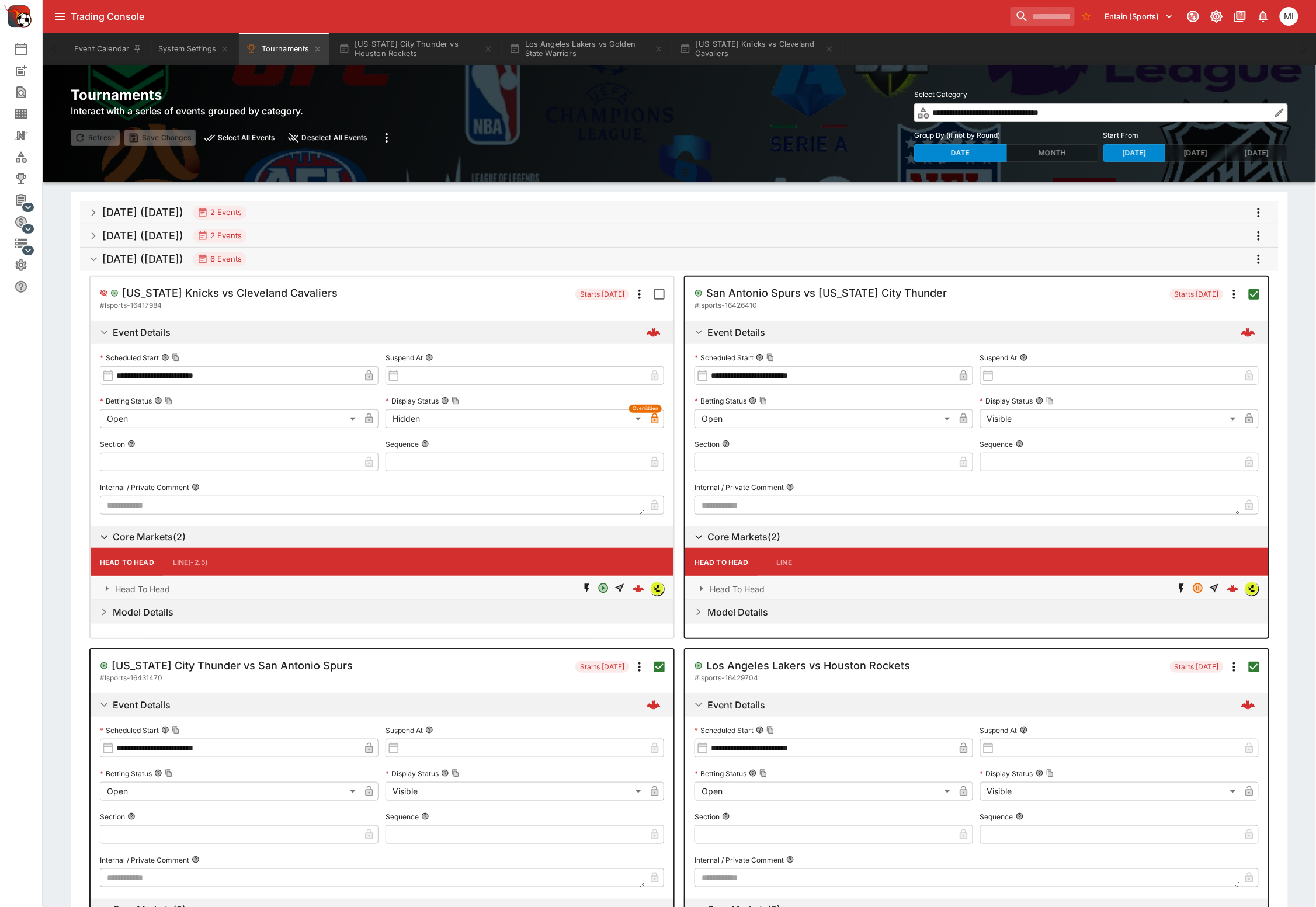
click at [1026, 413] on body "Trading Console Entain (Sports) 0 MI Event Calendar New Event Search Template S…" at bounding box center [658, 721] width 1316 height 1443
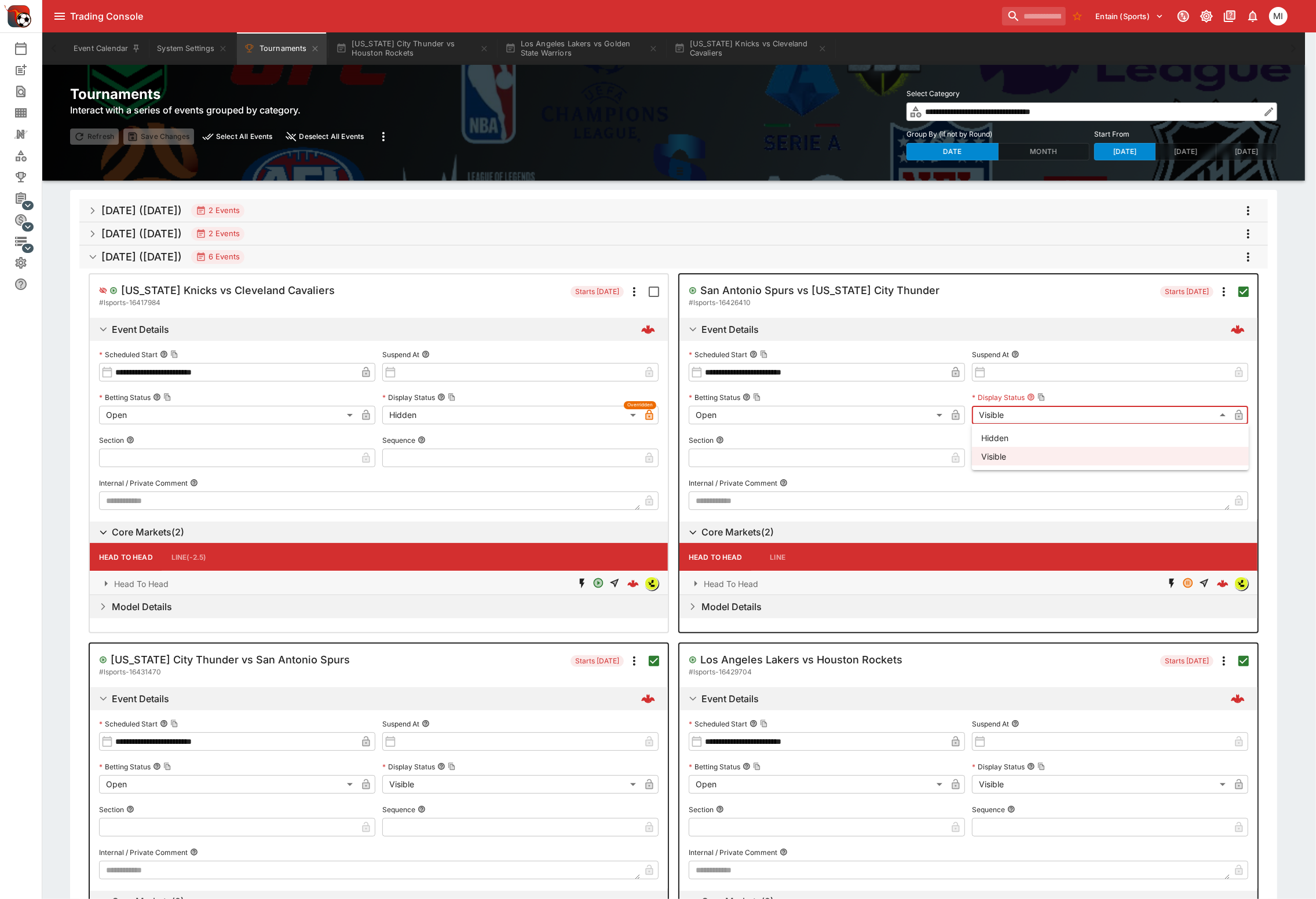
click at [1015, 433] on li "Hidden" at bounding box center [1109, 437] width 276 height 18
type input "******"
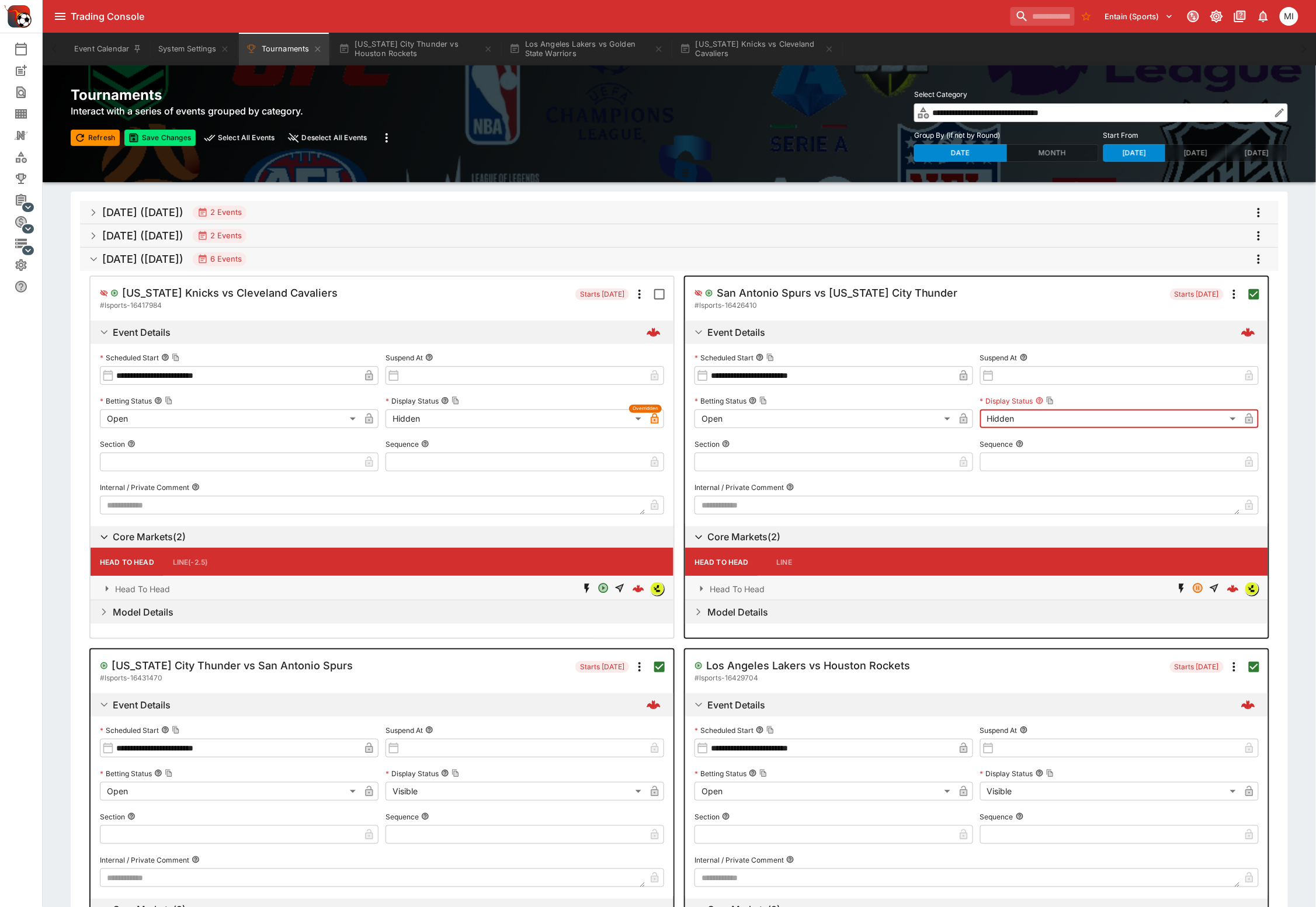
click at [1247, 419] on icon "button" at bounding box center [1249, 419] width 8 height 11
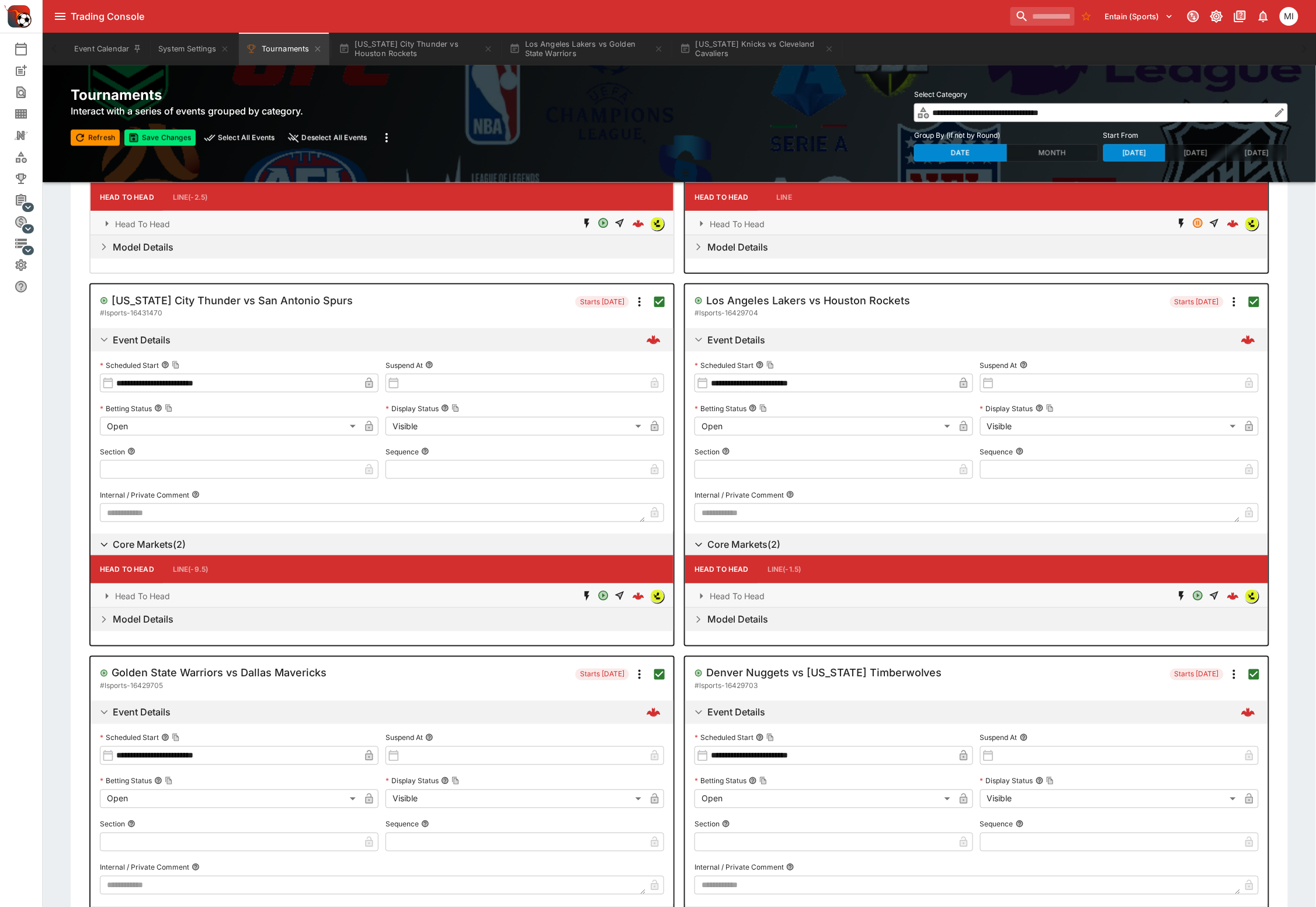
scroll to position [72, 0]
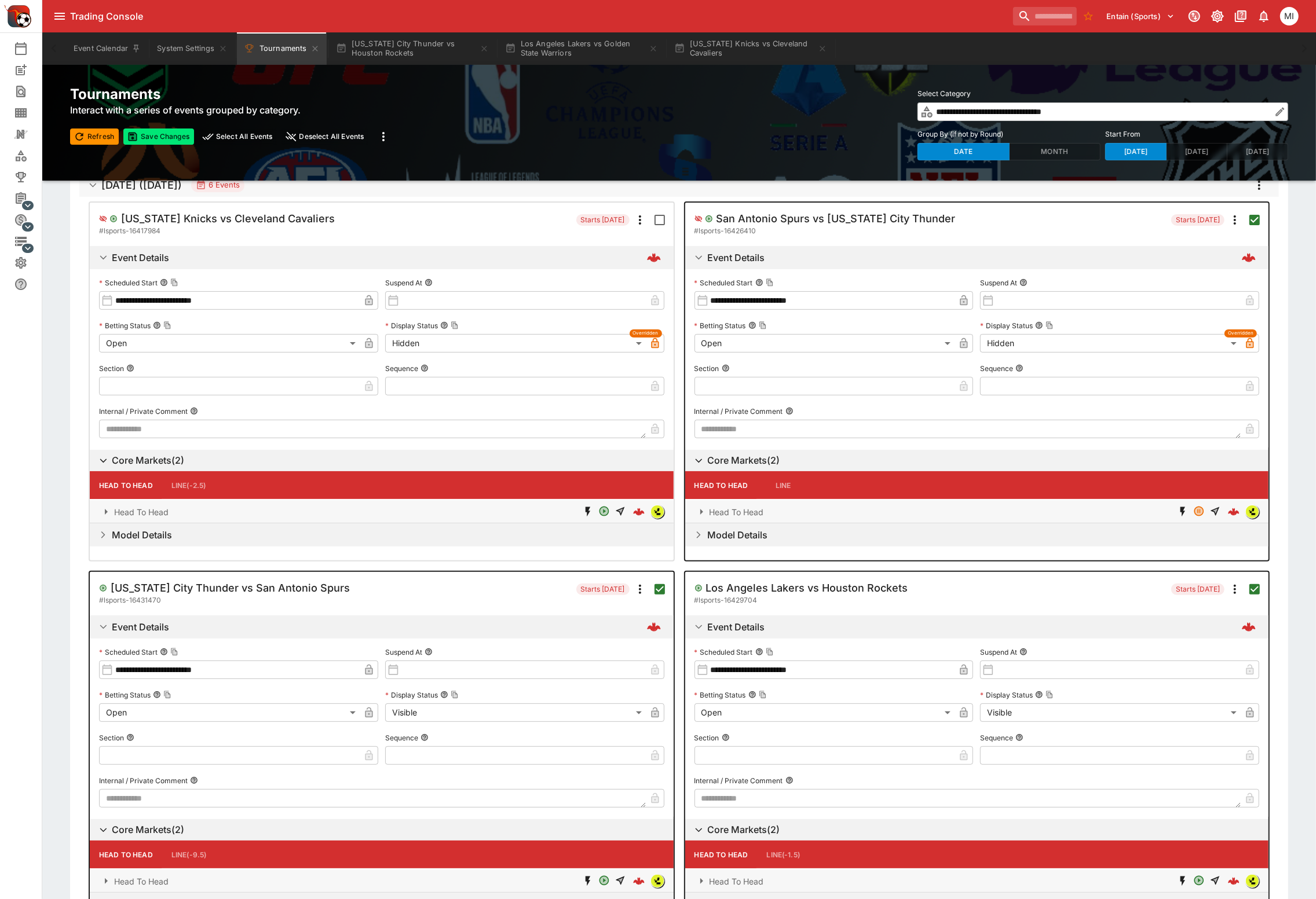
click at [899, 341] on body "Trading Console Entain (Sports) 0 MI Event Calendar New Event Search Template S…" at bounding box center [658, 643] width 1316 height 1430
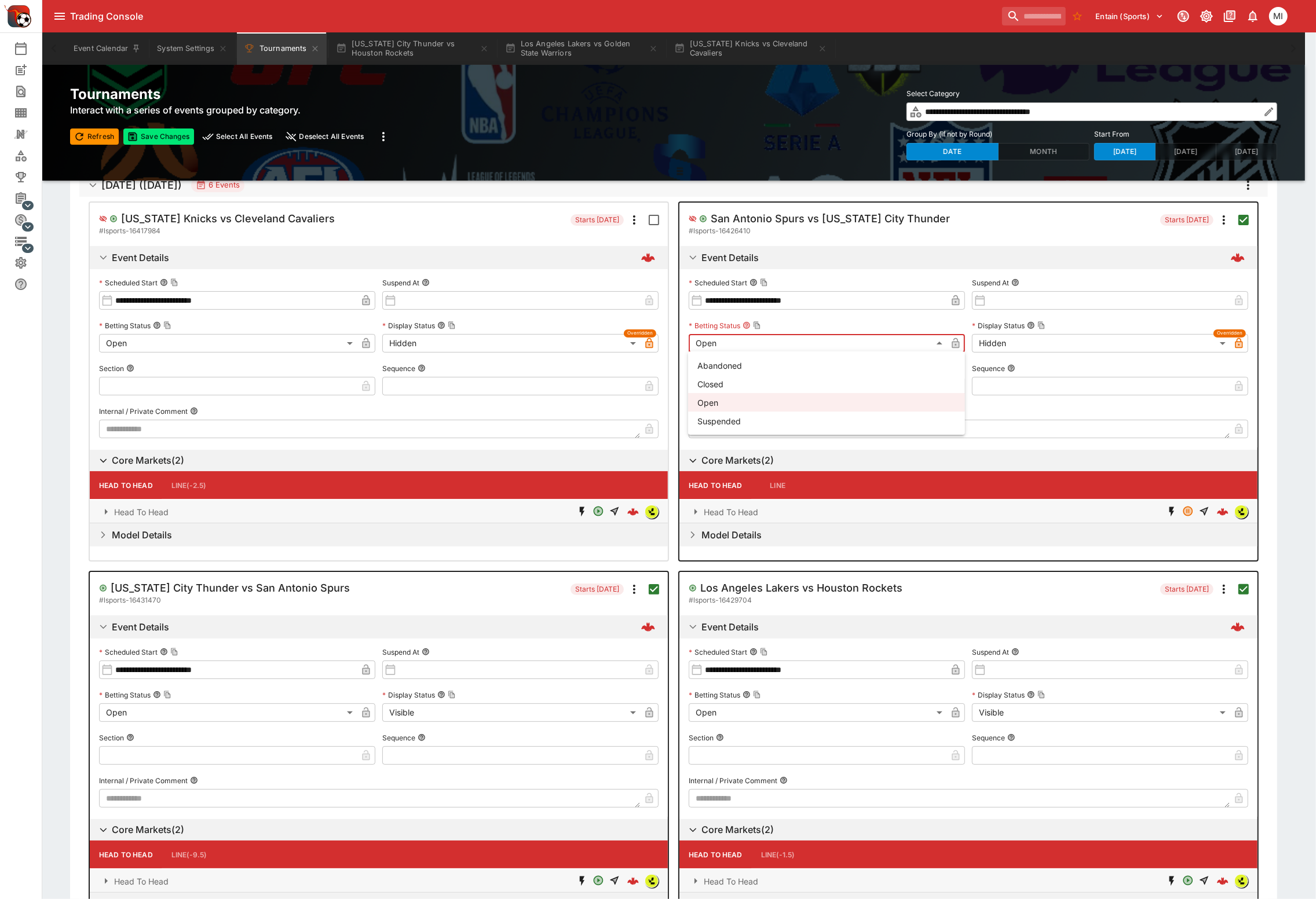
click at [747, 416] on li "Suspended" at bounding box center [825, 421] width 276 height 18
type input "**********"
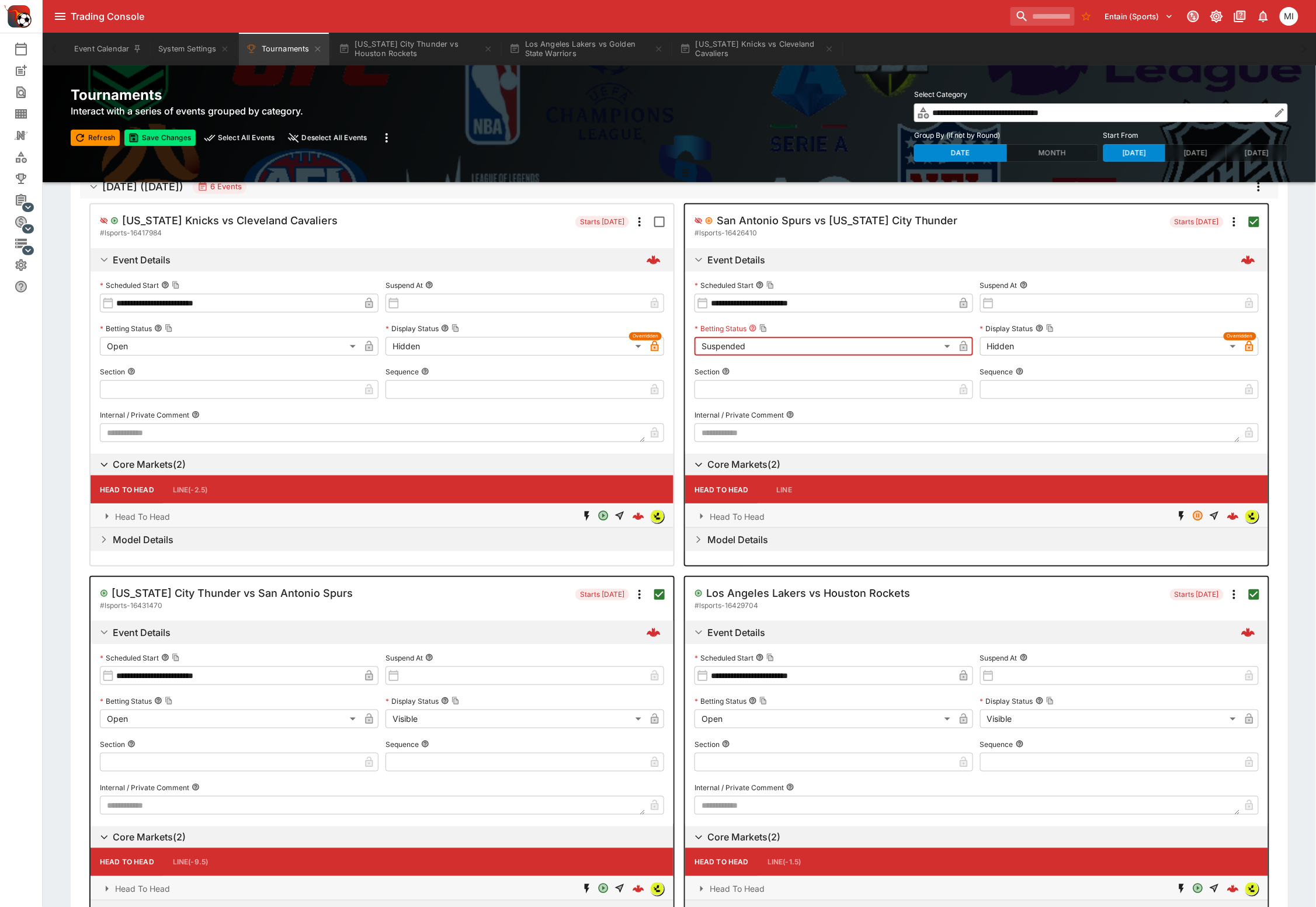
click at [964, 348] on icon "button" at bounding box center [964, 347] width 6 height 5
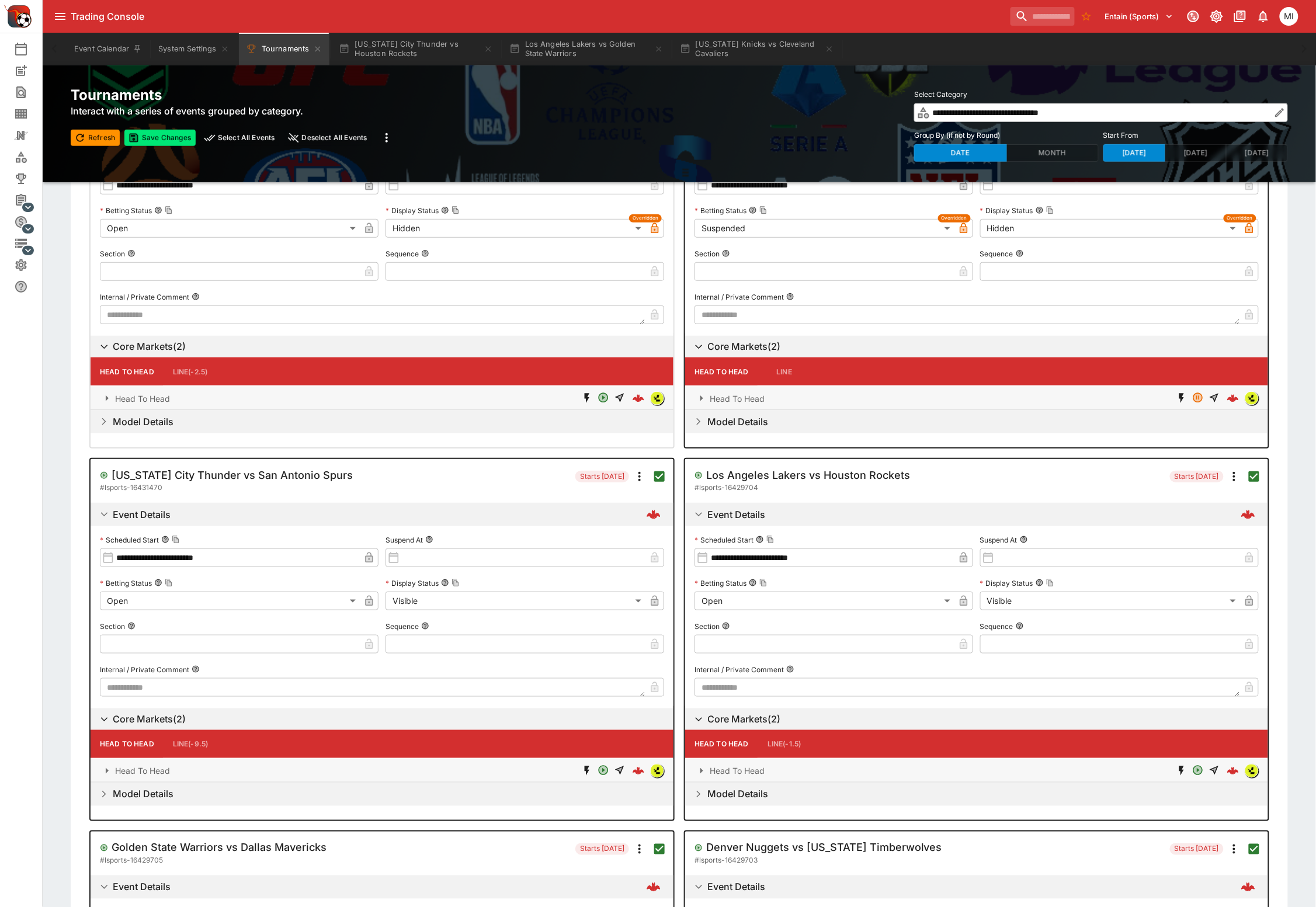
scroll to position [219, 0]
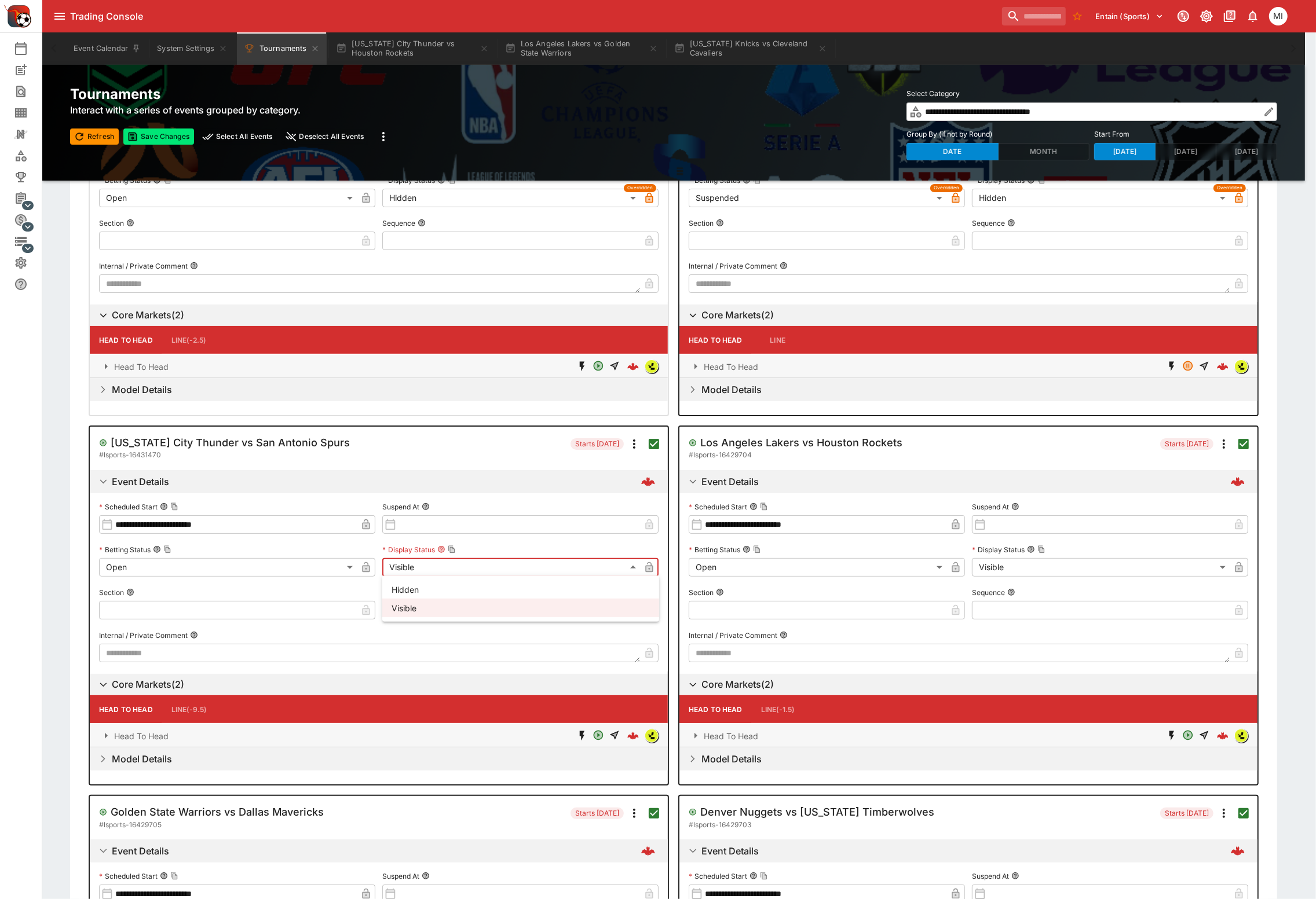
click at [551, 569] on body "Trading Console Entain (Sports) 0 MI Event Calendar New Event Search Template S…" at bounding box center [658, 498] width 1316 height 1430
click at [514, 589] on li "Hidden" at bounding box center [520, 589] width 276 height 18
type input "******"
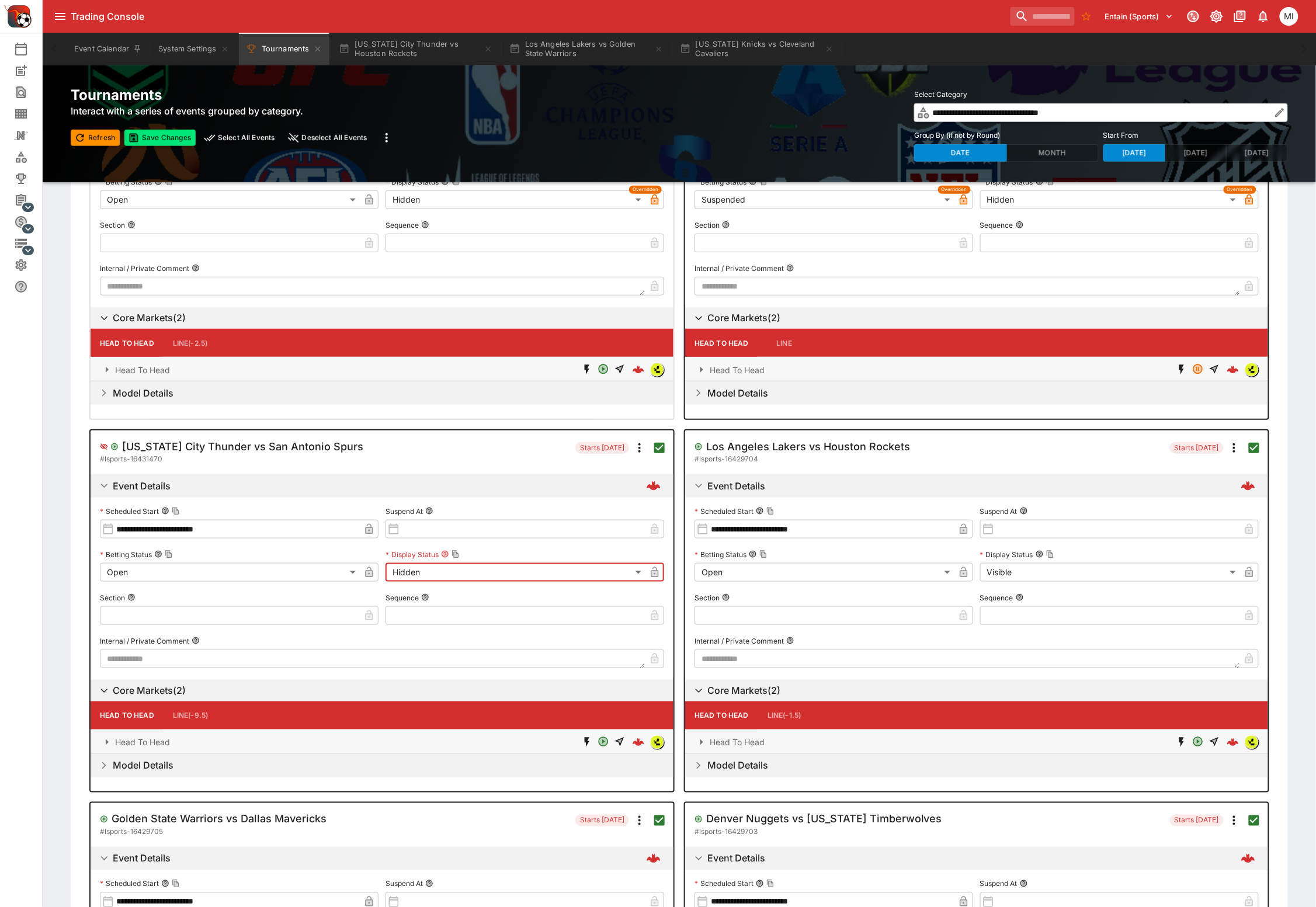
click at [658, 573] on icon "button" at bounding box center [655, 574] width 6 height 5
click at [1009, 567] on body "Trading Console Entain (Sports) 0 MI Event Calendar New Event Search Template S…" at bounding box center [658, 502] width 1316 height 1443
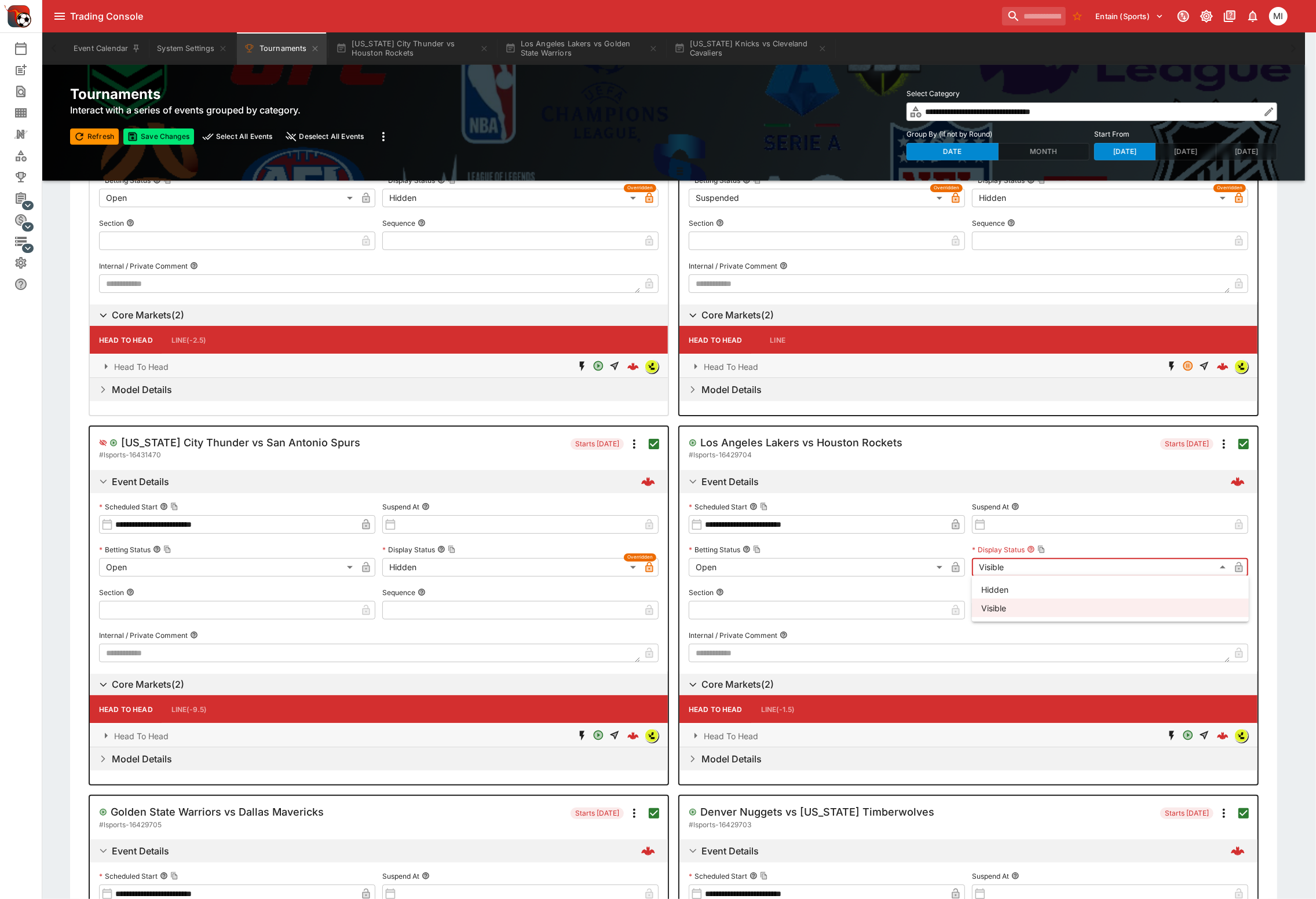
click at [1014, 590] on li "Hidden" at bounding box center [1109, 589] width 276 height 18
type input "******"
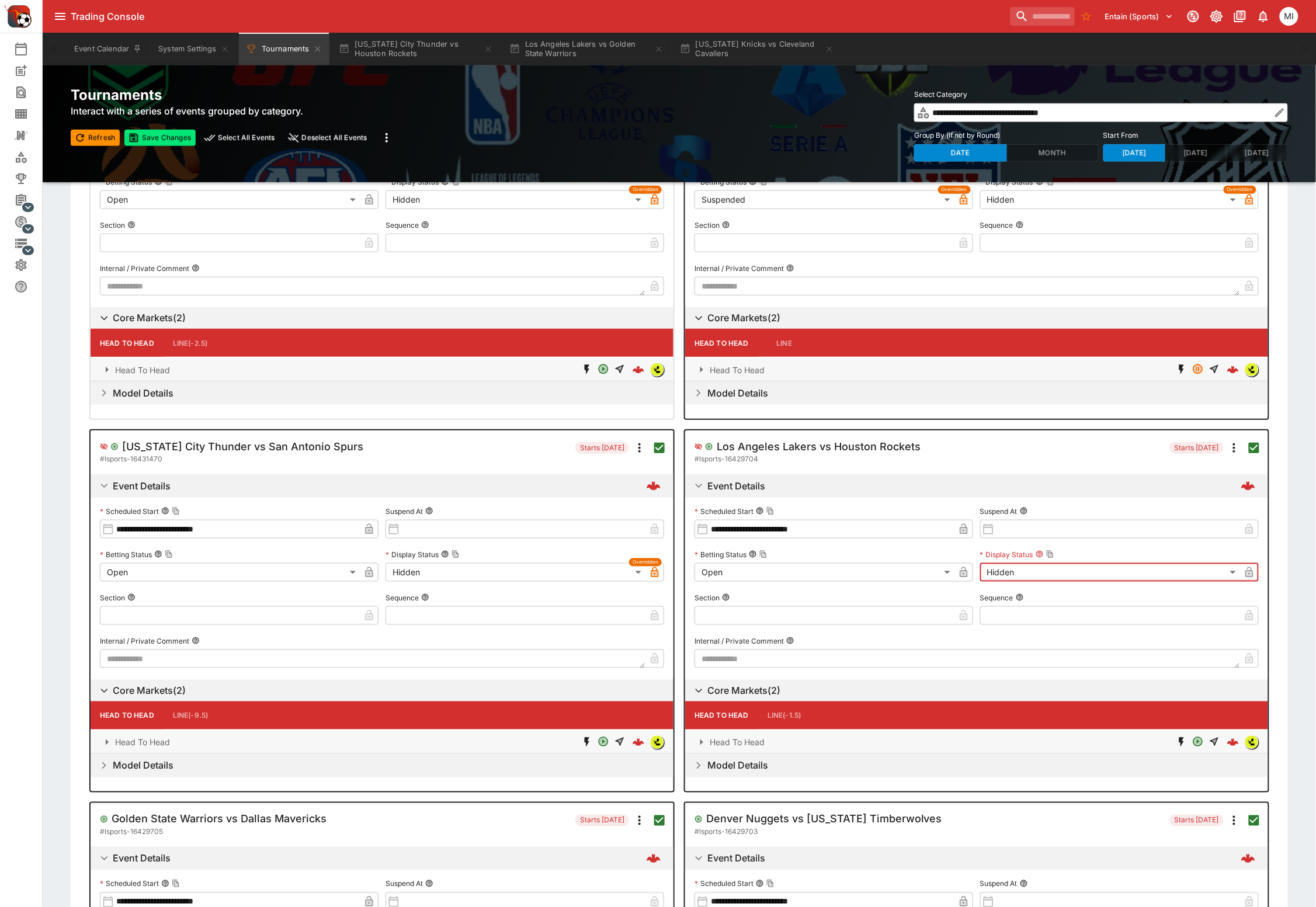
click at [1253, 569] on icon "button" at bounding box center [1249, 572] width 8 height 11
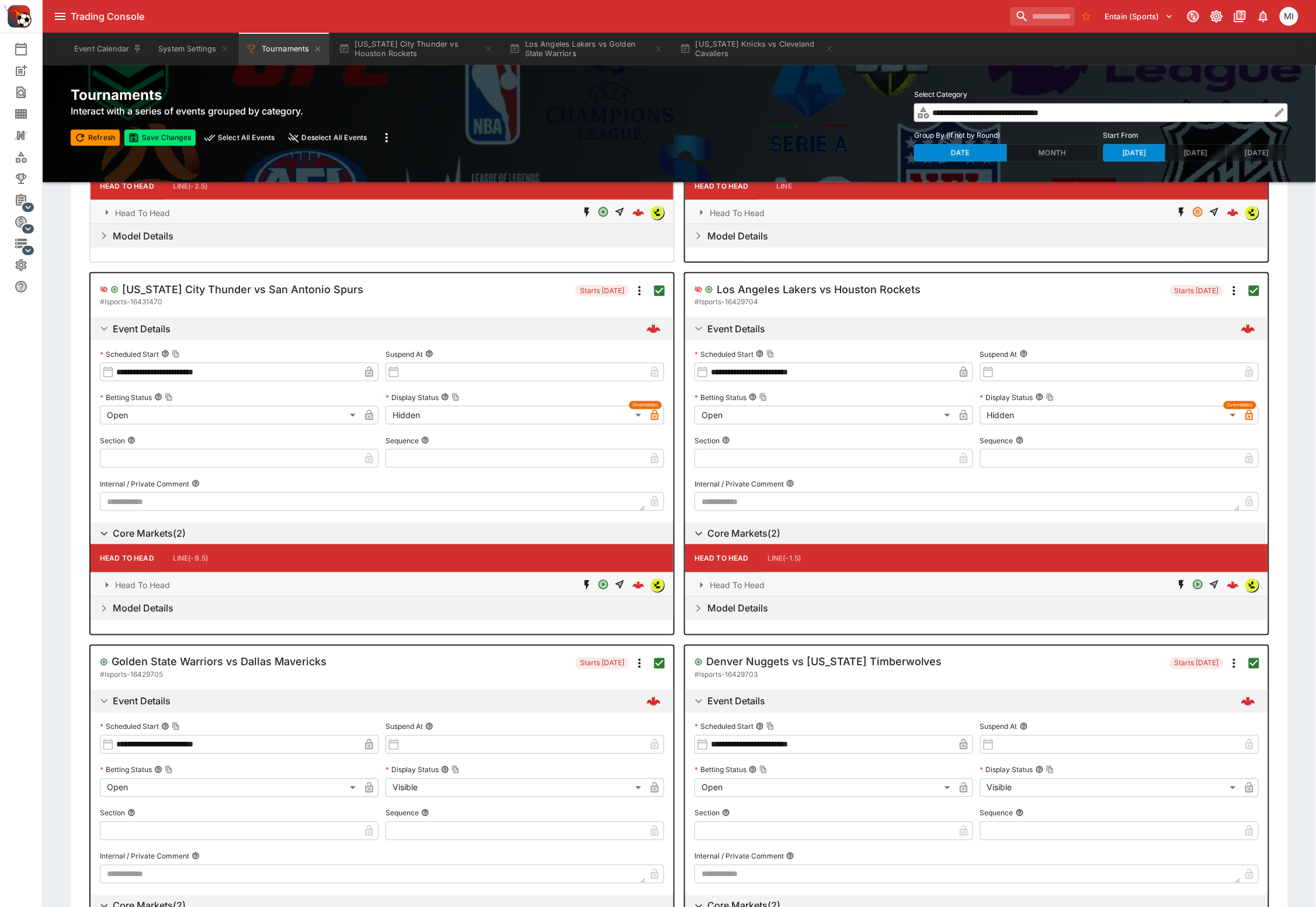
scroll to position [533, 0]
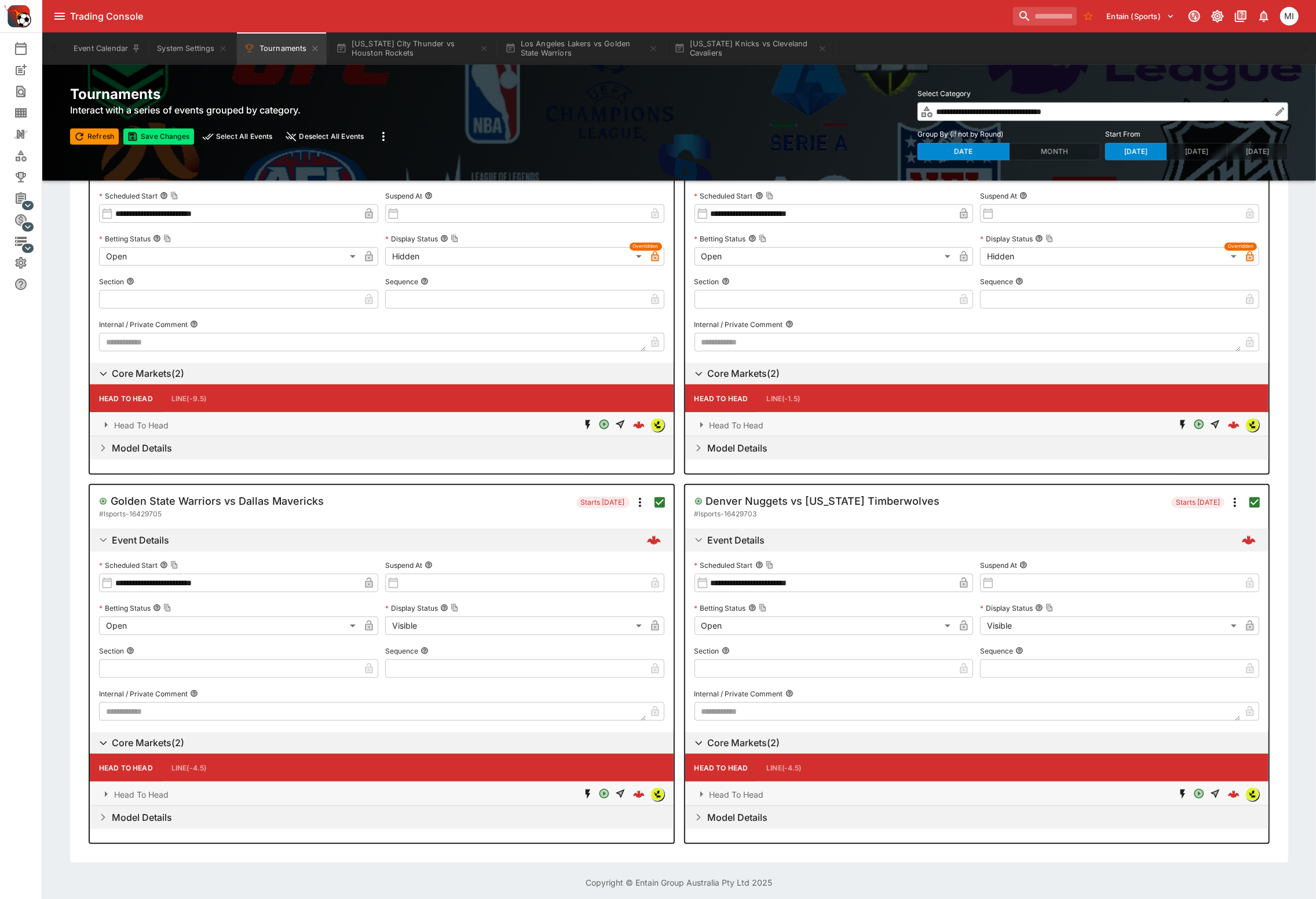
click at [573, 628] on body "Trading Console Entain (Sports) 0 MI Event Calendar New Event Search Template S…" at bounding box center [658, 186] width 1316 height 1430
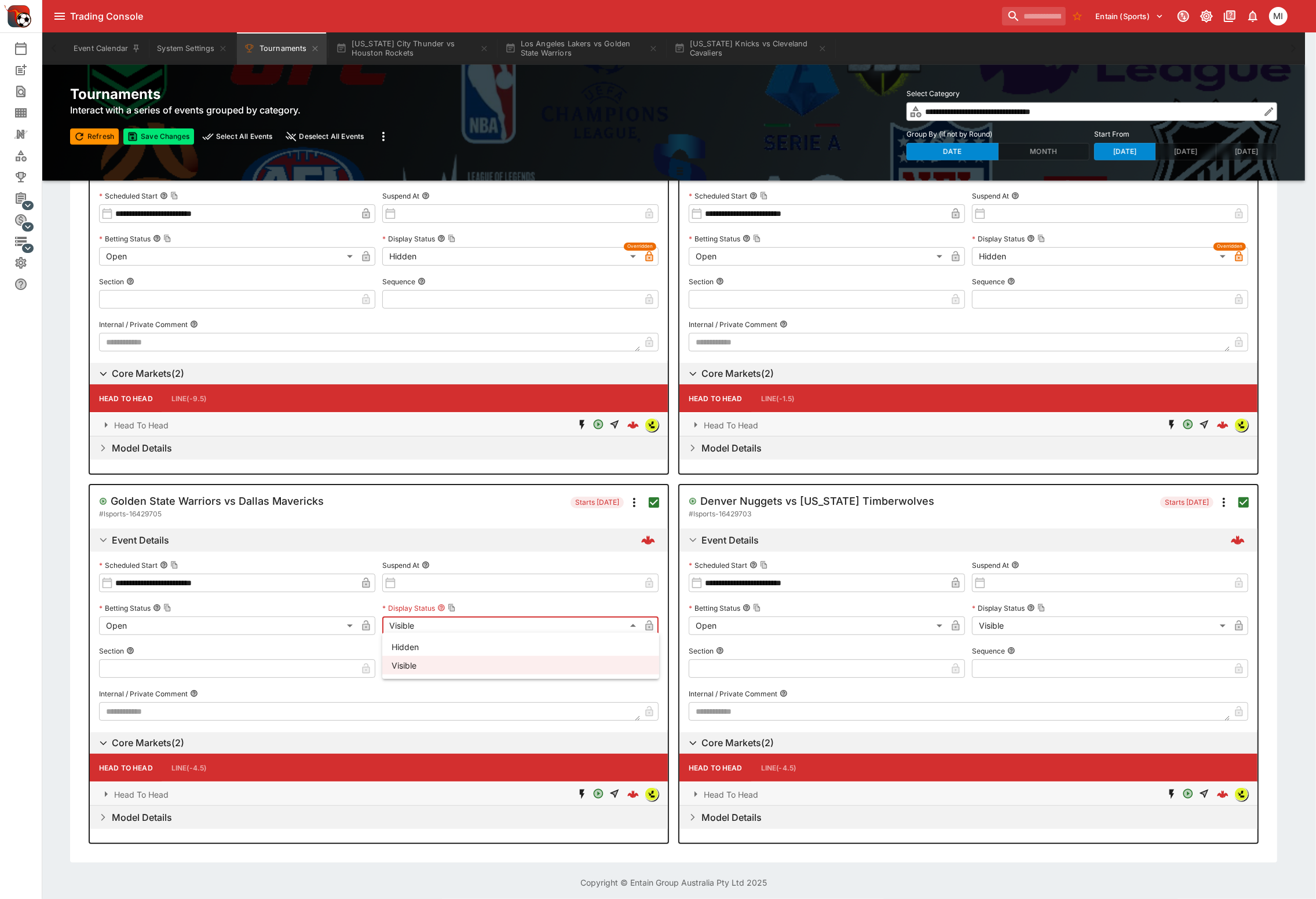
click at [455, 649] on li "Hidden" at bounding box center [520, 646] width 276 height 18
type input "******"
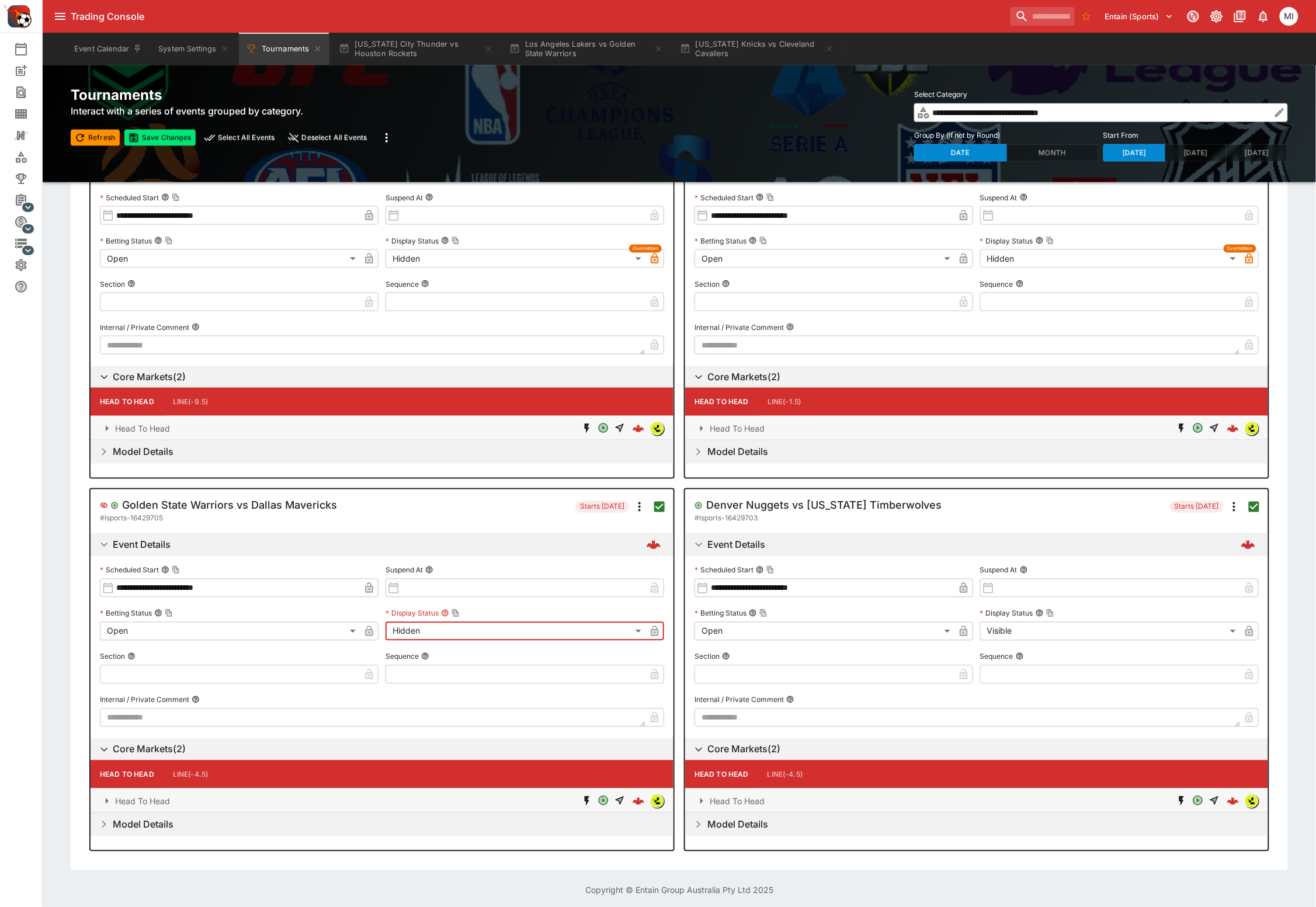
click at [653, 631] on icon "button" at bounding box center [655, 633] width 6 height 5
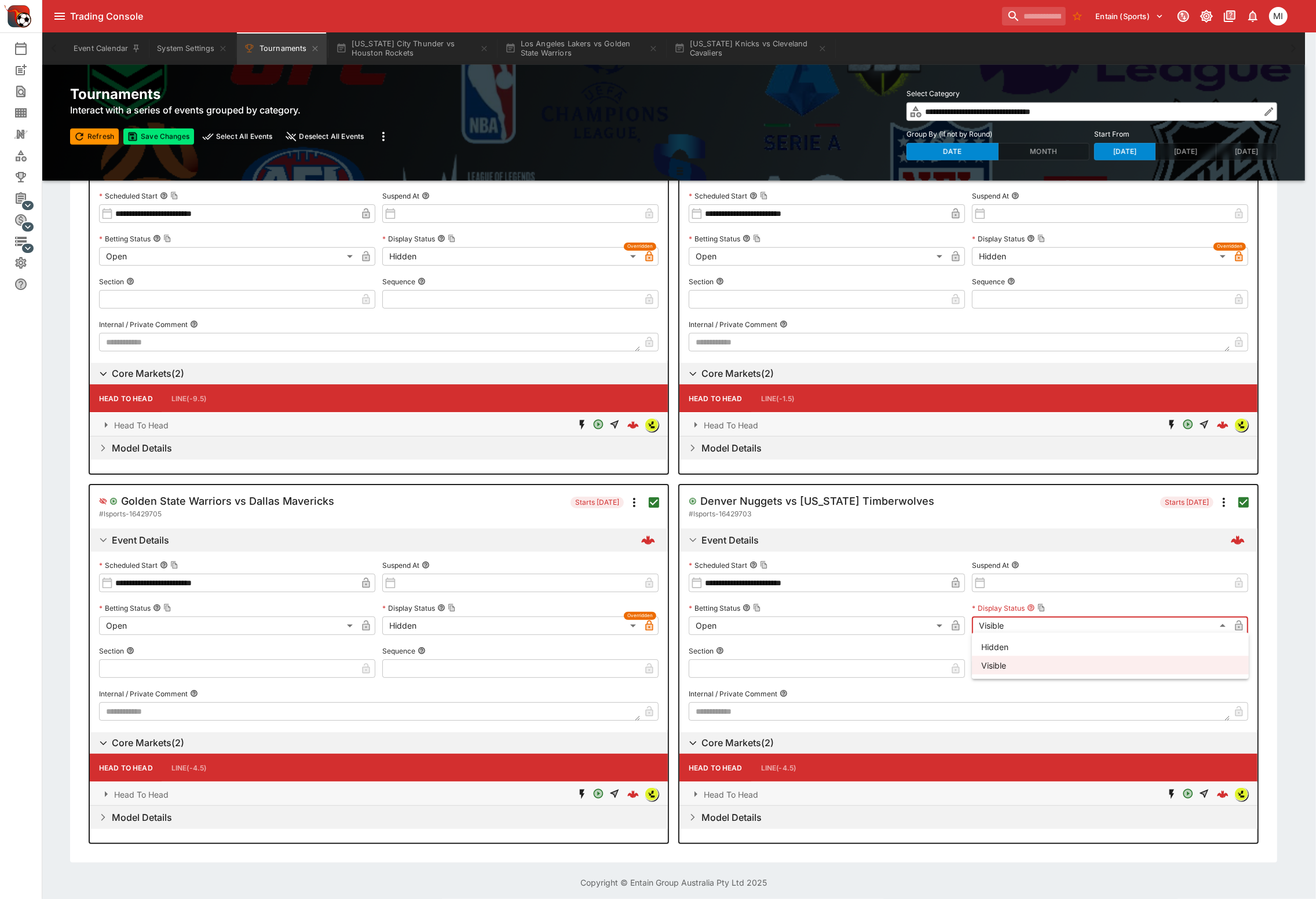
click at [1033, 619] on body "Trading Console Entain (Sports) 0 MI Event Calendar New Event Search Template S…" at bounding box center [658, 186] width 1316 height 1430
click at [1020, 648] on li "Hidden" at bounding box center [1109, 646] width 276 height 18
type input "******"
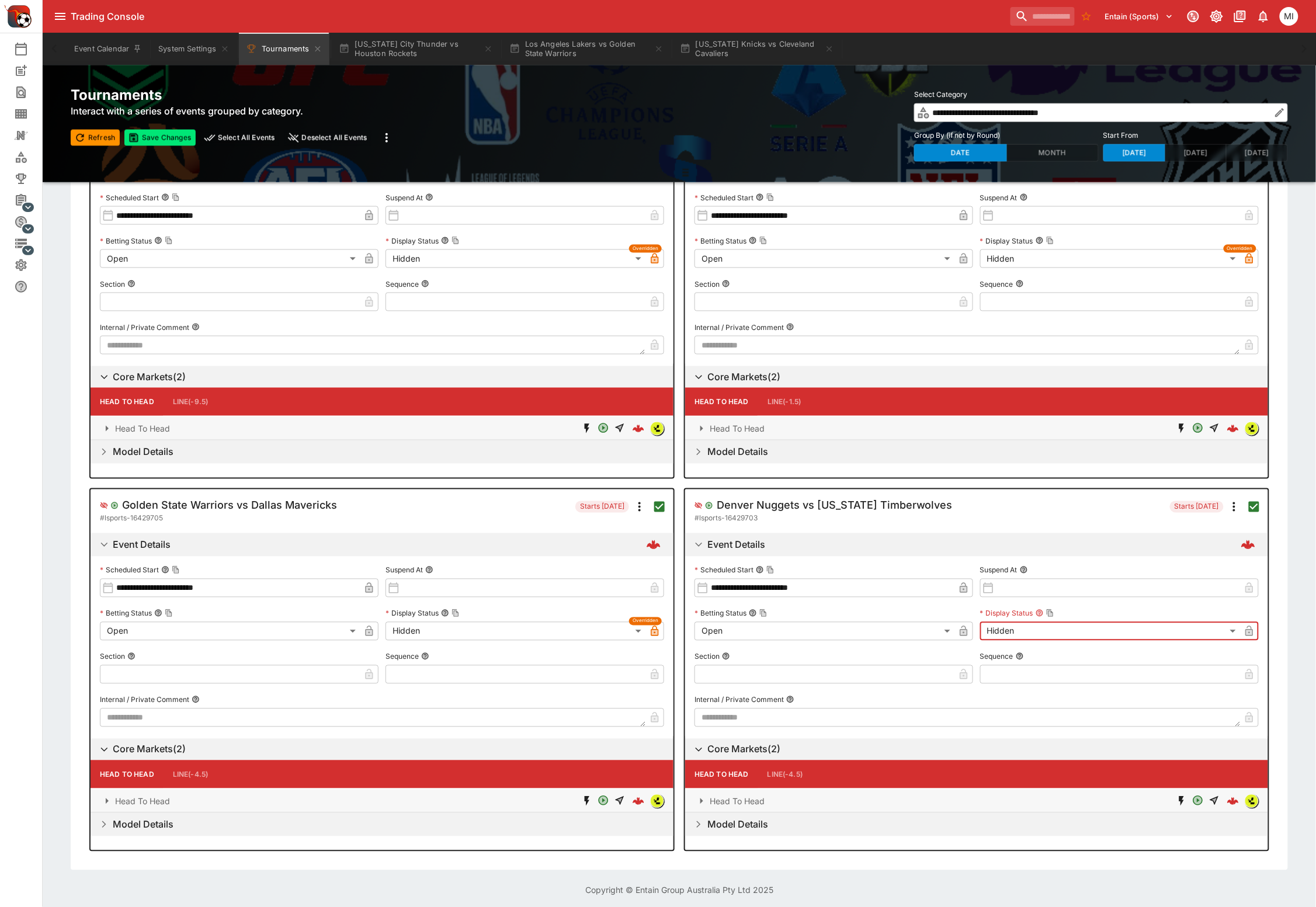
click at [1247, 629] on icon "button" at bounding box center [1249, 631] width 8 height 11
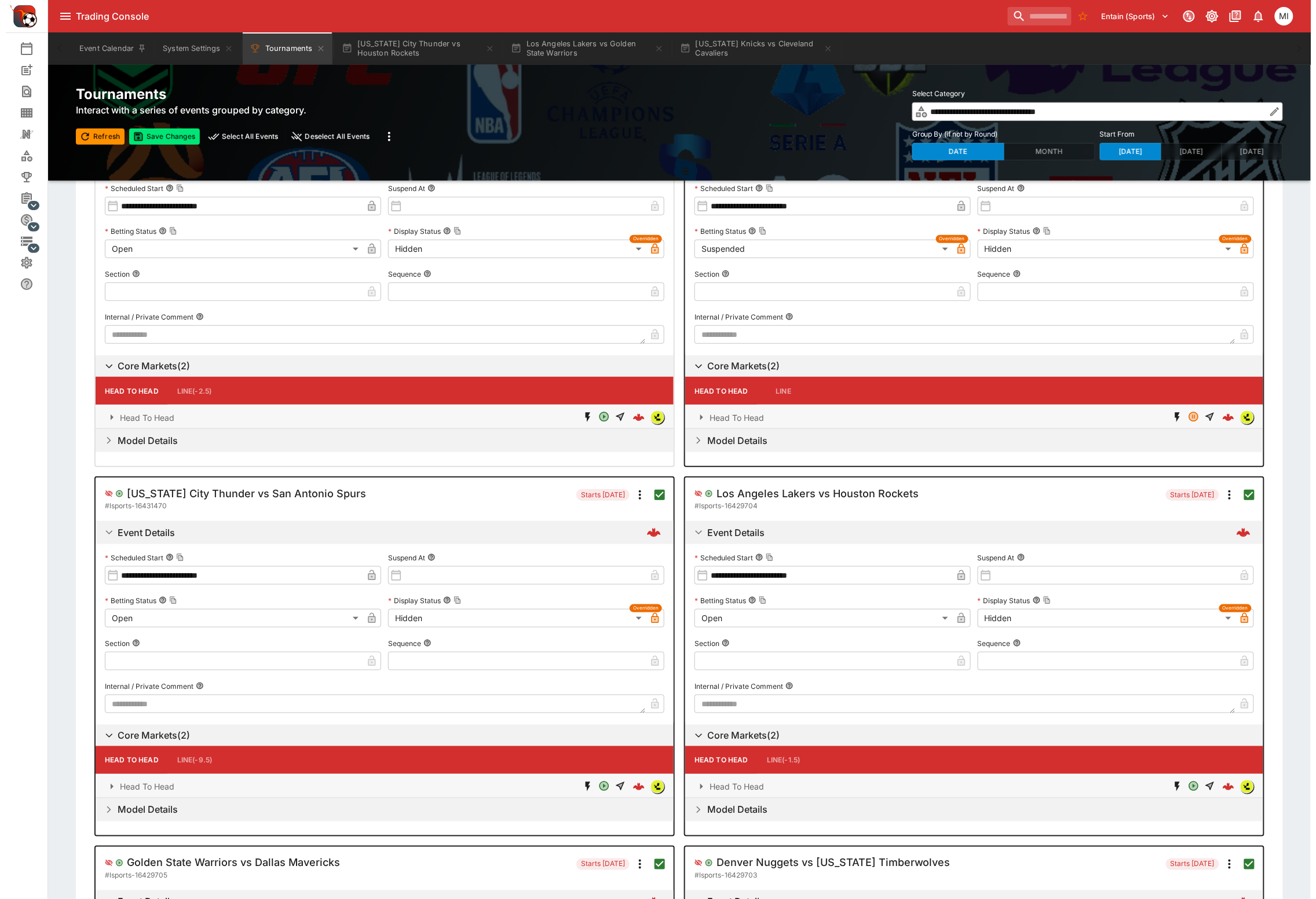
scroll to position [0, 0]
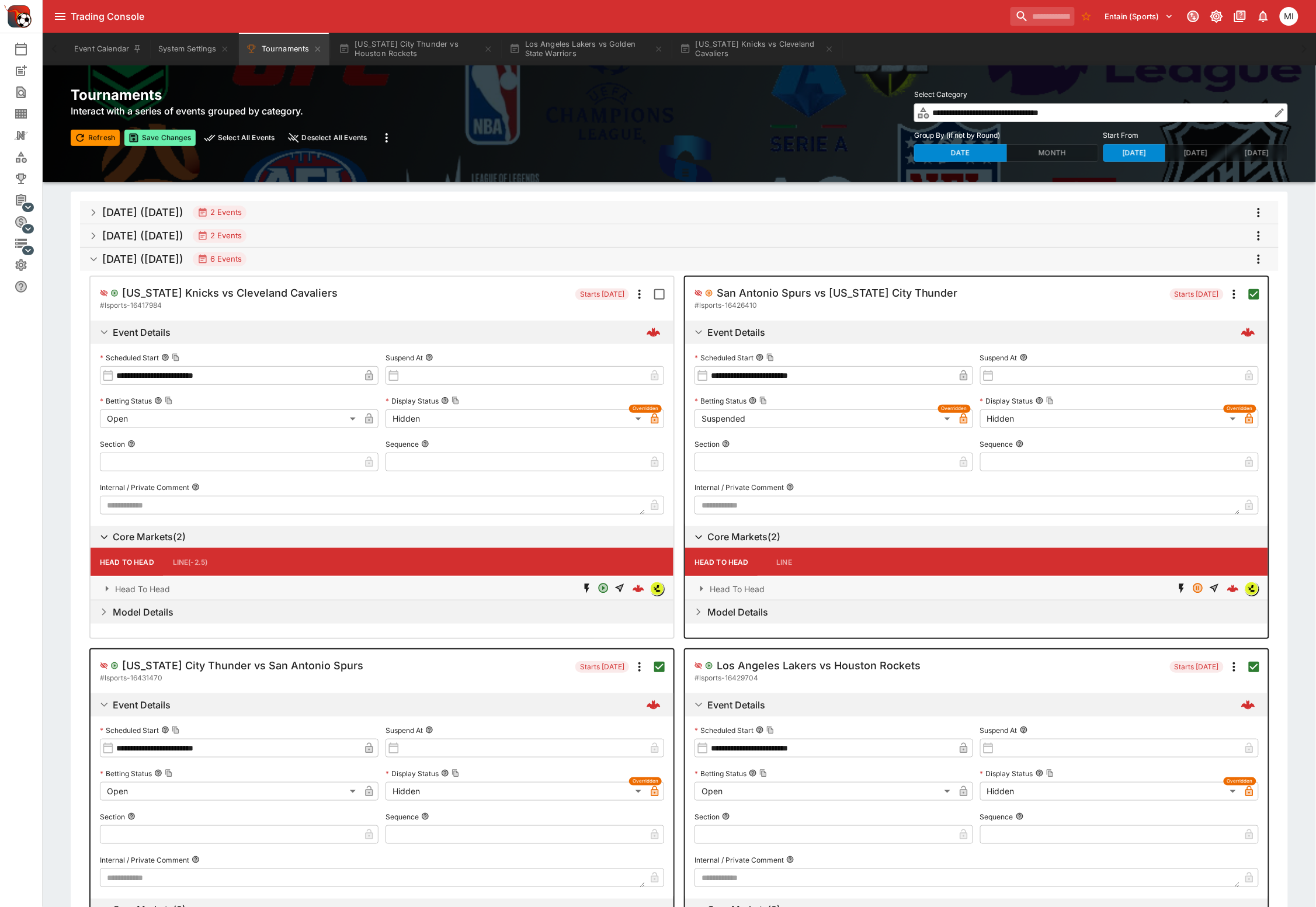
click at [172, 141] on button "Save Changes" at bounding box center [159, 138] width 71 height 17
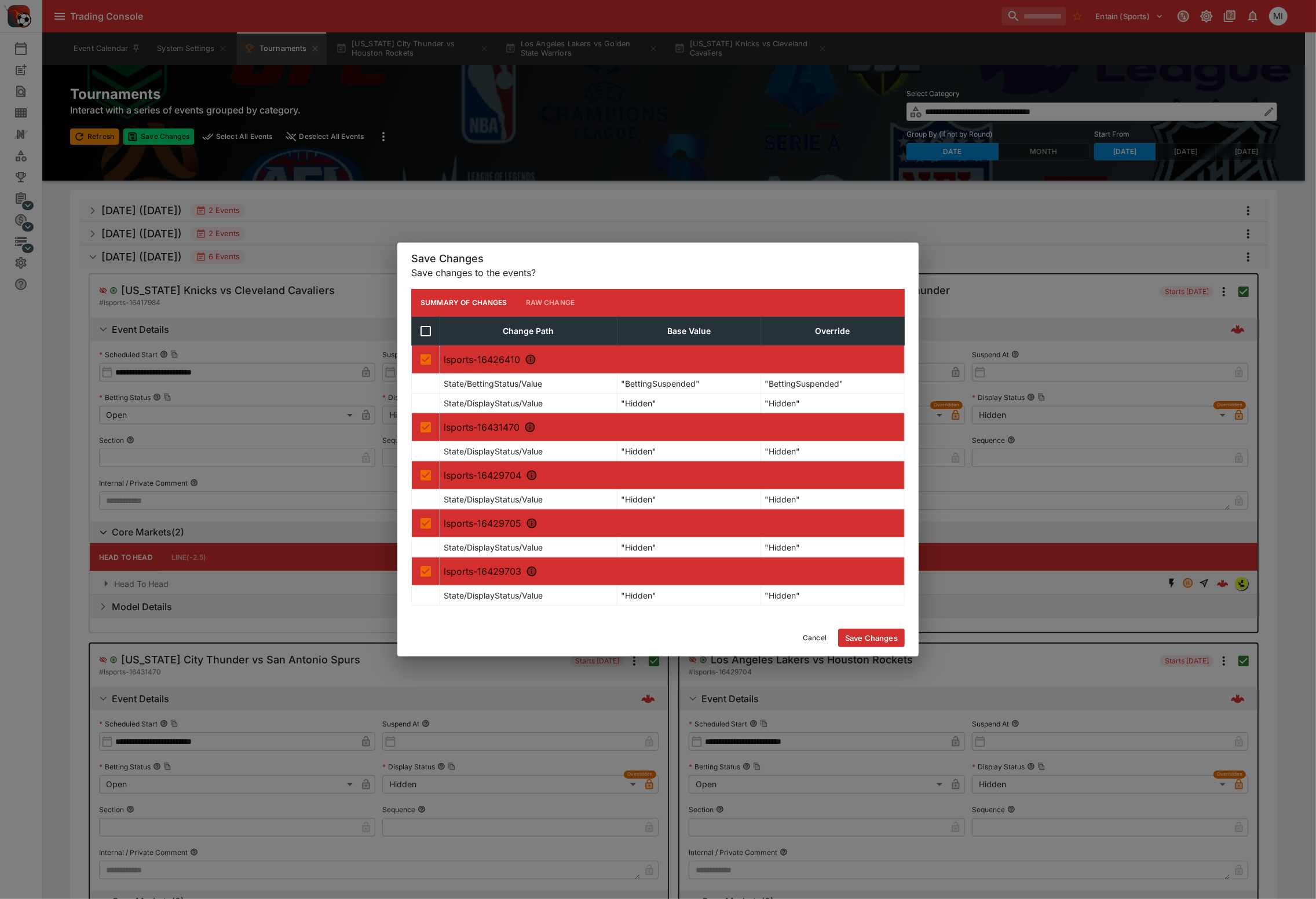
click at [891, 634] on button "Save Changes" at bounding box center [871, 637] width 67 height 18
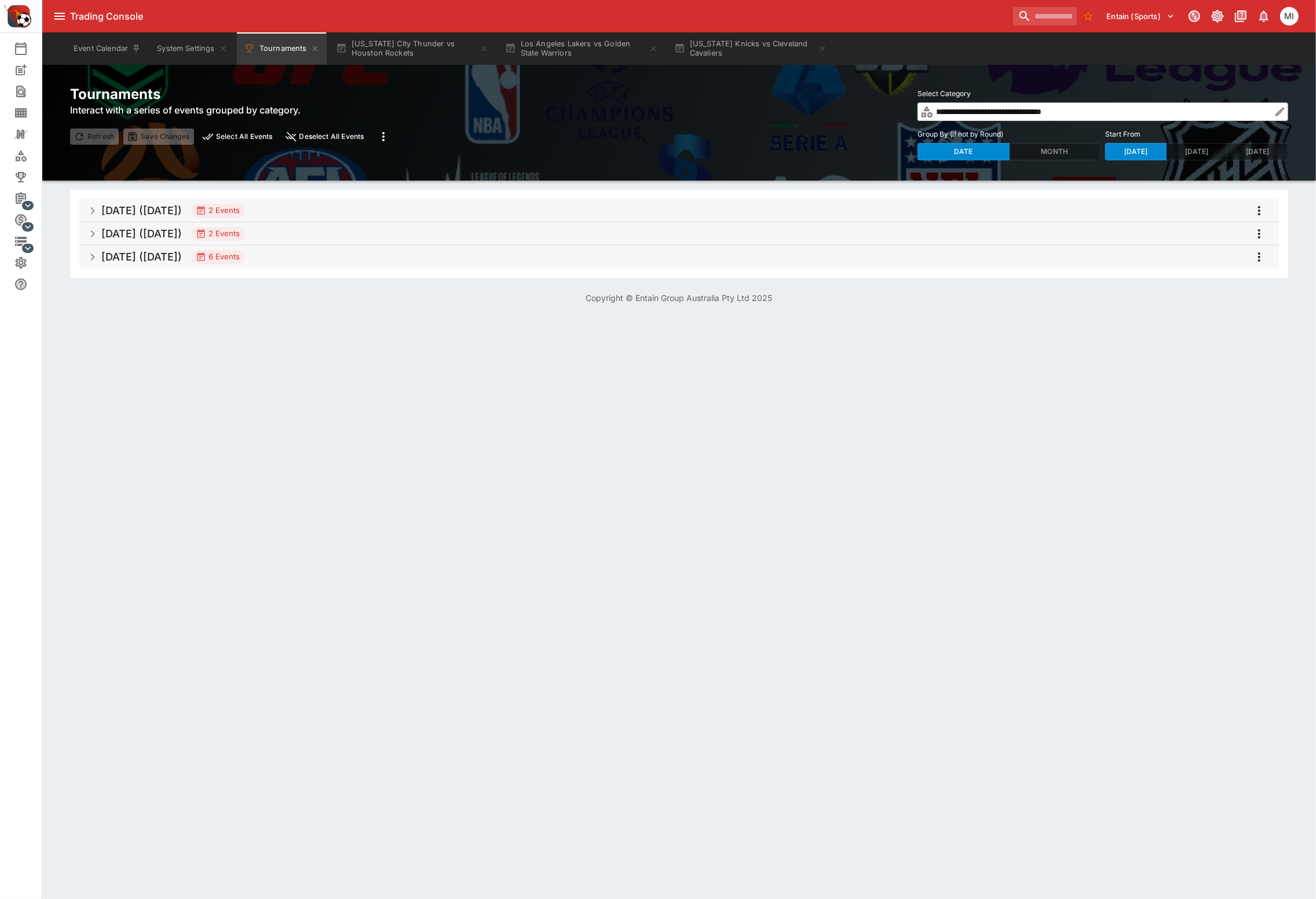
click at [181, 259] on h5 "Dec 2025 (2025-12-26)" at bounding box center [141, 257] width 80 height 14
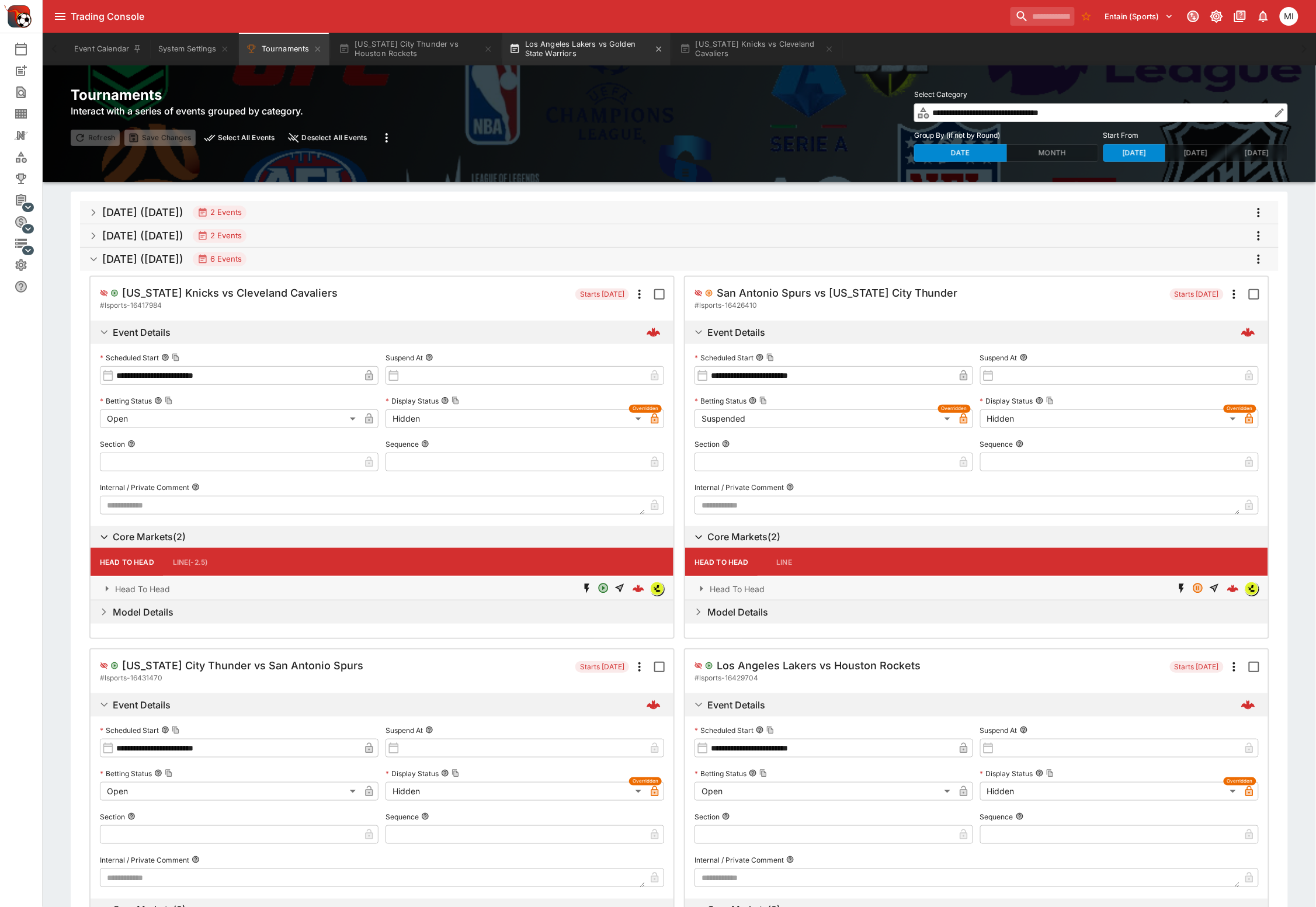
click at [597, 52] on button "Los Angeles Lakers vs Golden State Warriors" at bounding box center [586, 48] width 168 height 32
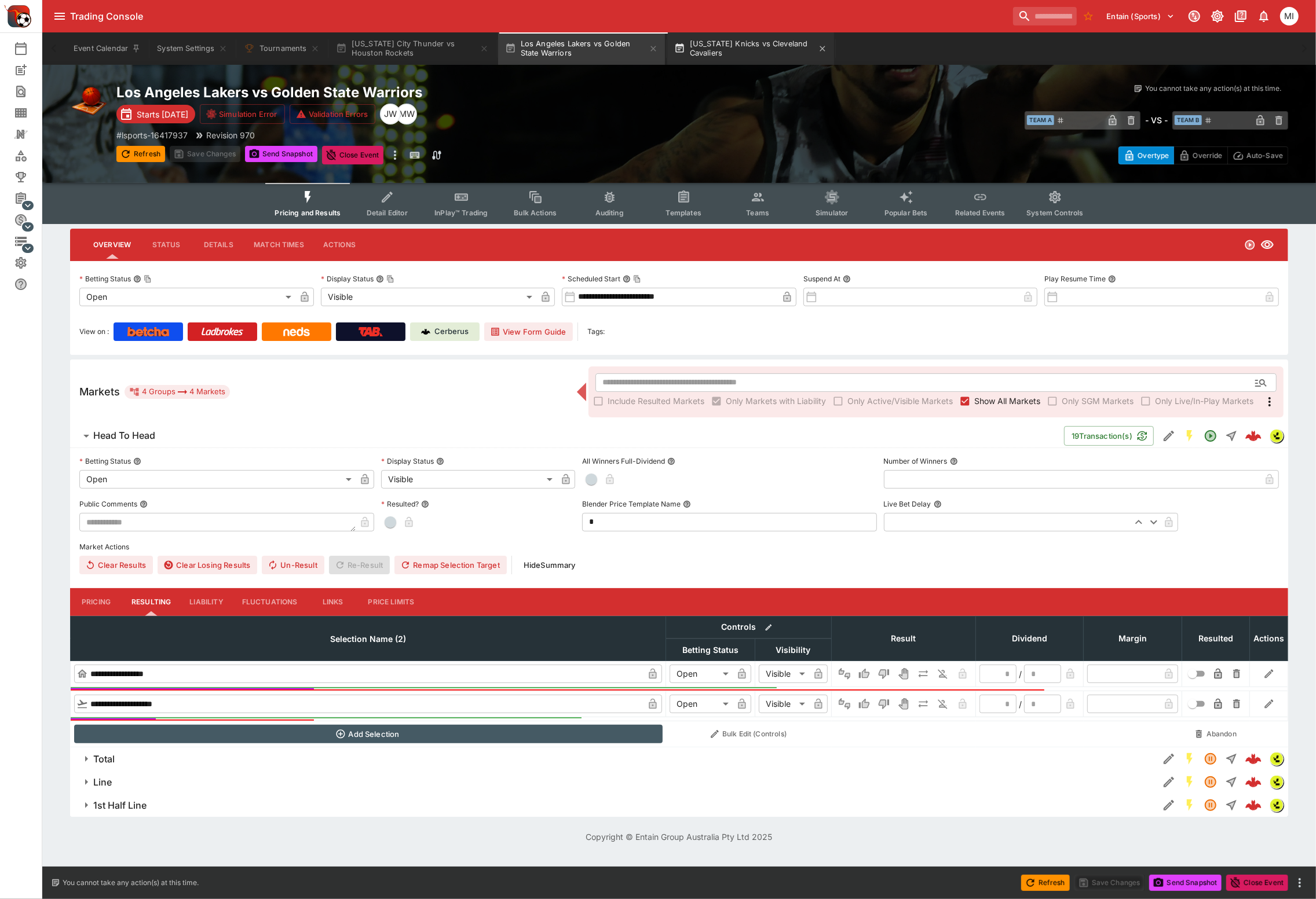
click at [754, 57] on button "New York Knicks vs Cleveland Cavaliers" at bounding box center [751, 48] width 167 height 32
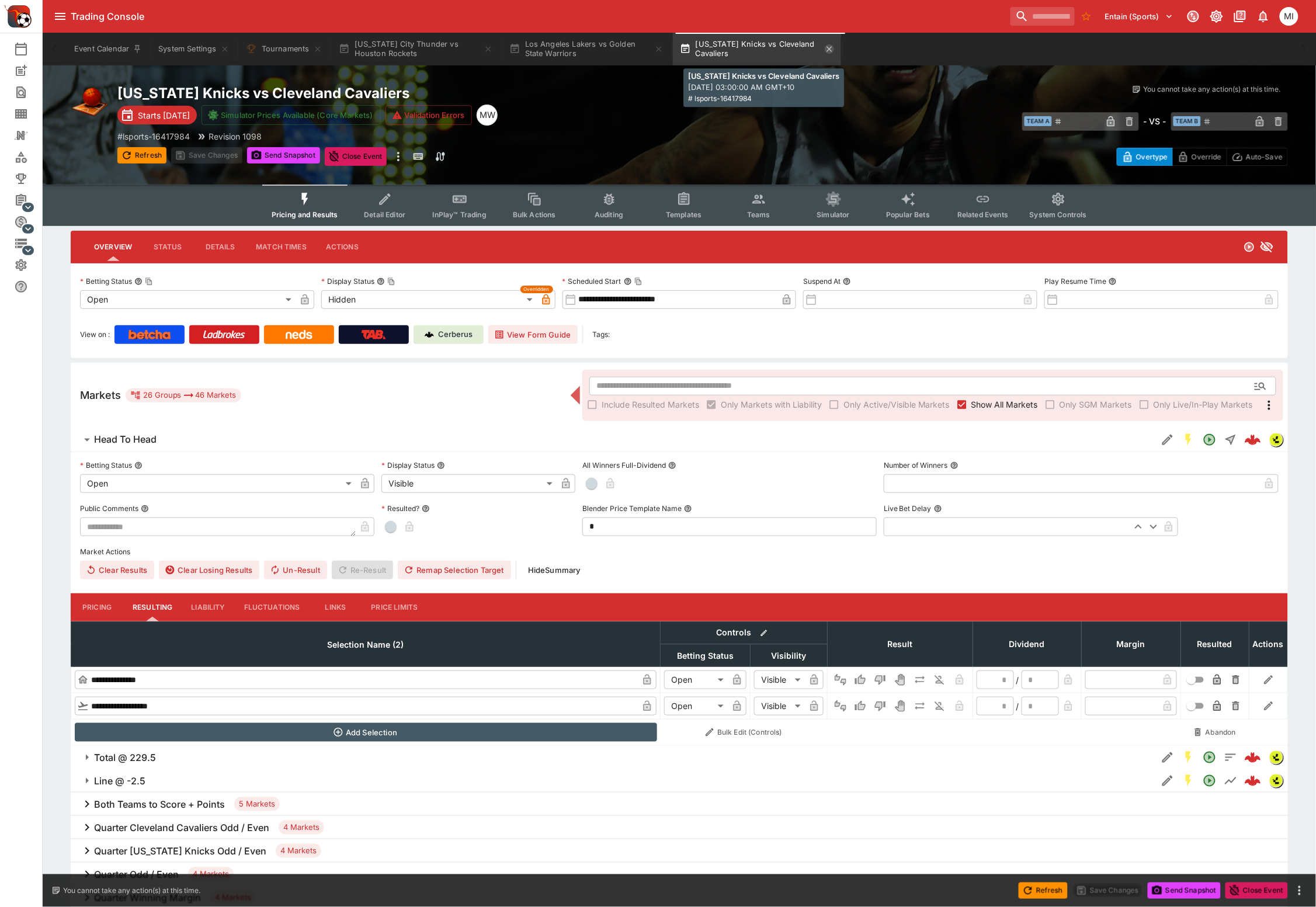
click at [835, 49] on icon "button" at bounding box center [830, 49] width 10 height 10
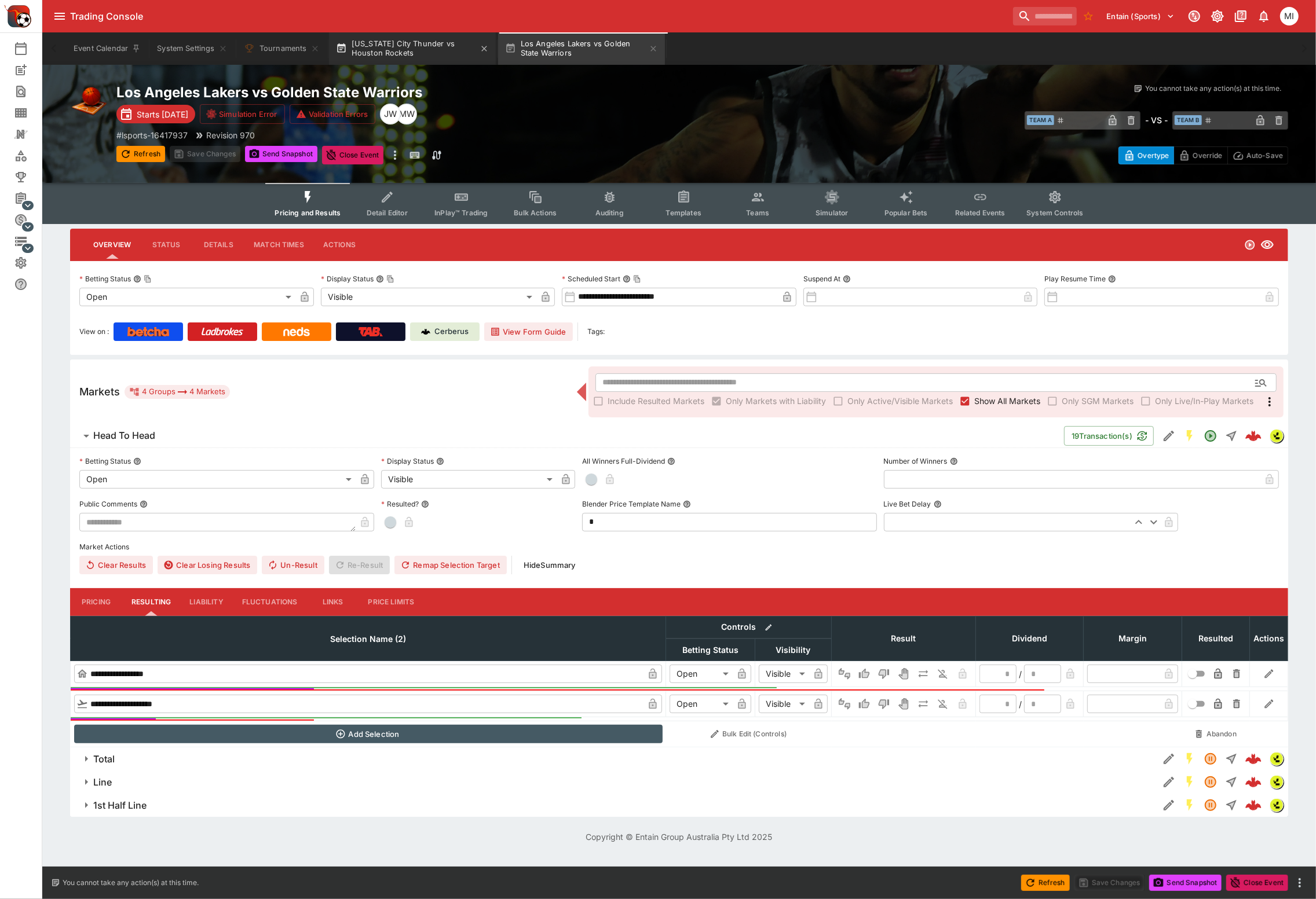
click at [429, 57] on button "Oklahoma City Thunder vs Houston Rockets" at bounding box center [412, 48] width 167 height 32
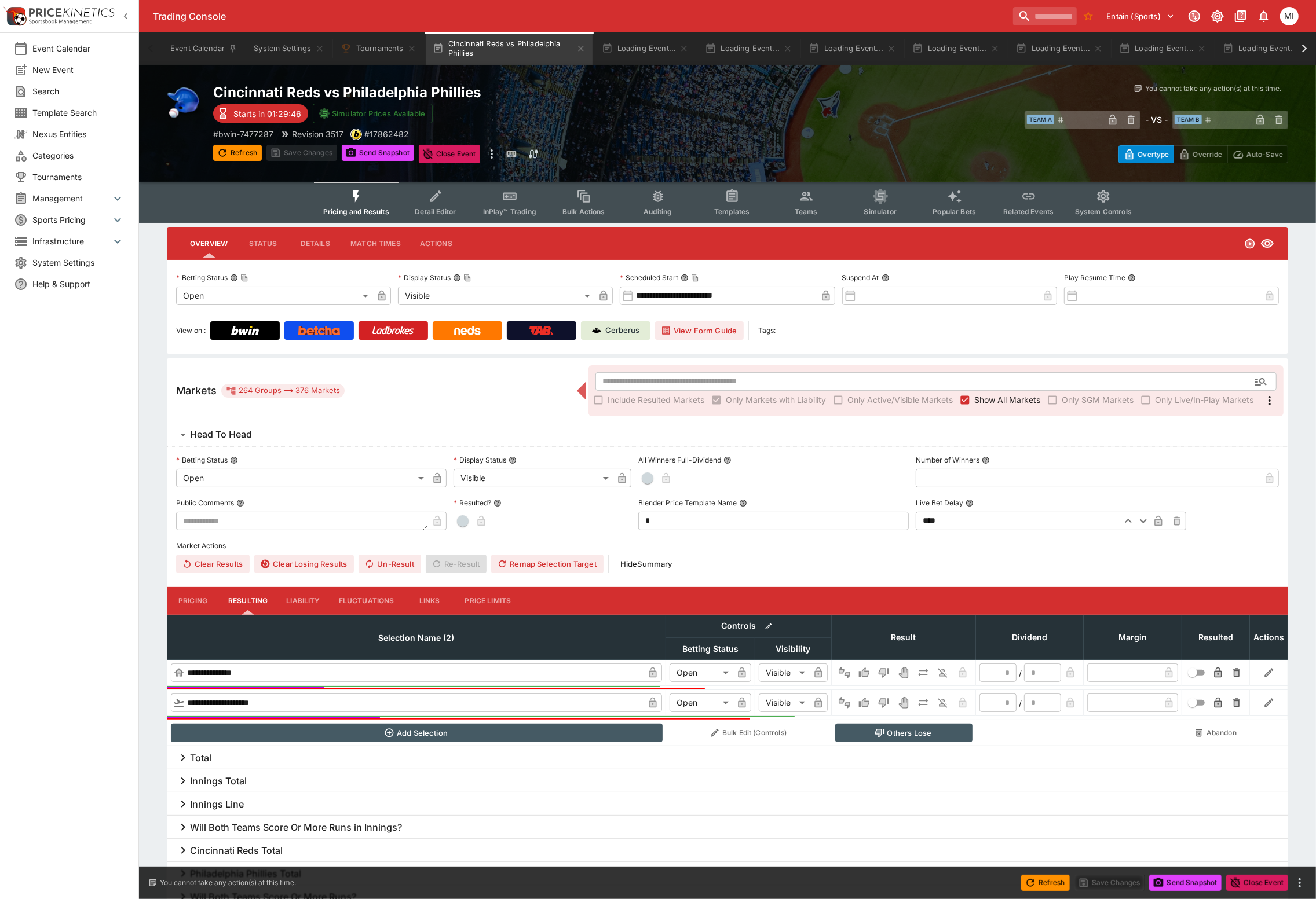
type input "**********"
type input "*******"
type input "**********"
click at [127, 17] on icon "button" at bounding box center [126, 16] width 12 height 12
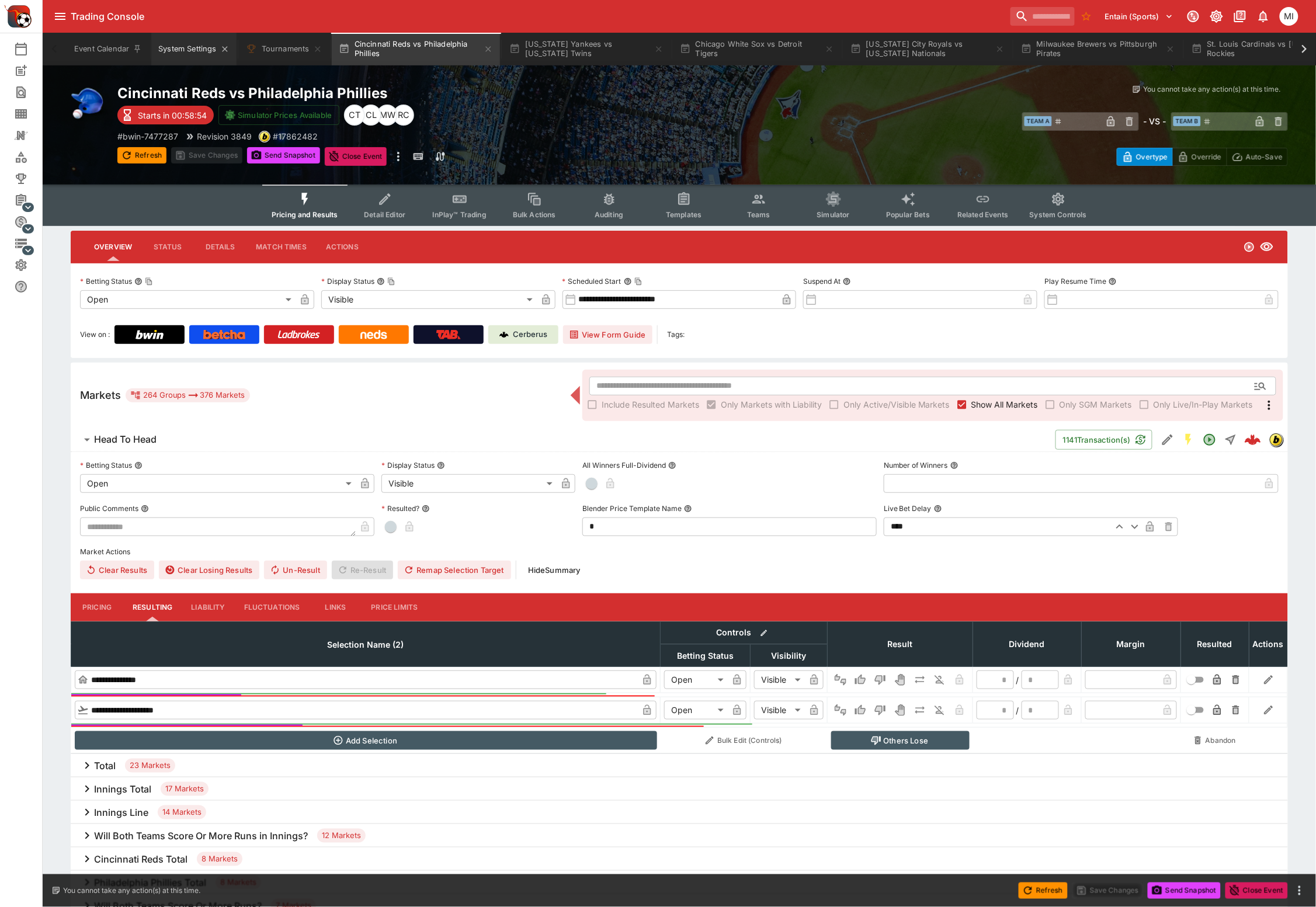
click at [181, 57] on button "System Settings" at bounding box center [194, 48] width 85 height 32
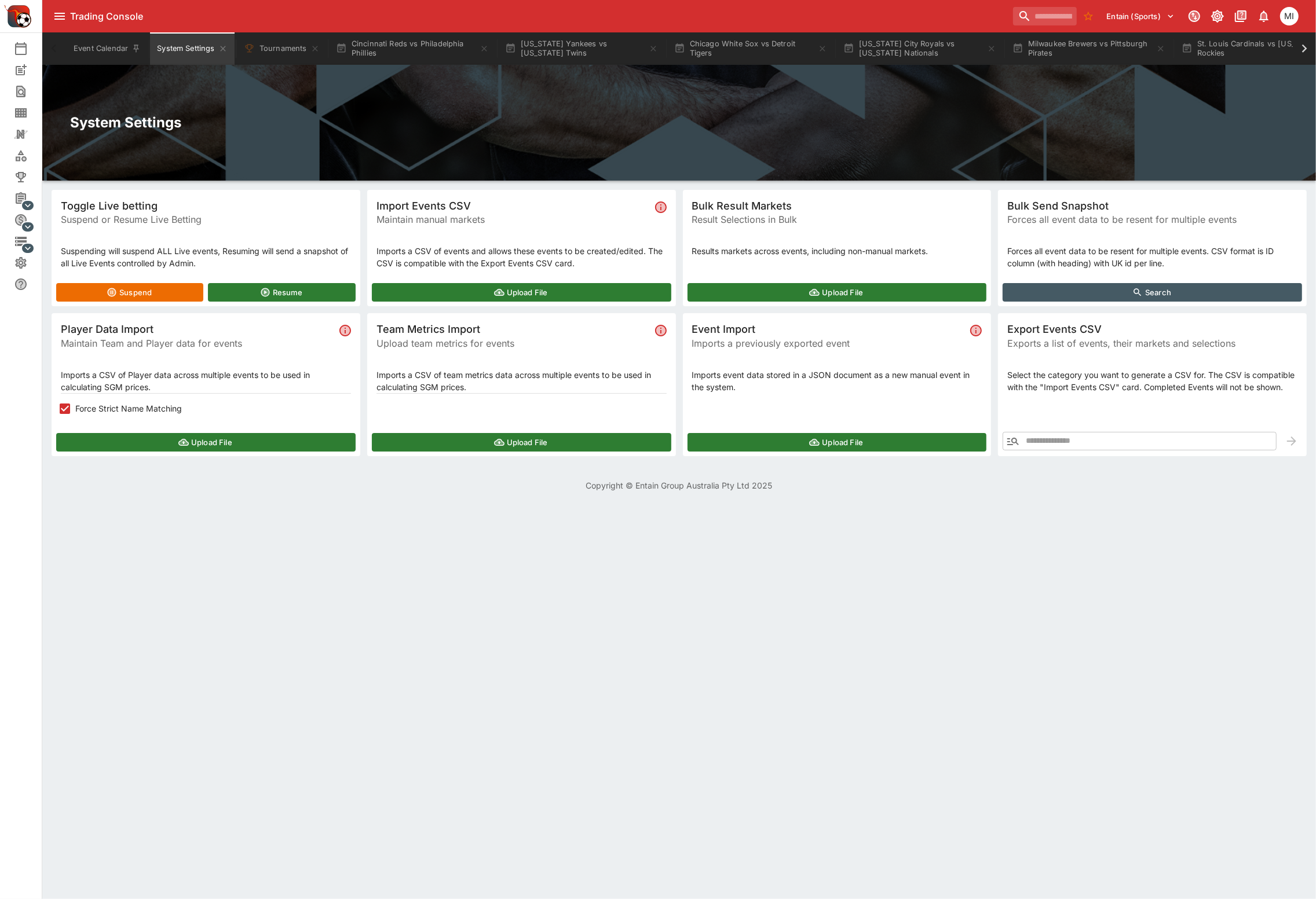
click at [1011, 438] on icon "button" at bounding box center [1012, 441] width 14 height 14
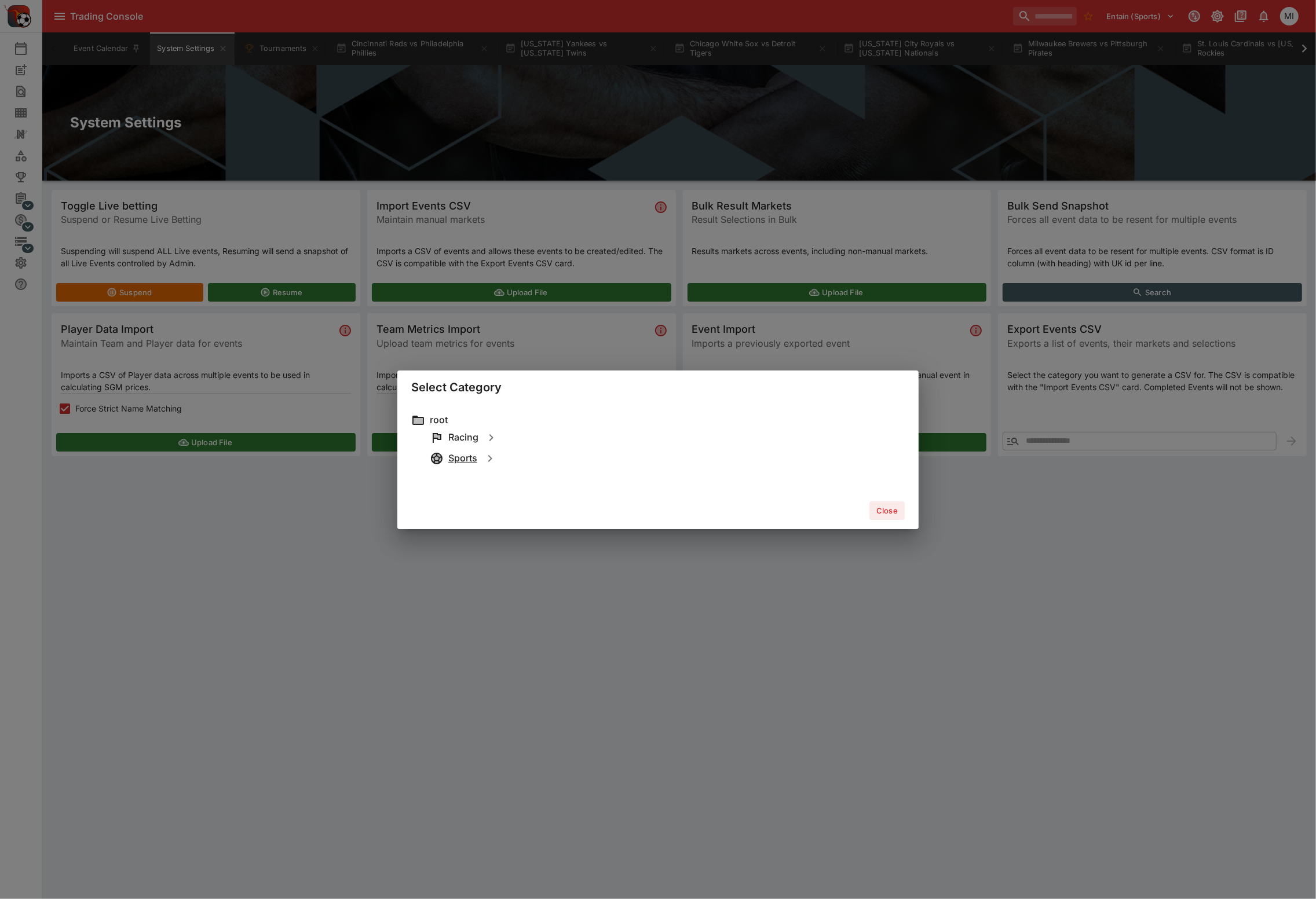
click at [462, 454] on h6 "Sports" at bounding box center [463, 458] width 29 height 13
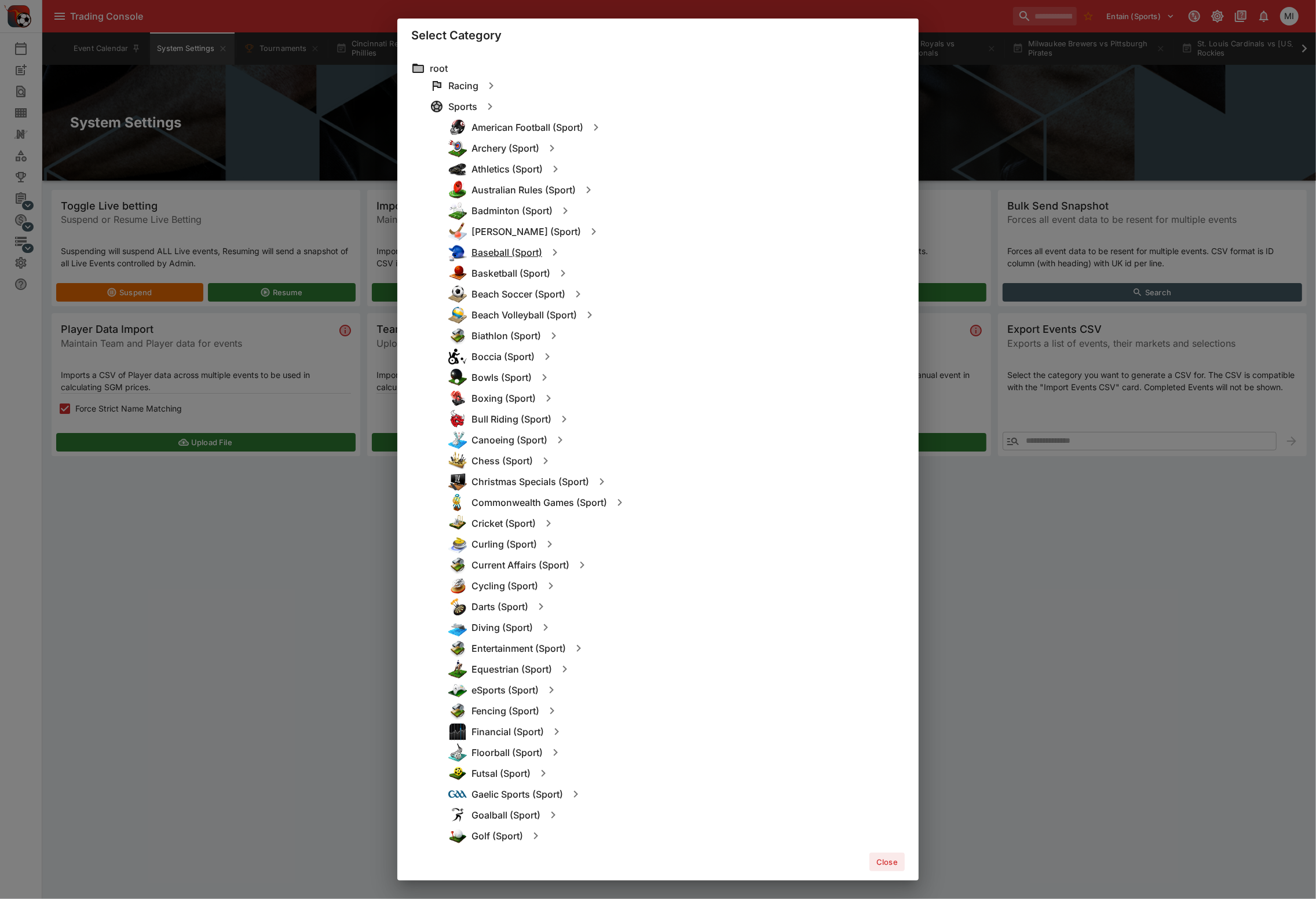
click at [498, 252] on h6 "Baseball (Sport)" at bounding box center [506, 252] width 71 height 13
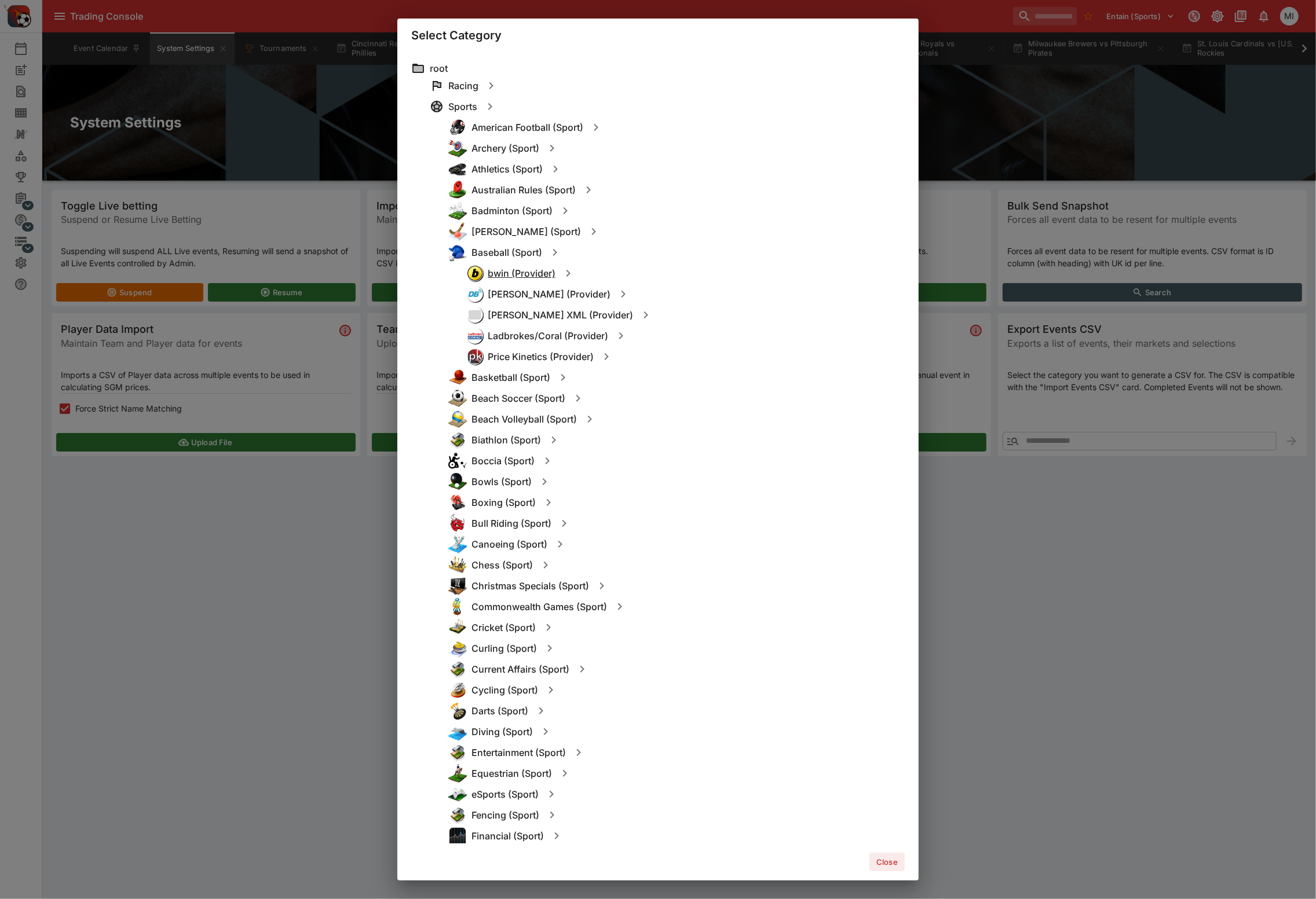
click at [517, 274] on h6 "bwin (Provider)" at bounding box center [522, 273] width 68 height 13
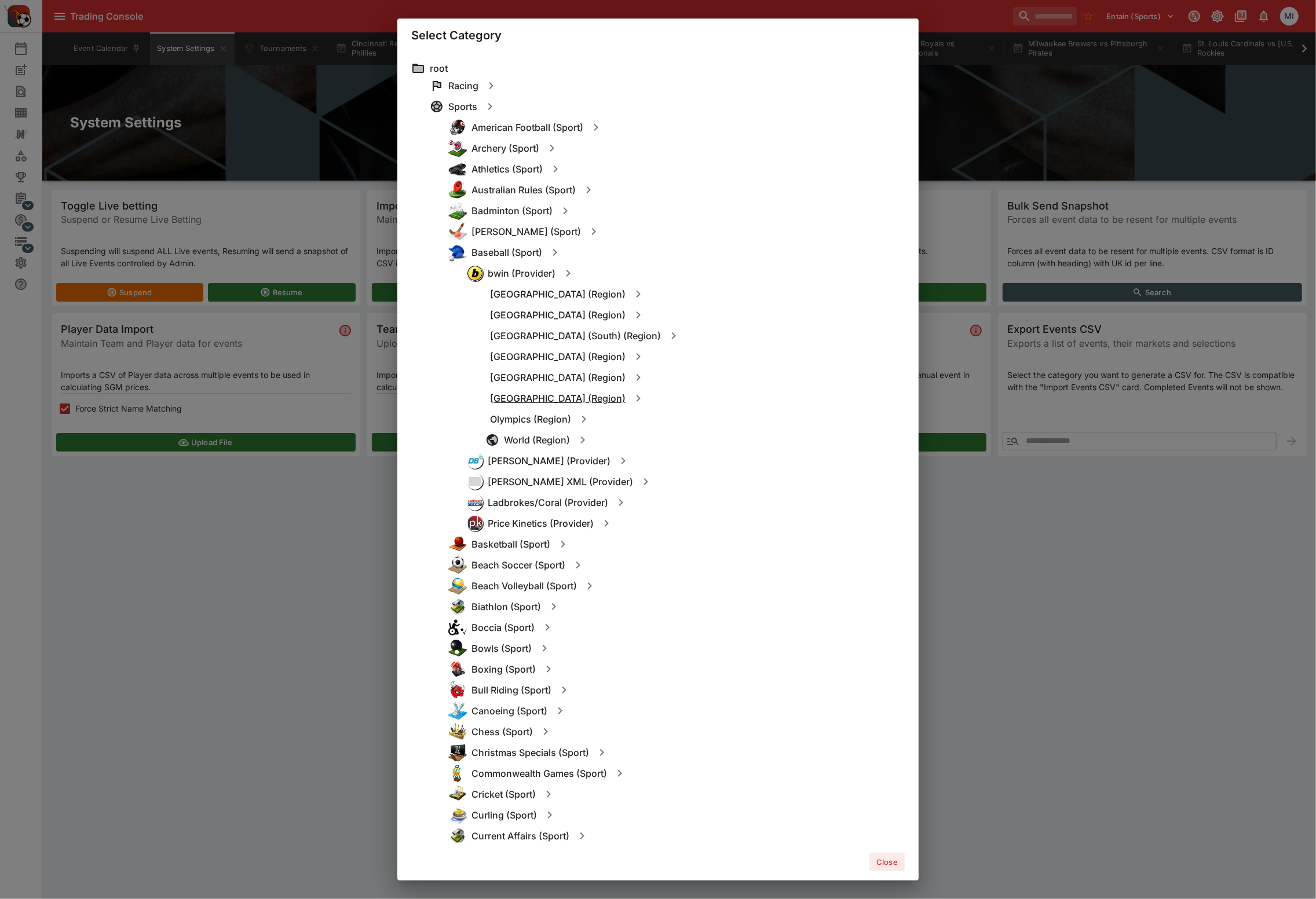
click at [538, 400] on h6 "[GEOGRAPHIC_DATA] (Region)" at bounding box center [558, 399] width 136 height 13
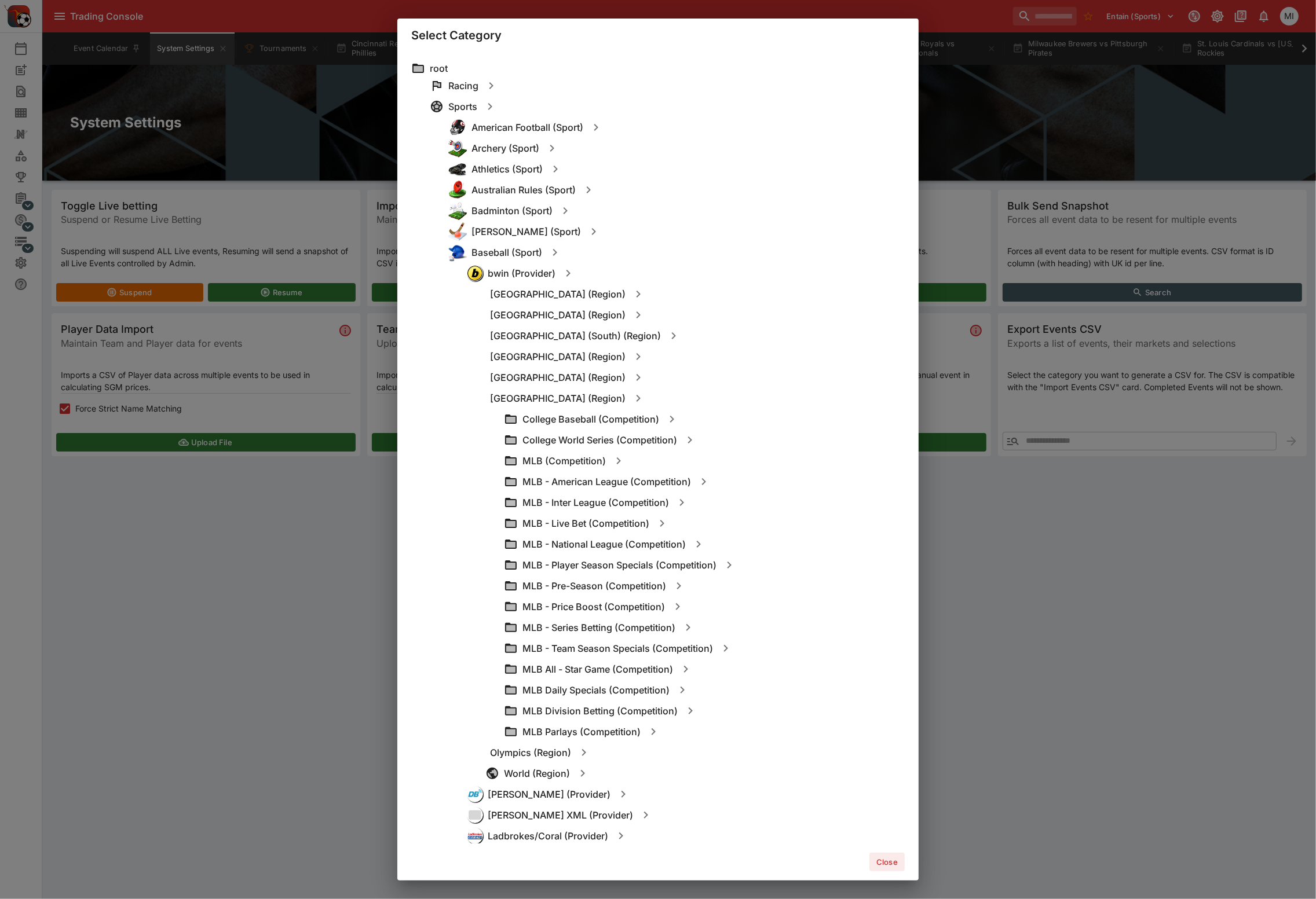
click at [617, 461] on icon "button" at bounding box center [618, 461] width 14 height 14
type input "**********"
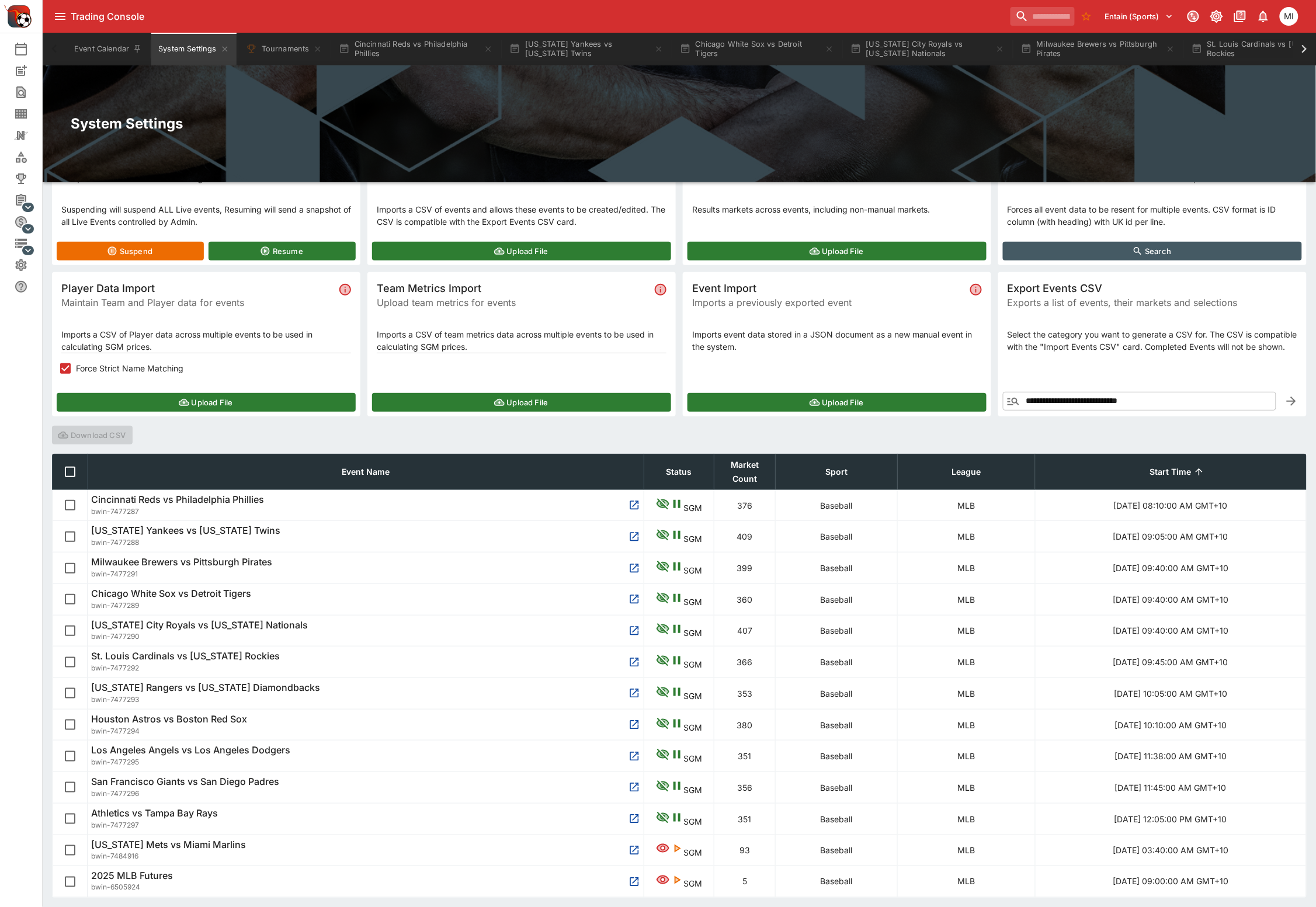
scroll to position [86, 0]
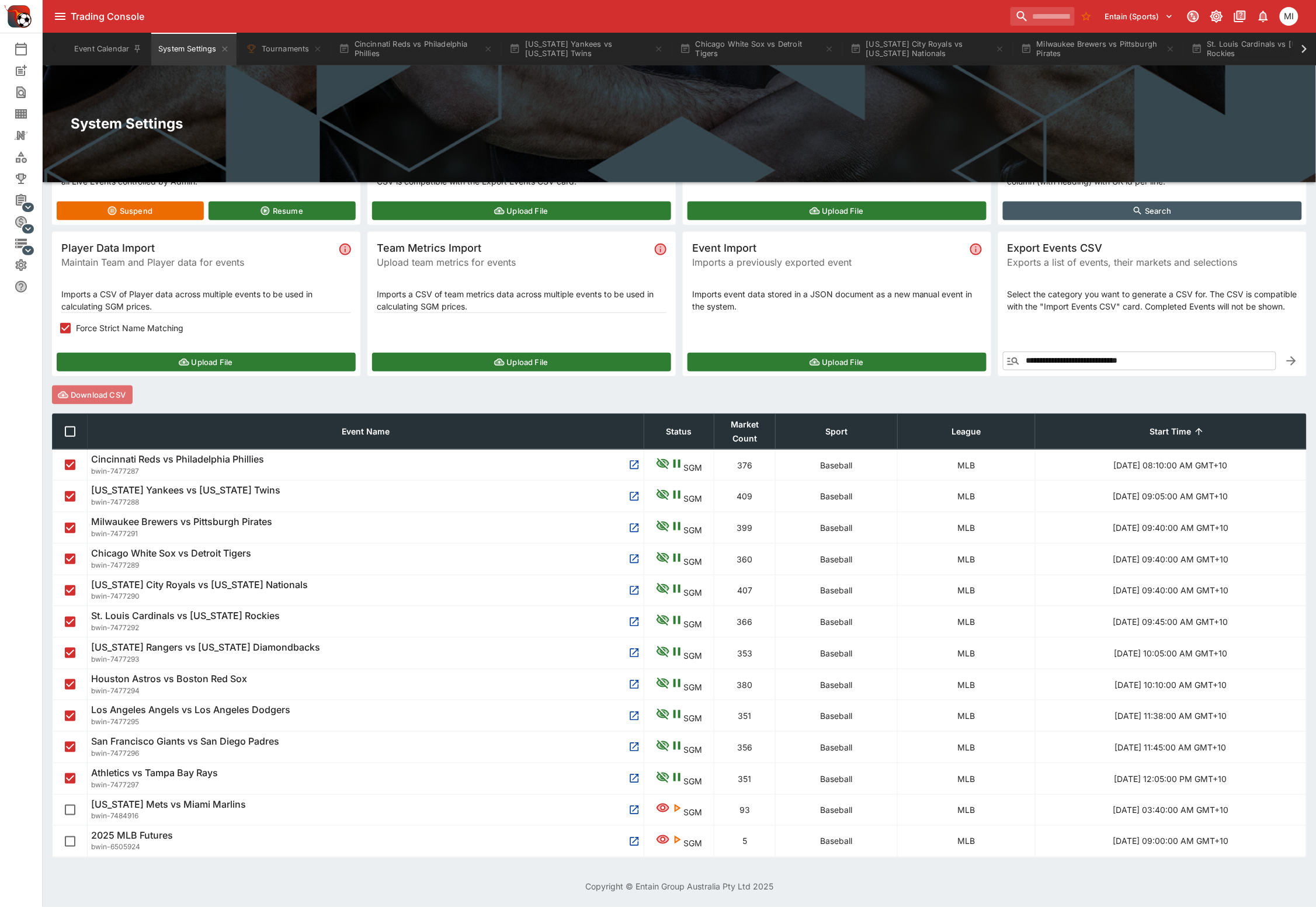
click at [98, 390] on button "Download CSV" at bounding box center [92, 394] width 80 height 19
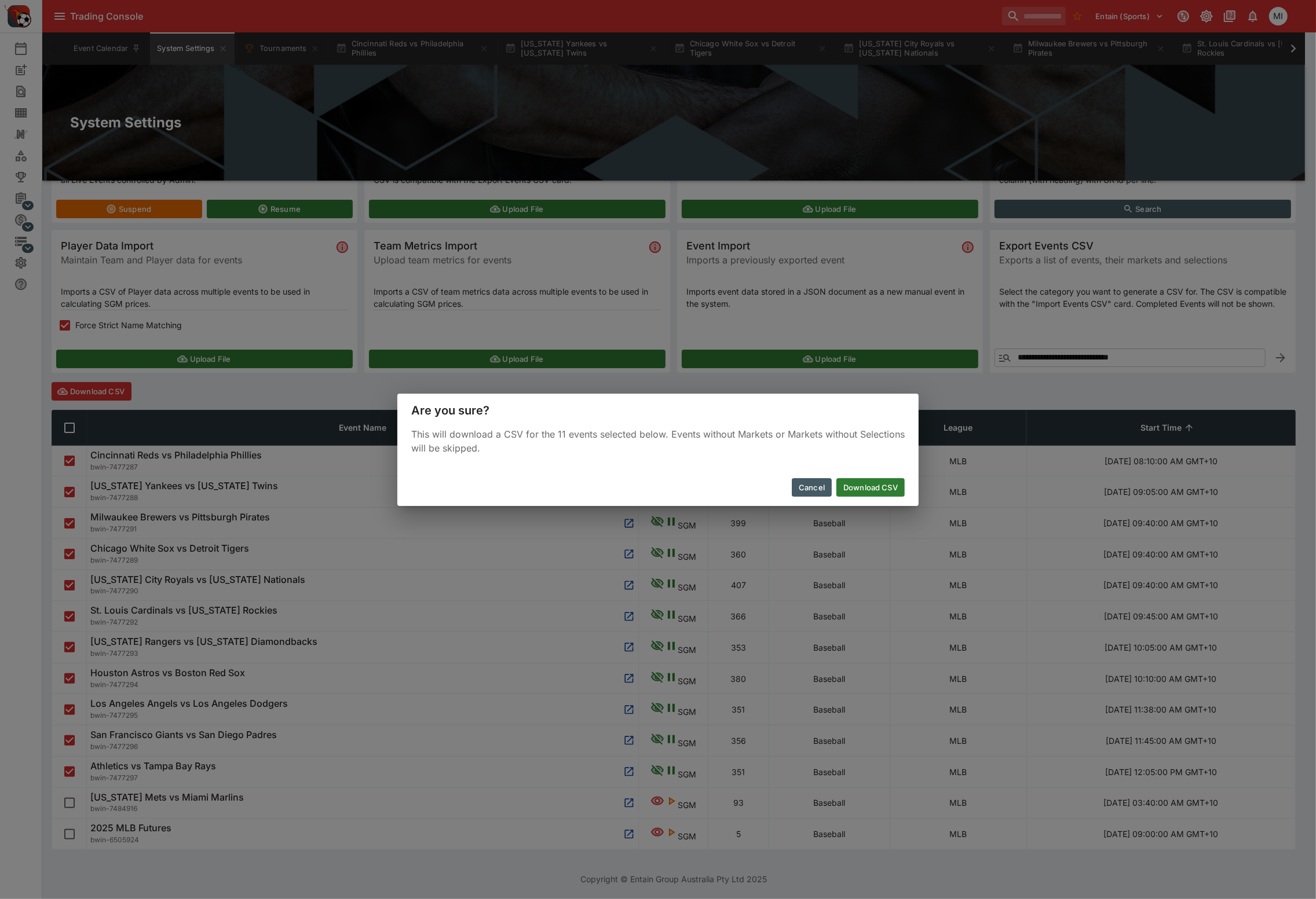
click at [874, 487] on button "Download CSV" at bounding box center [870, 487] width 68 height 18
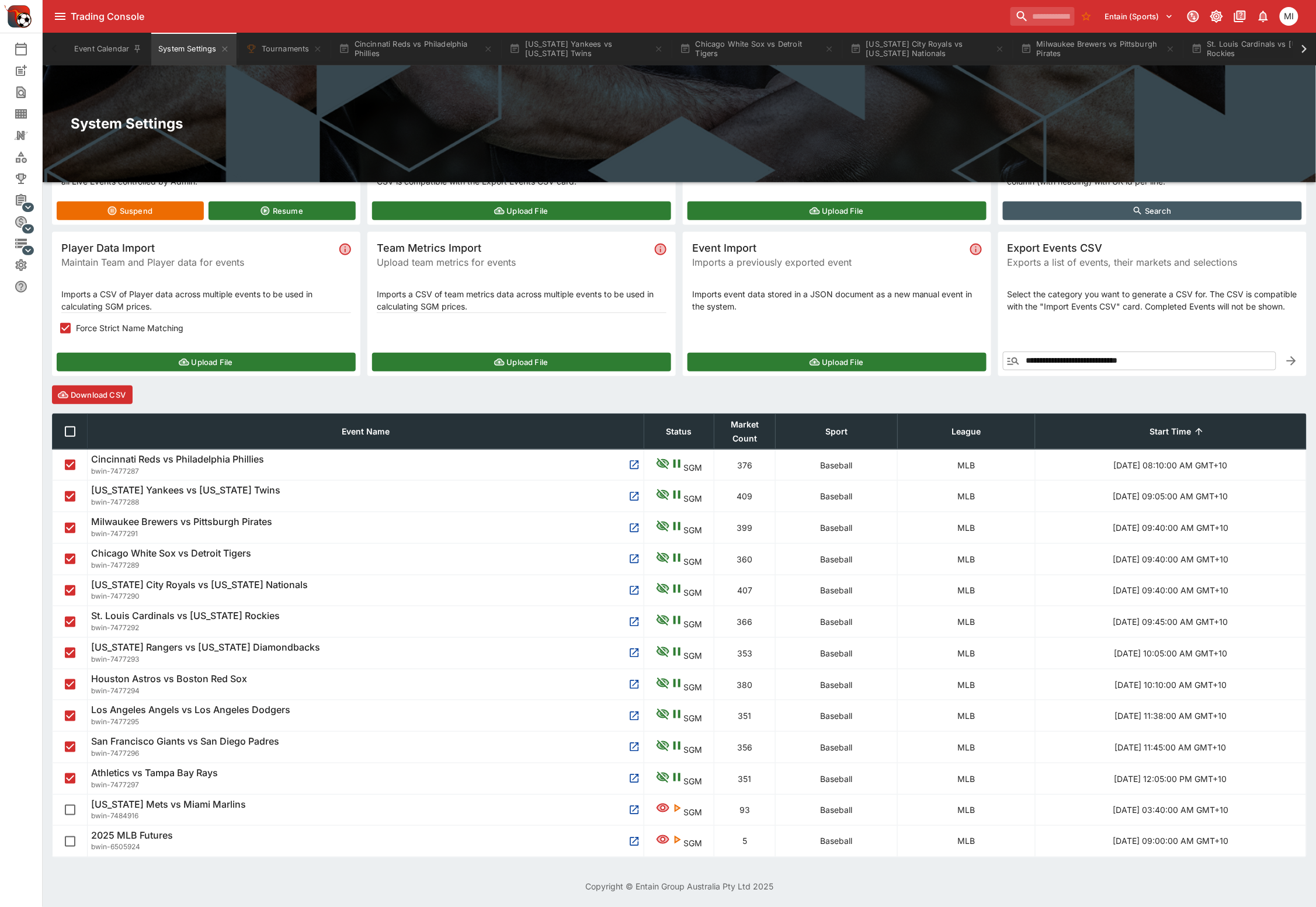
scroll to position [0, 0]
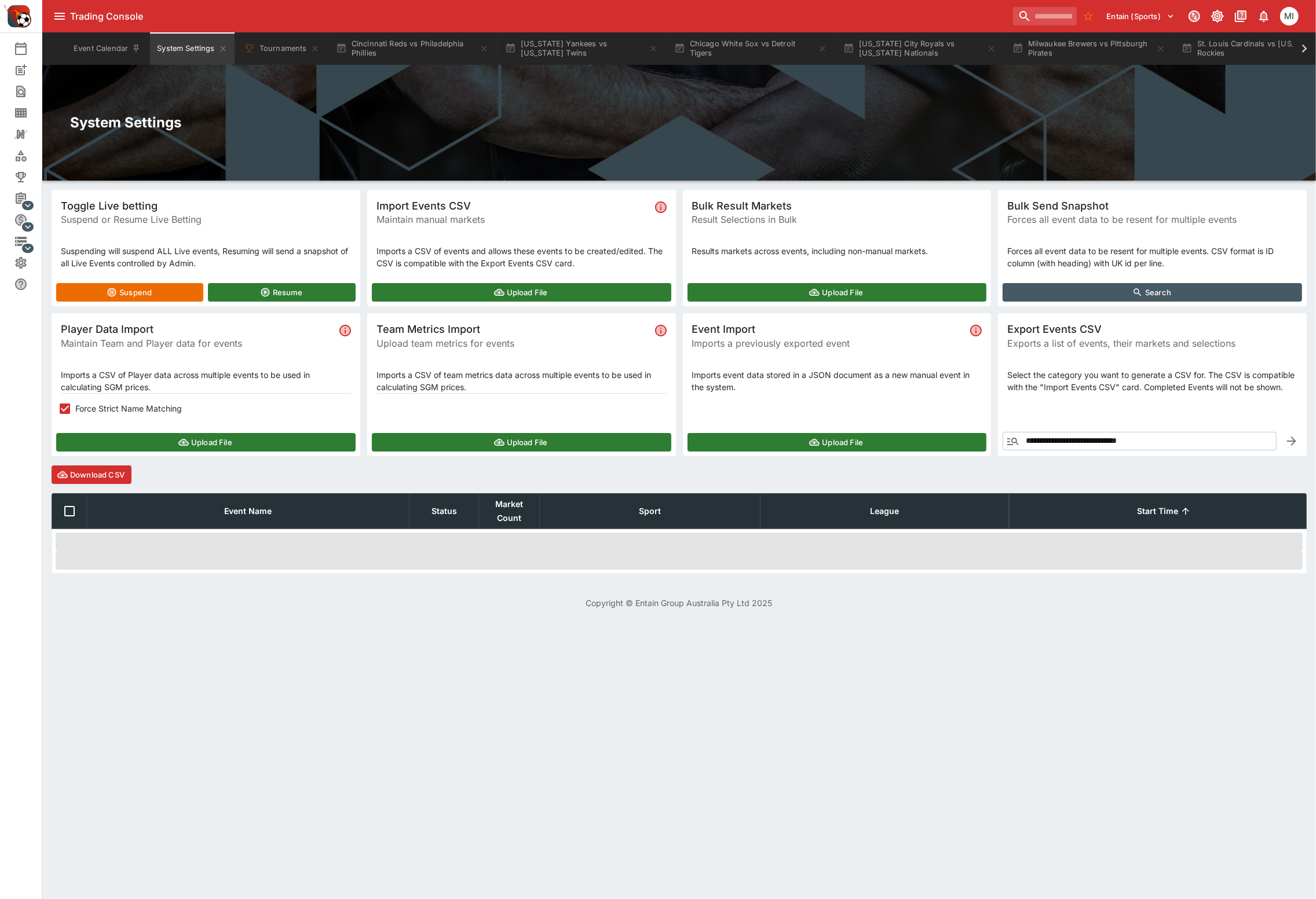
click at [145, 441] on button "Upload File" at bounding box center [206, 442] width 300 height 18
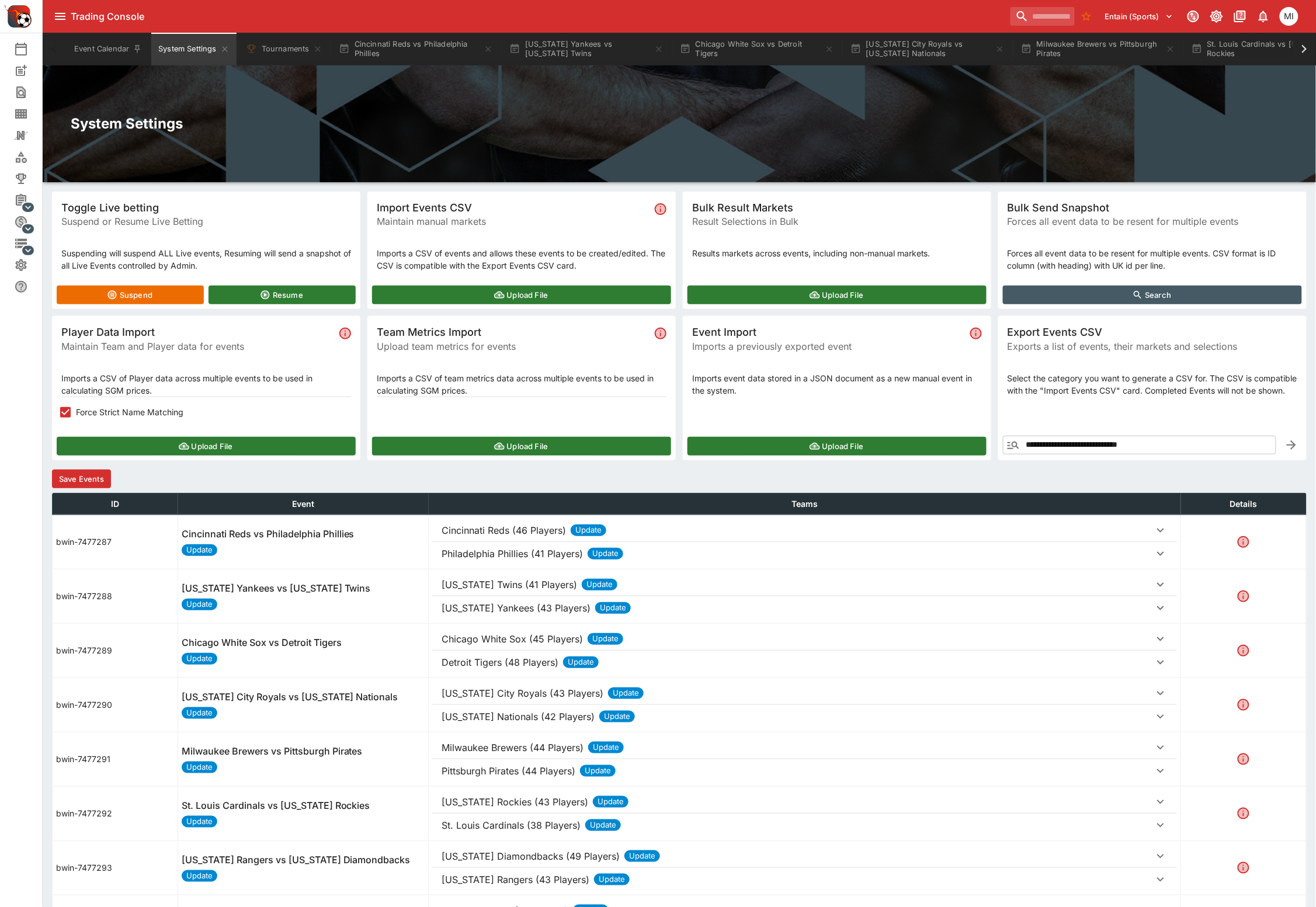
click at [97, 475] on button "Save Events" at bounding box center [81, 478] width 59 height 19
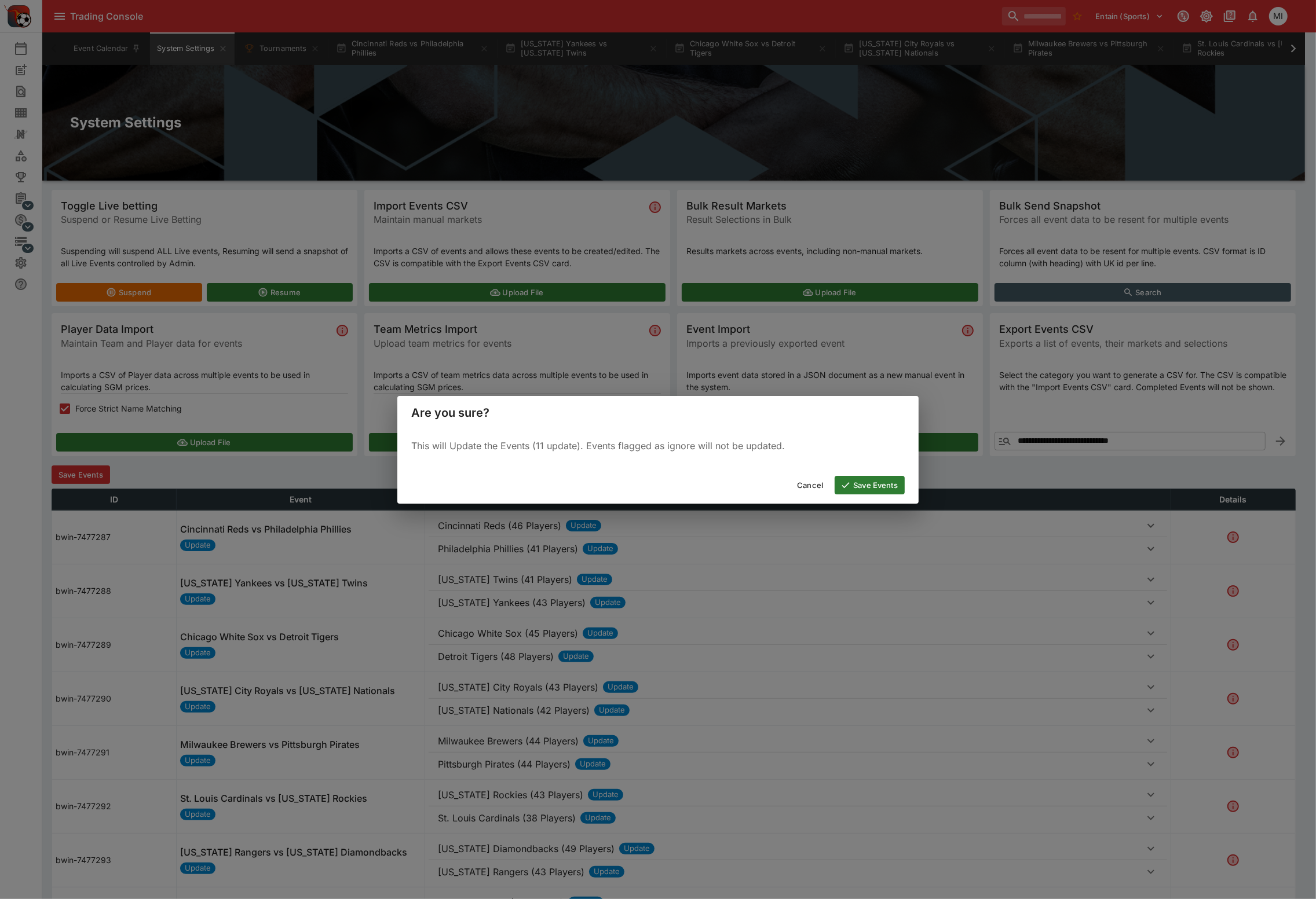
click at [873, 482] on button "Save Events" at bounding box center [869, 485] width 70 height 18
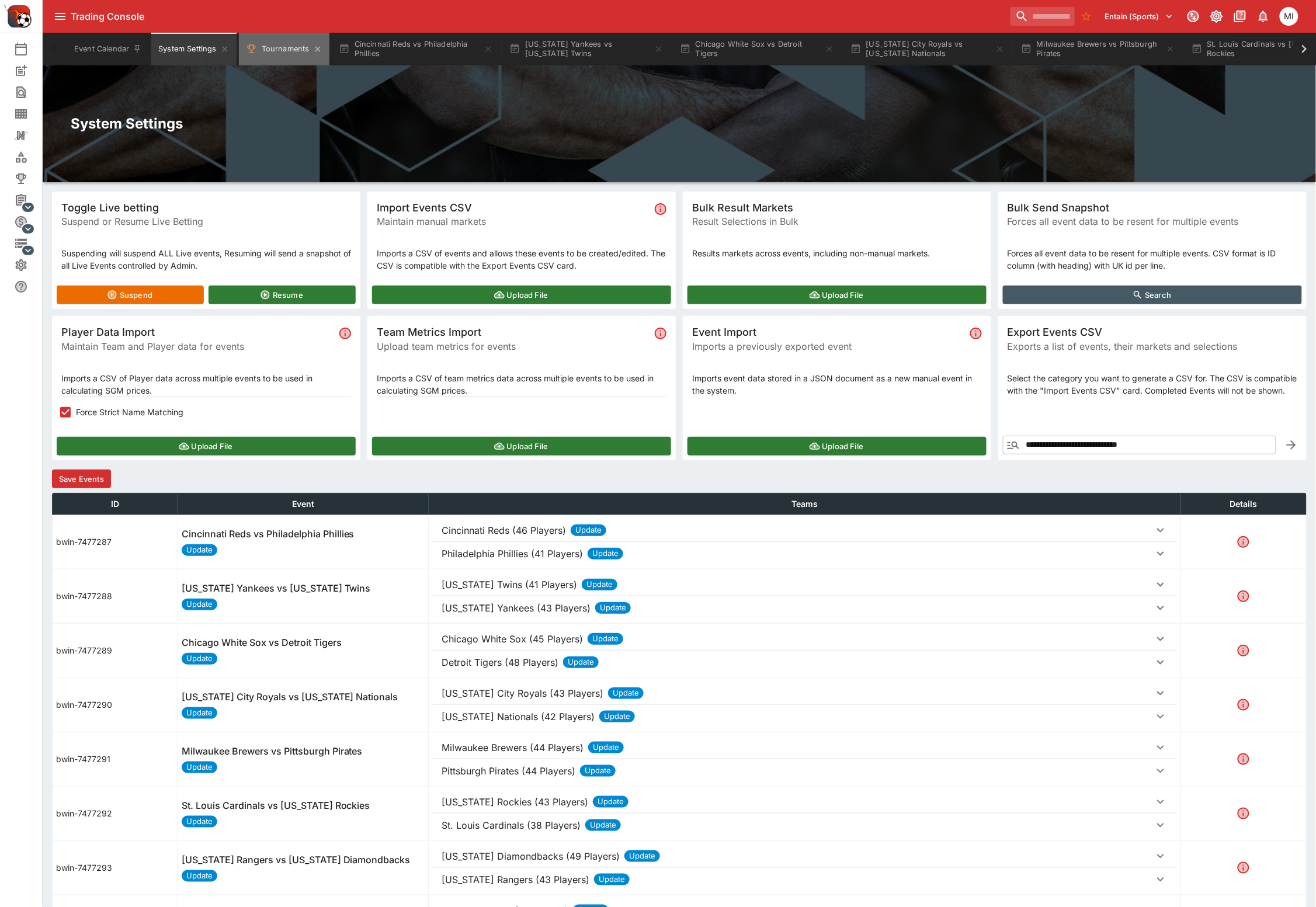
click at [269, 53] on button "Tournaments" at bounding box center [284, 48] width 91 height 32
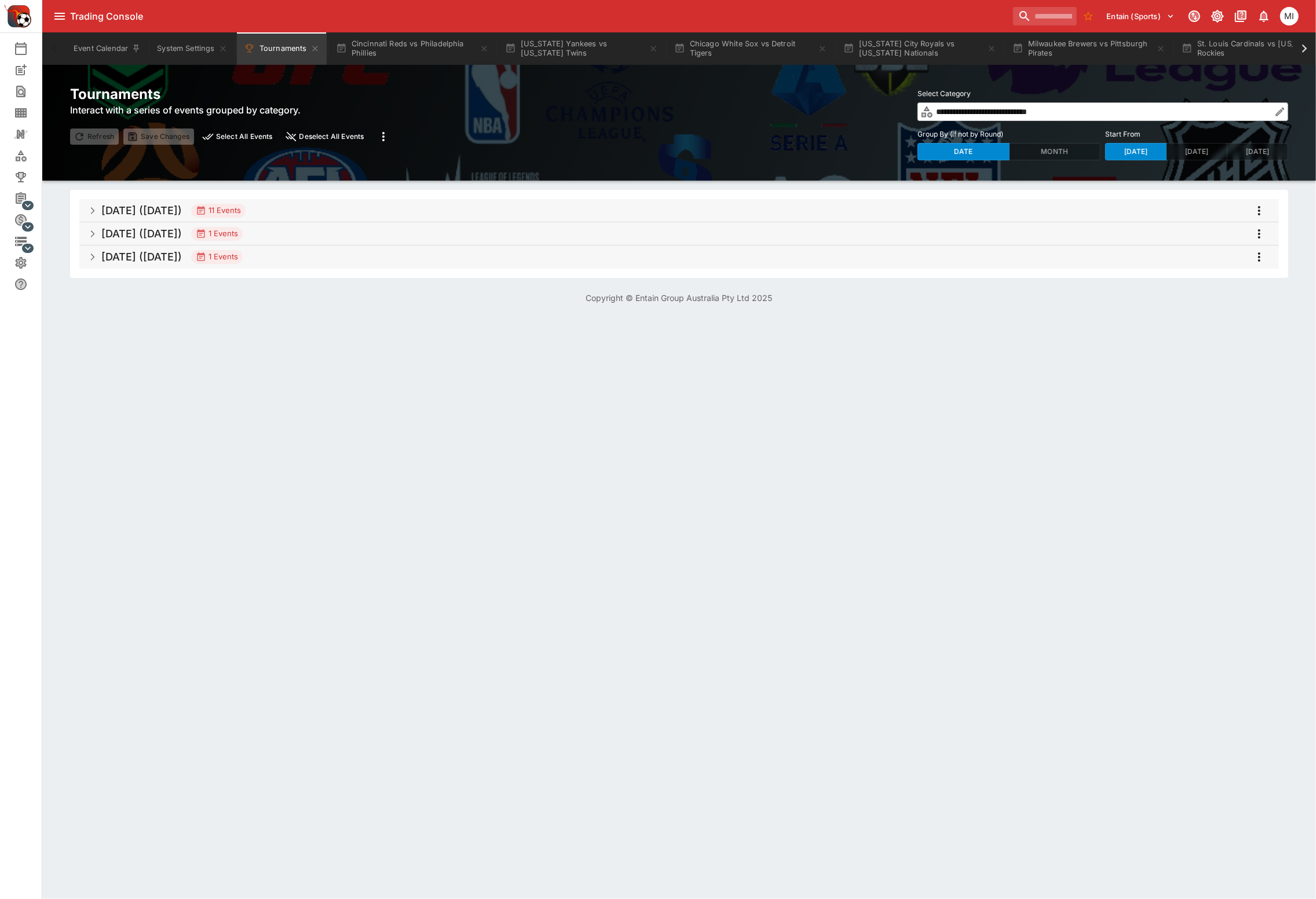
click at [580, 215] on span "[DATE] ([DATE]) 11 Events" at bounding box center [685, 210] width 1168 height 20
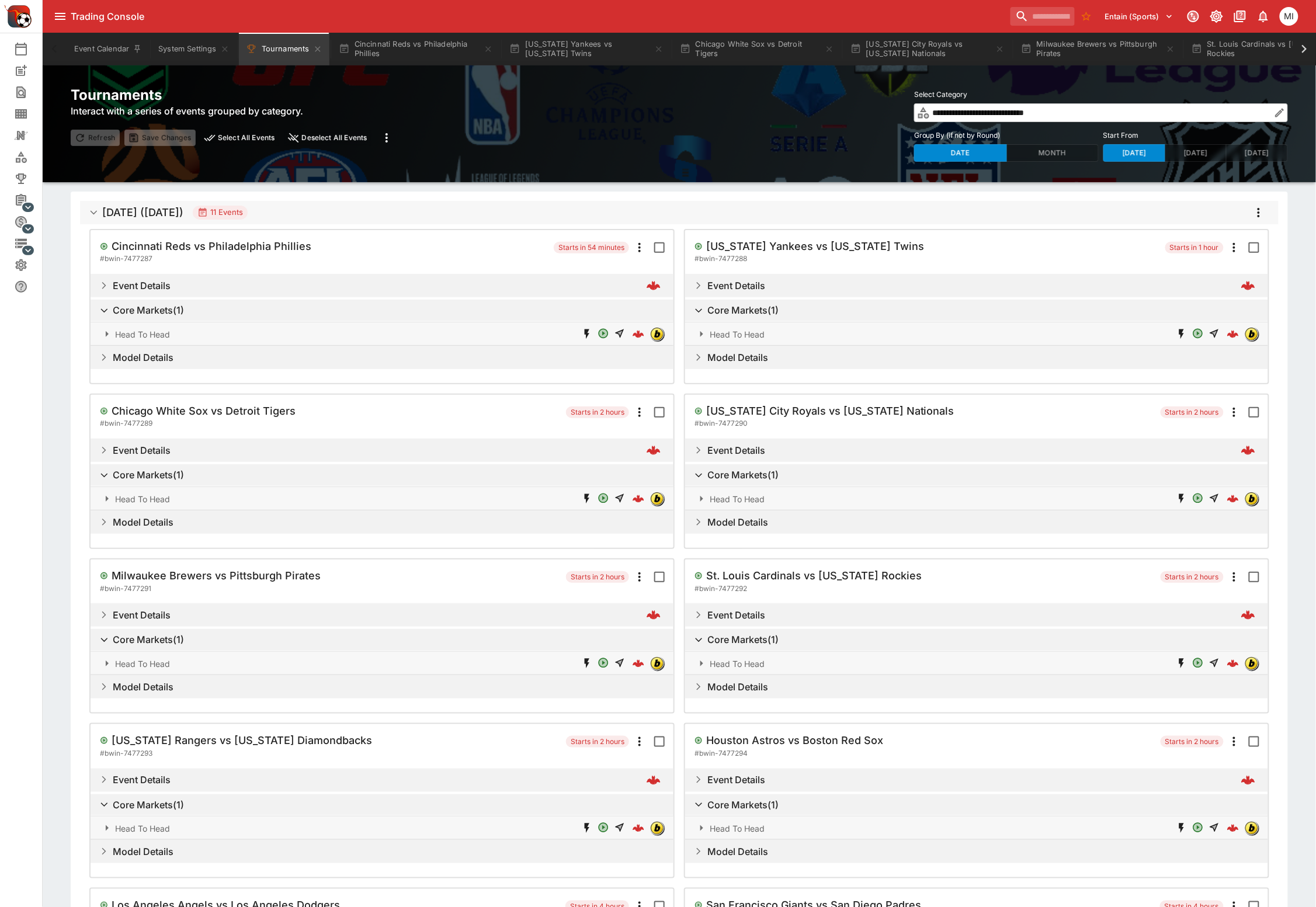
click at [1259, 215] on icon "more" at bounding box center [1258, 213] width 2 height 10
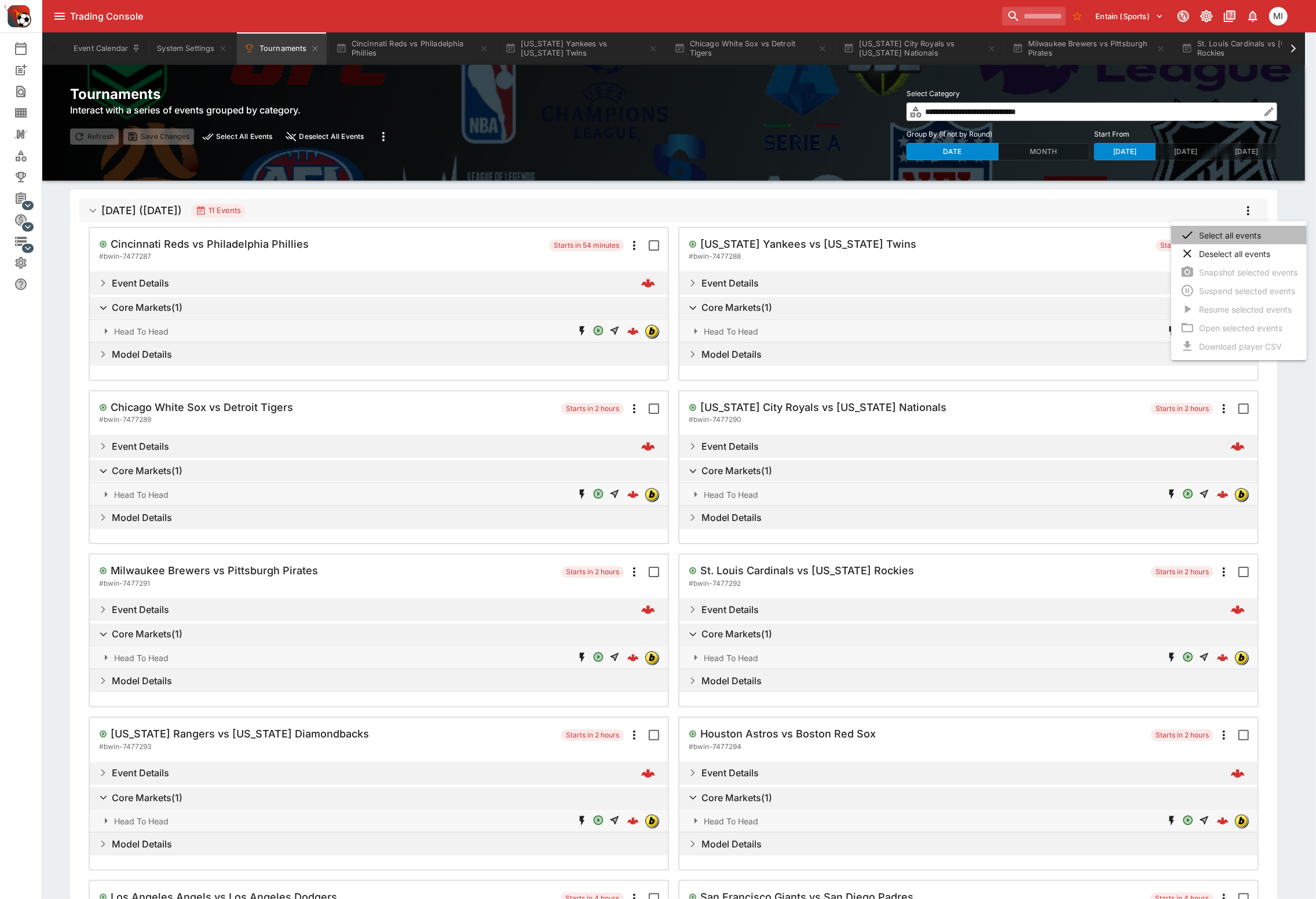
click at [1233, 240] on li "Select all events" at bounding box center [1238, 235] width 136 height 18
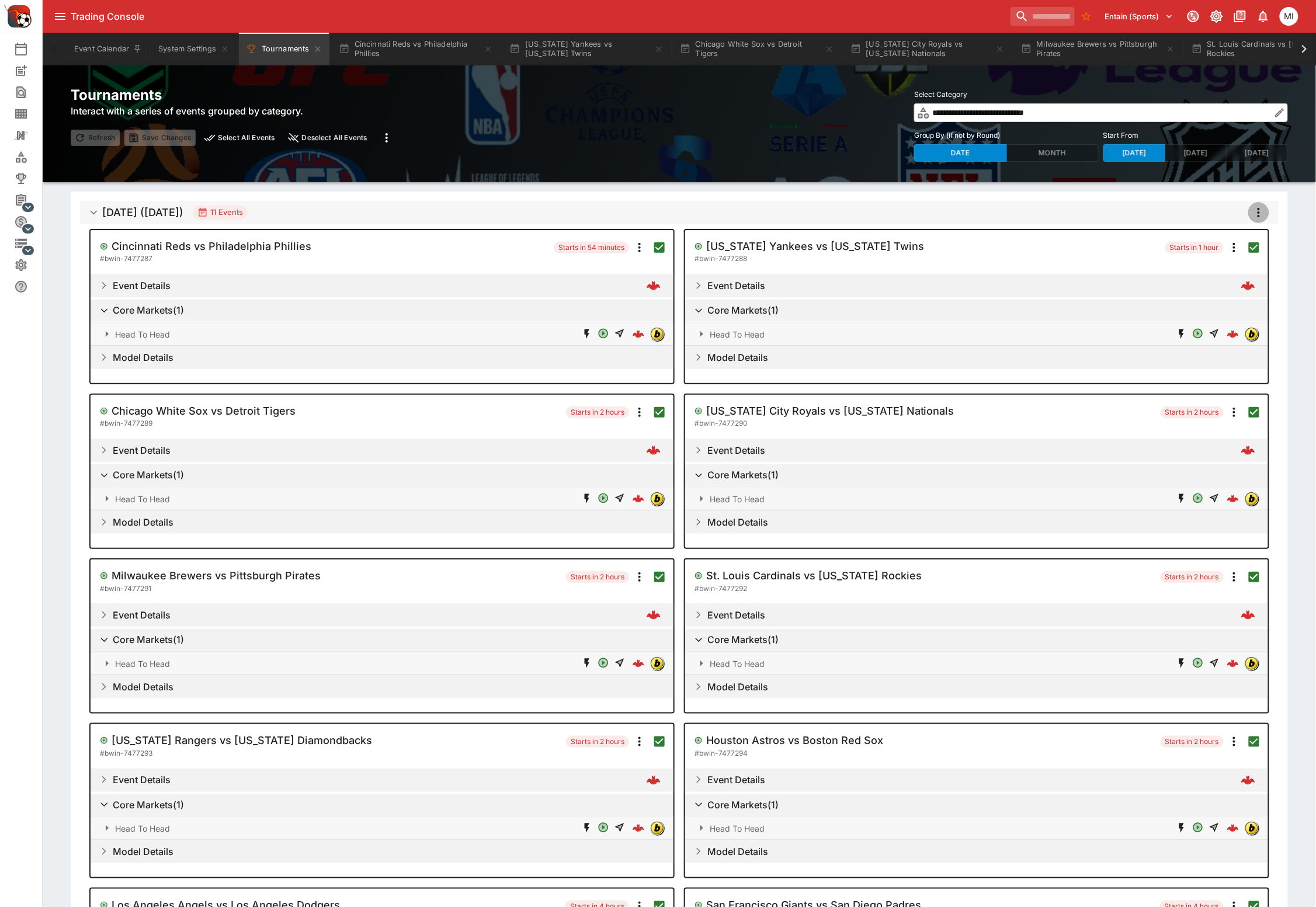
click at [1257, 218] on icon "more" at bounding box center [1258, 212] width 14 height 14
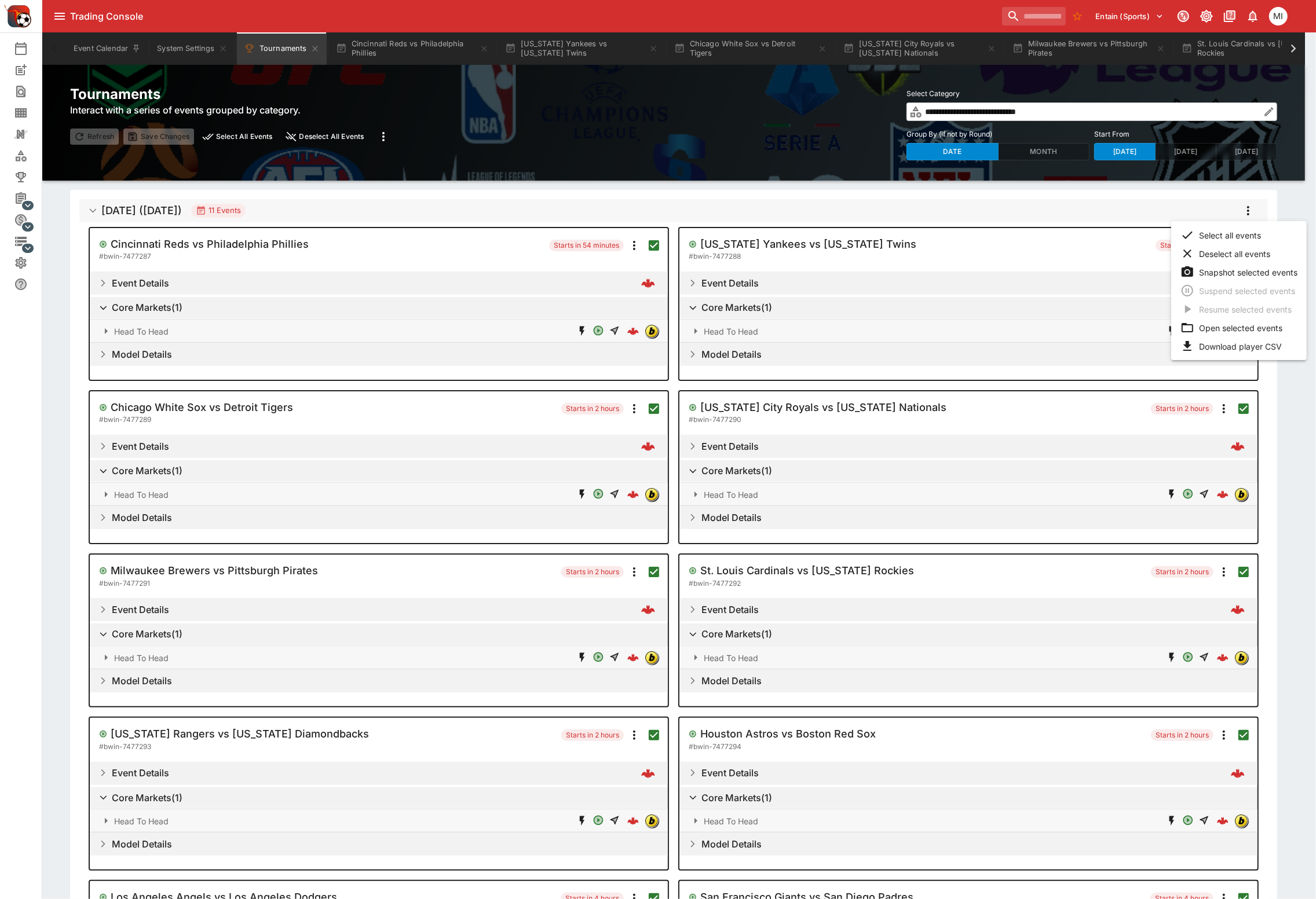
click at [1242, 268] on li "Snapshot selected events" at bounding box center [1238, 272] width 136 height 18
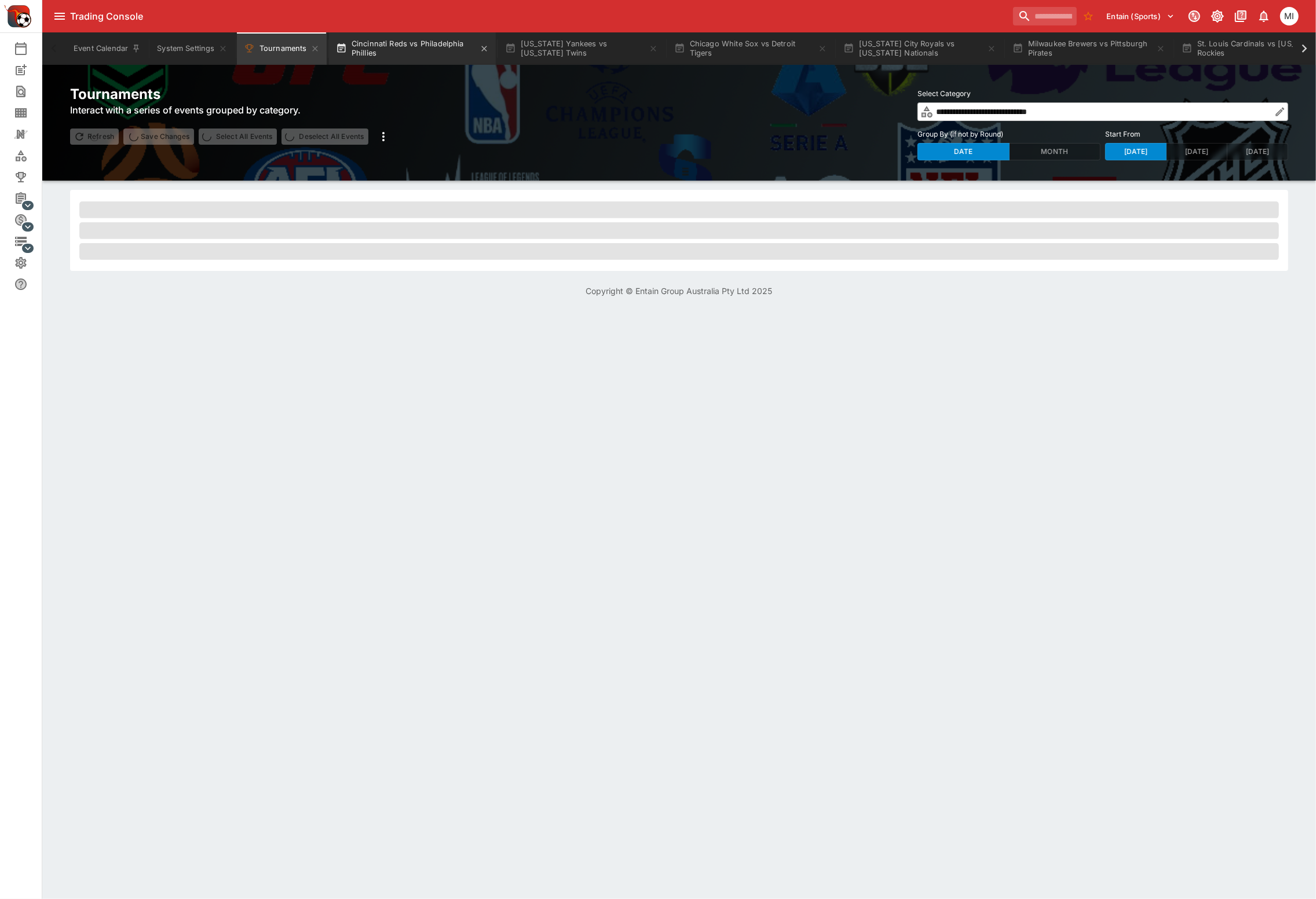
click at [400, 57] on button "Cincinnati Reds vs Philadelphia Phillies" at bounding box center [412, 48] width 167 height 32
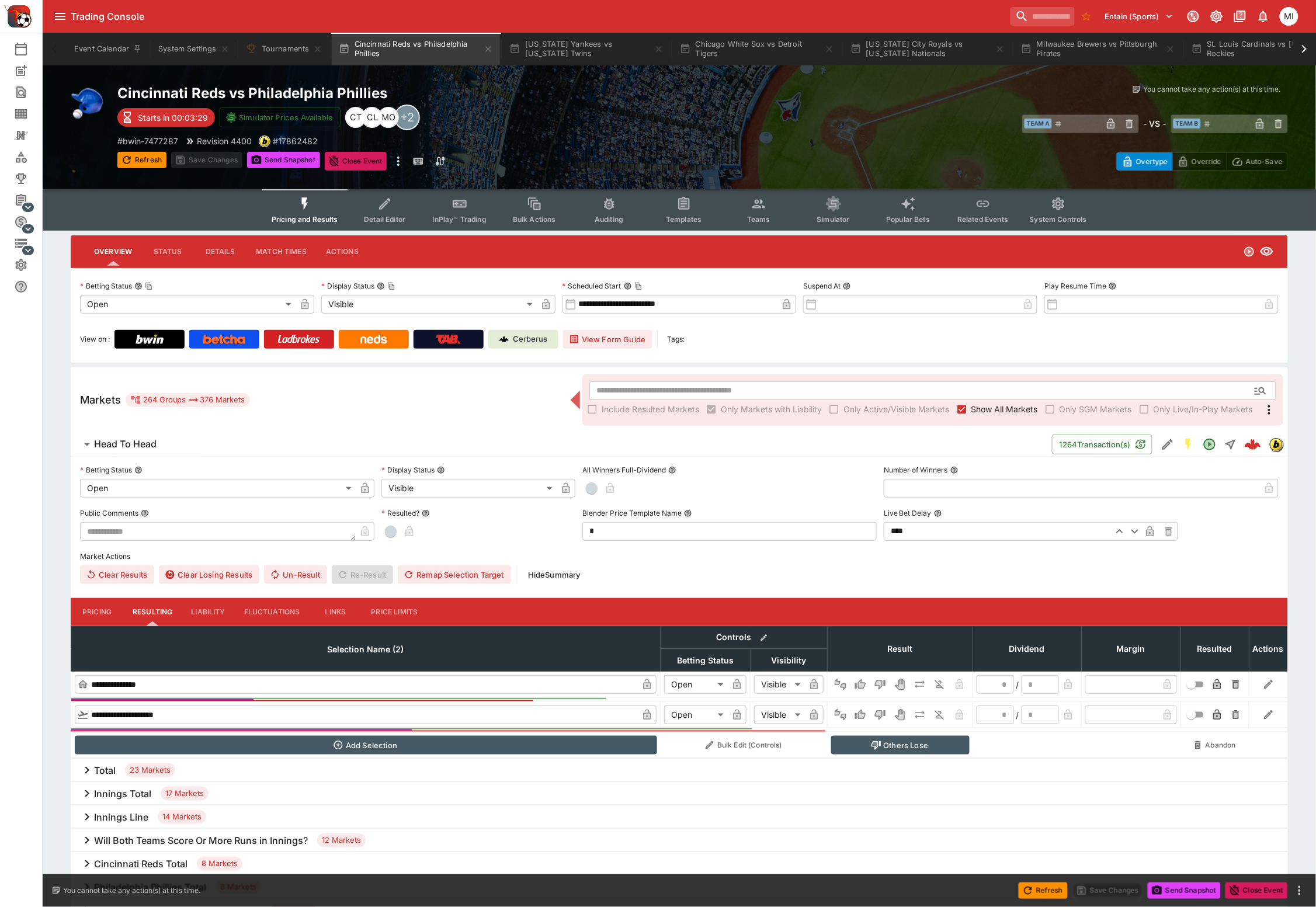
click at [311, 562] on label "Market Actions" at bounding box center [679, 557] width 1199 height 18
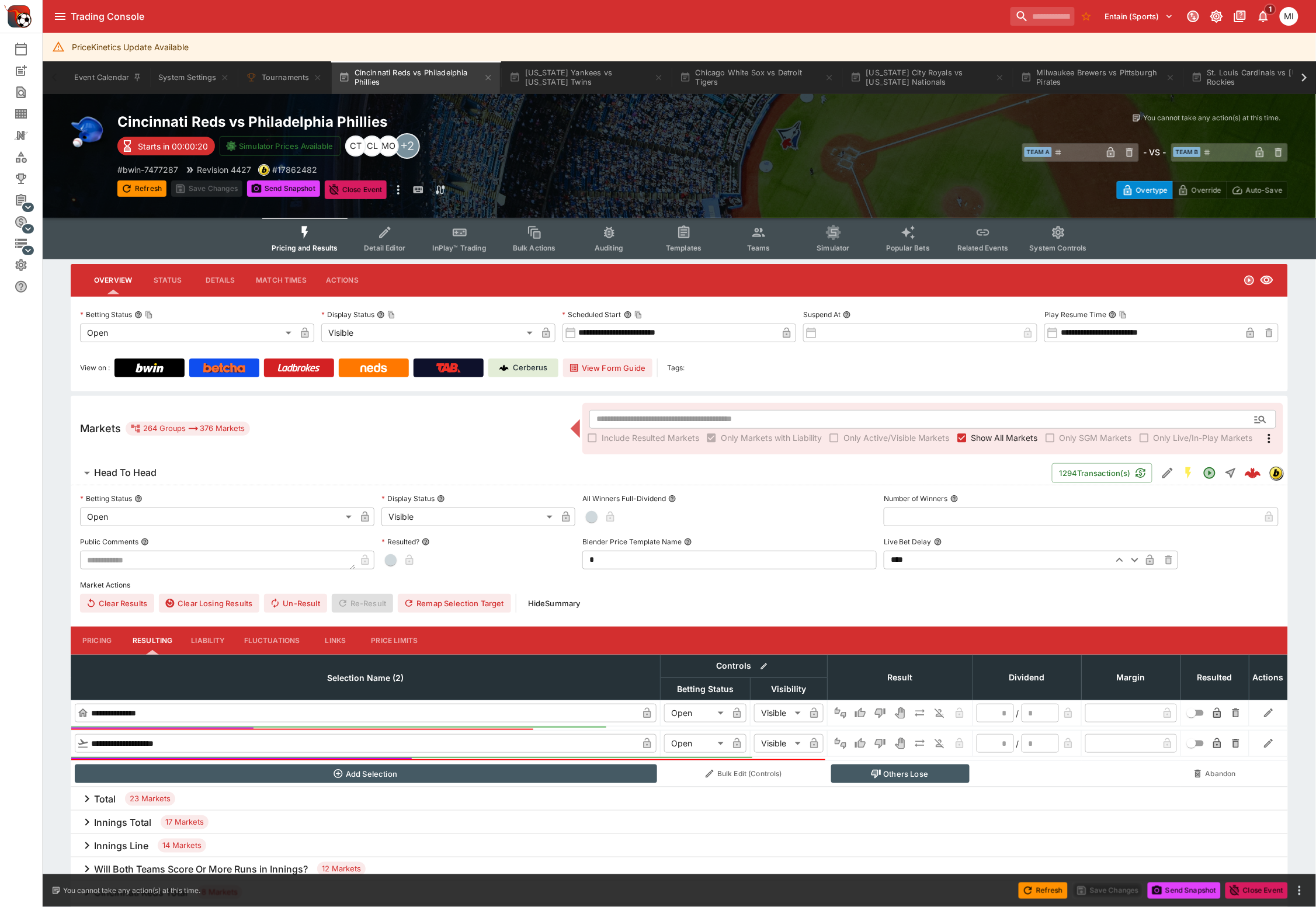
type input "**********"
type input "******"
type input "**********"
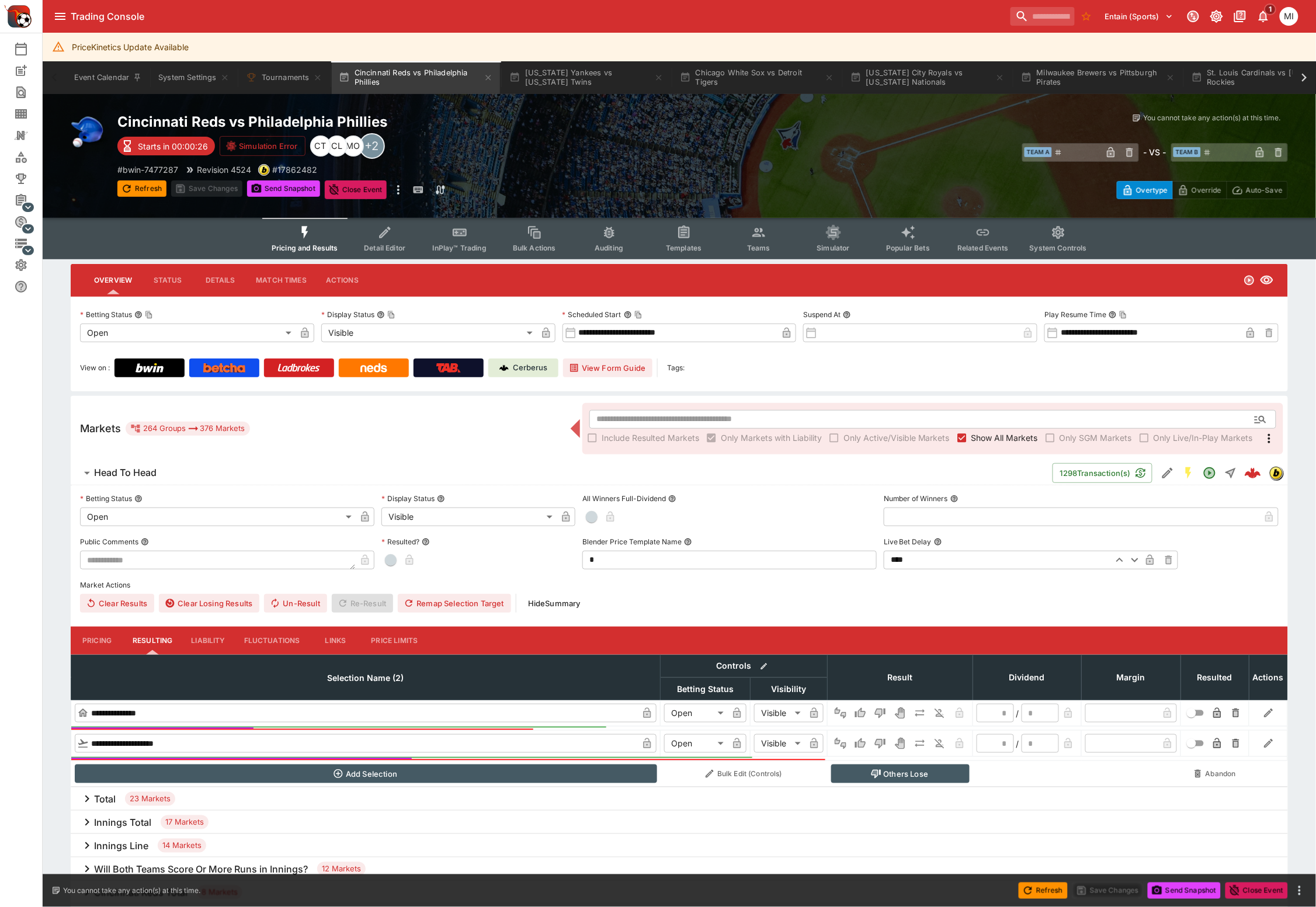
type input "**********"
type input "*******"
type input "**********"
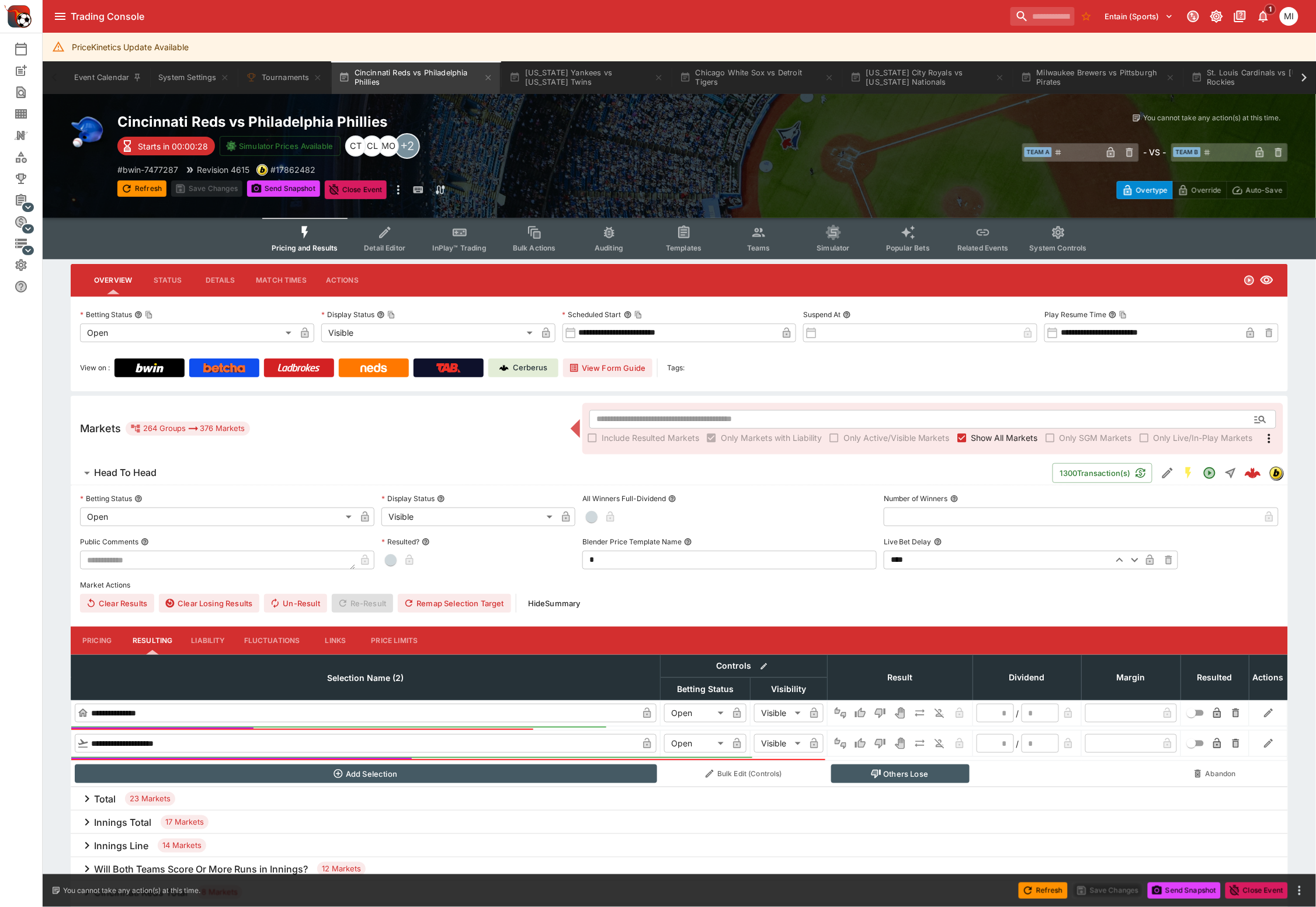
type input "**********"
type input "******"
type input "**********"
type input "******"
type input "**********"
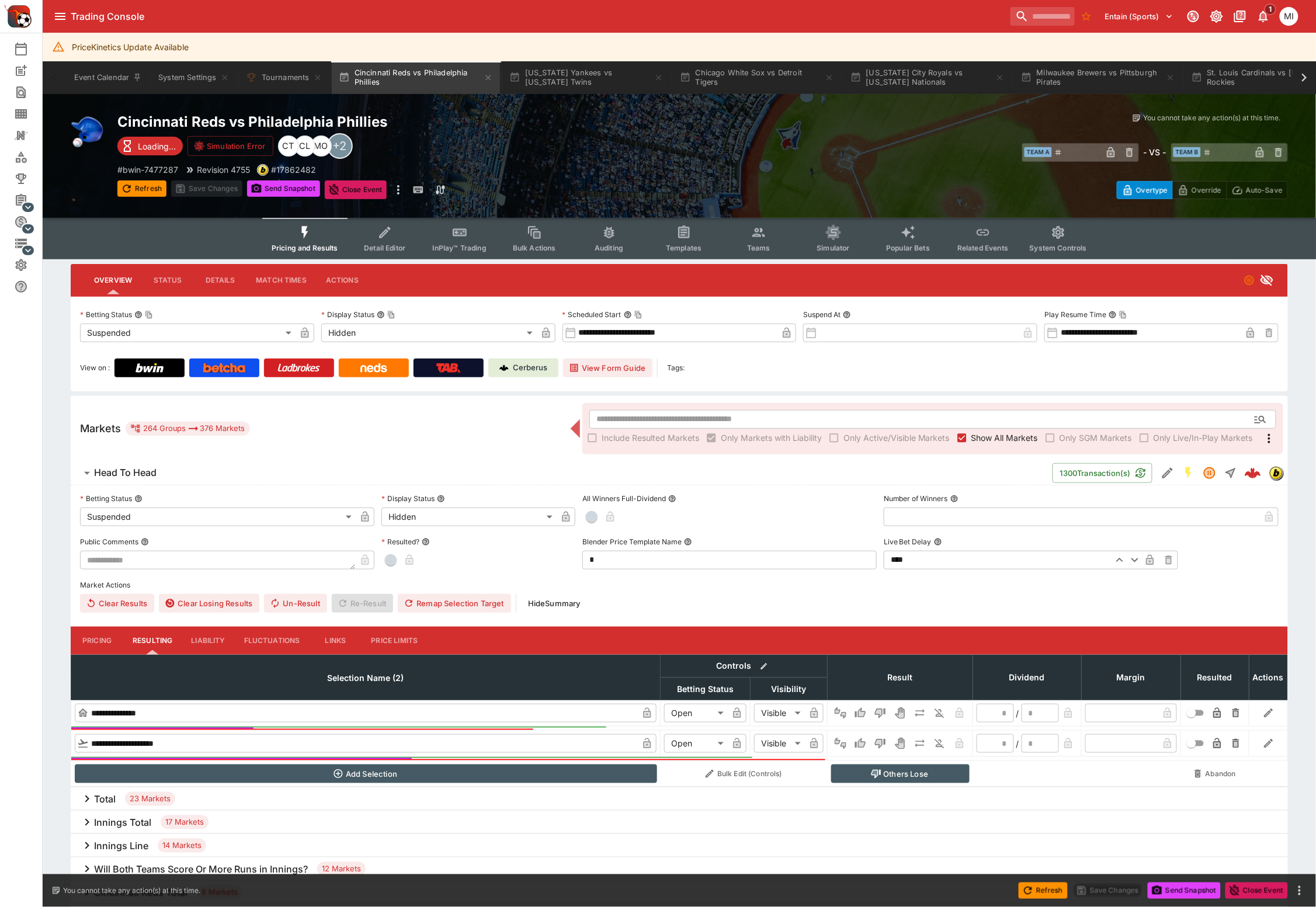
type input "**********"
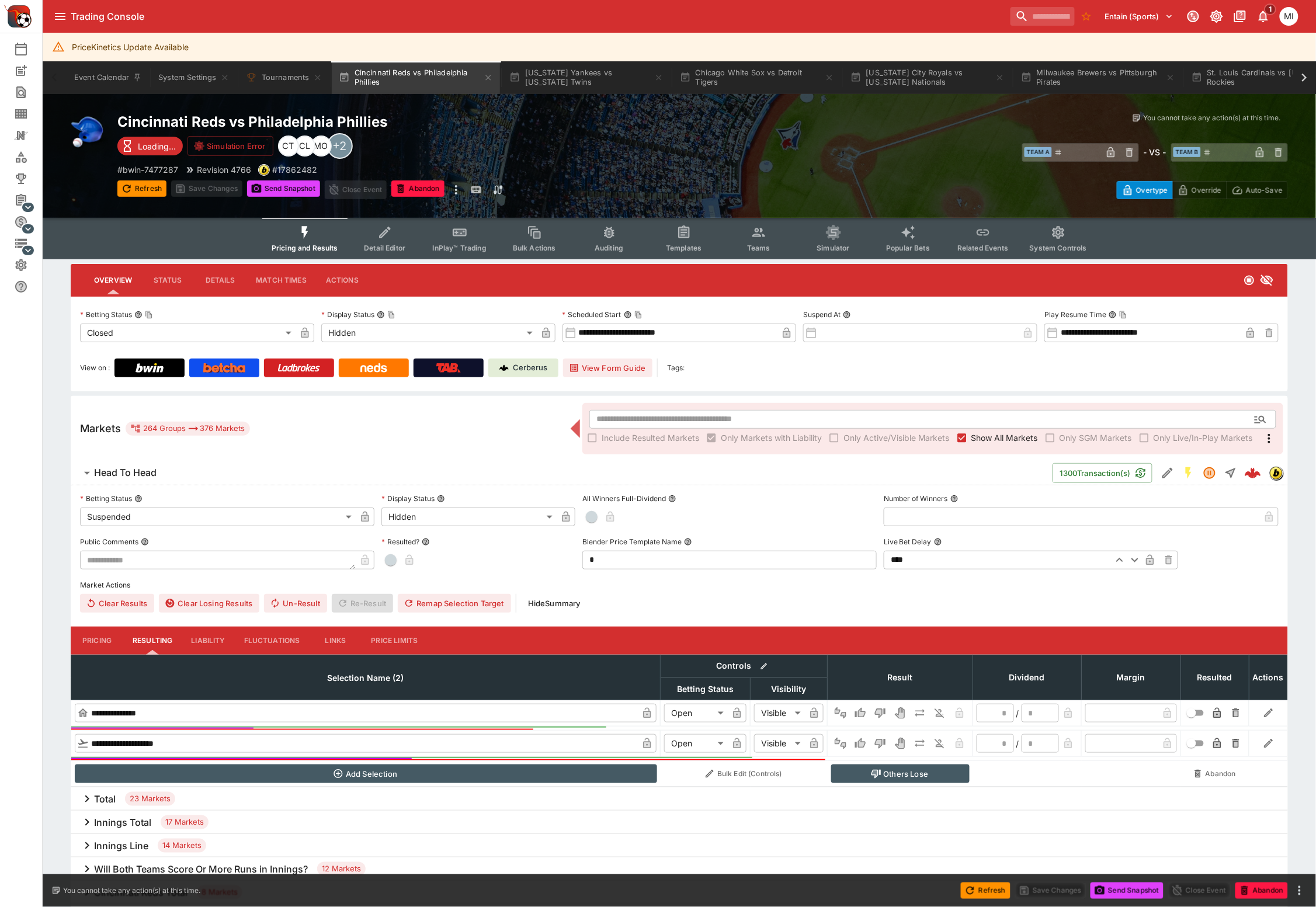
type input "*"
click at [1307, 77] on icon at bounding box center [1304, 77] width 17 height 17
click at [224, 76] on button "Milwaukee Brewers vs Pittsburgh Pirates" at bounding box center [205, 77] width 168 height 32
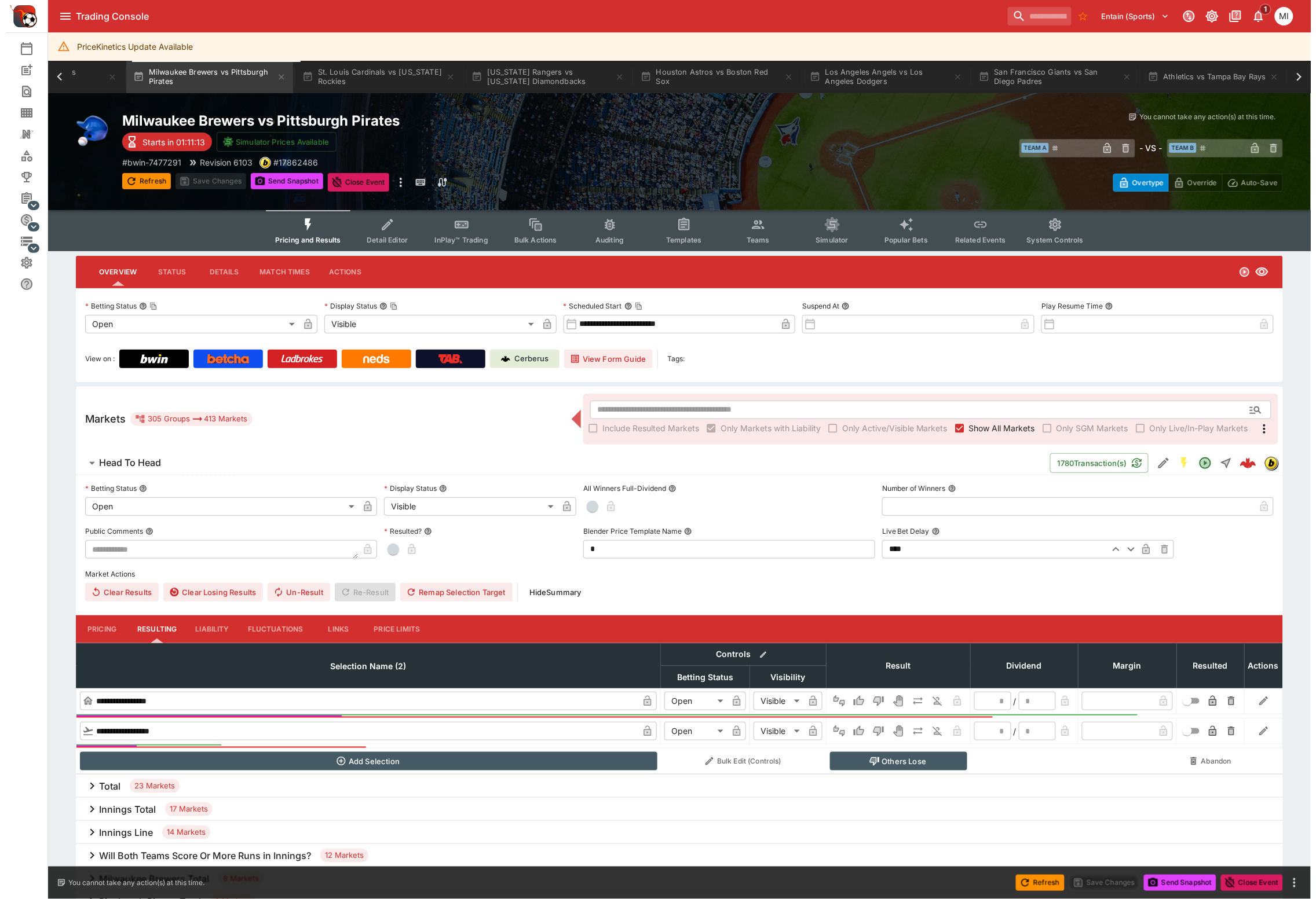
scroll to position [0, 887]
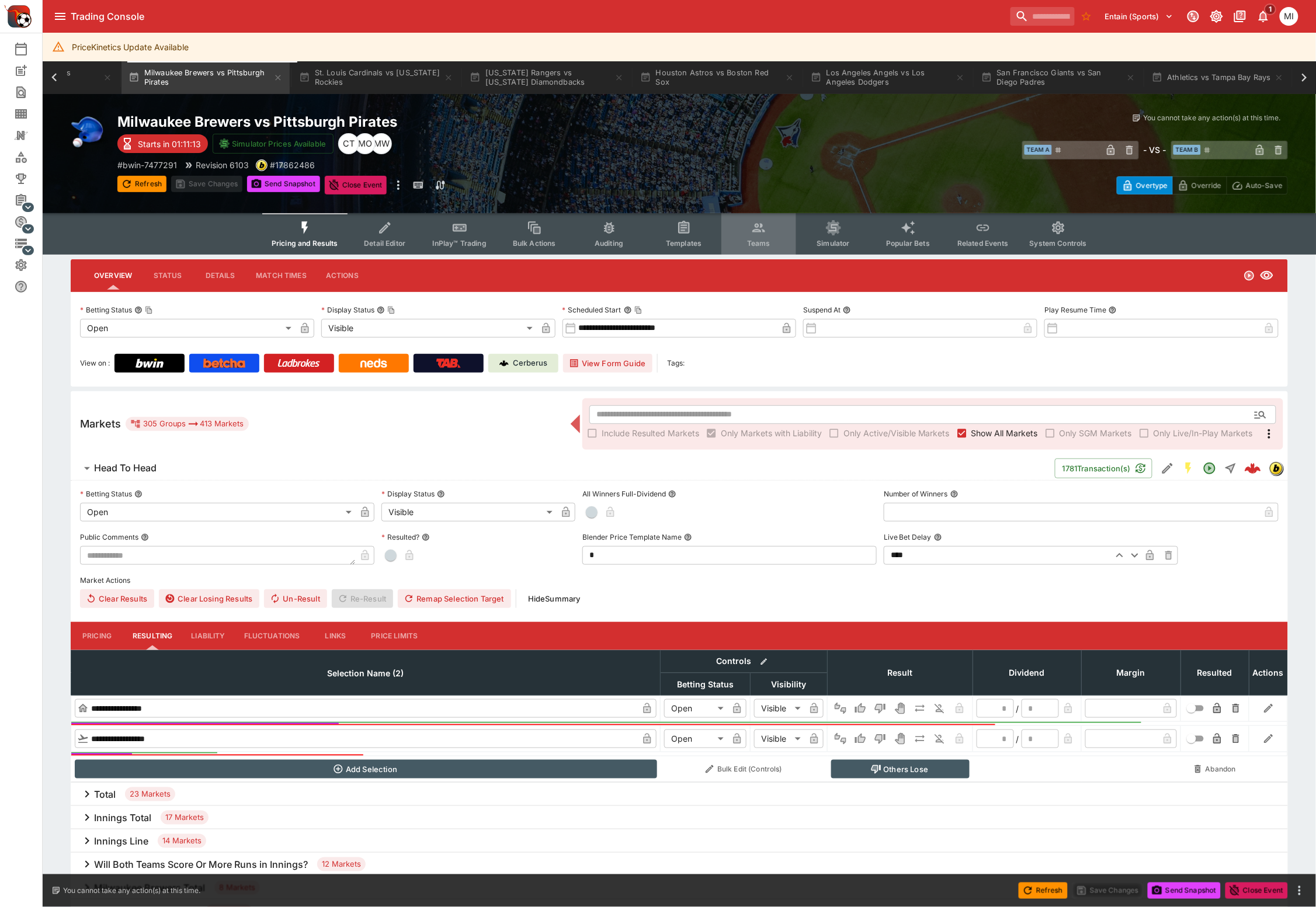
click at [745, 225] on button "Teams" at bounding box center [758, 234] width 74 height 41
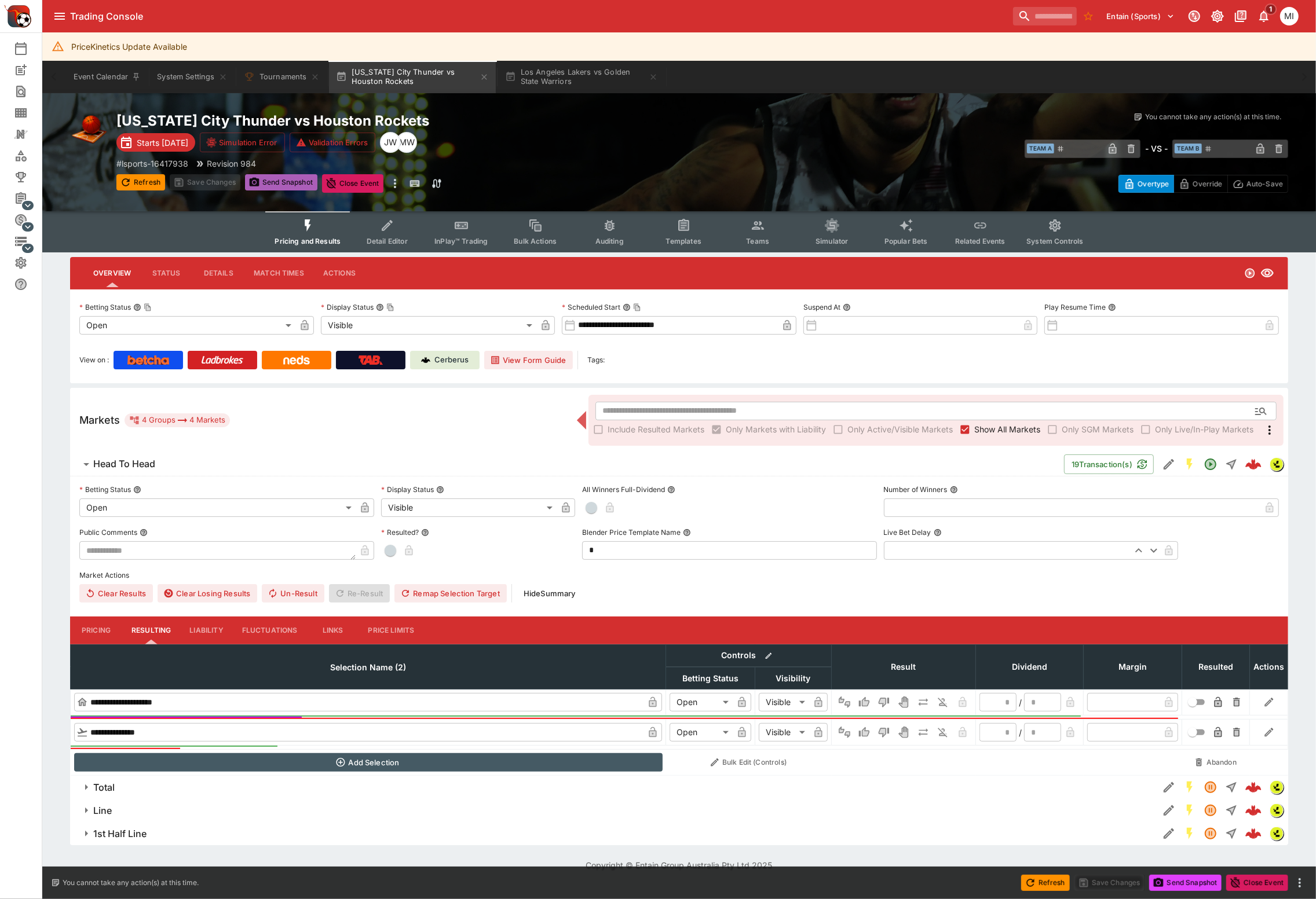
click at [288, 186] on button "Send Snapshot" at bounding box center [281, 182] width 73 height 16
click at [567, 87] on button "Los Angeles Lakers vs Golden State Warriors" at bounding box center [581, 77] width 167 height 32
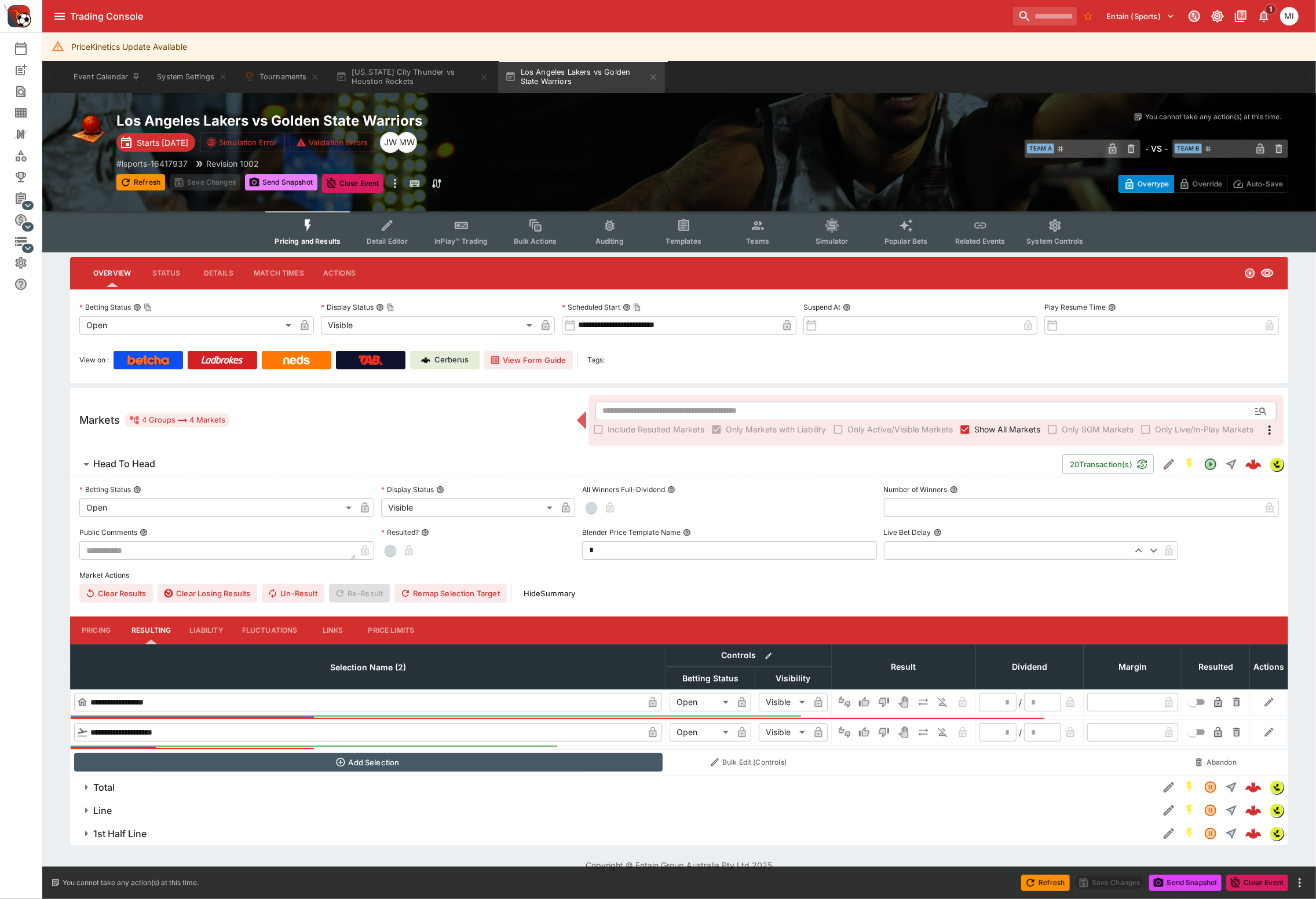
click at [285, 186] on button "Send Snapshot" at bounding box center [281, 182] width 73 height 16
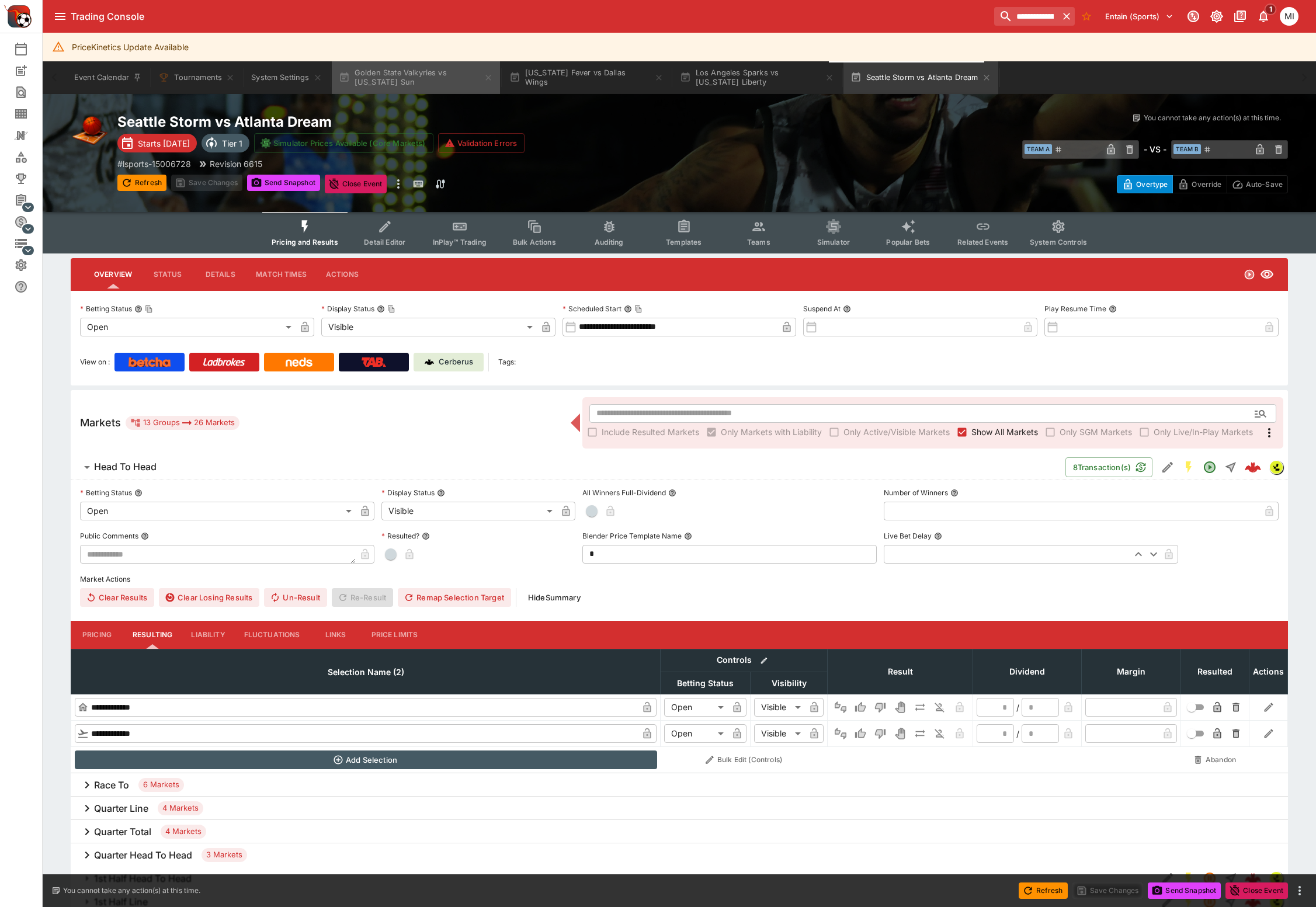
click at [402, 71] on button "Golden State Valkyries vs [US_STATE] Sun" at bounding box center [416, 77] width 168 height 32
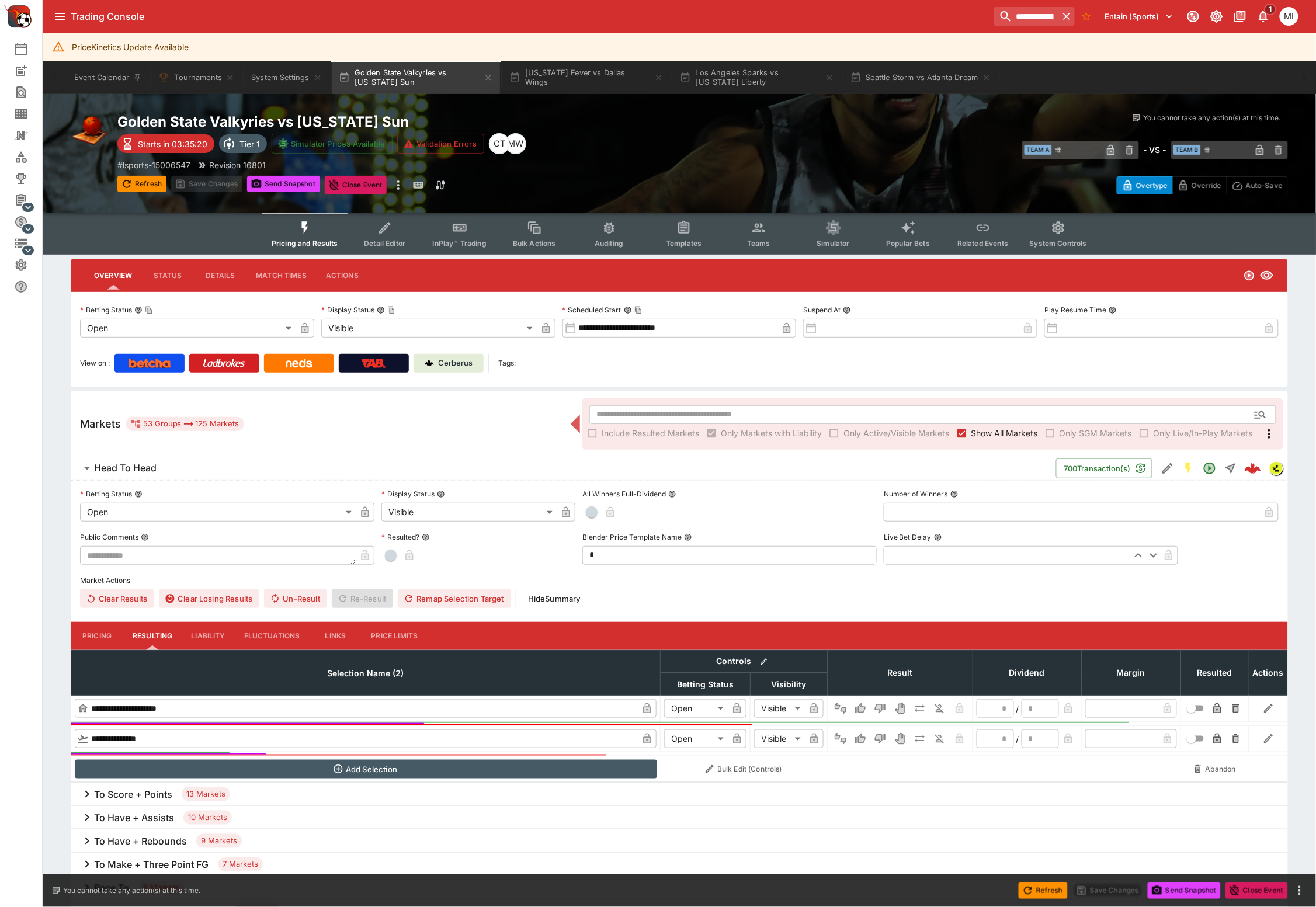
click at [303, 230] on icon "Event type filters" at bounding box center [305, 228] width 16 height 16
click at [287, 184] on button "Send Snapshot" at bounding box center [284, 184] width 73 height 17
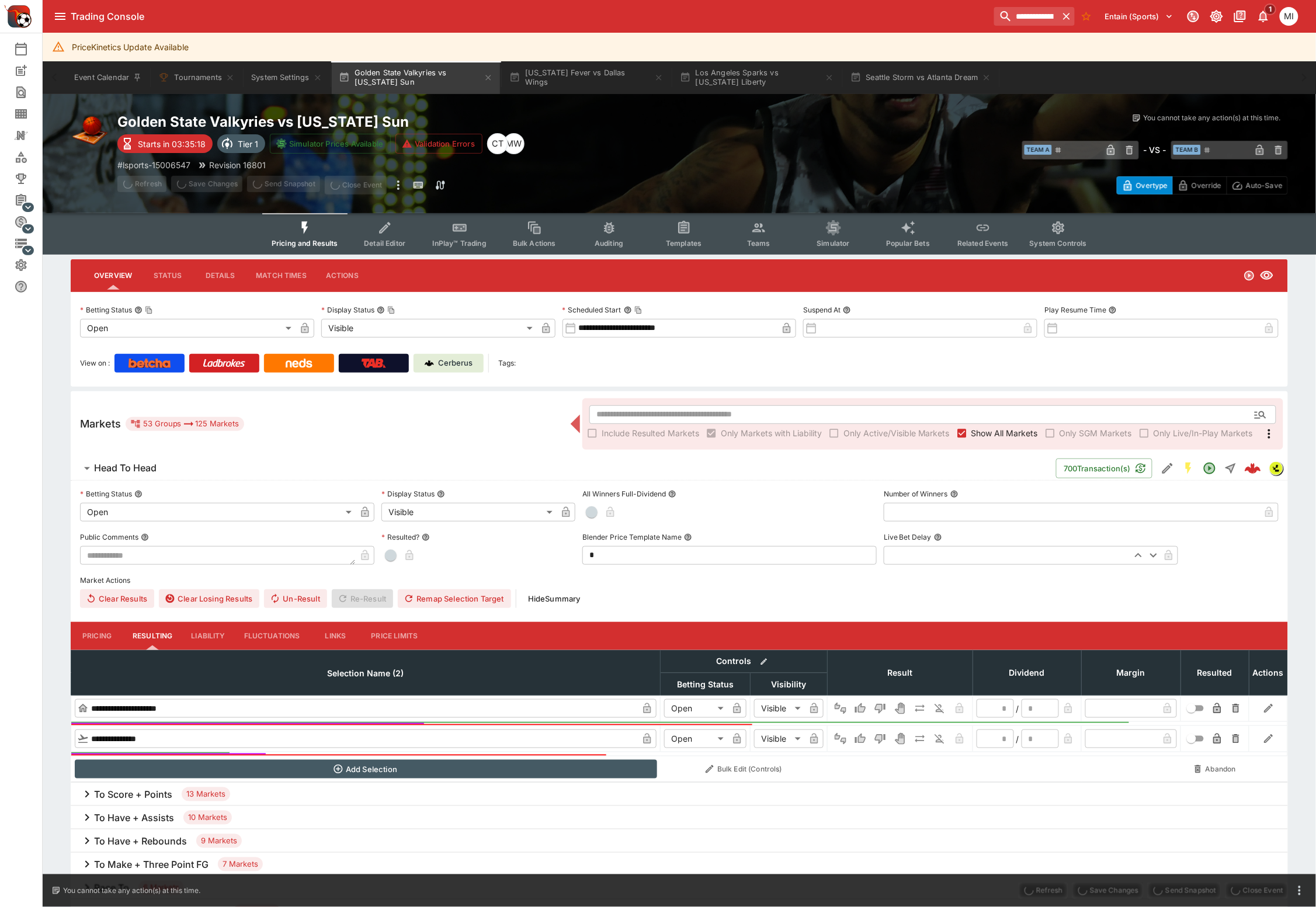
click at [751, 230] on icon "Event type filters" at bounding box center [759, 228] width 16 height 16
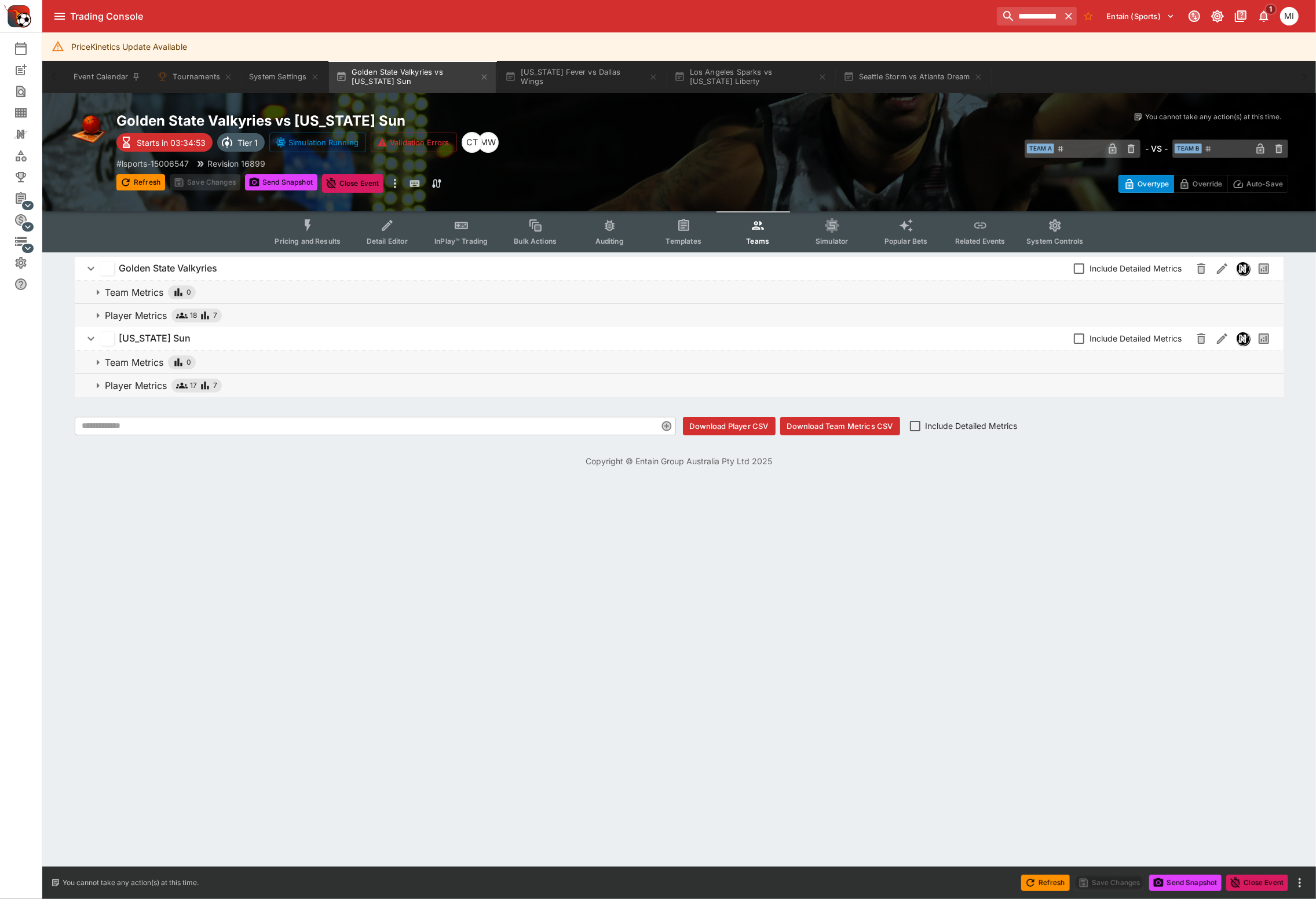
click at [146, 309] on p "Player Metrics" at bounding box center [136, 315] width 62 height 14
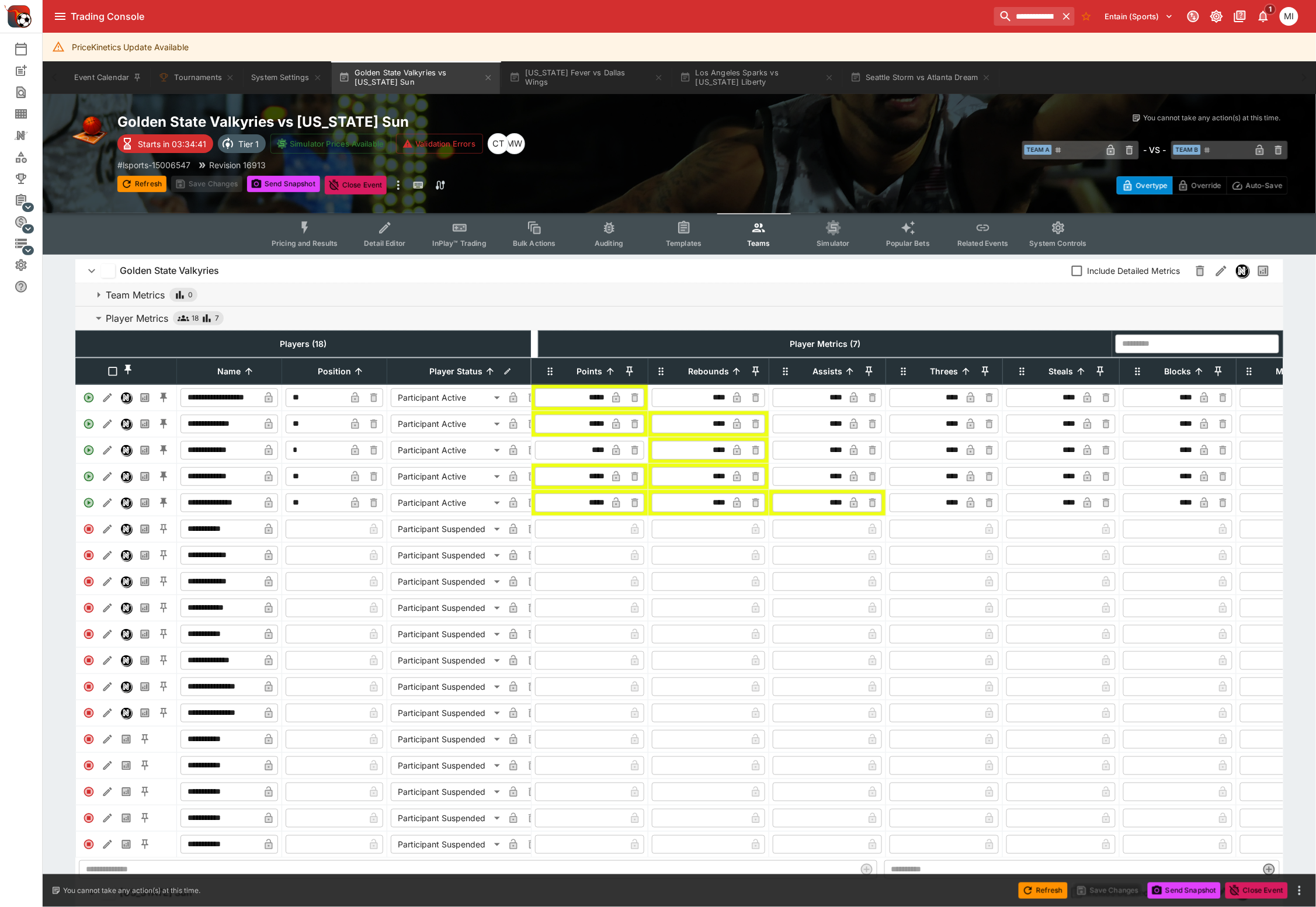
click at [720, 482] on input "****" at bounding box center [691, 476] width 73 height 19
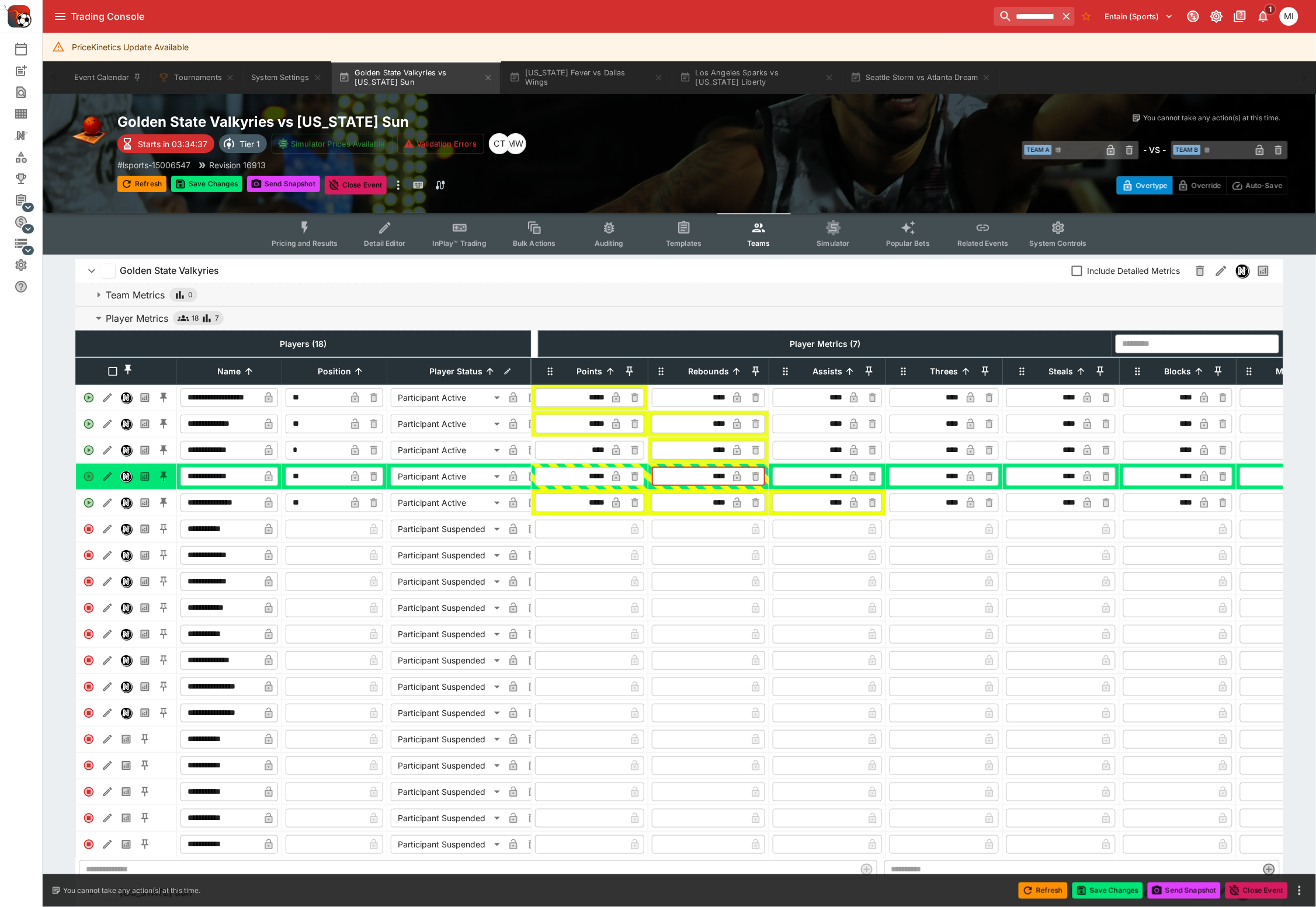
type input "****"
click at [153, 315] on p "Player Metrics" at bounding box center [137, 318] width 63 height 14
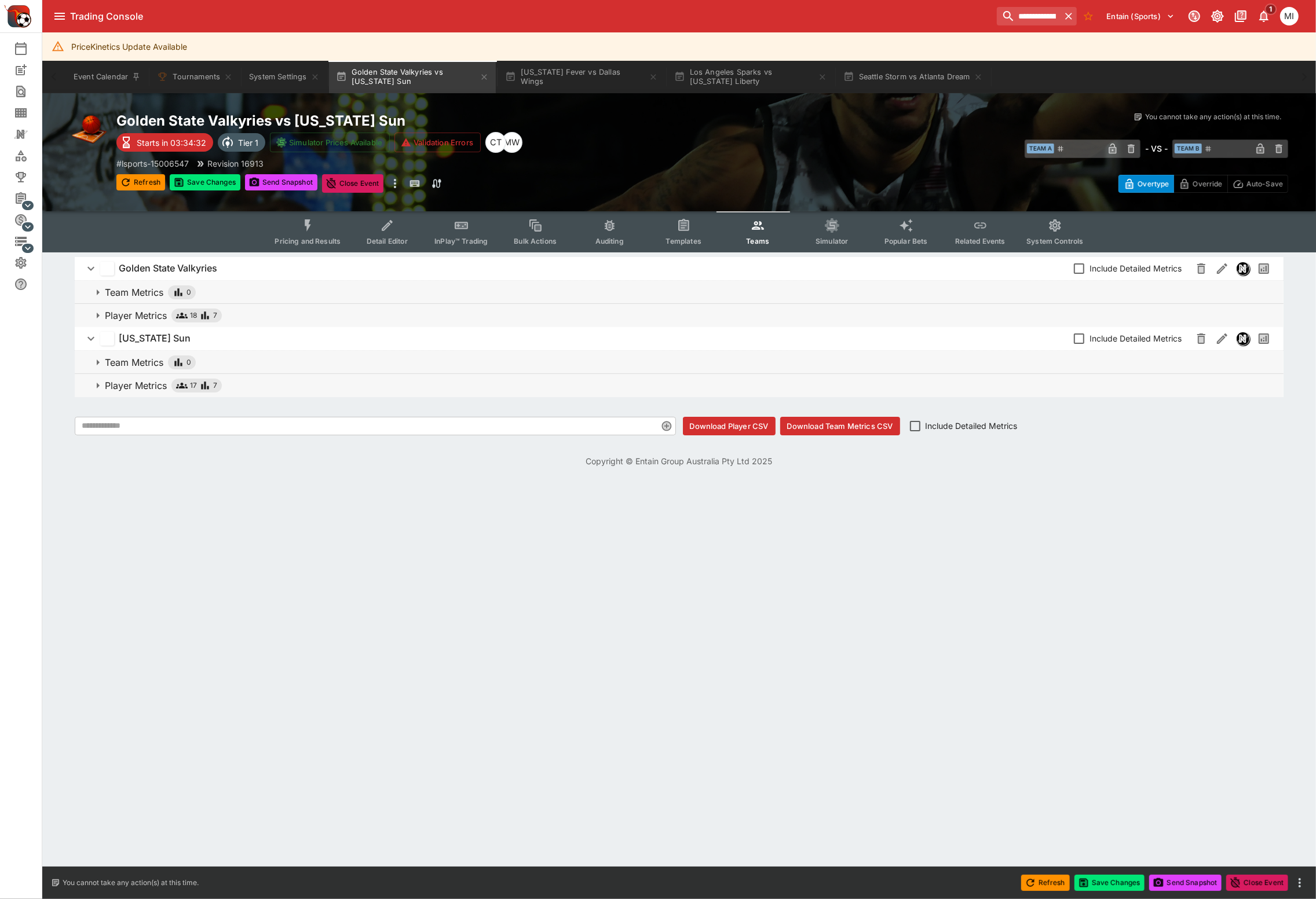
click at [143, 385] on p "Player Metrics" at bounding box center [136, 385] width 62 height 14
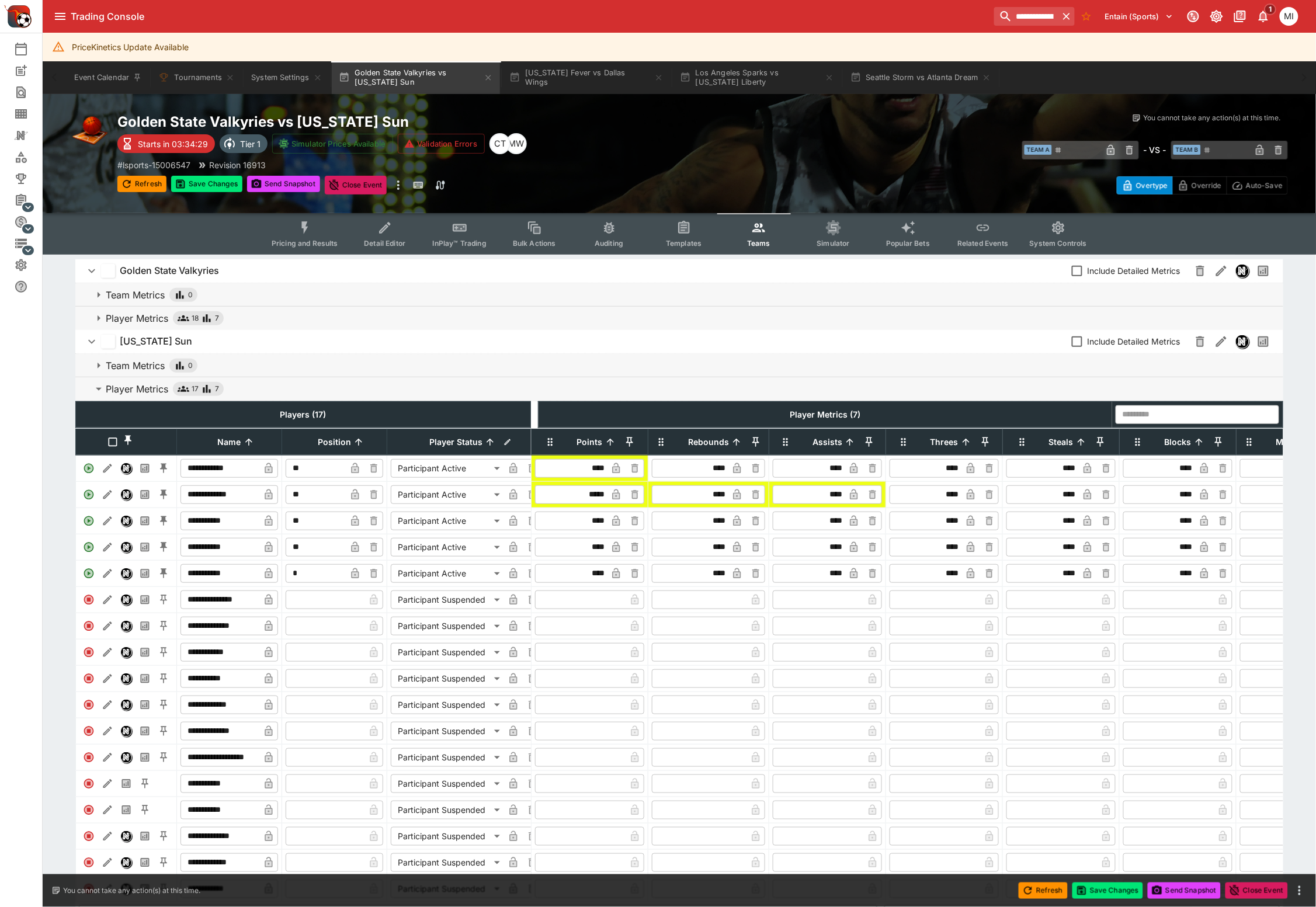
click at [819, 504] on input "****" at bounding box center [809, 494] width 69 height 19
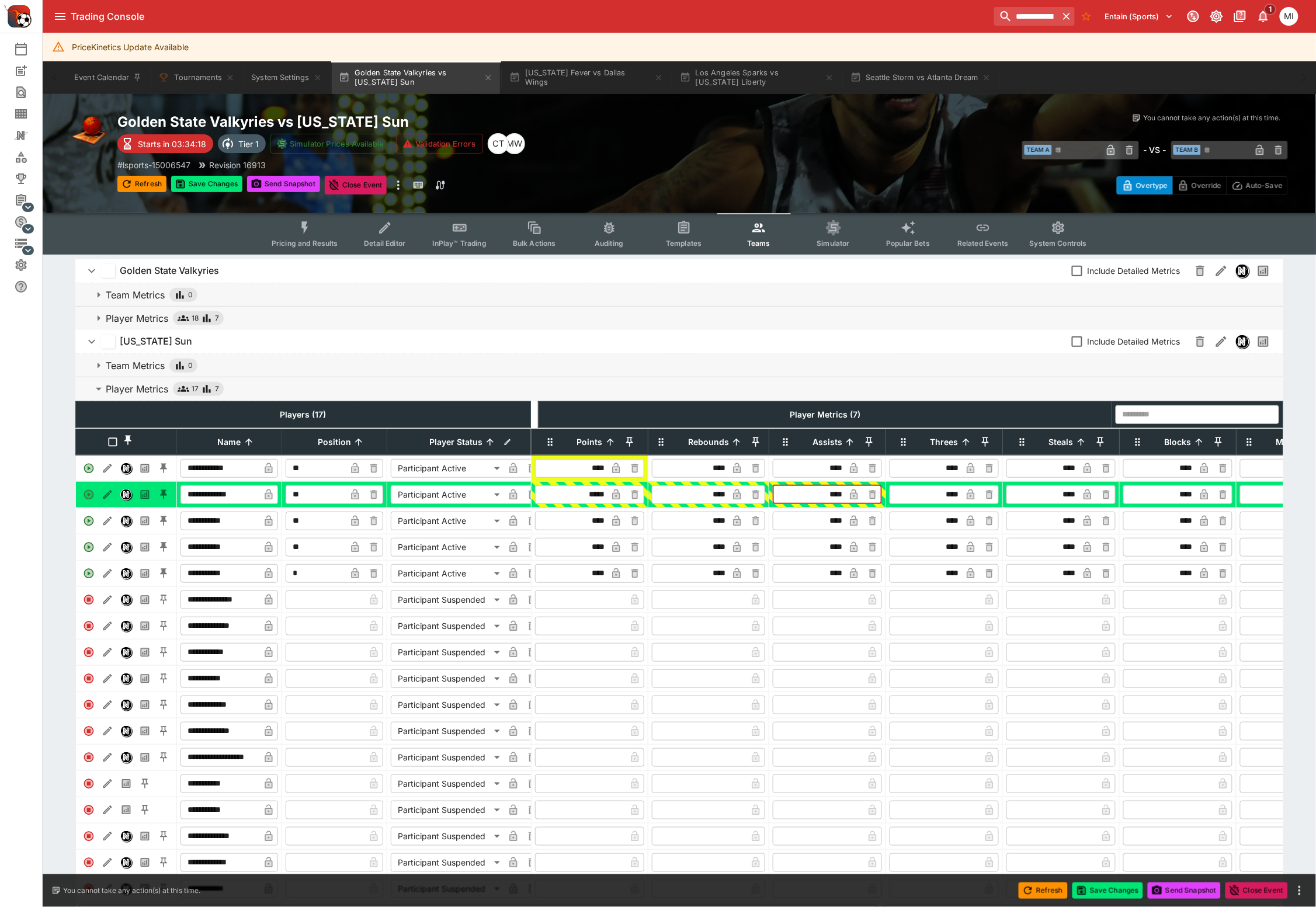
type input "****"
click at [226, 179] on button "Save Changes" at bounding box center [206, 184] width 71 height 17
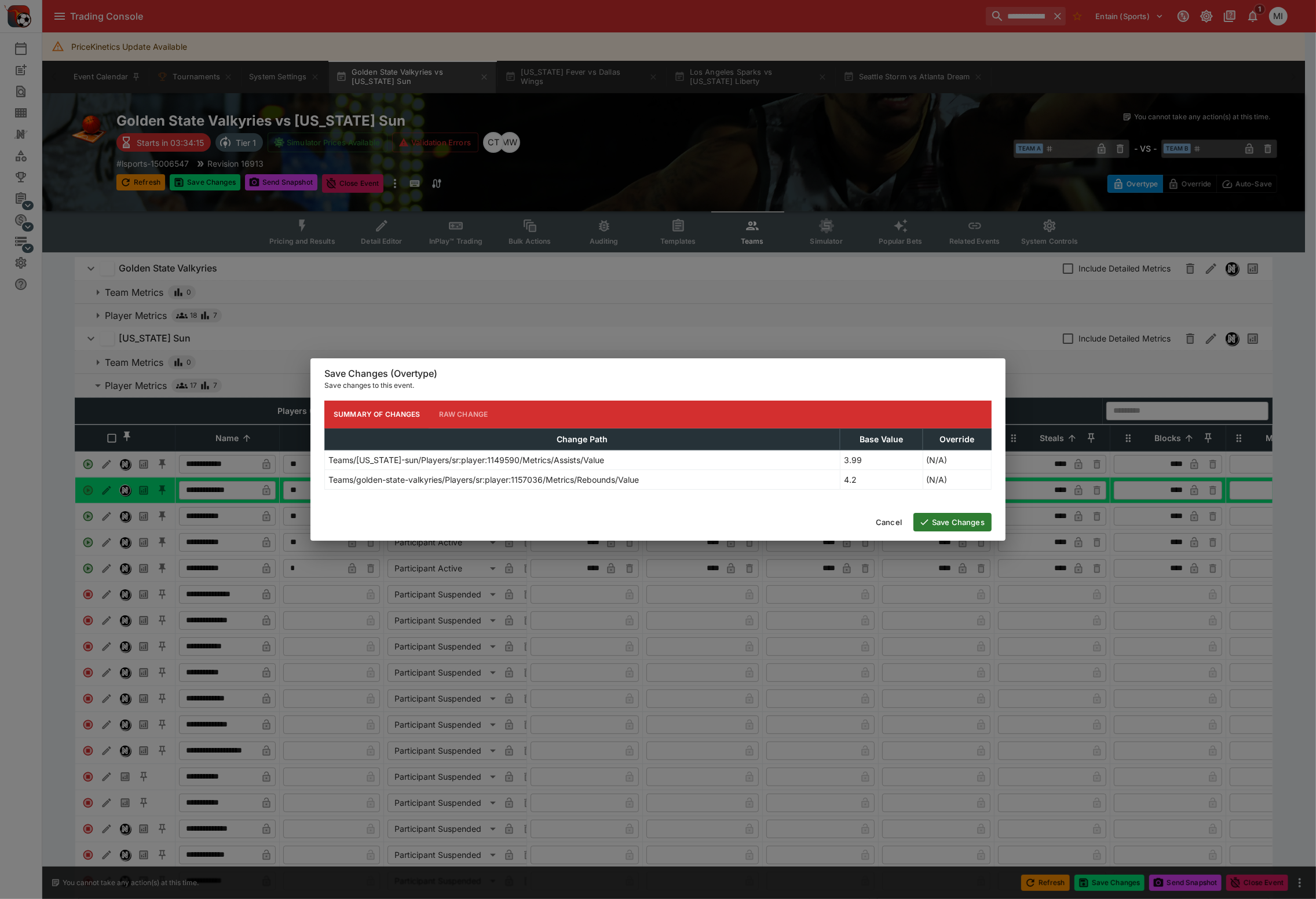
click at [960, 527] on button "Save Changes" at bounding box center [952, 522] width 79 height 18
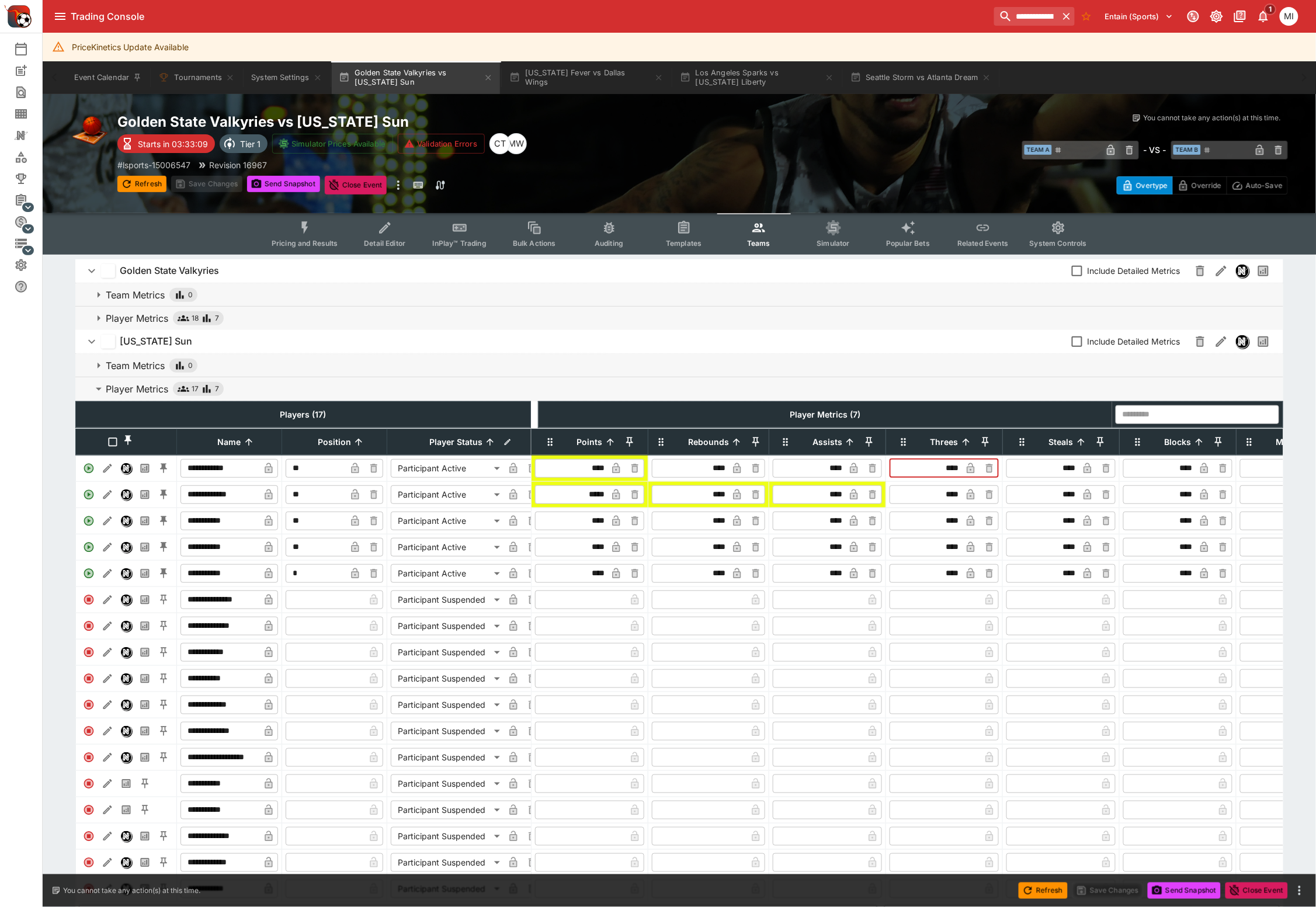
click at [954, 476] on input "****" at bounding box center [927, 468] width 69 height 19
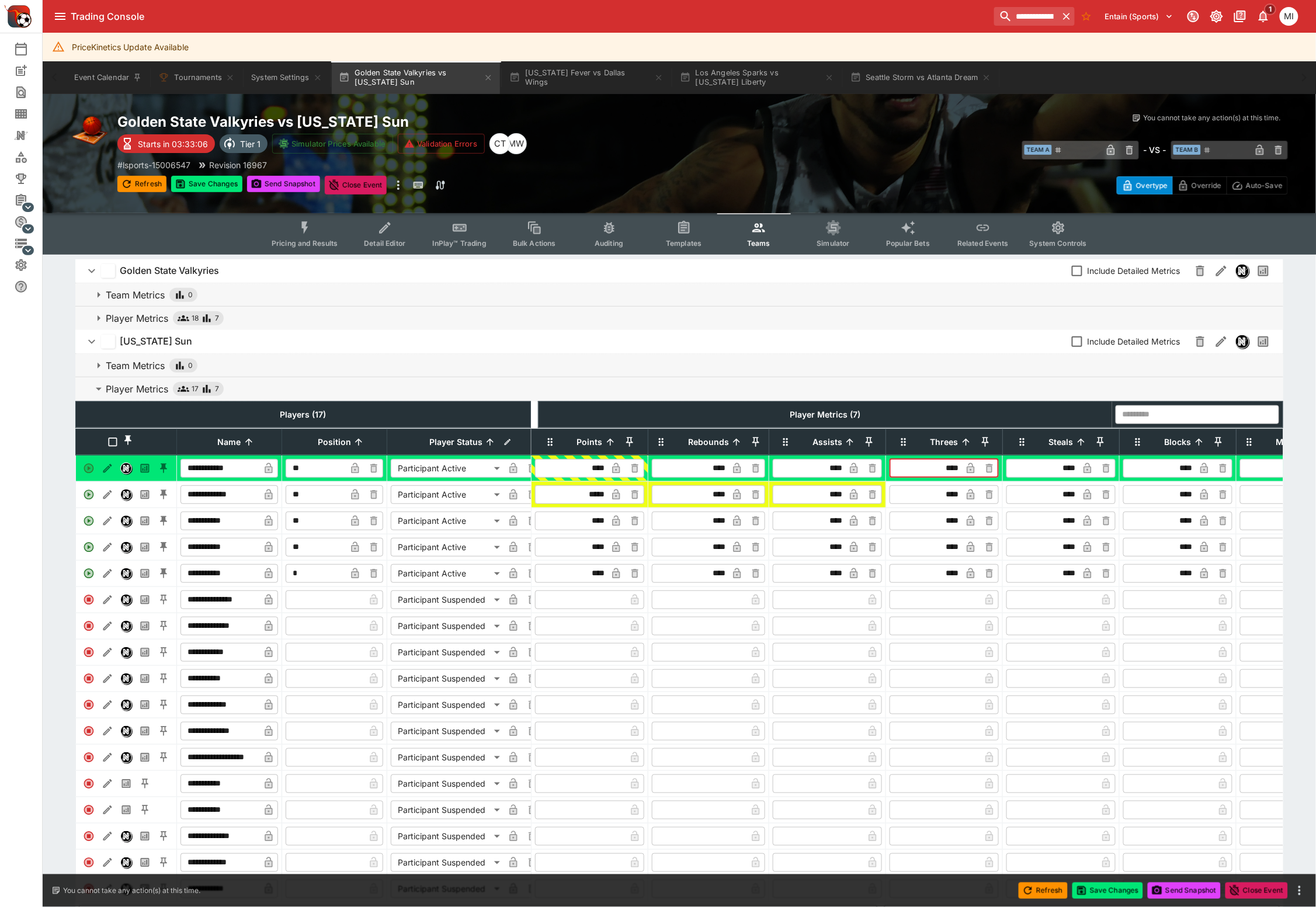
type input "****"
click at [951, 504] on input "****" at bounding box center [927, 494] width 69 height 19
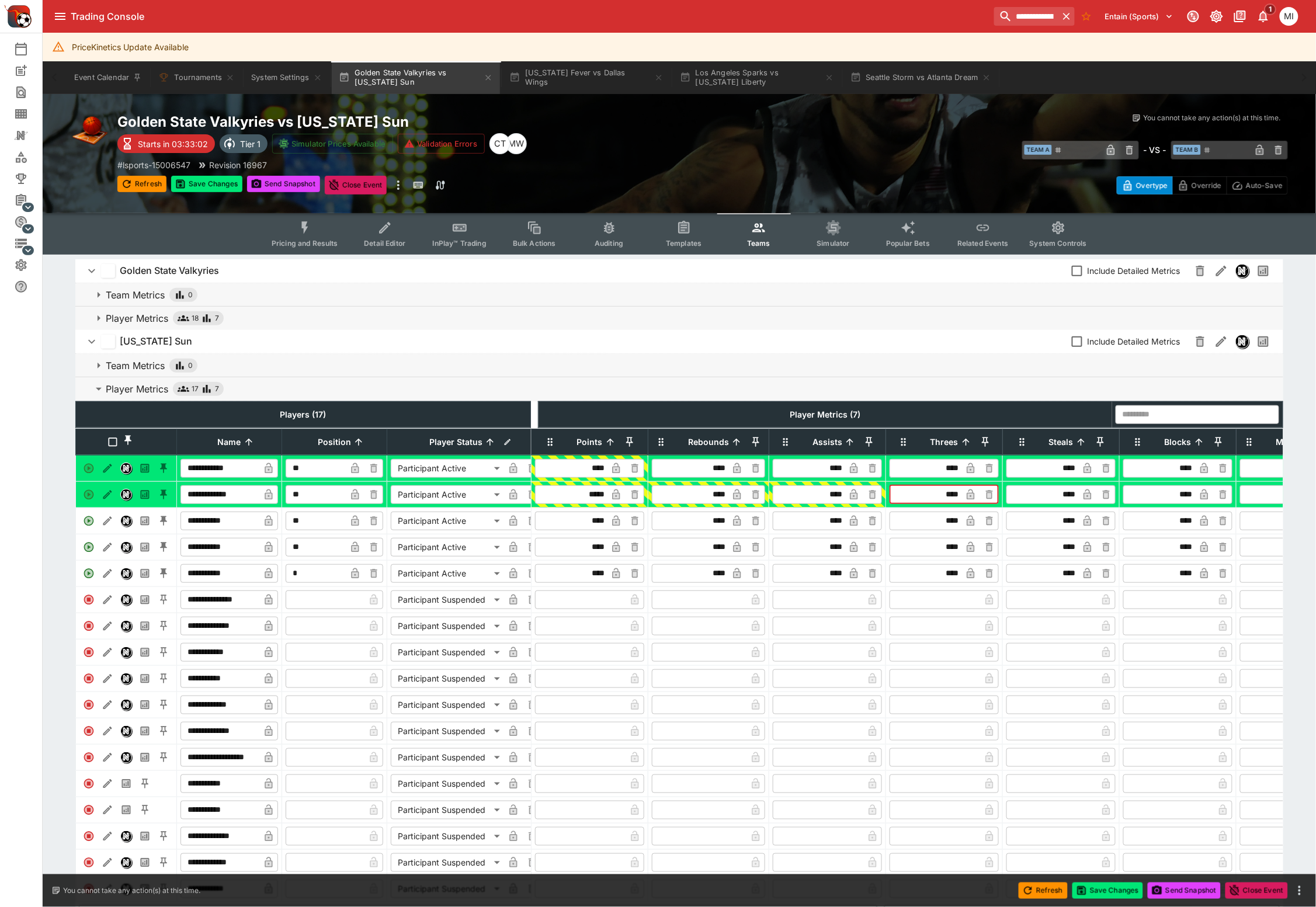
type input "****"
click at [152, 323] on p "Player Metrics" at bounding box center [137, 318] width 63 height 14
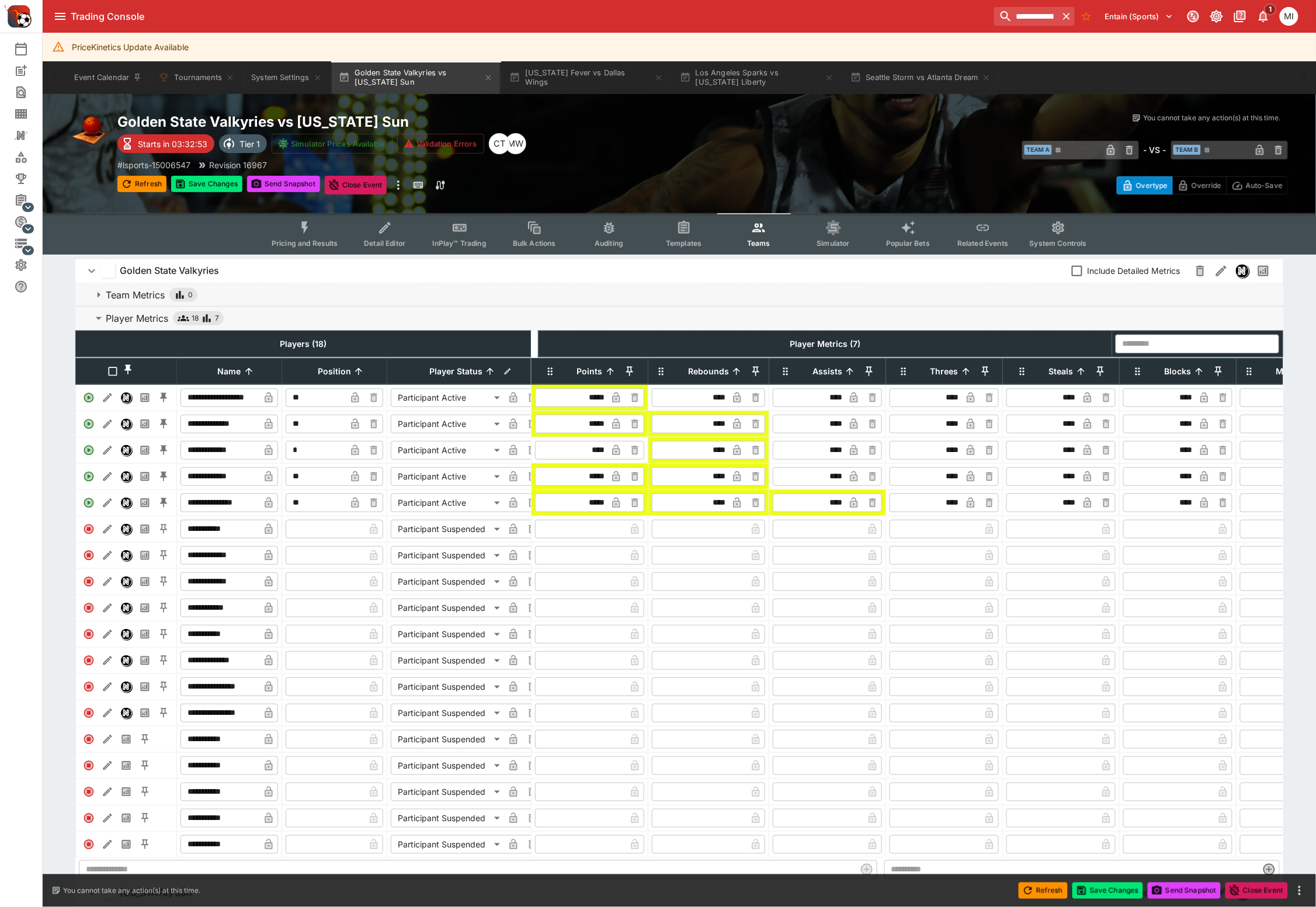
click at [952, 407] on input "****" at bounding box center [927, 397] width 69 height 19
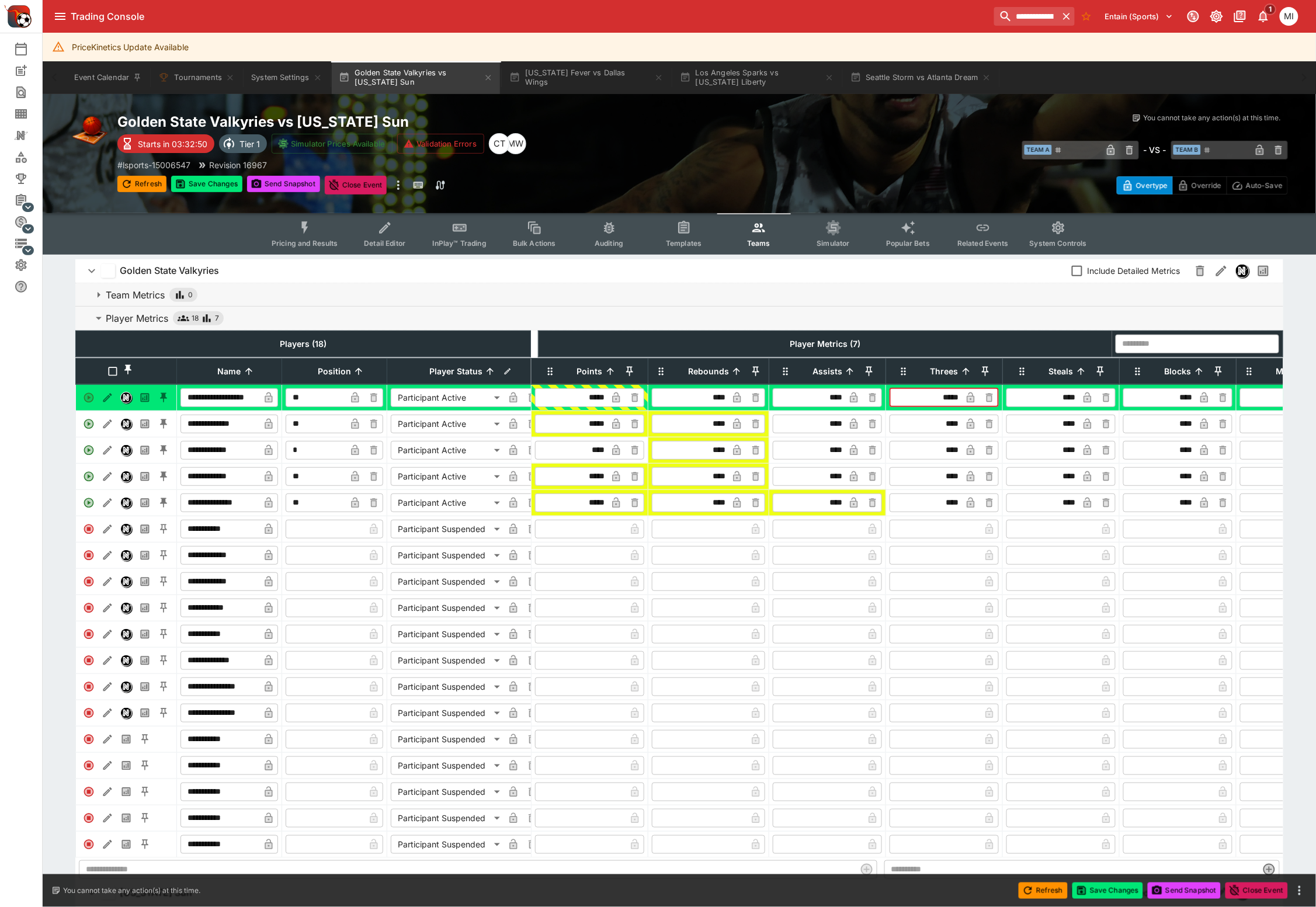
click at [951, 433] on input "****" at bounding box center [927, 424] width 69 height 19
type input "****"
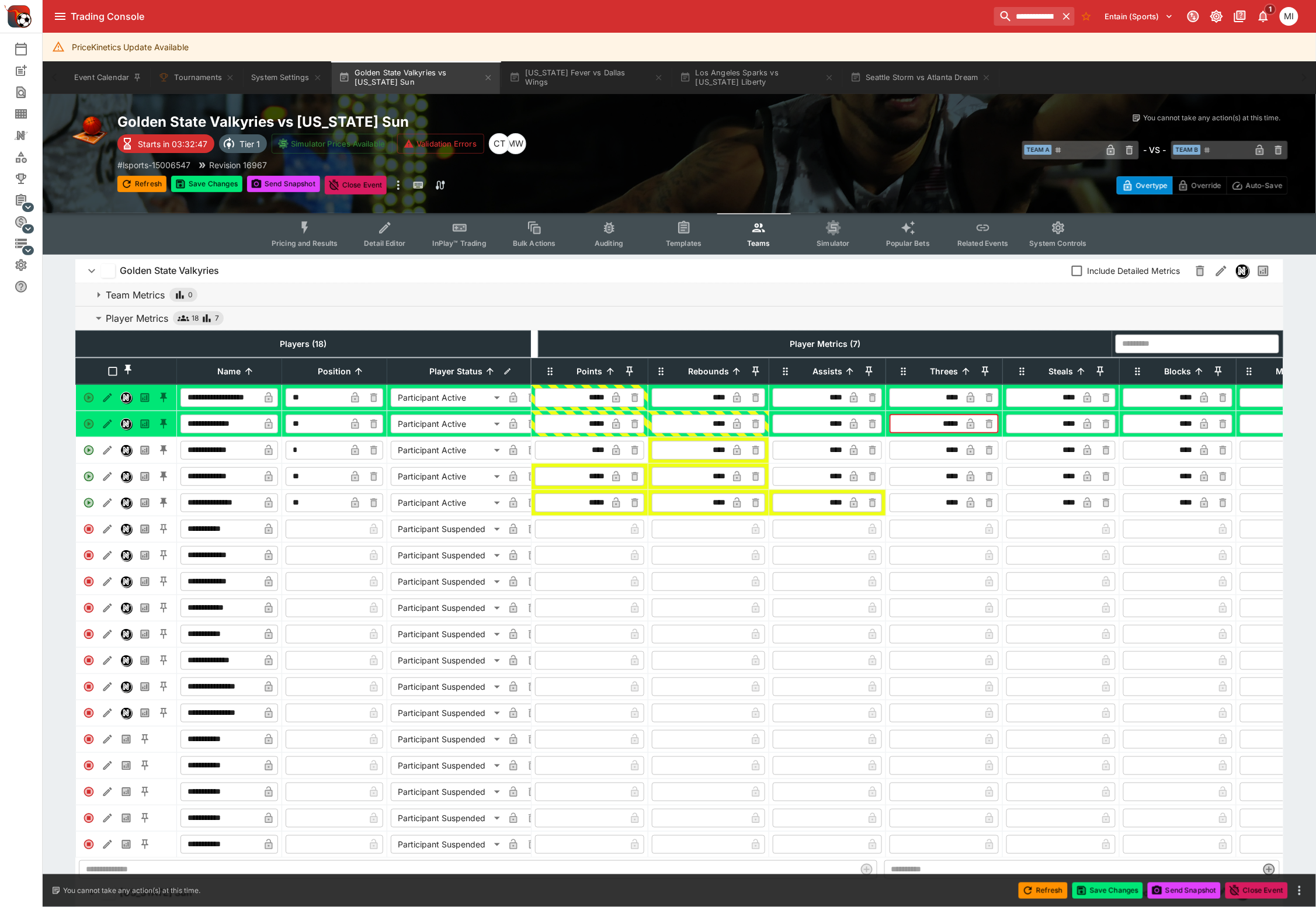
click at [954, 486] on input "****" at bounding box center [927, 476] width 69 height 19
type input "****"
click at [952, 513] on input "****" at bounding box center [927, 503] width 69 height 19
type input "****"
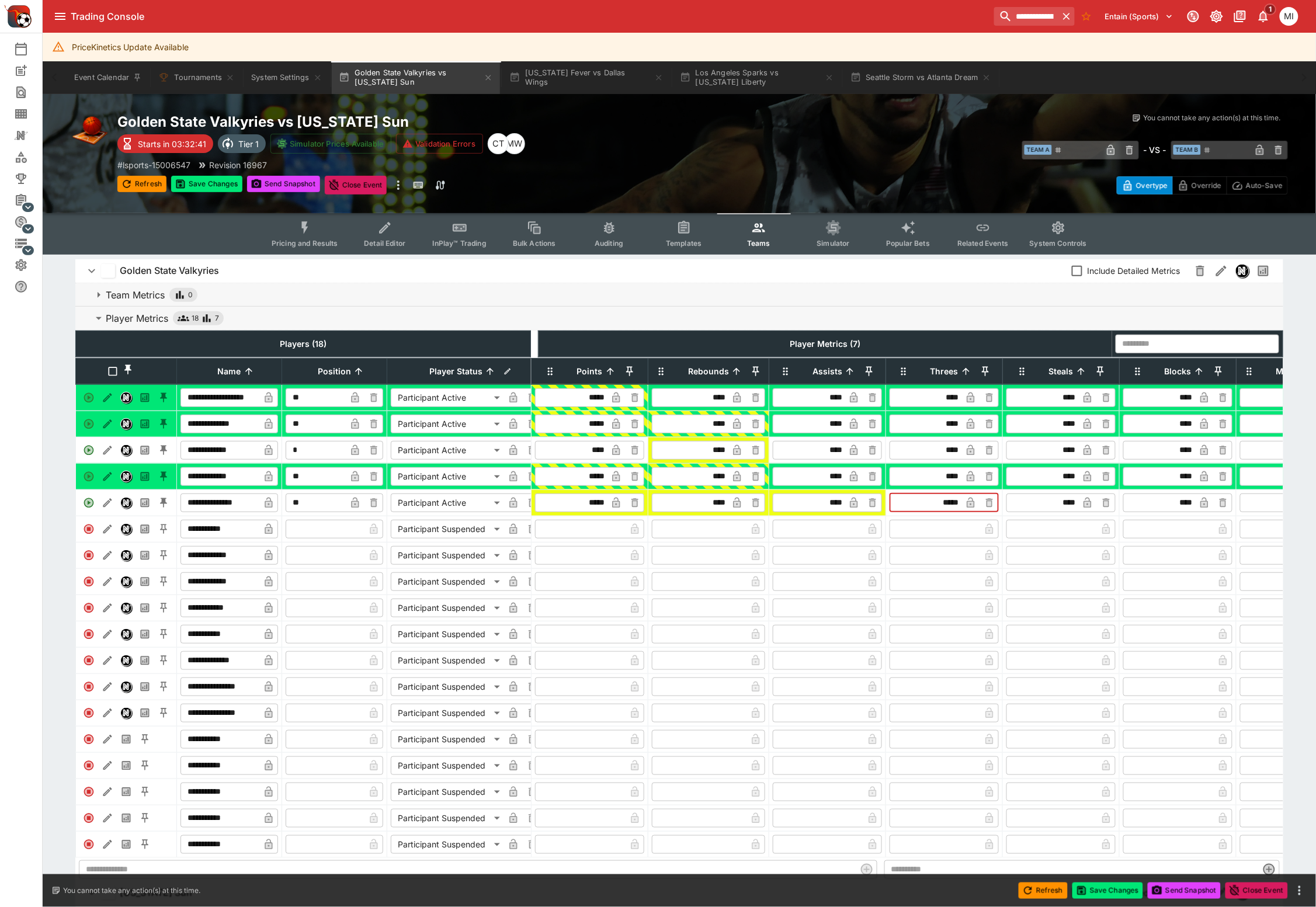
drag, startPoint x: 950, startPoint y: 539, endPoint x: 833, endPoint y: 522, distance: 118.2
click at [950, 538] on input "text" at bounding box center [936, 528] width 88 height 19
type input "****"
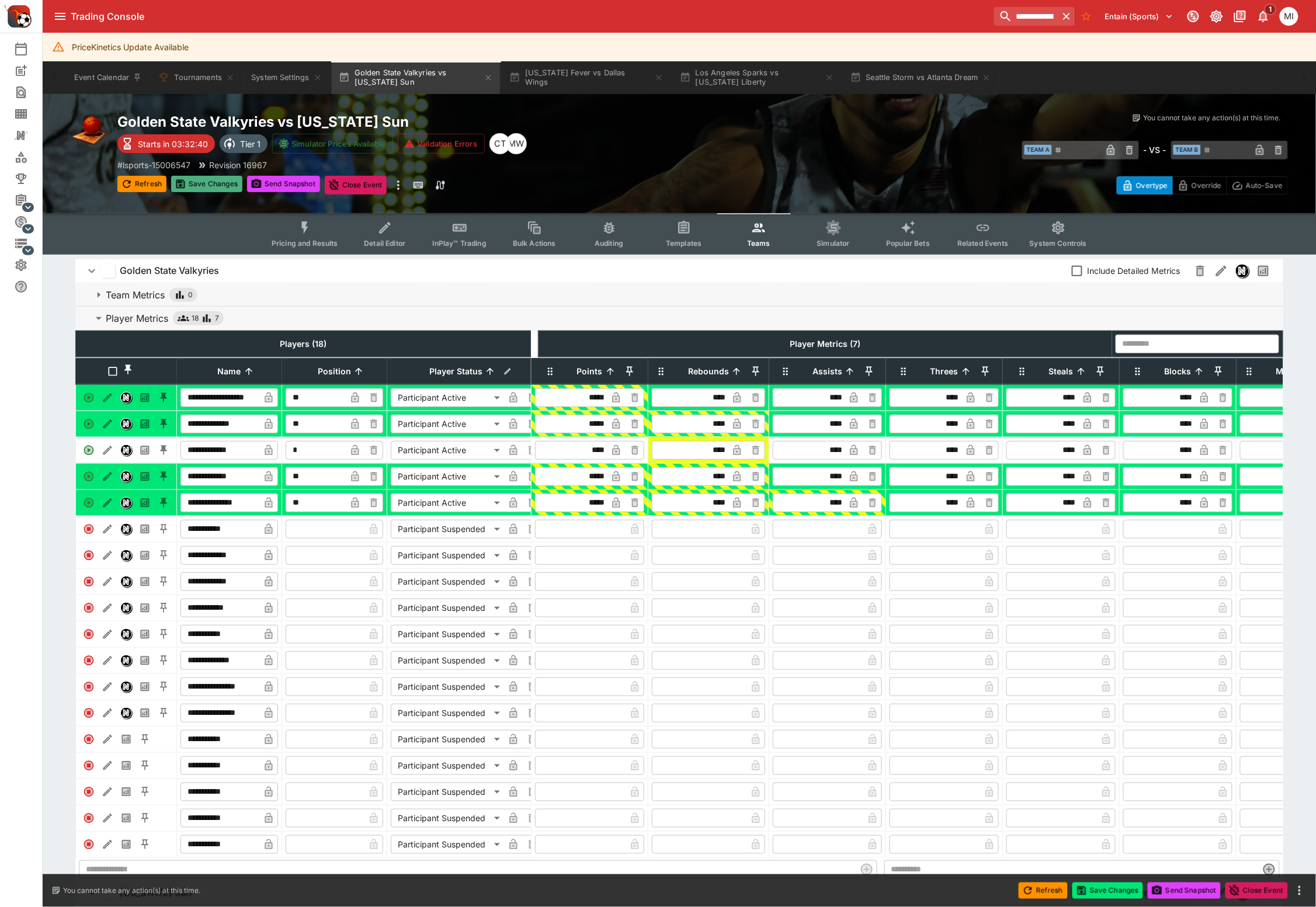
click at [216, 182] on button "Save Changes" at bounding box center [206, 184] width 71 height 17
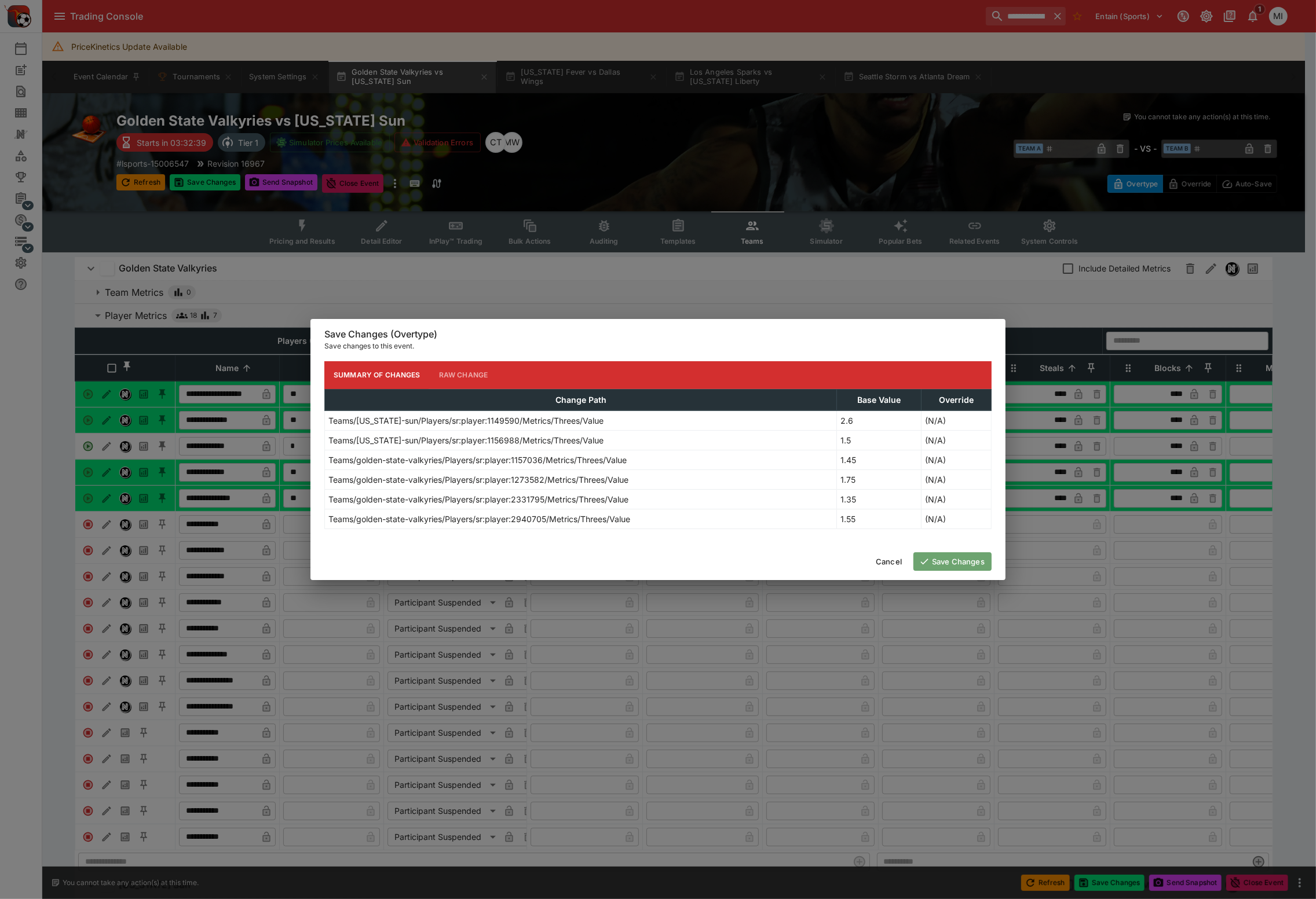
click at [955, 562] on button "Save Changes" at bounding box center [952, 562] width 79 height 18
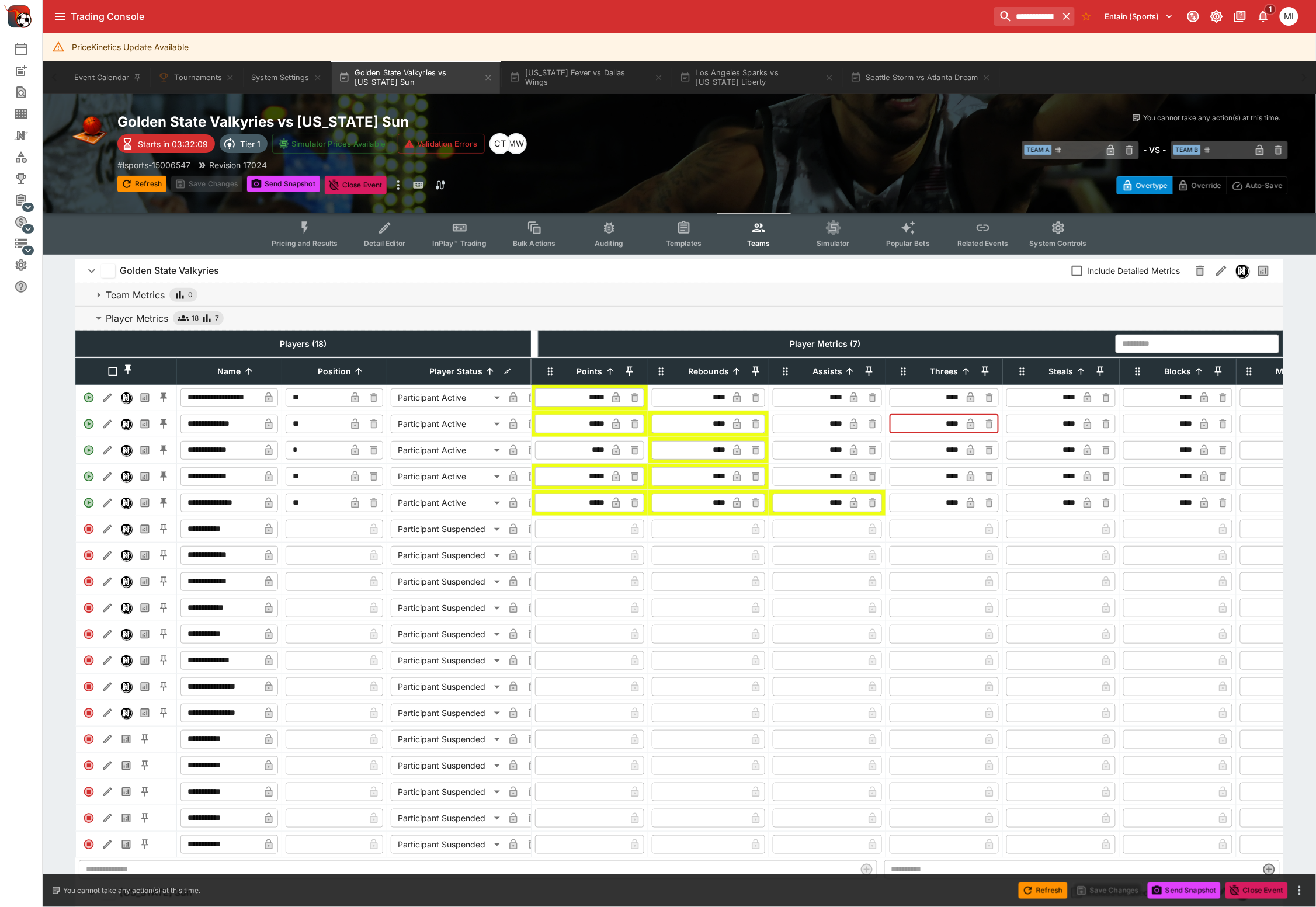
drag, startPoint x: 957, startPoint y: 434, endPoint x: 959, endPoint y: 440, distance: 6.3
click at [957, 433] on input "****" at bounding box center [927, 424] width 69 height 19
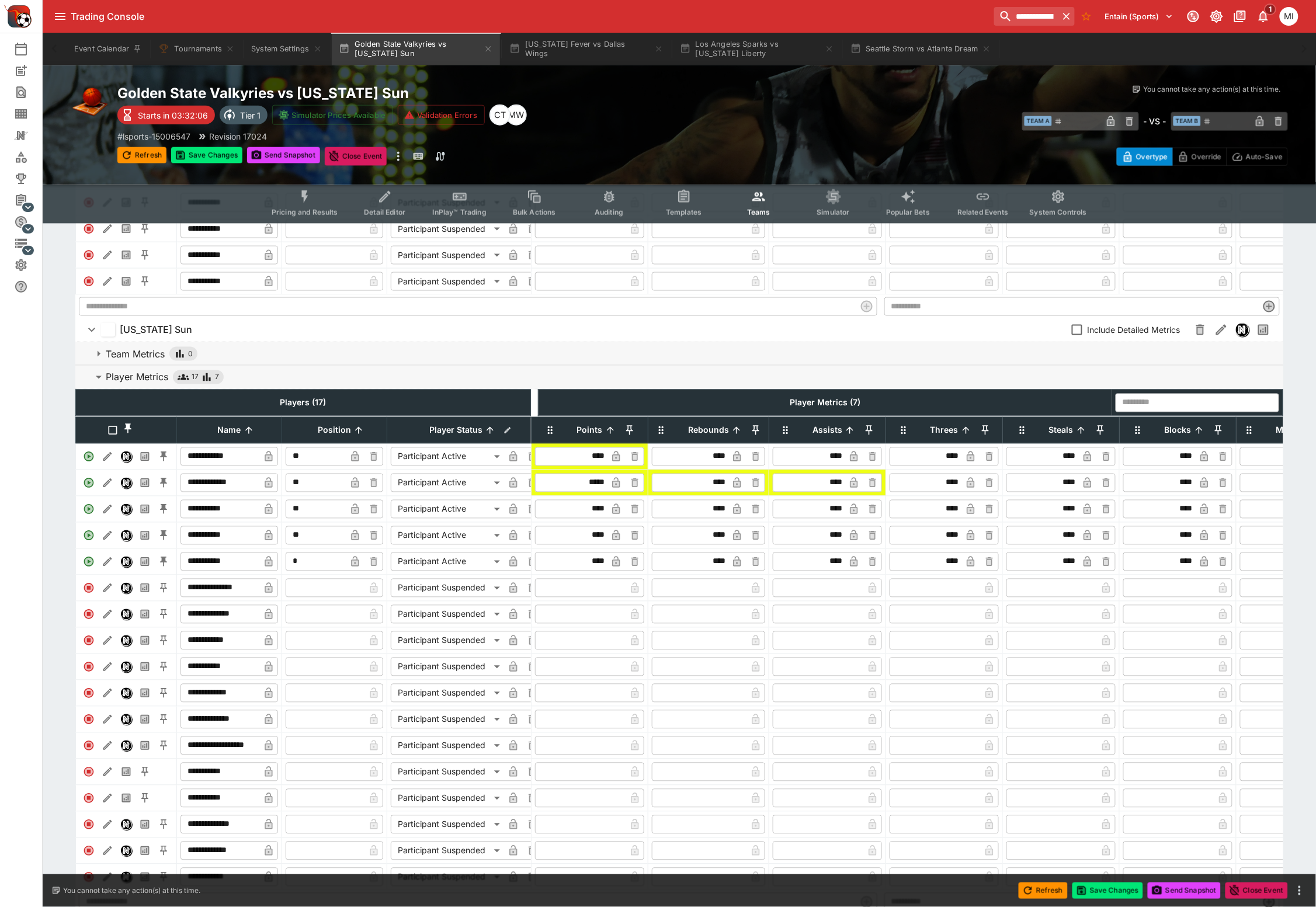
scroll to position [703, 0]
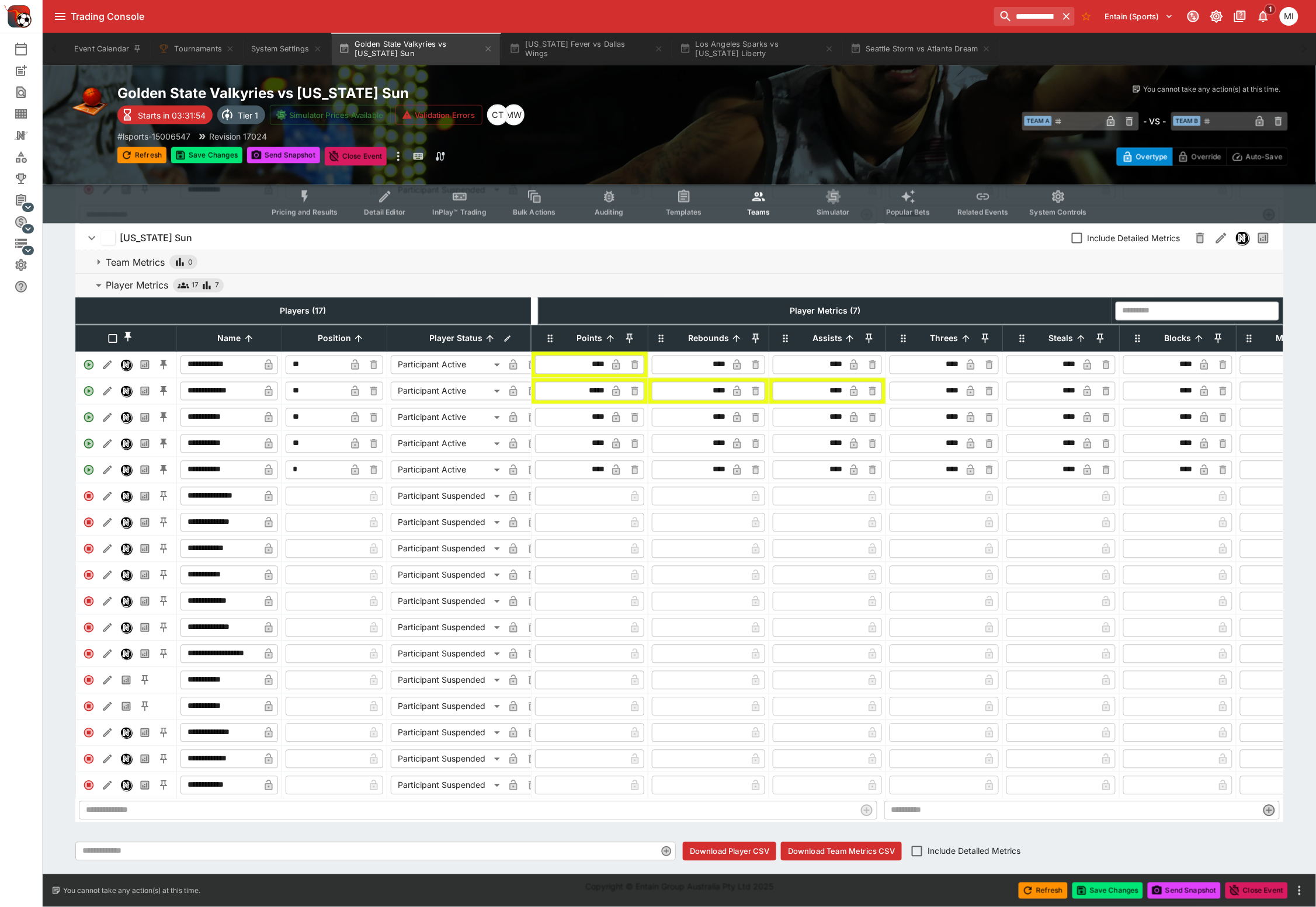
click at [953, 356] on input "****" at bounding box center [927, 365] width 69 height 19
type input "****"
click at [957, 356] on input "****" at bounding box center [927, 365] width 69 height 19
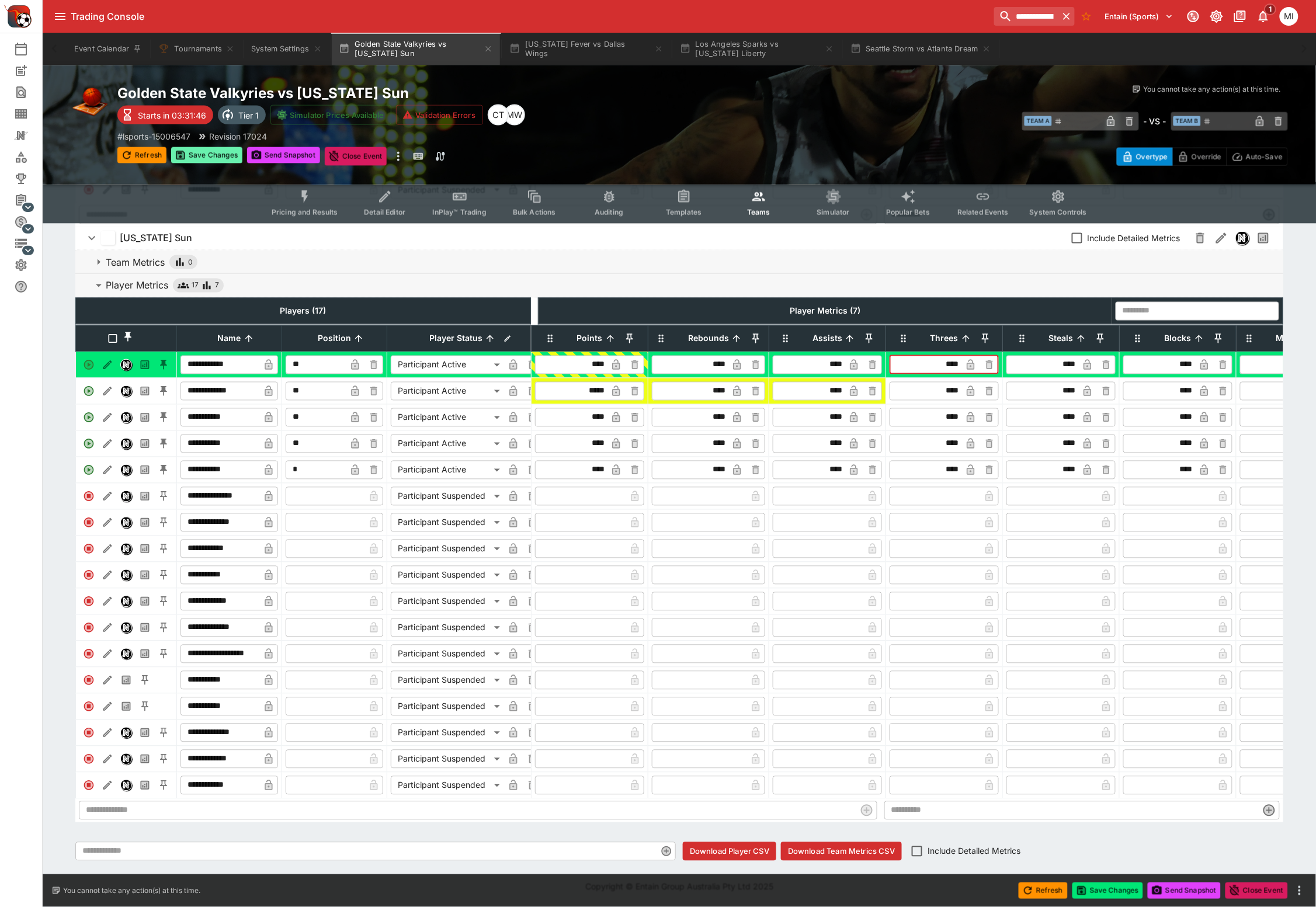
type input "****"
click at [194, 147] on button "Save Changes" at bounding box center [206, 155] width 71 height 17
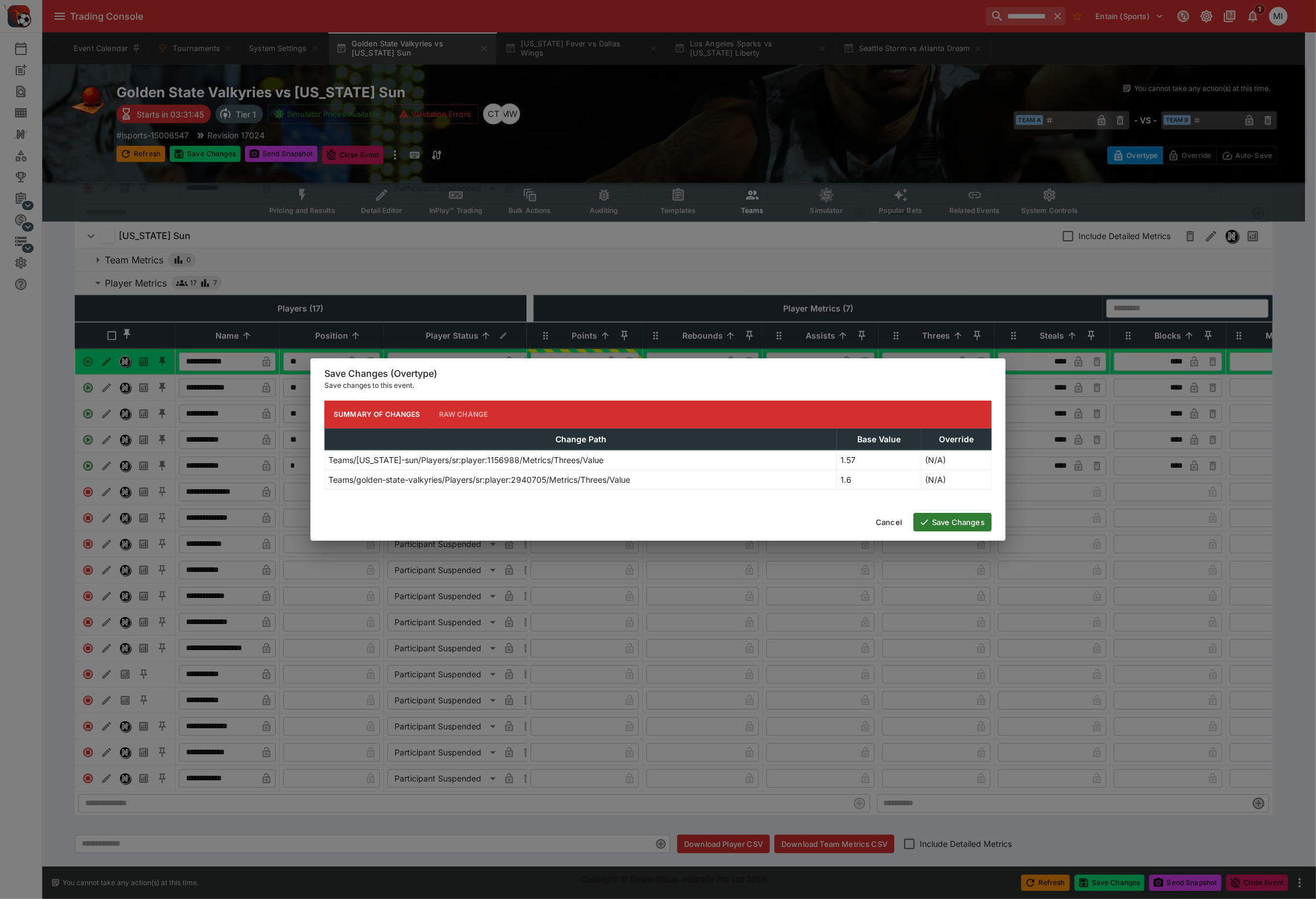
click at [942, 527] on button "Save Changes" at bounding box center [952, 522] width 79 height 18
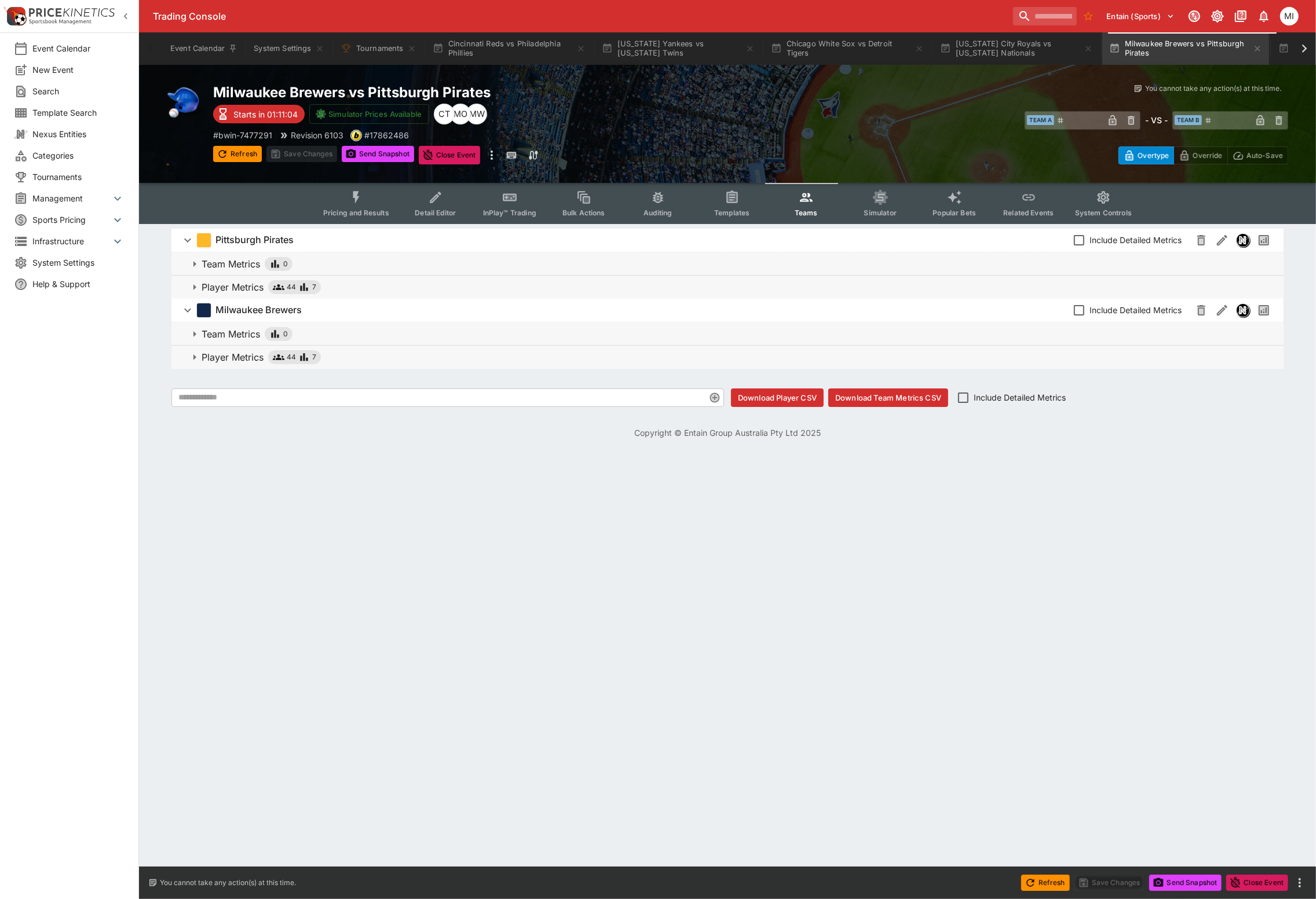
click at [234, 352] on p "Player Metrics" at bounding box center [233, 357] width 62 height 14
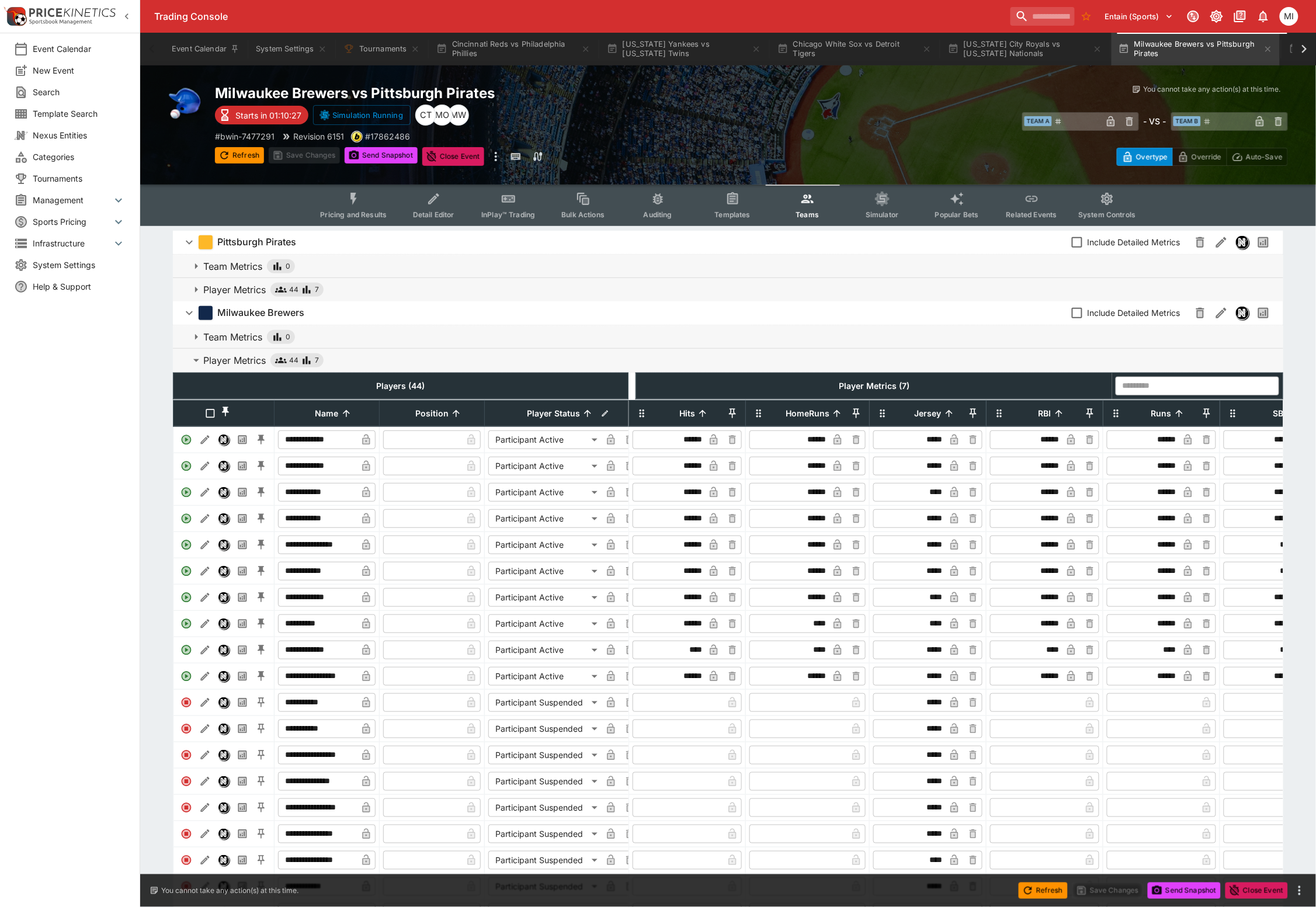
click at [248, 294] on p "Player Metrics" at bounding box center [235, 290] width 63 height 14
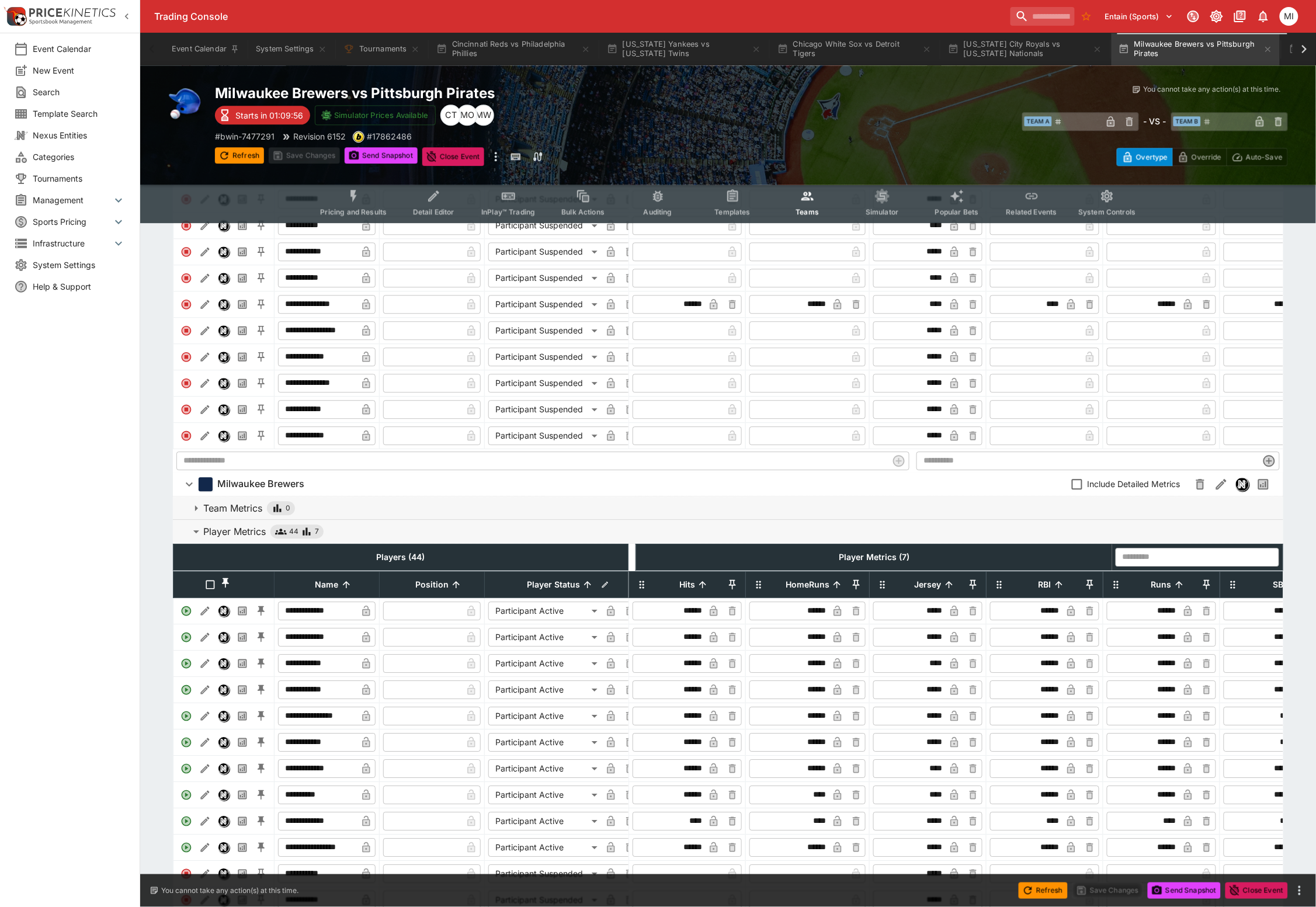
scroll to position [1168, 0]
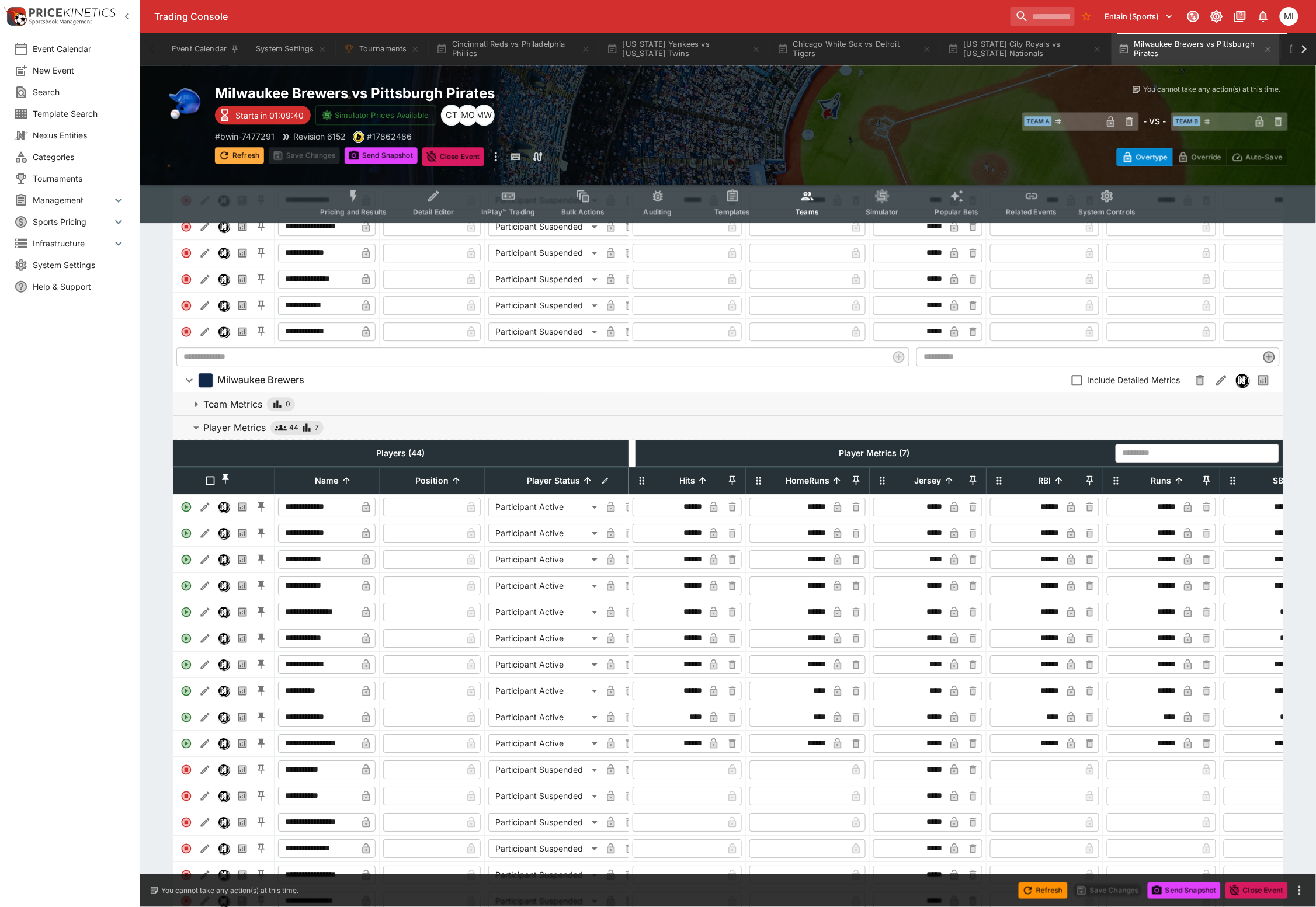
click at [233, 158] on button "Refresh" at bounding box center [240, 155] width 49 height 17
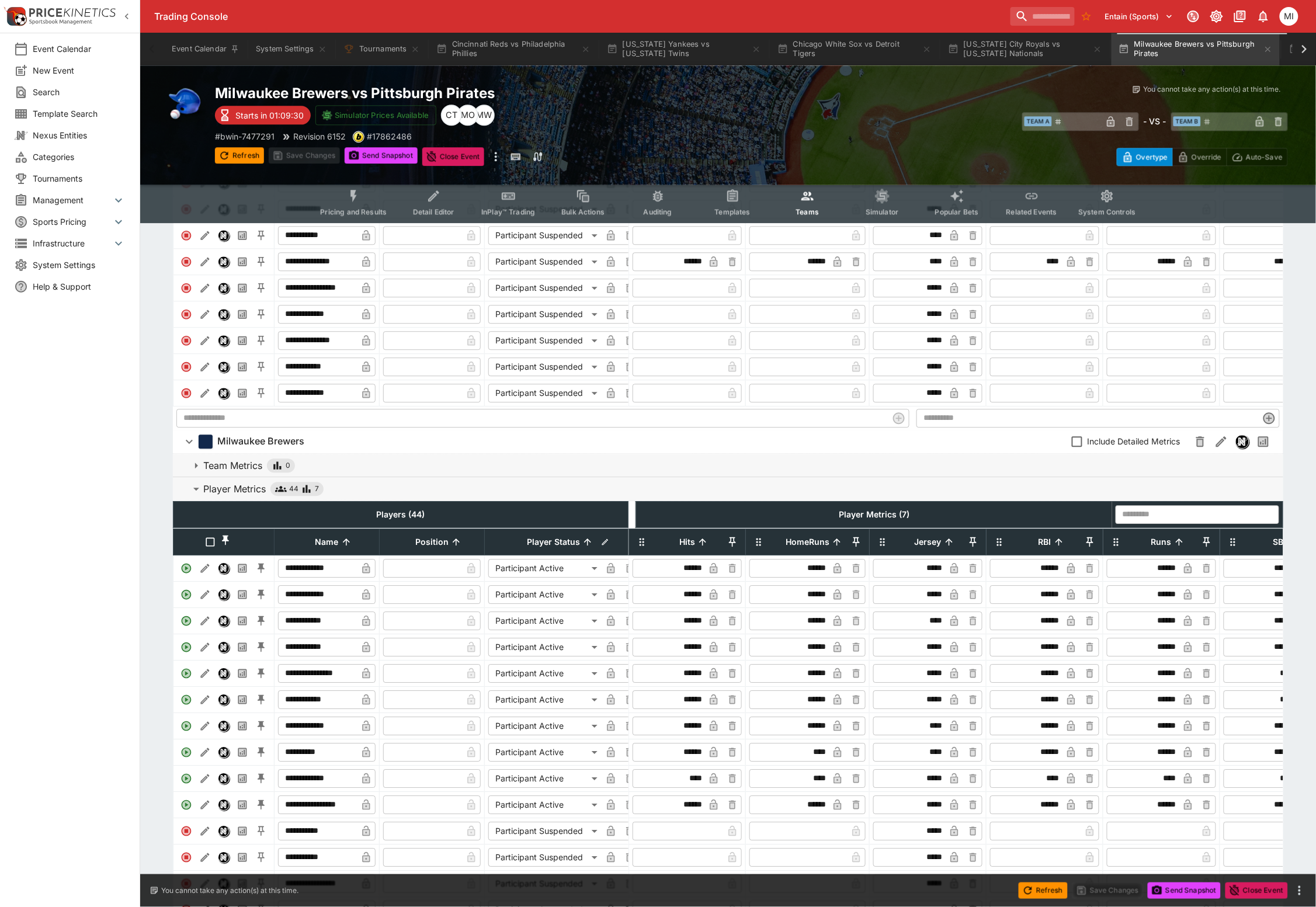
scroll to position [1242, 0]
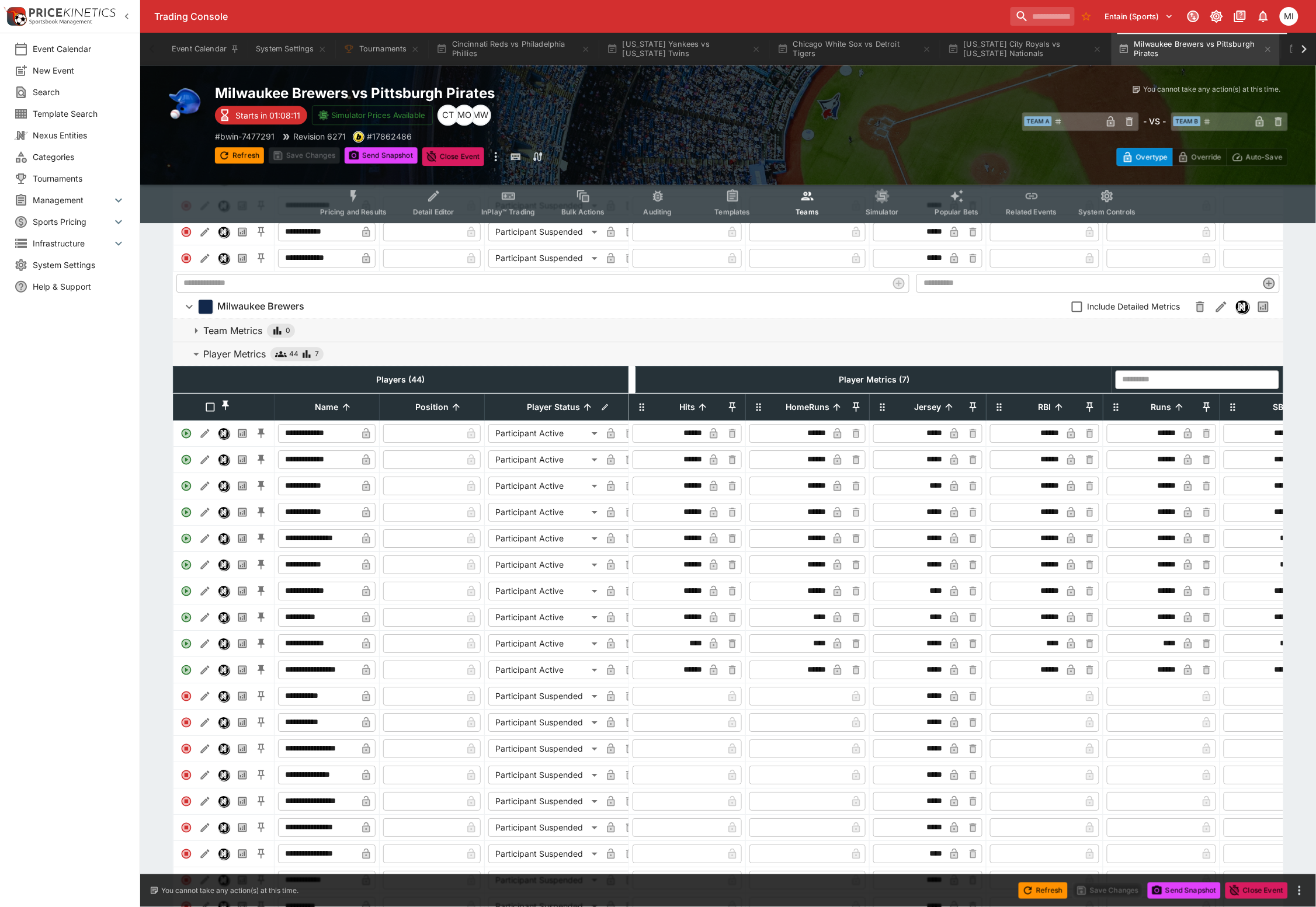
type input "****"
click at [224, 152] on icon "button" at bounding box center [224, 156] width 8 height 8
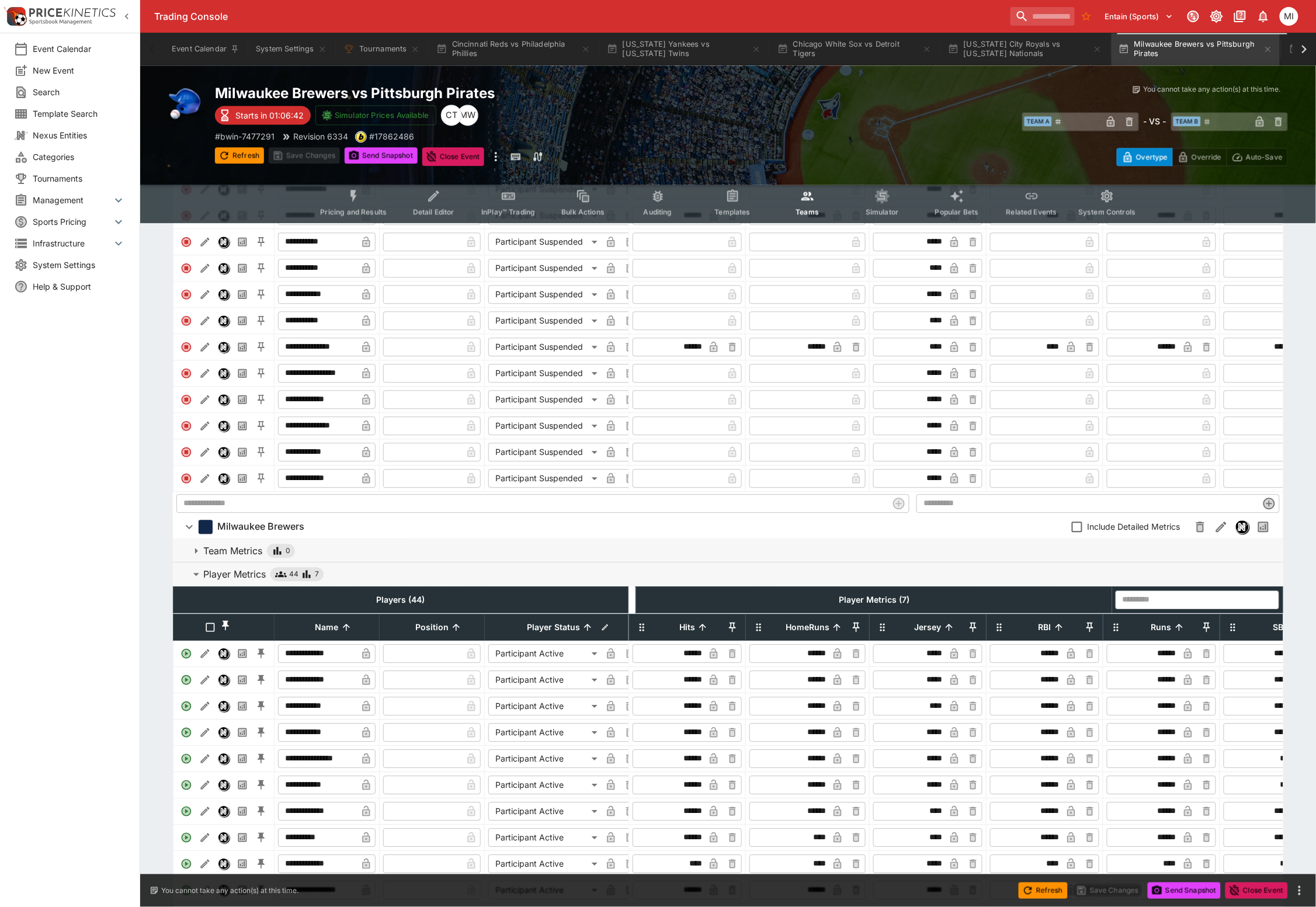
scroll to position [877, 0]
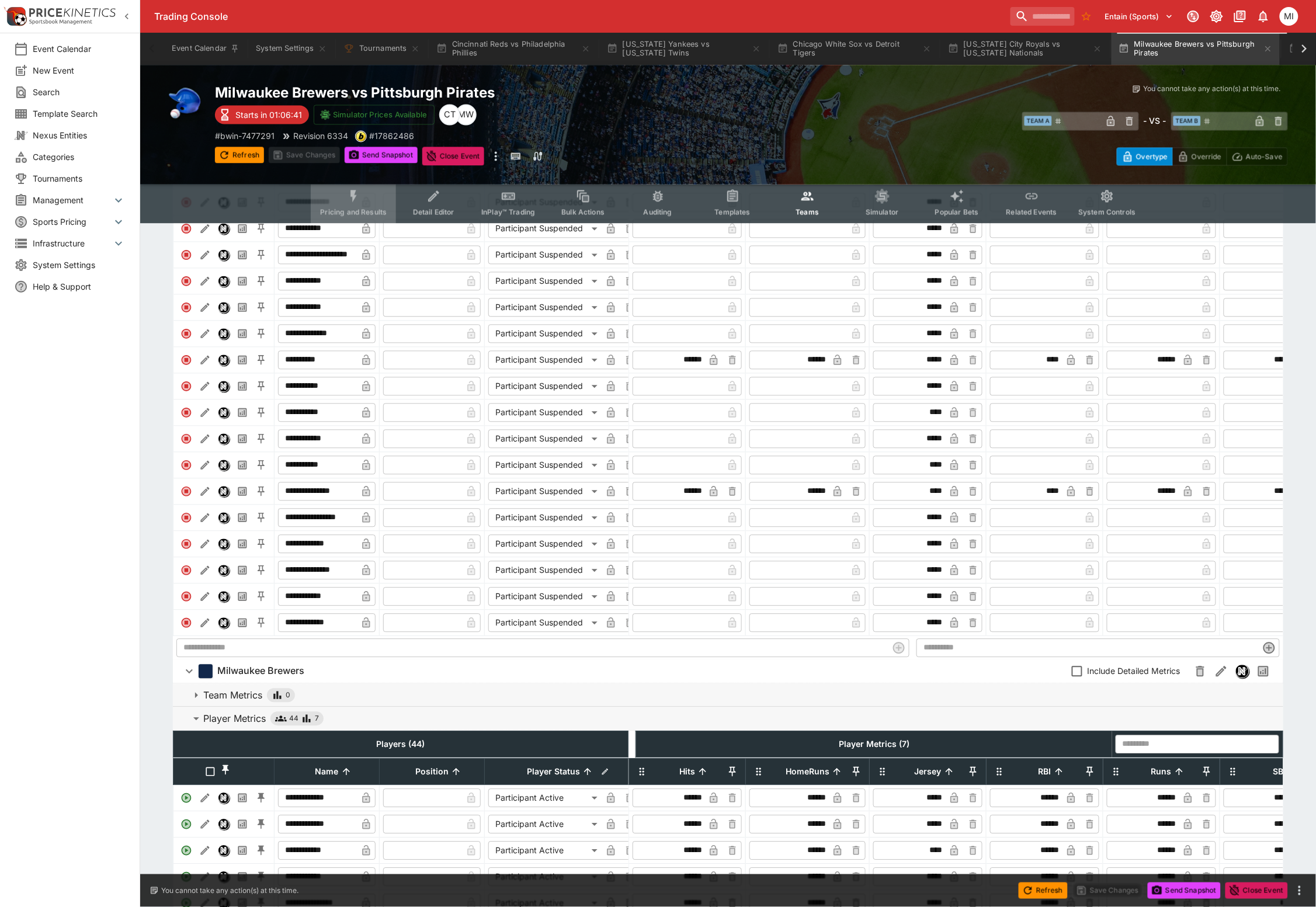
click at [351, 209] on span "Pricing and Results" at bounding box center [353, 212] width 67 height 9
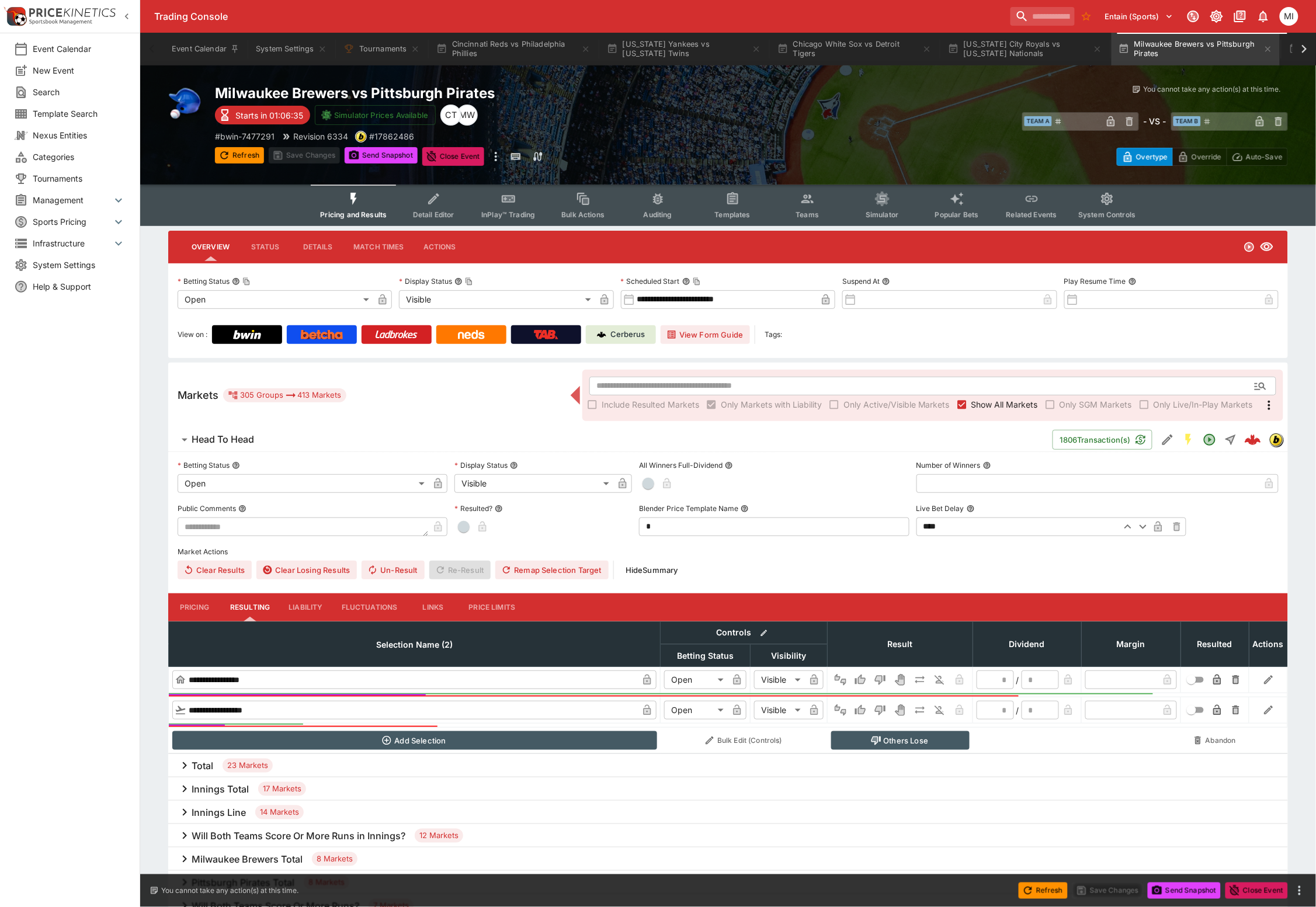
click at [974, 406] on span "Show All Markets" at bounding box center [1005, 404] width 67 height 13
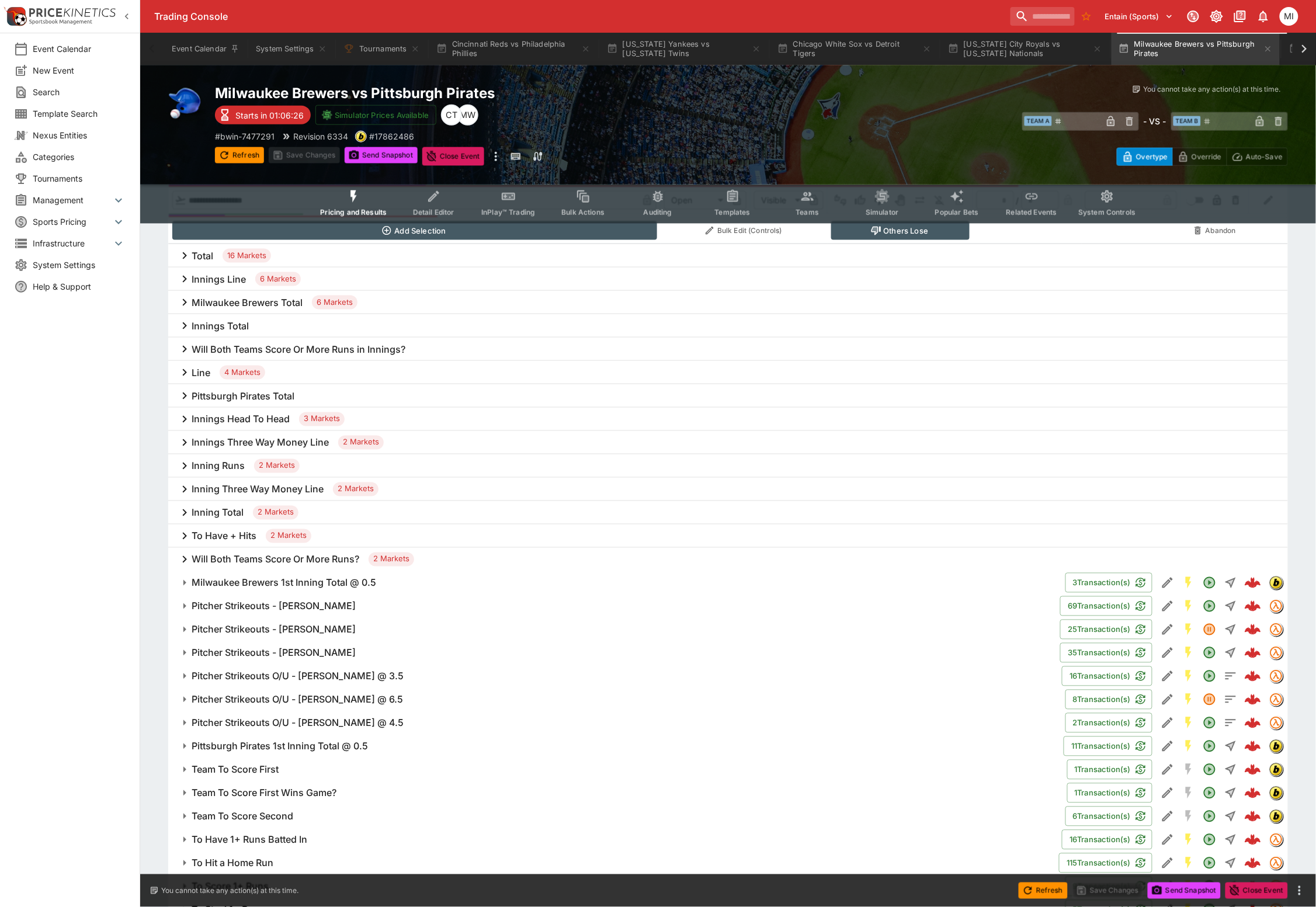
scroll to position [611, 0]
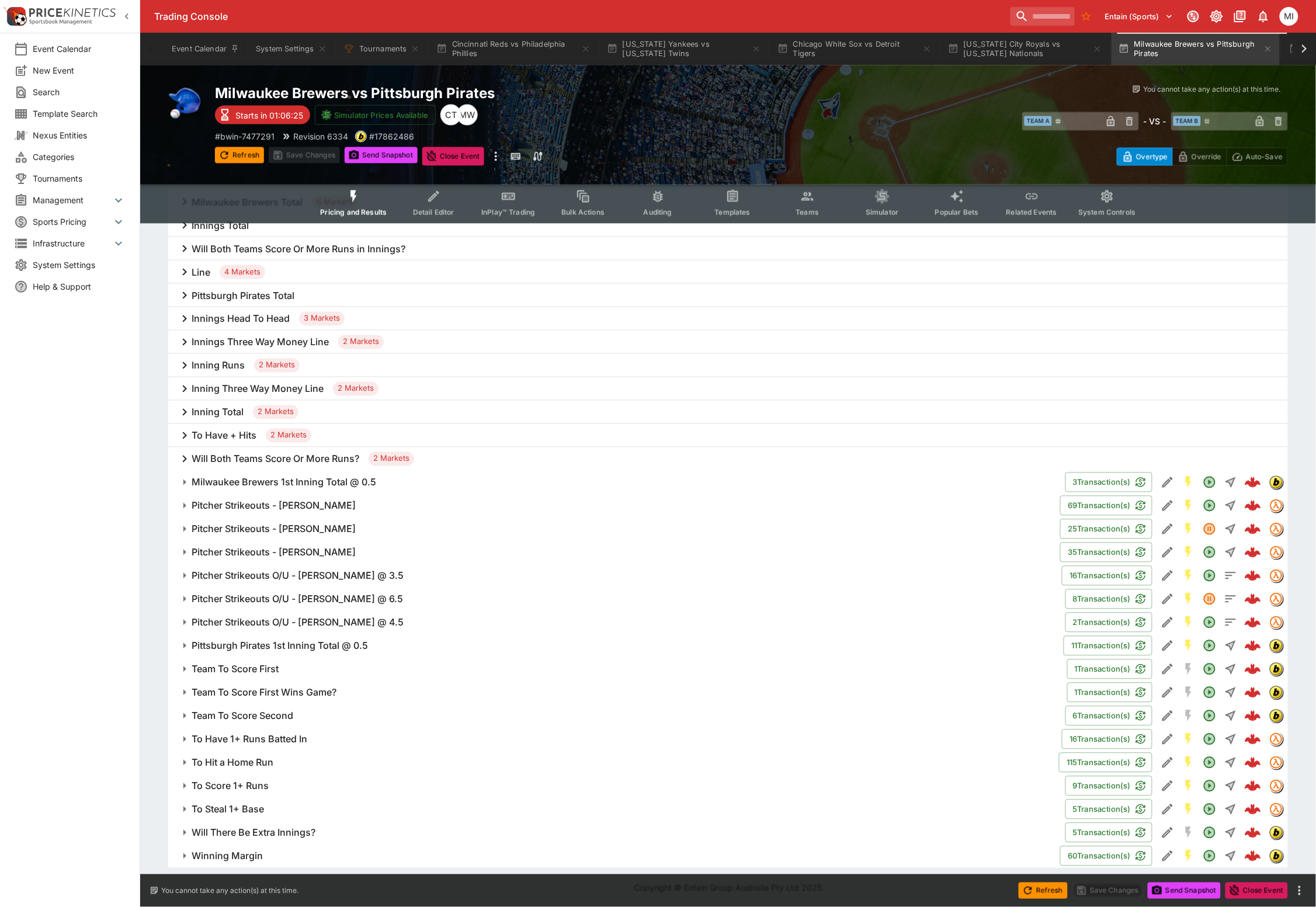
click at [243, 757] on h6 "To Hit a Home Run" at bounding box center [233, 763] width 82 height 13
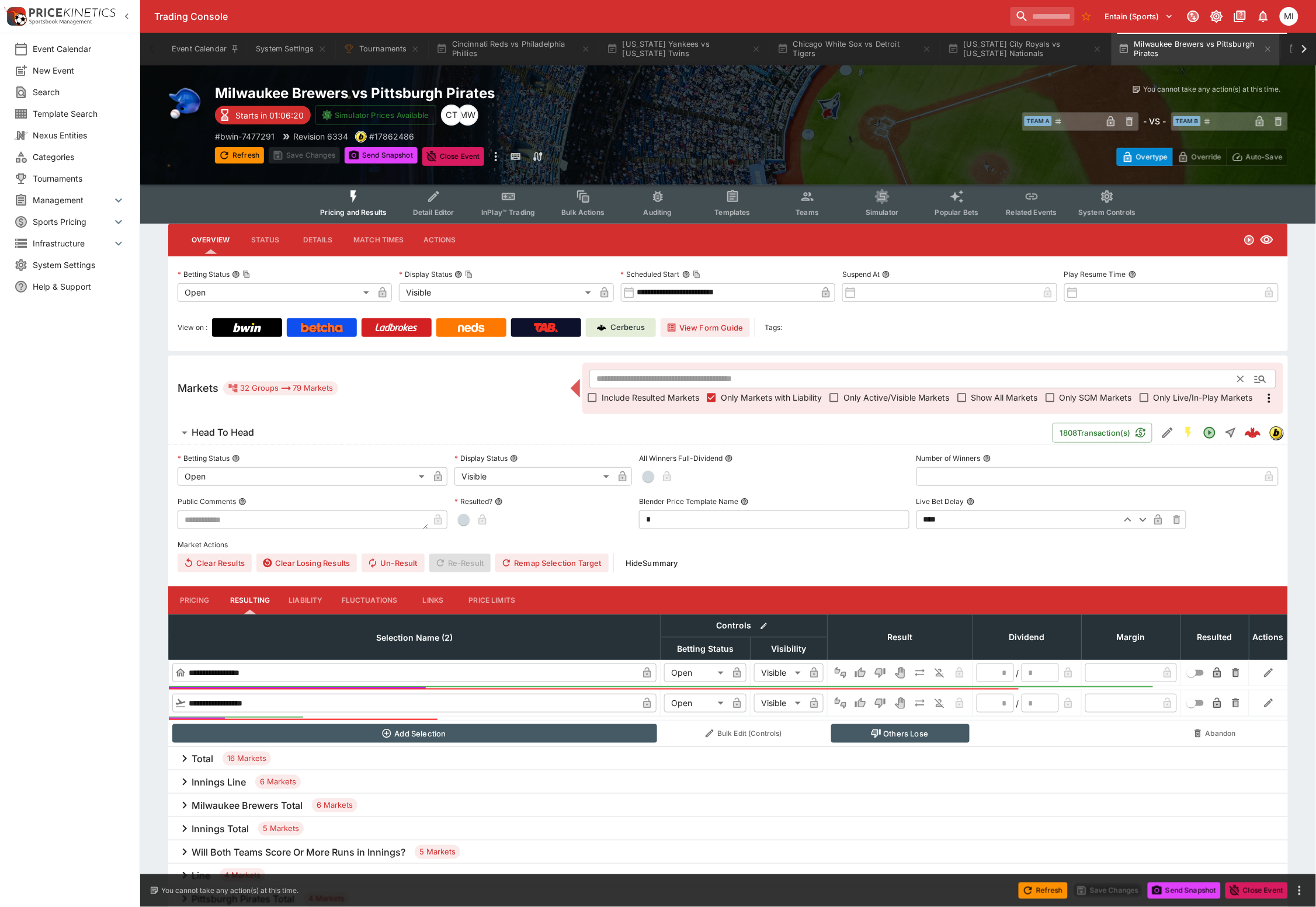
scroll to position [0, 0]
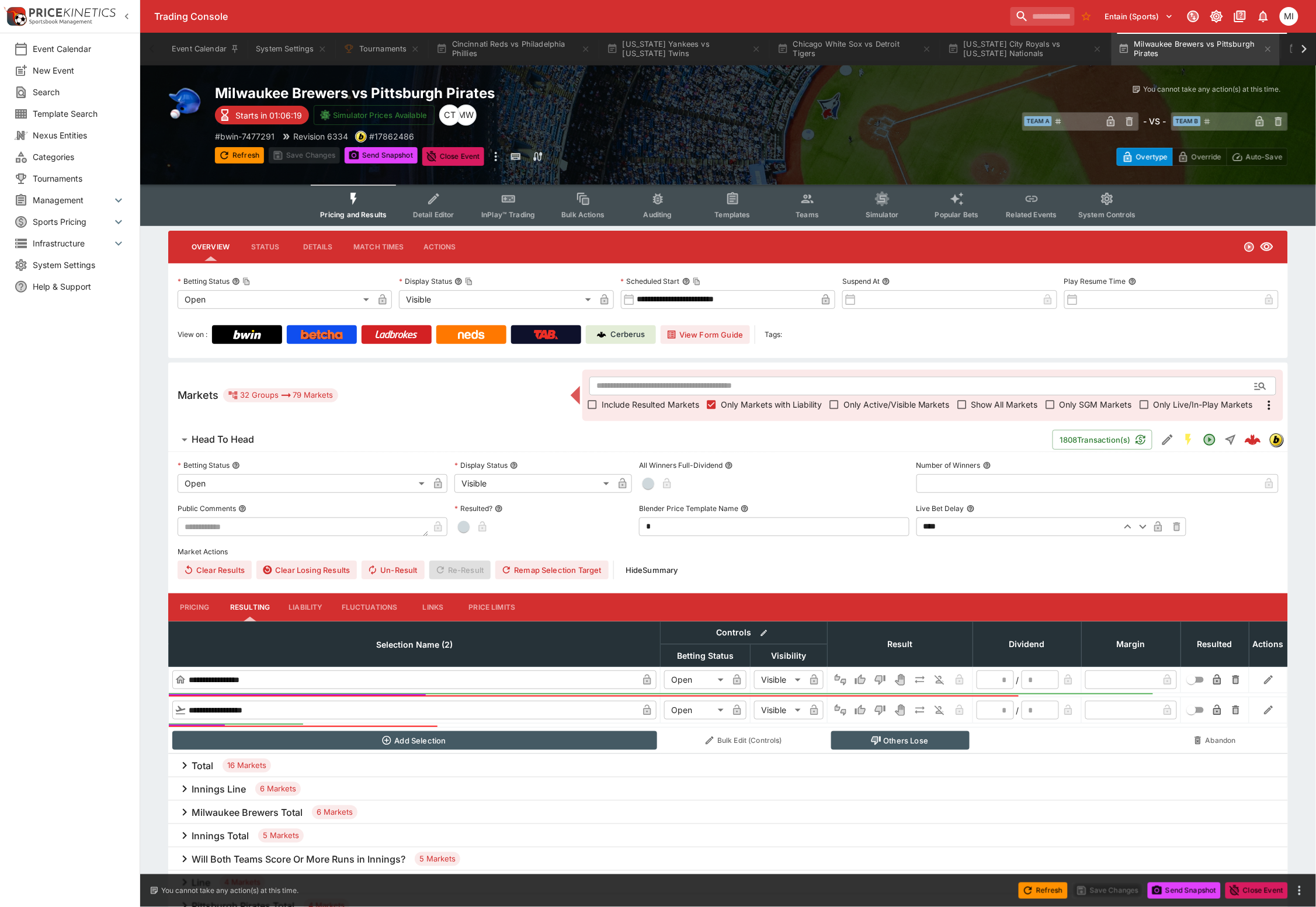
click at [994, 401] on span "Show All Markets" at bounding box center [1005, 404] width 67 height 13
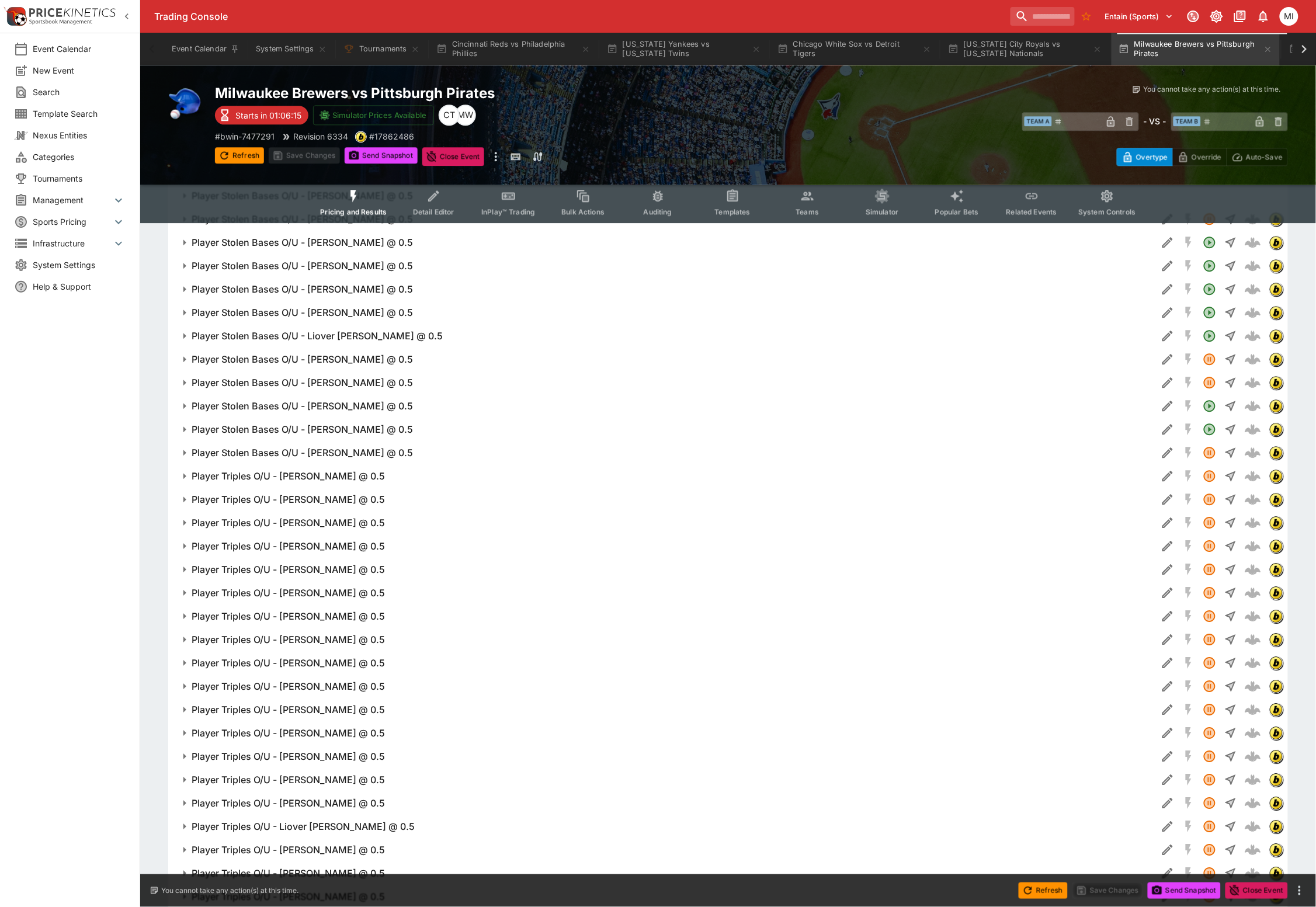
scroll to position [6988, 0]
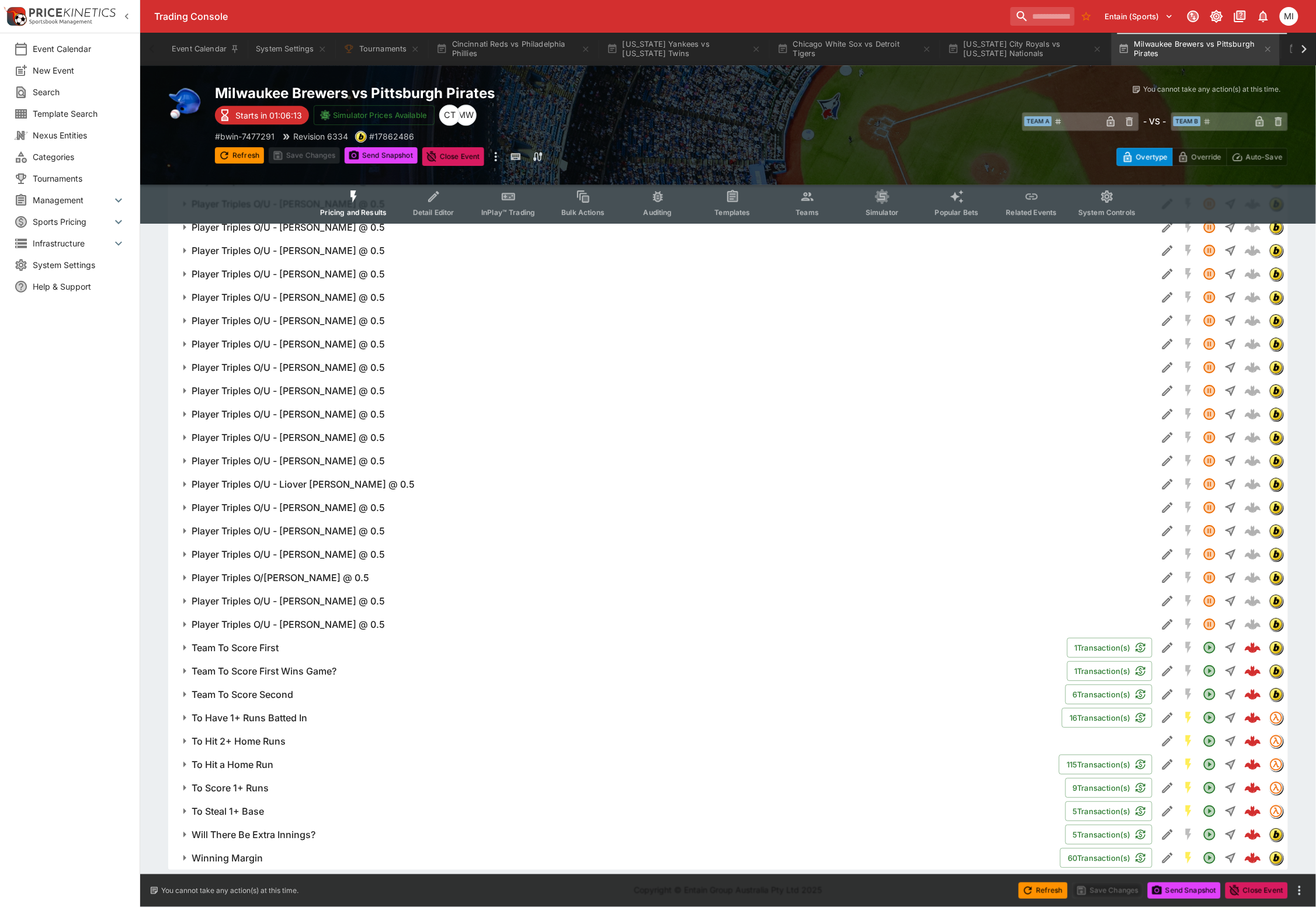
click at [269, 736] on h6 "To Hit 2+ Home Runs" at bounding box center [239, 742] width 94 height 13
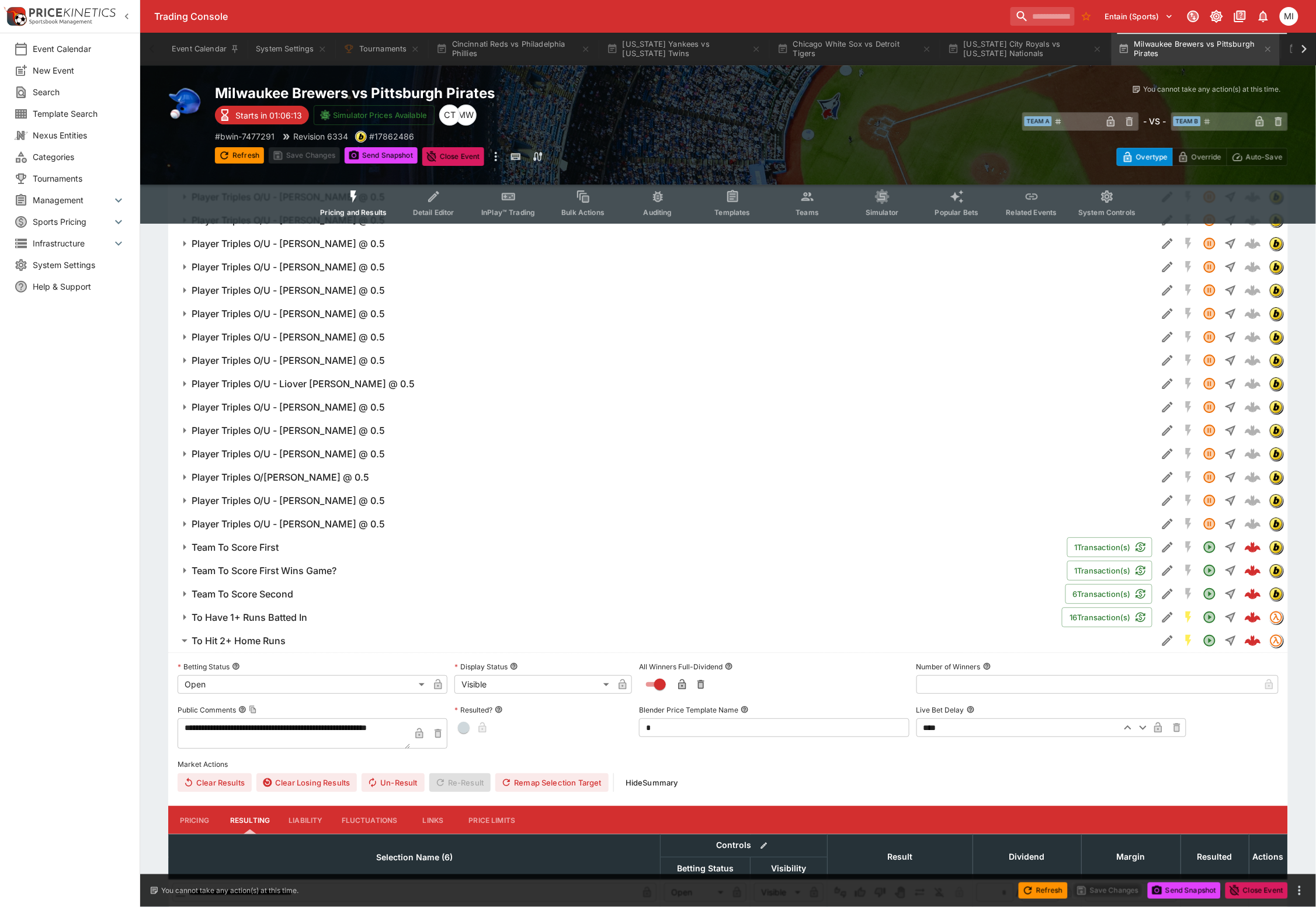
scroll to position [7400, 0]
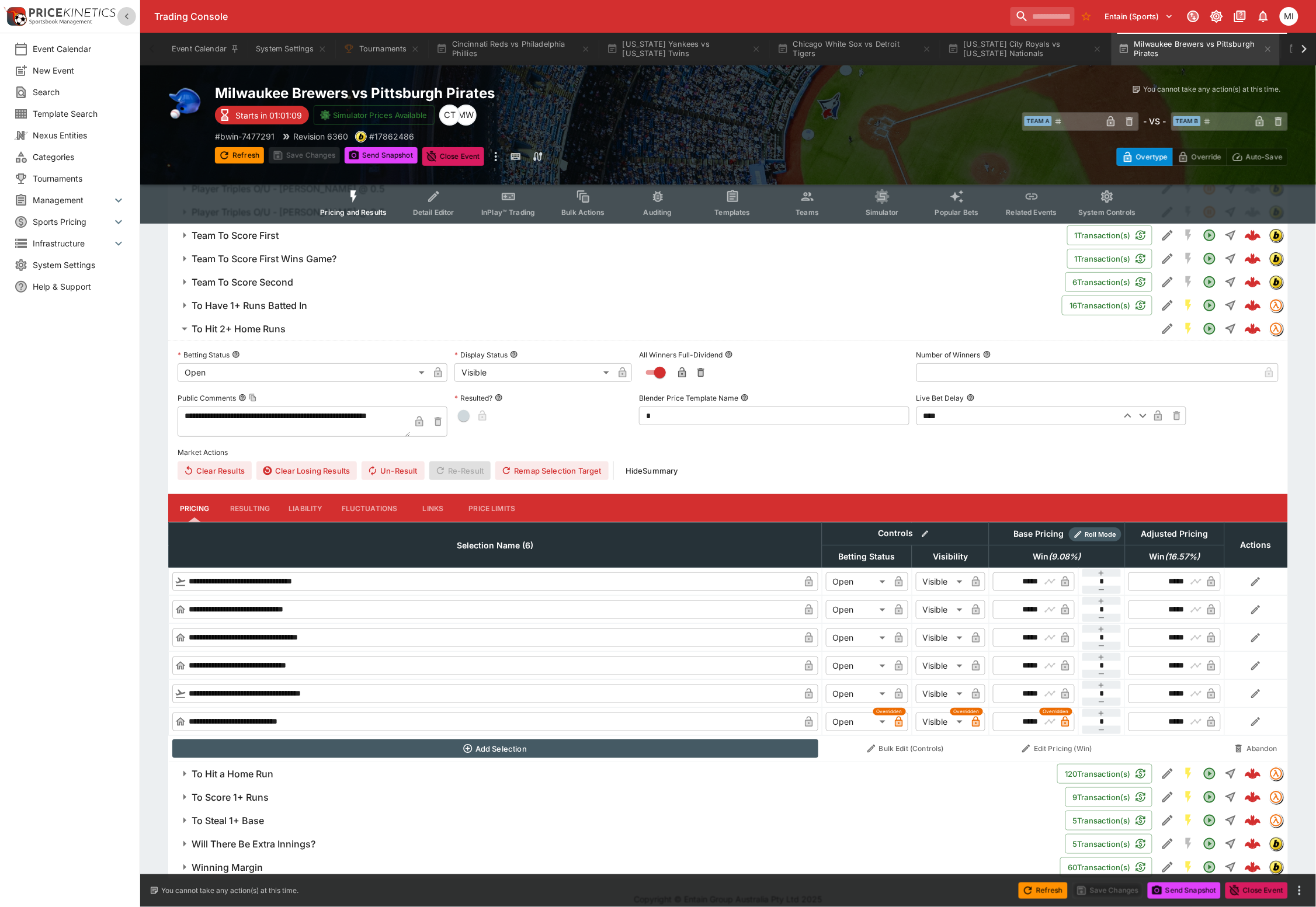
click at [124, 17] on icon "button" at bounding box center [127, 17] width 12 height 12
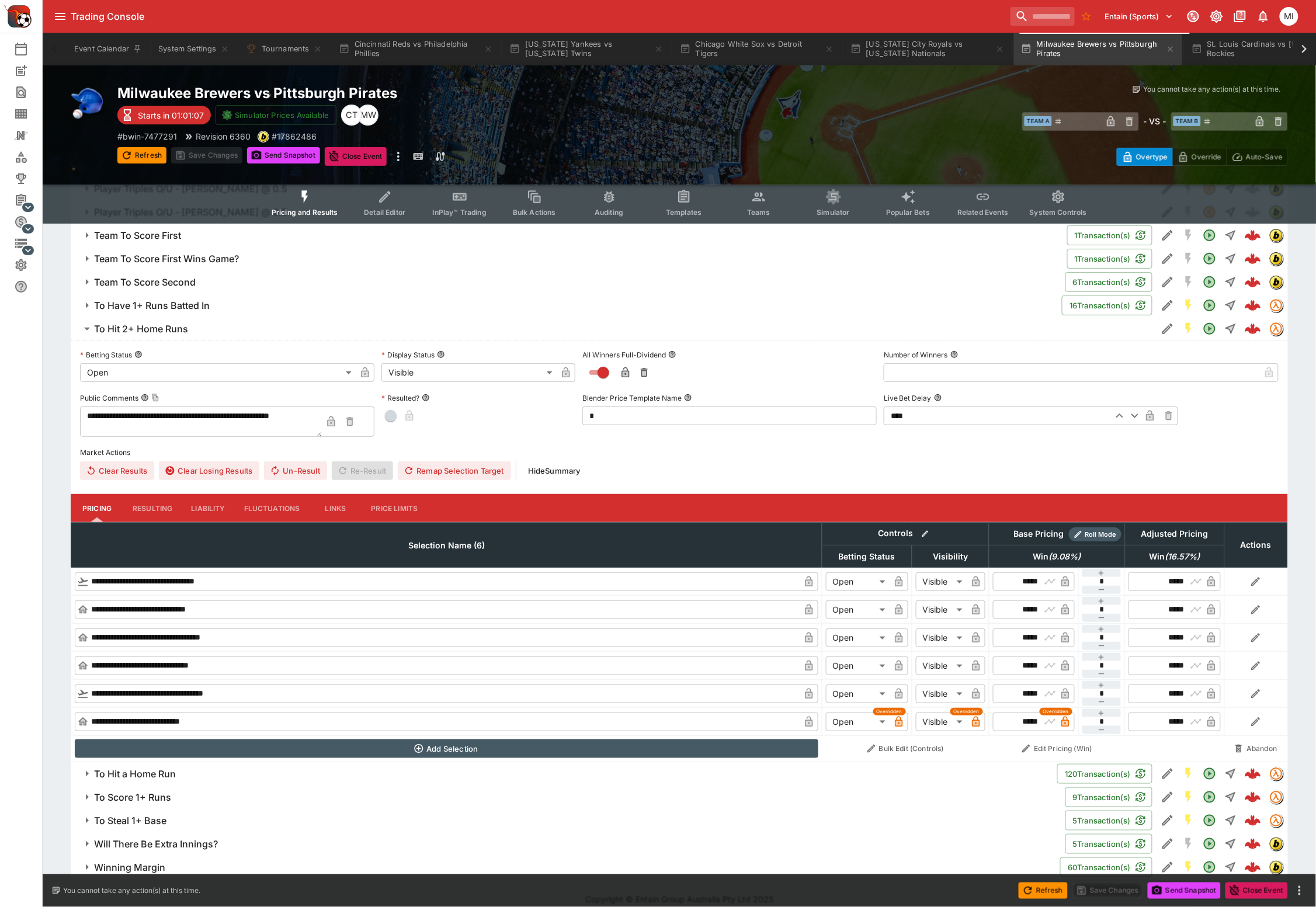
scroll to position [7398, 0]
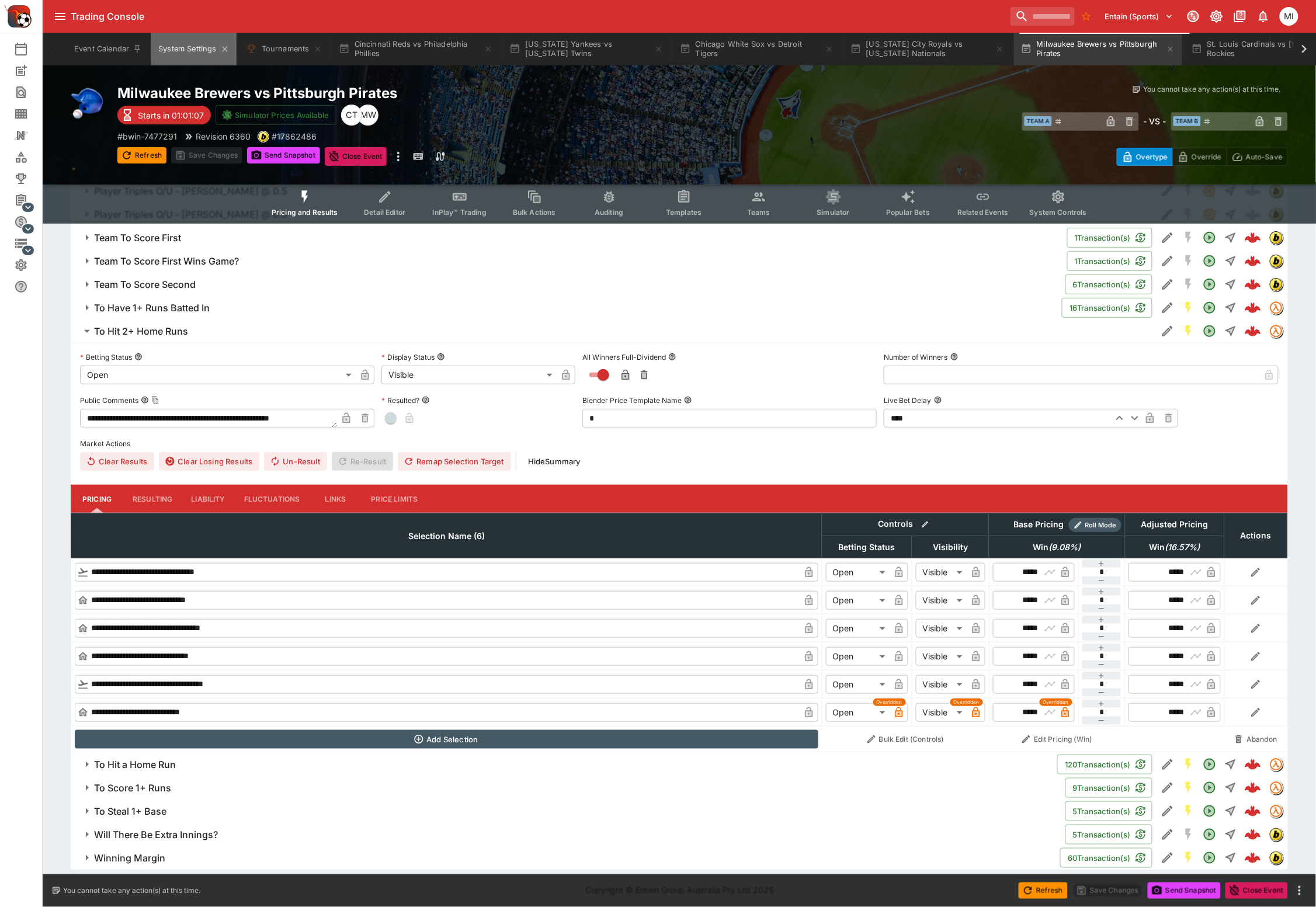
click at [187, 47] on button "System Settings" at bounding box center [194, 48] width 85 height 32
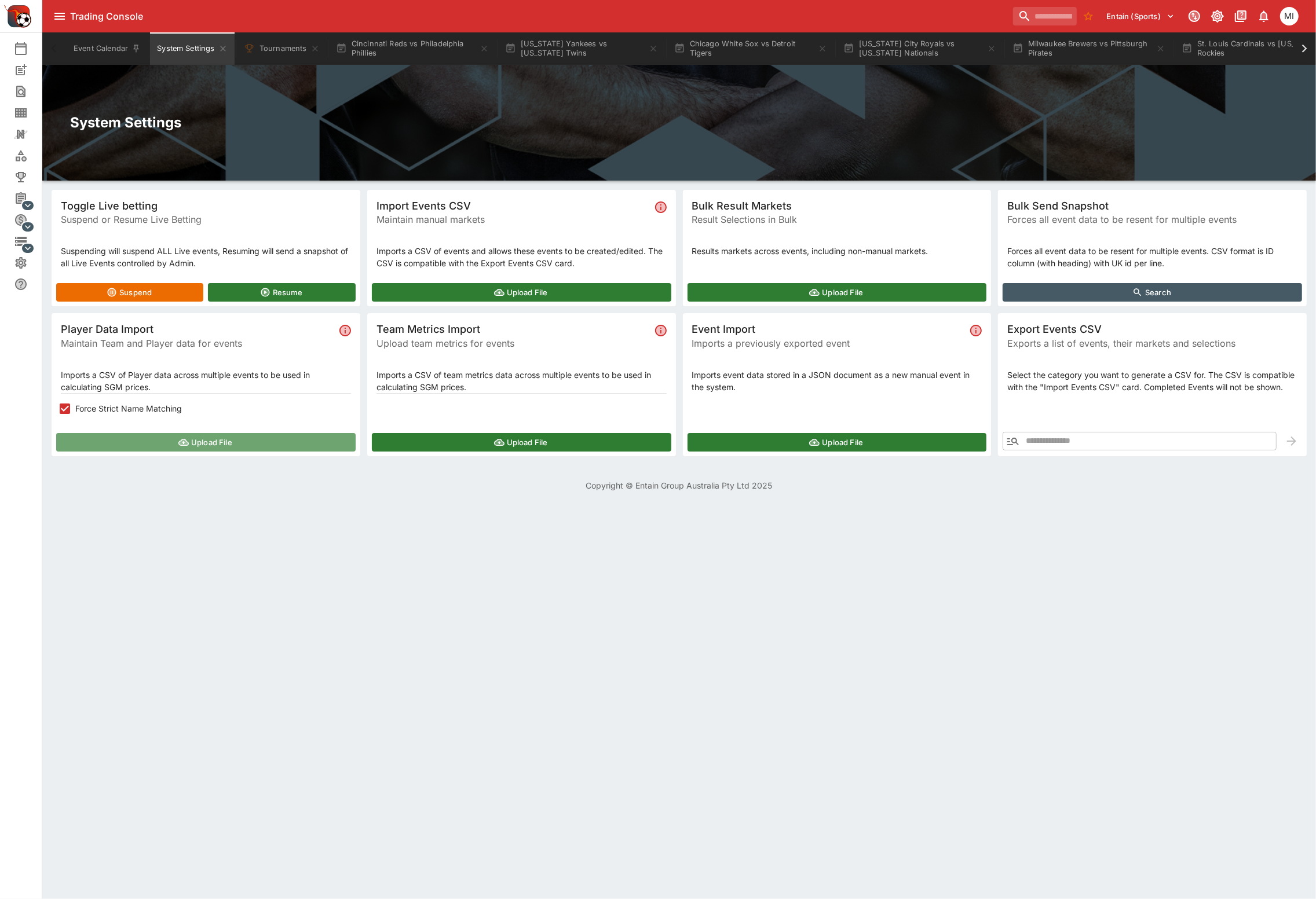
click at [155, 436] on button "Upload File" at bounding box center [206, 442] width 300 height 18
click at [222, 440] on button "Upload File" at bounding box center [206, 442] width 300 height 18
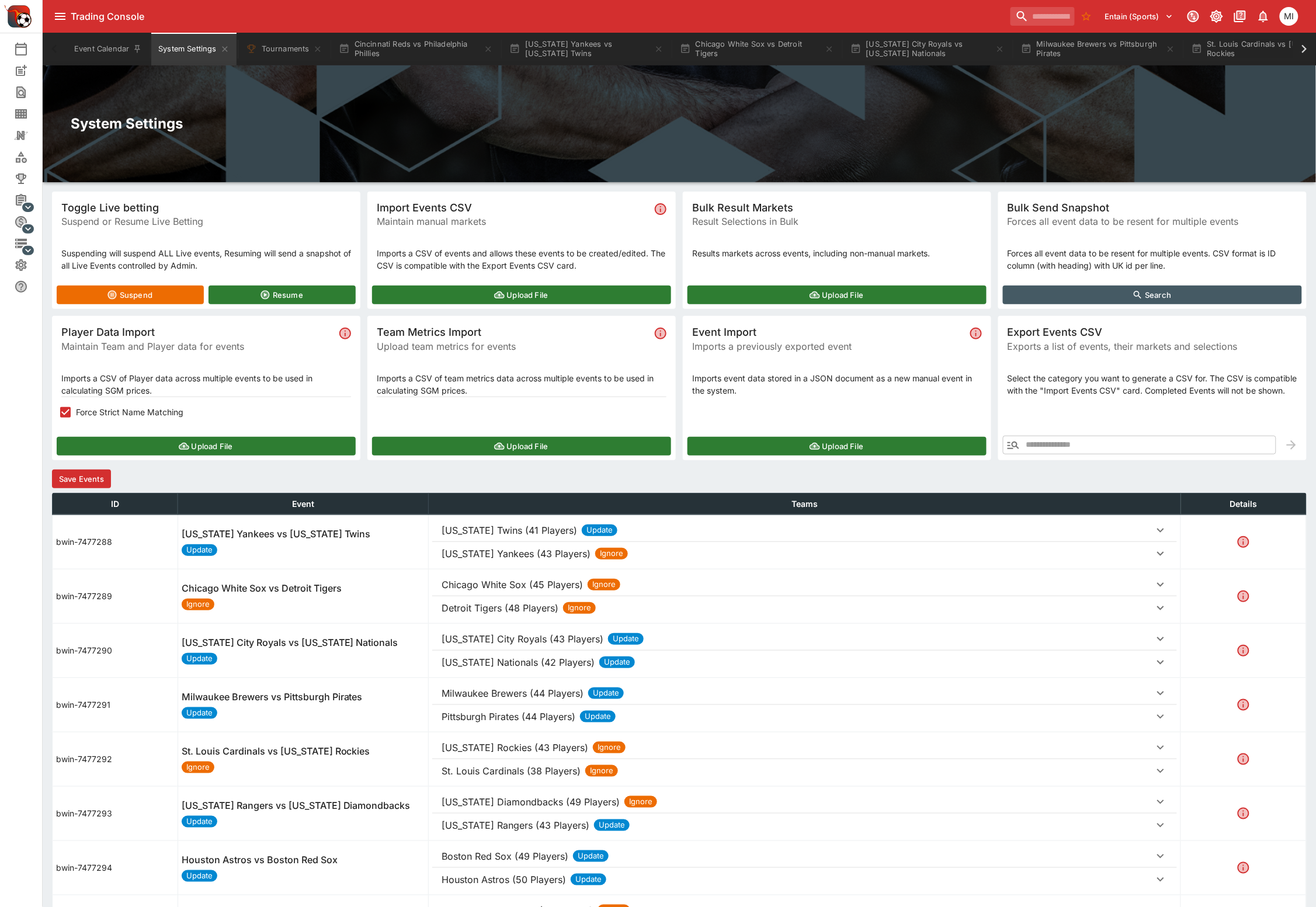
click at [92, 471] on button "Save Events" at bounding box center [81, 478] width 59 height 19
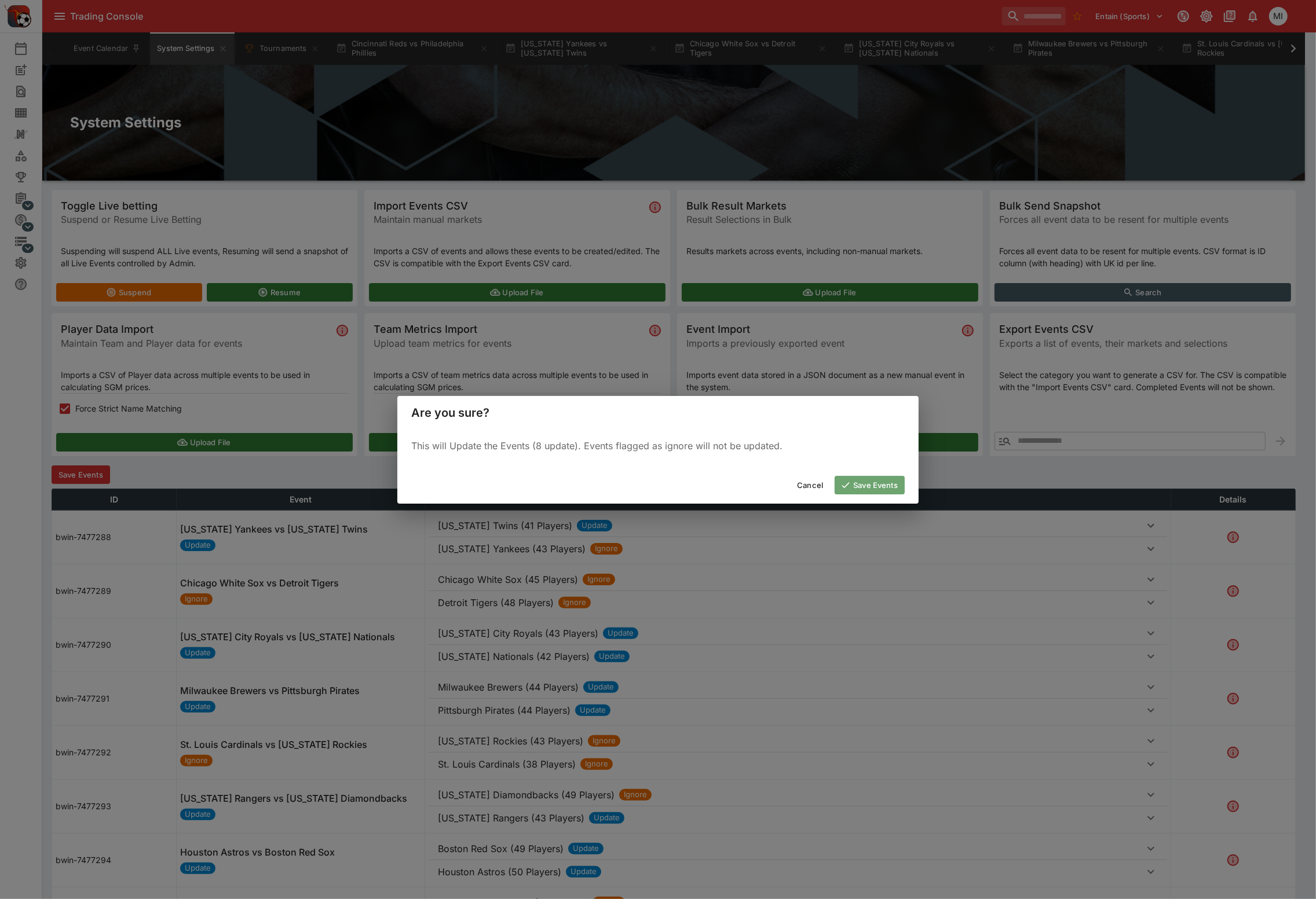
click at [849, 481] on icon "button" at bounding box center [845, 485] width 11 height 11
